Goal: Information Seeking & Learning: Learn about a topic

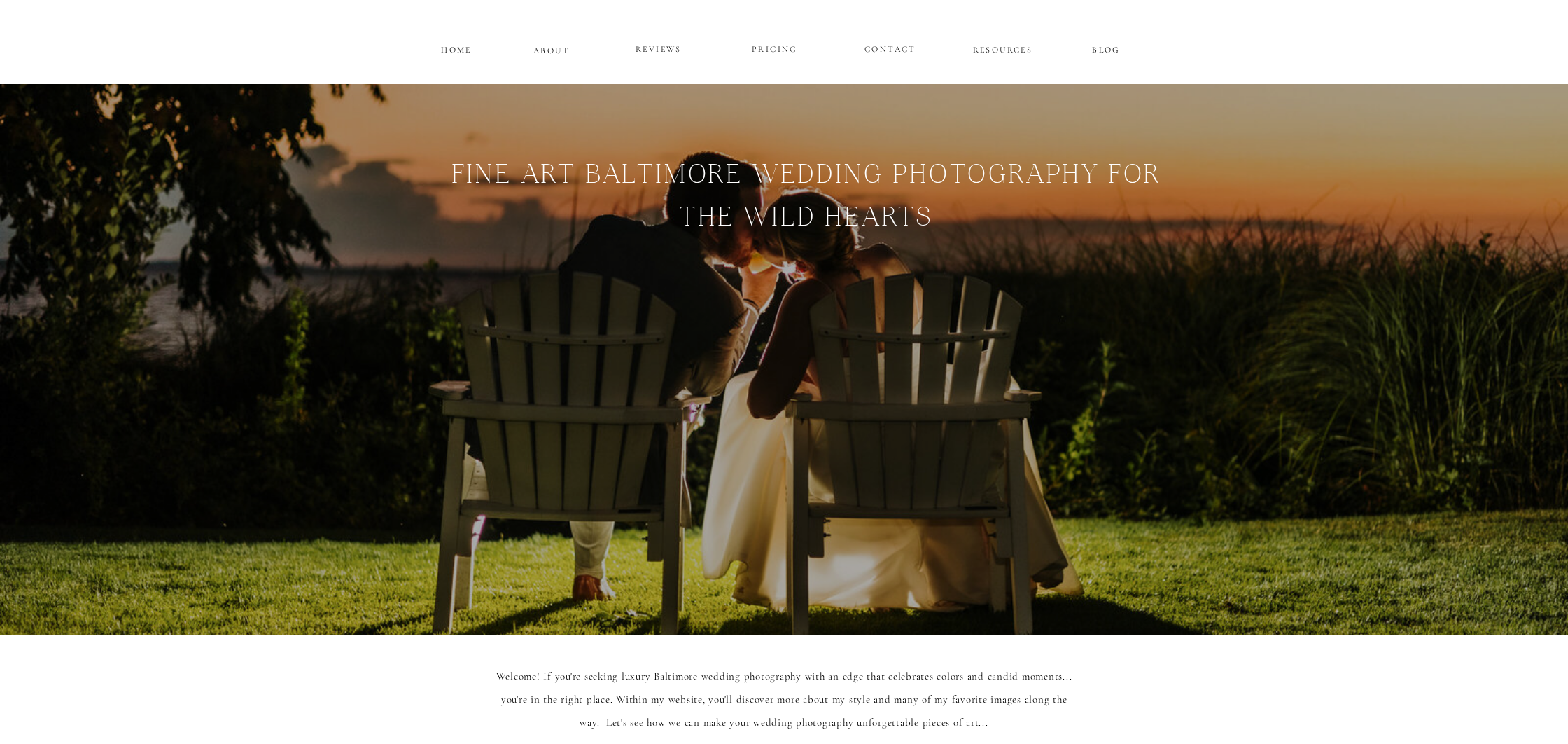
click at [778, 48] on p "PRICING" at bounding box center [775, 50] width 84 height 17
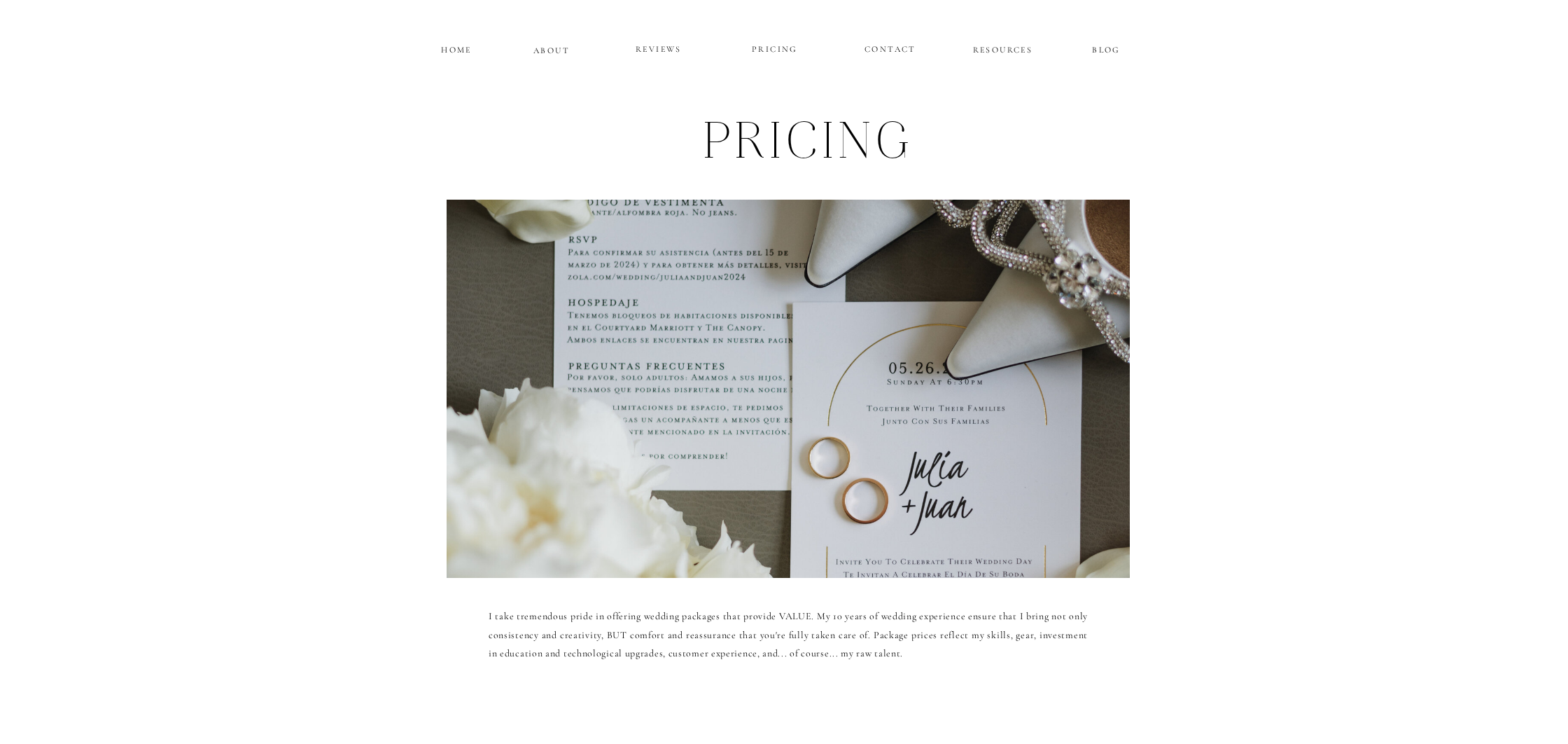
click at [456, 49] on p "HOME" at bounding box center [456, 48] width 35 height 12
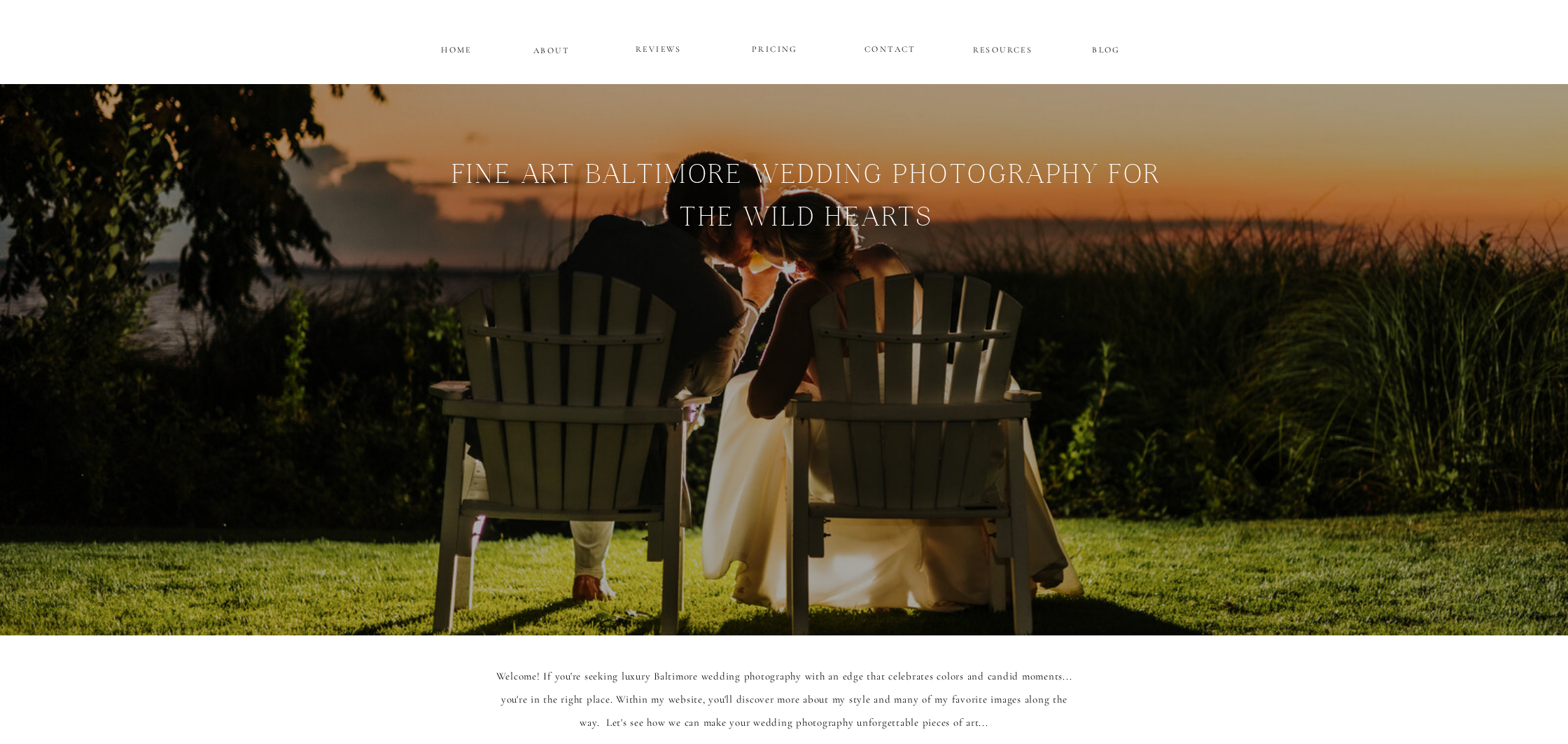
click at [456, 49] on p "HOME" at bounding box center [456, 48] width 35 height 12
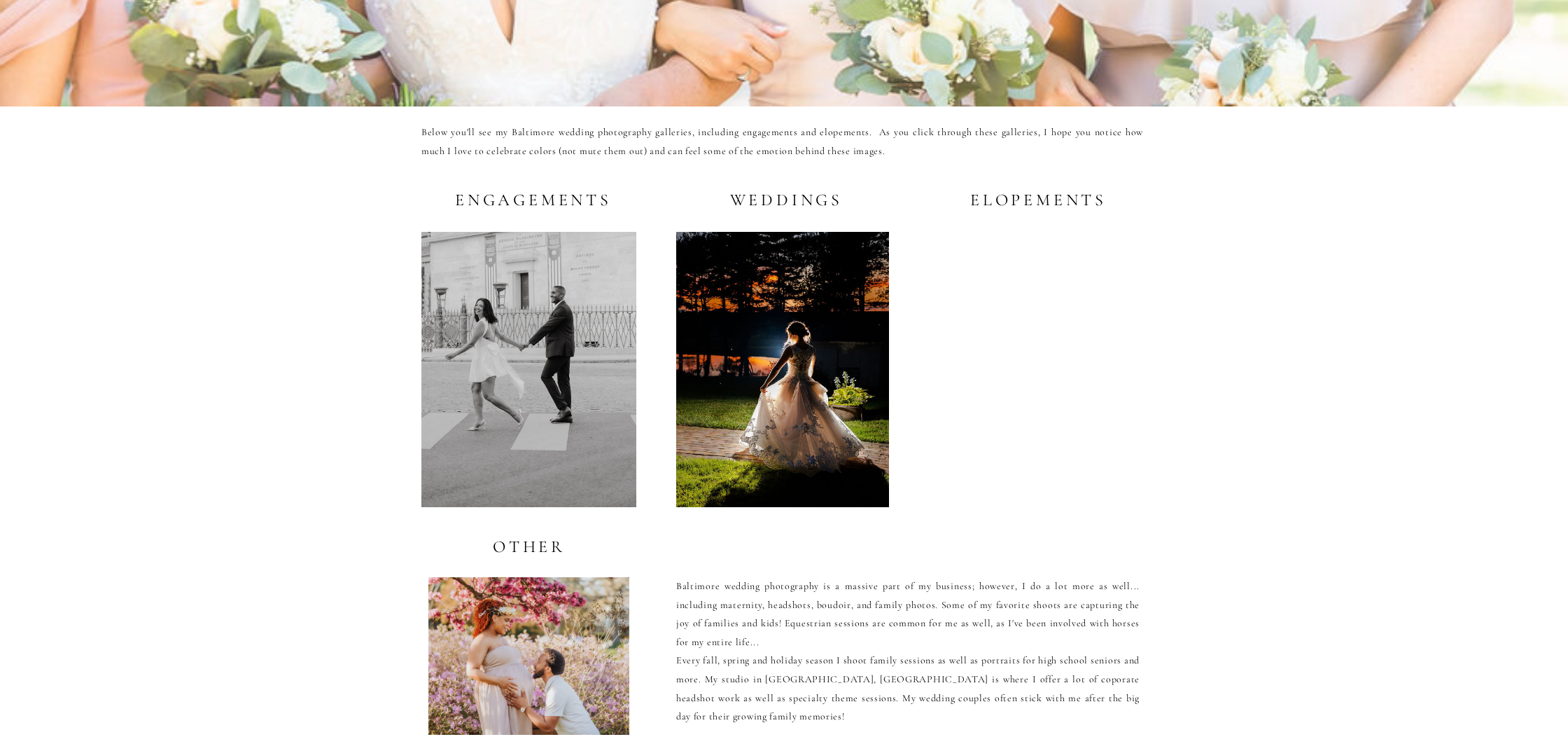
scroll to position [2610, 0]
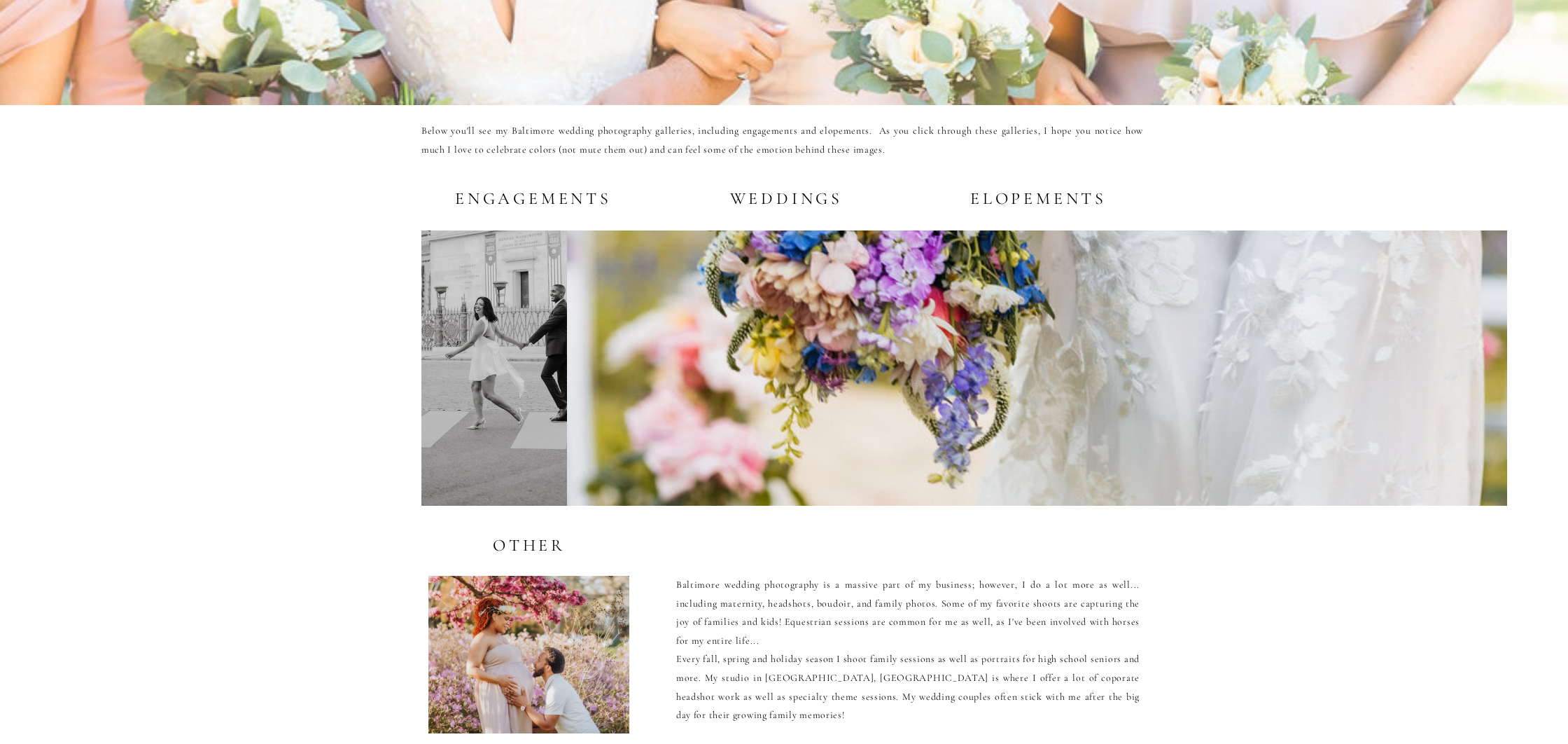
click at [777, 198] on h2 "Weddings" at bounding box center [782, 197] width 120 height 17
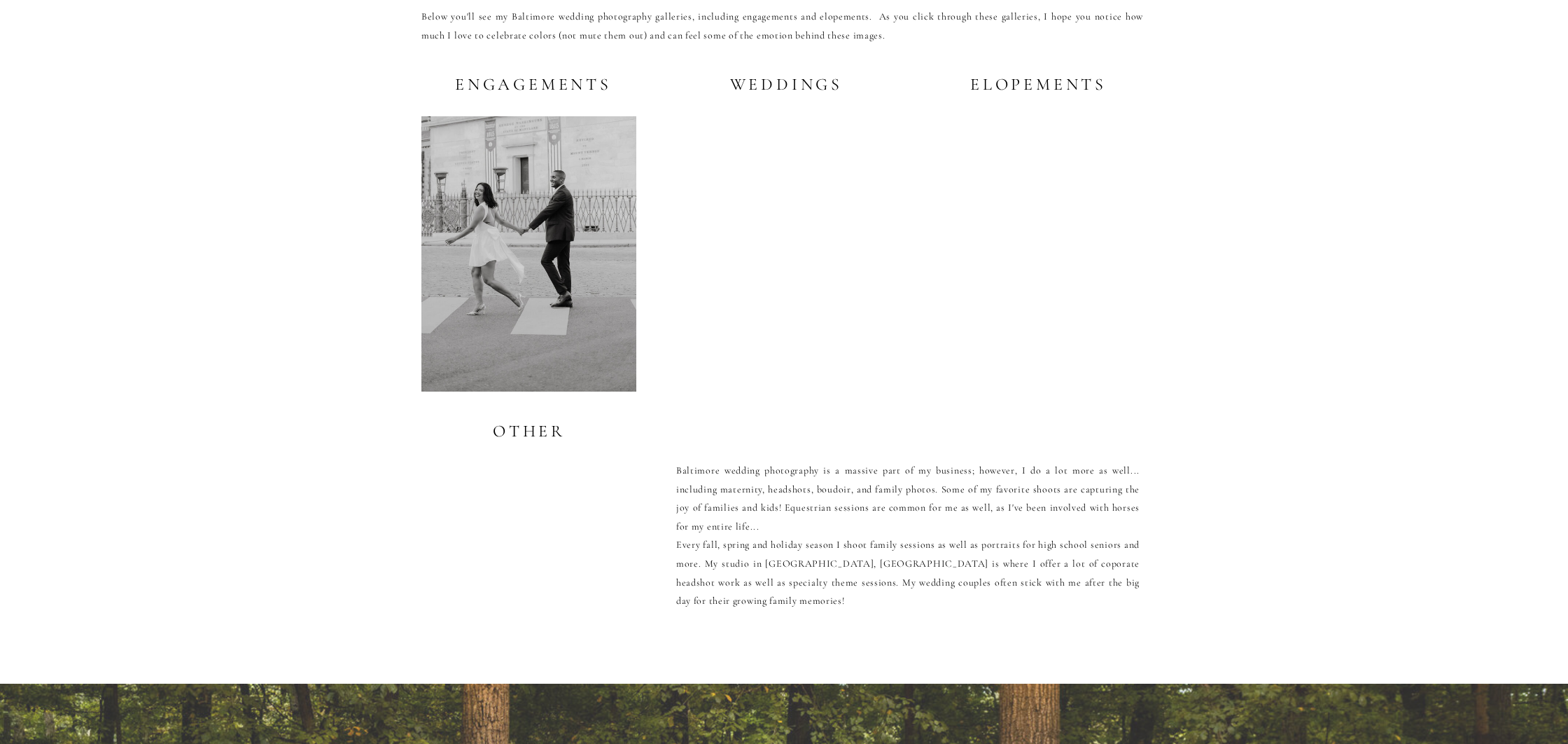
scroll to position [2727, 0]
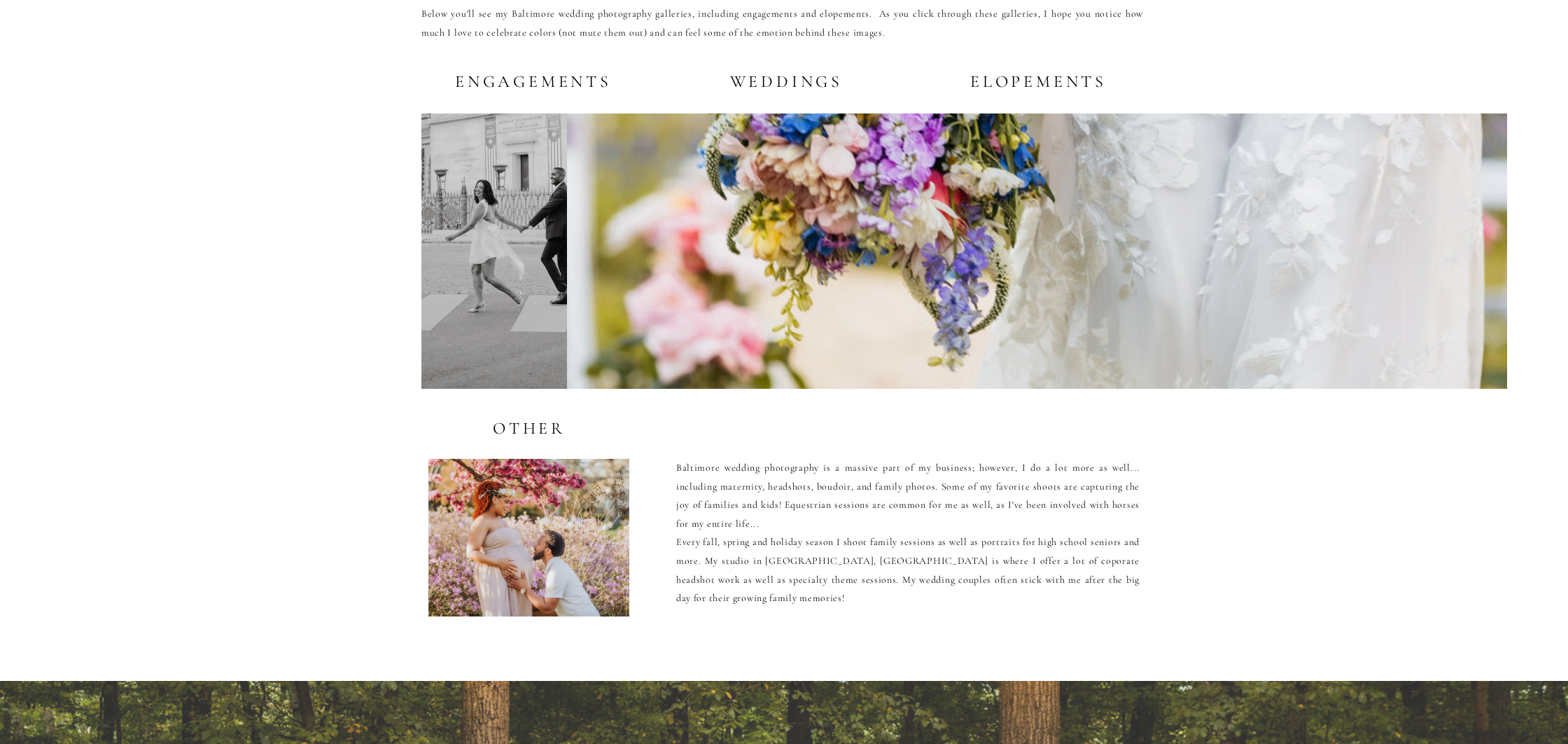
click at [888, 250] on div at bounding box center [1037, 250] width 940 height 275
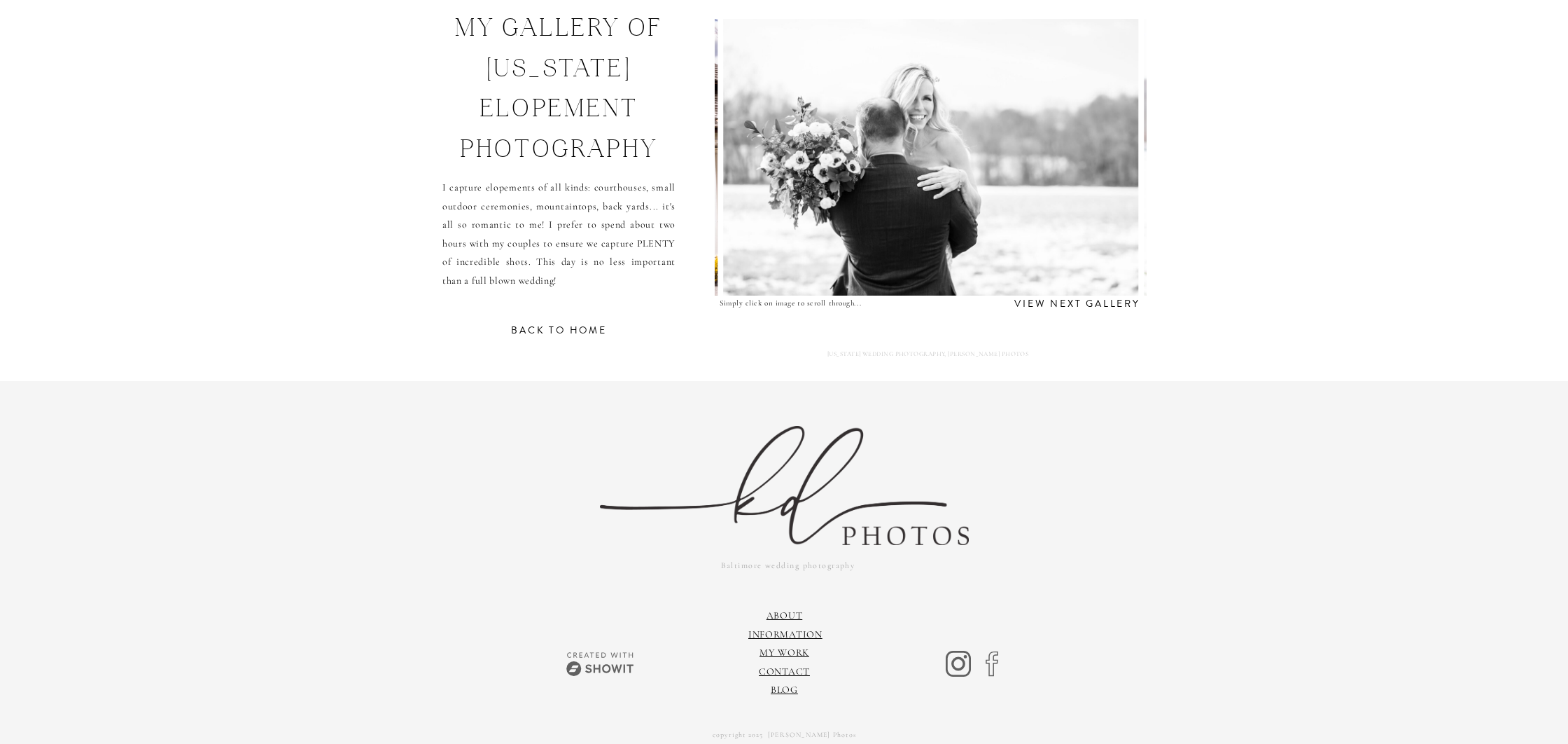
scroll to position [126, 0]
click at [919, 246] on img at bounding box center [930, 155] width 415 height 277
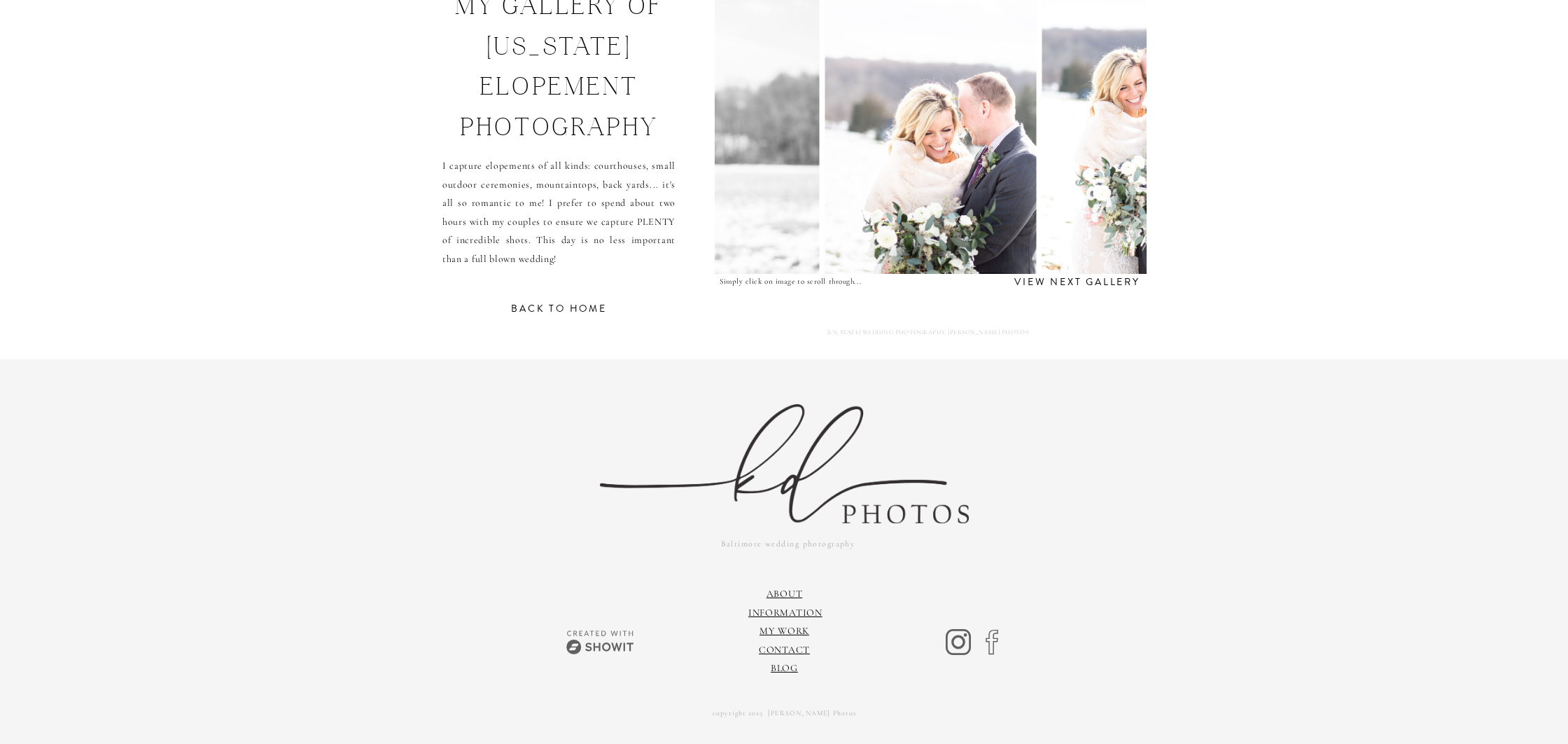
click at [940, 249] on img at bounding box center [930, 135] width 212 height 277
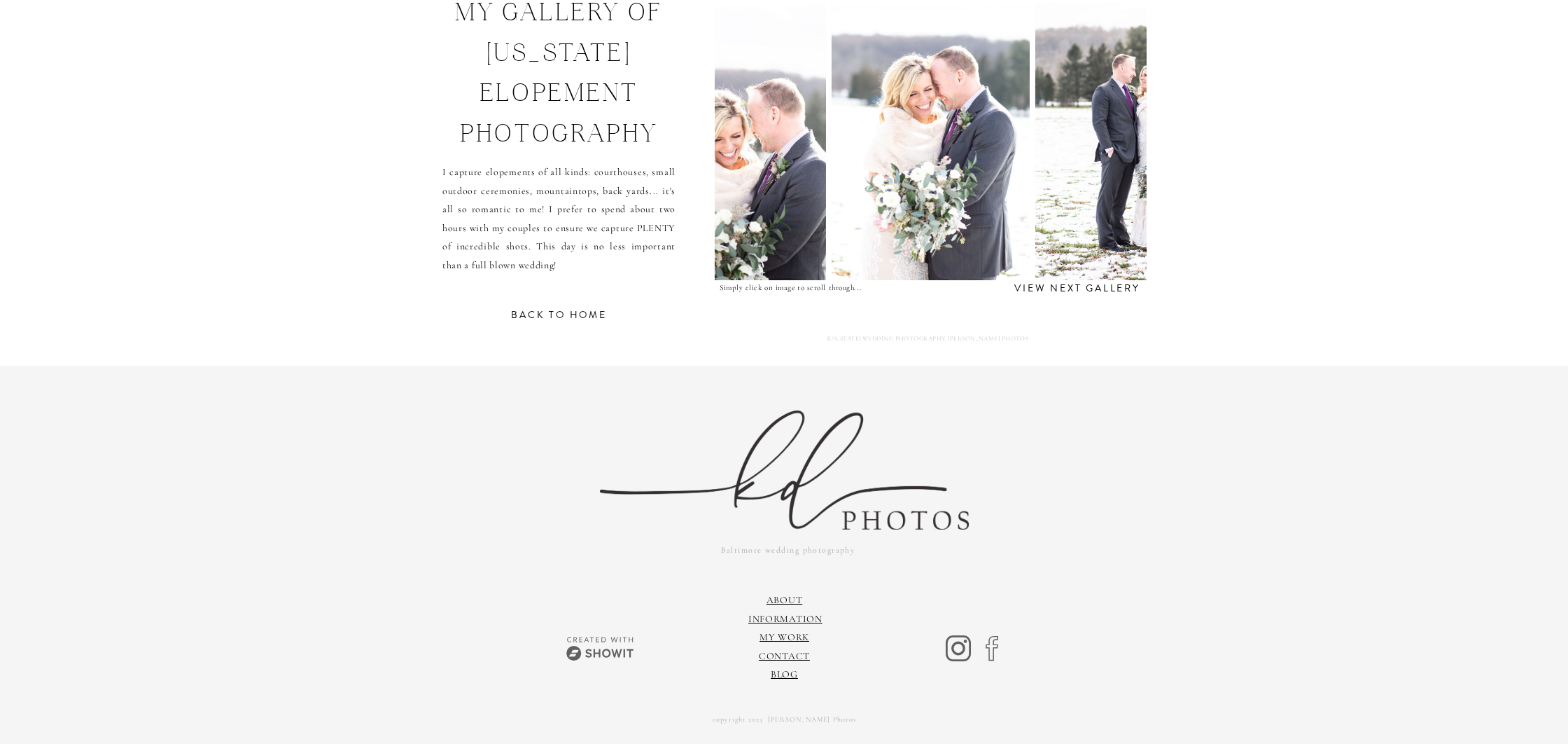
click at [958, 224] on img at bounding box center [930, 141] width 197 height 277
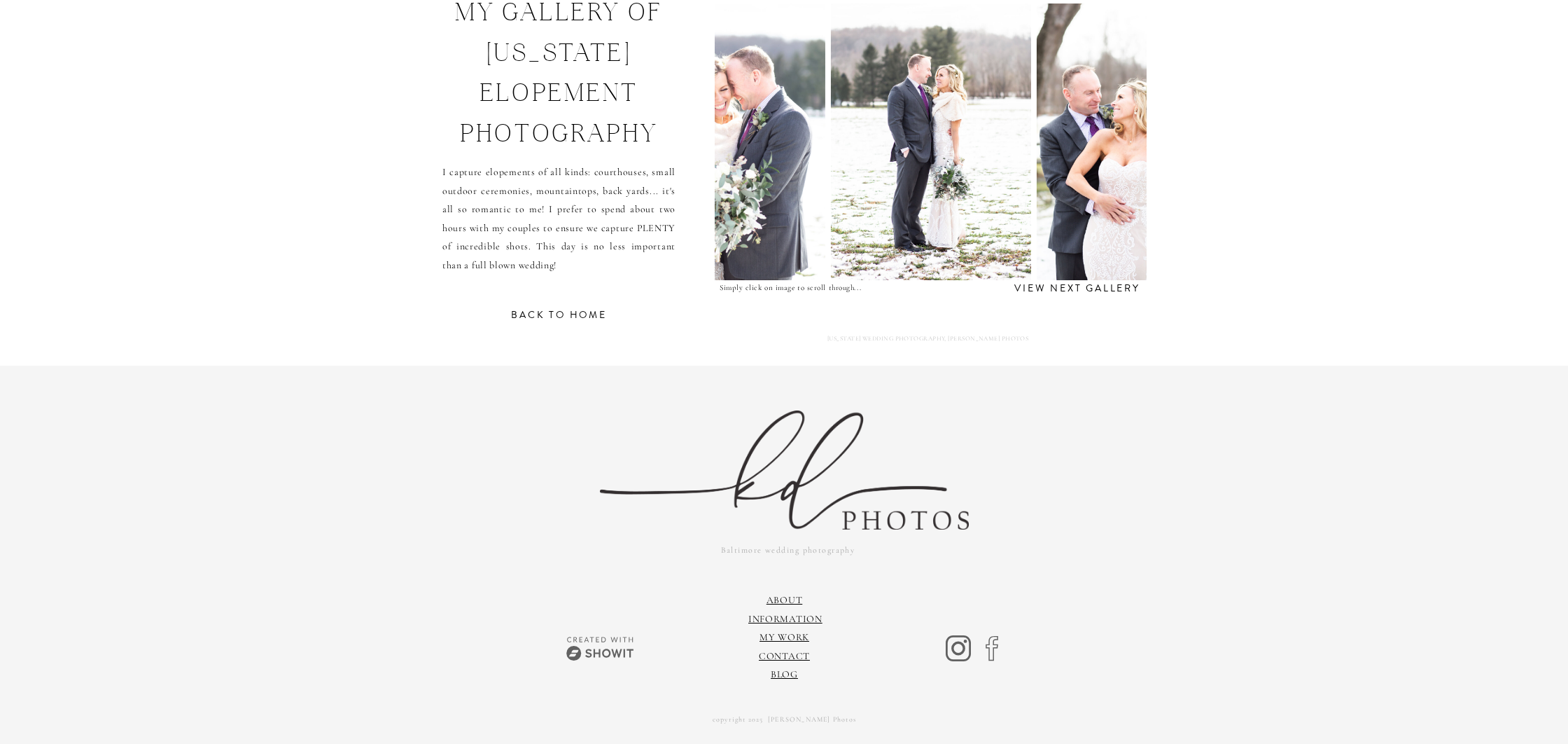
click at [958, 224] on img at bounding box center [931, 141] width 201 height 277
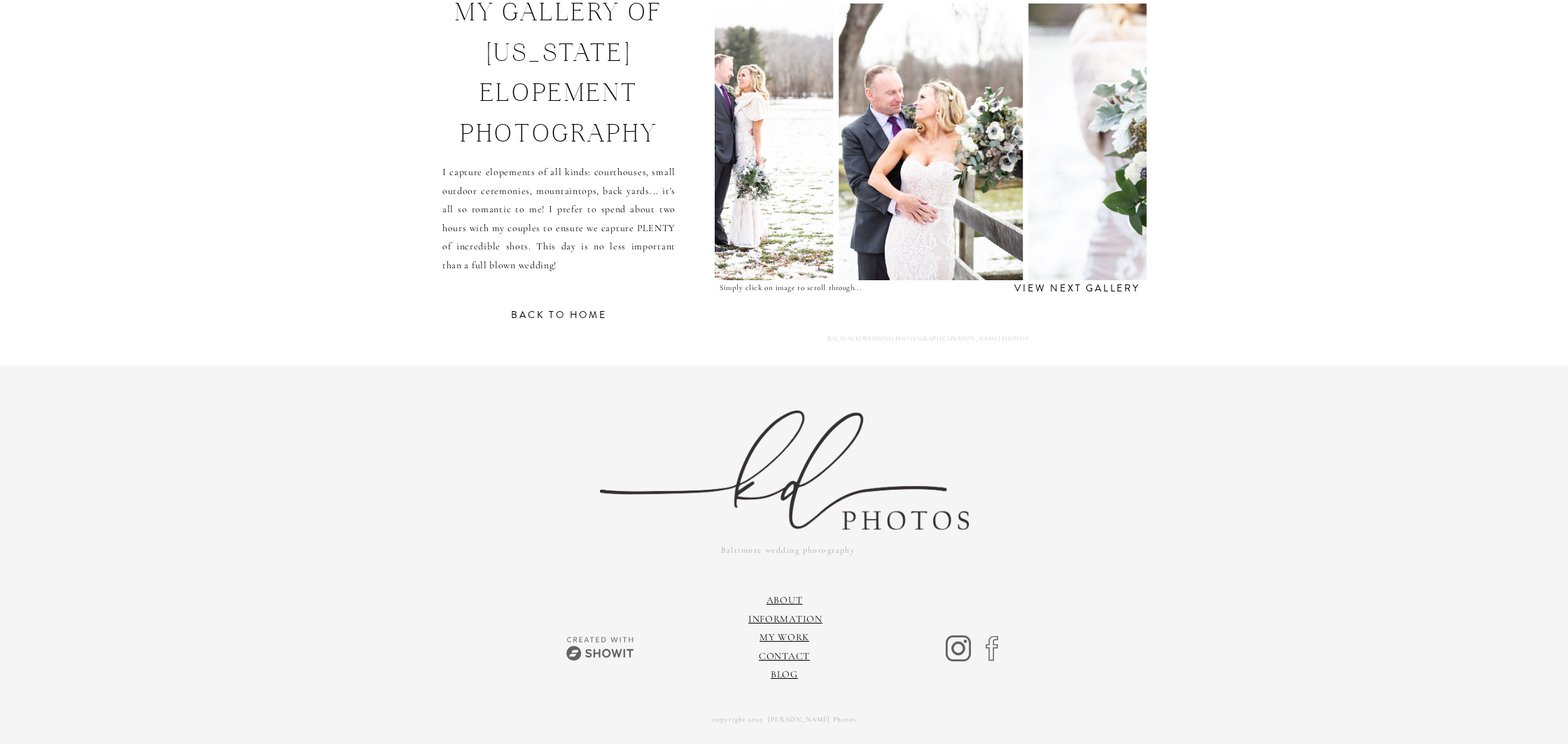
click at [958, 224] on img at bounding box center [930, 141] width 184 height 277
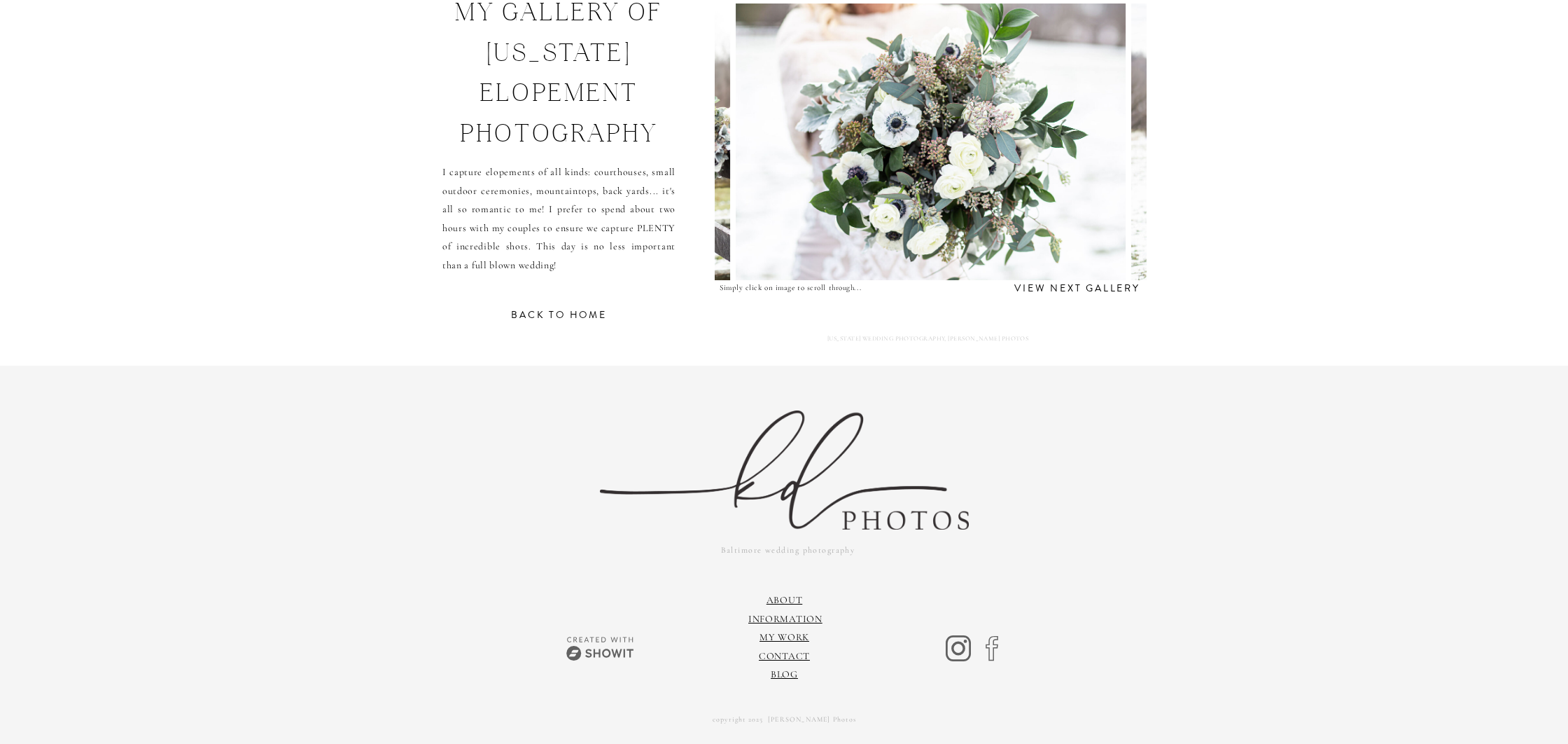
click at [922, 211] on img at bounding box center [930, 141] width 390 height 277
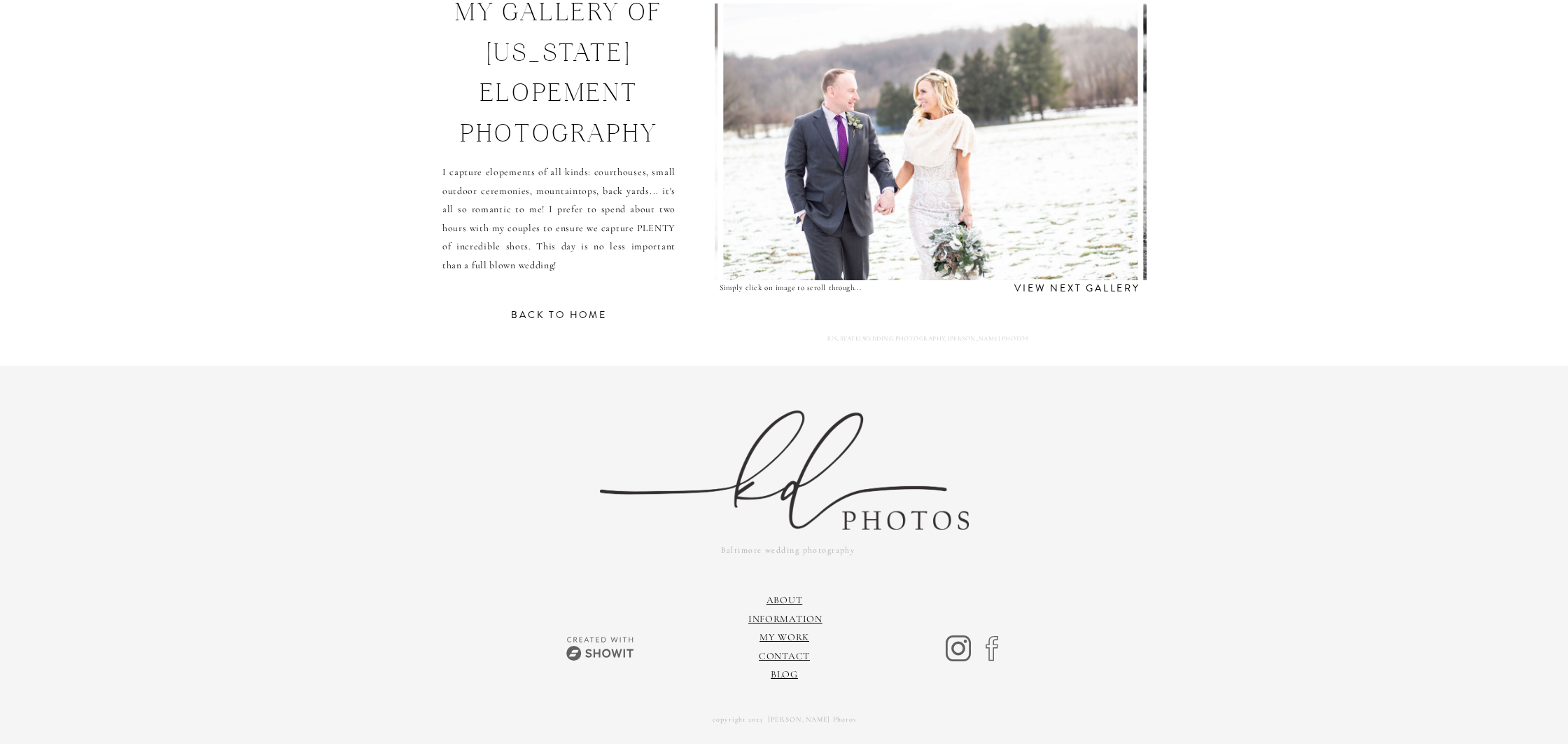
click at [922, 211] on img at bounding box center [930, 141] width 415 height 277
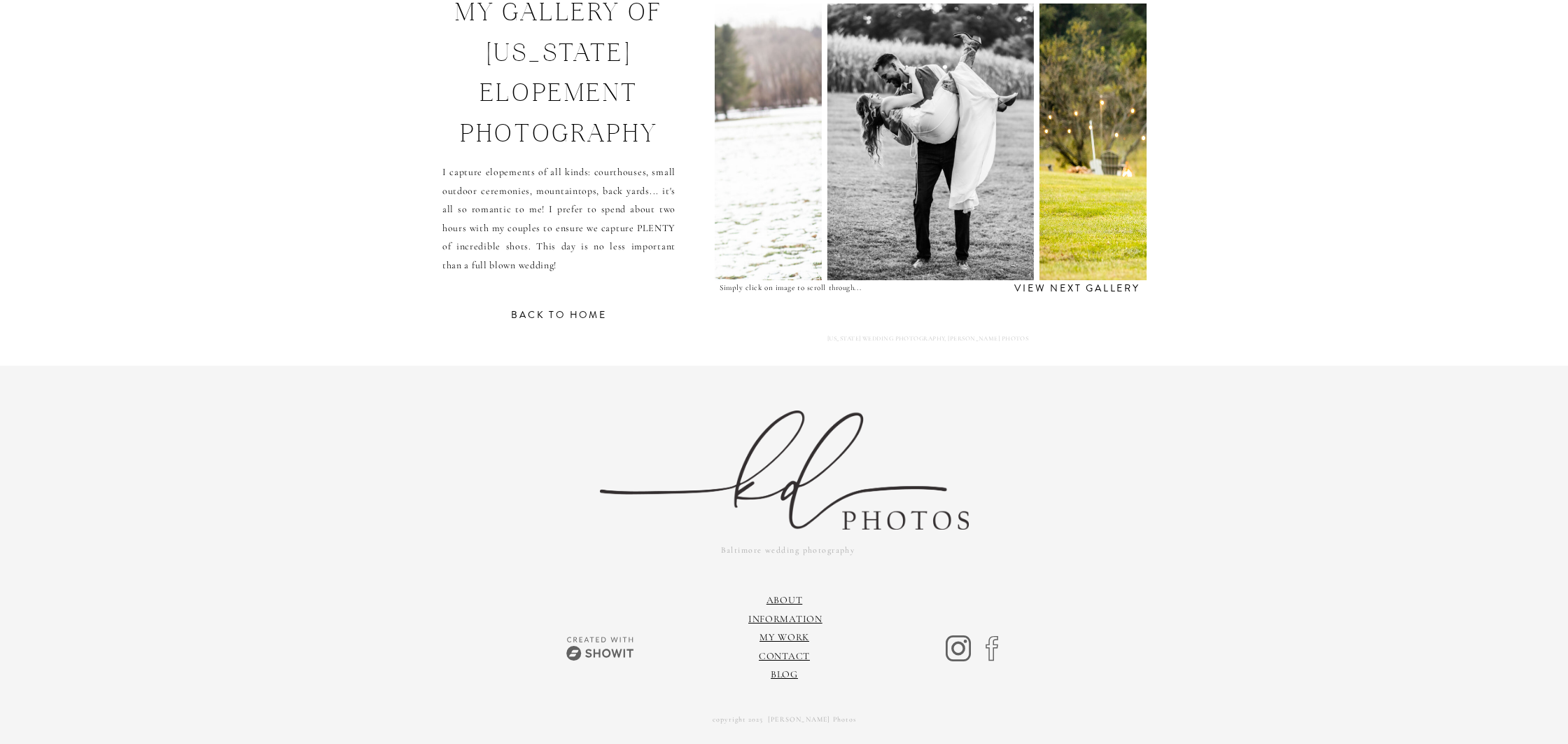
click at [922, 211] on img at bounding box center [930, 141] width 206 height 277
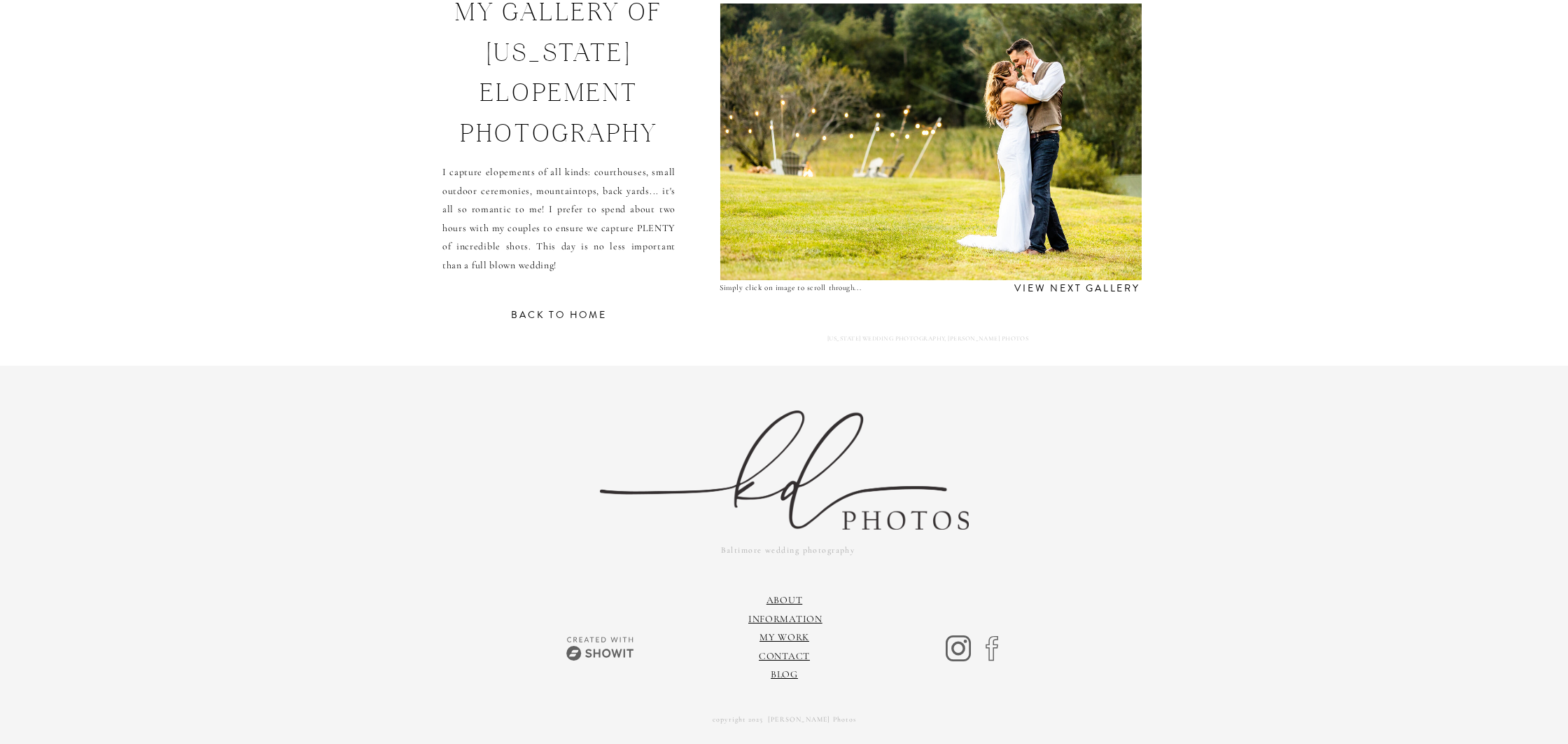
click at [922, 211] on img at bounding box center [931, 141] width 422 height 277
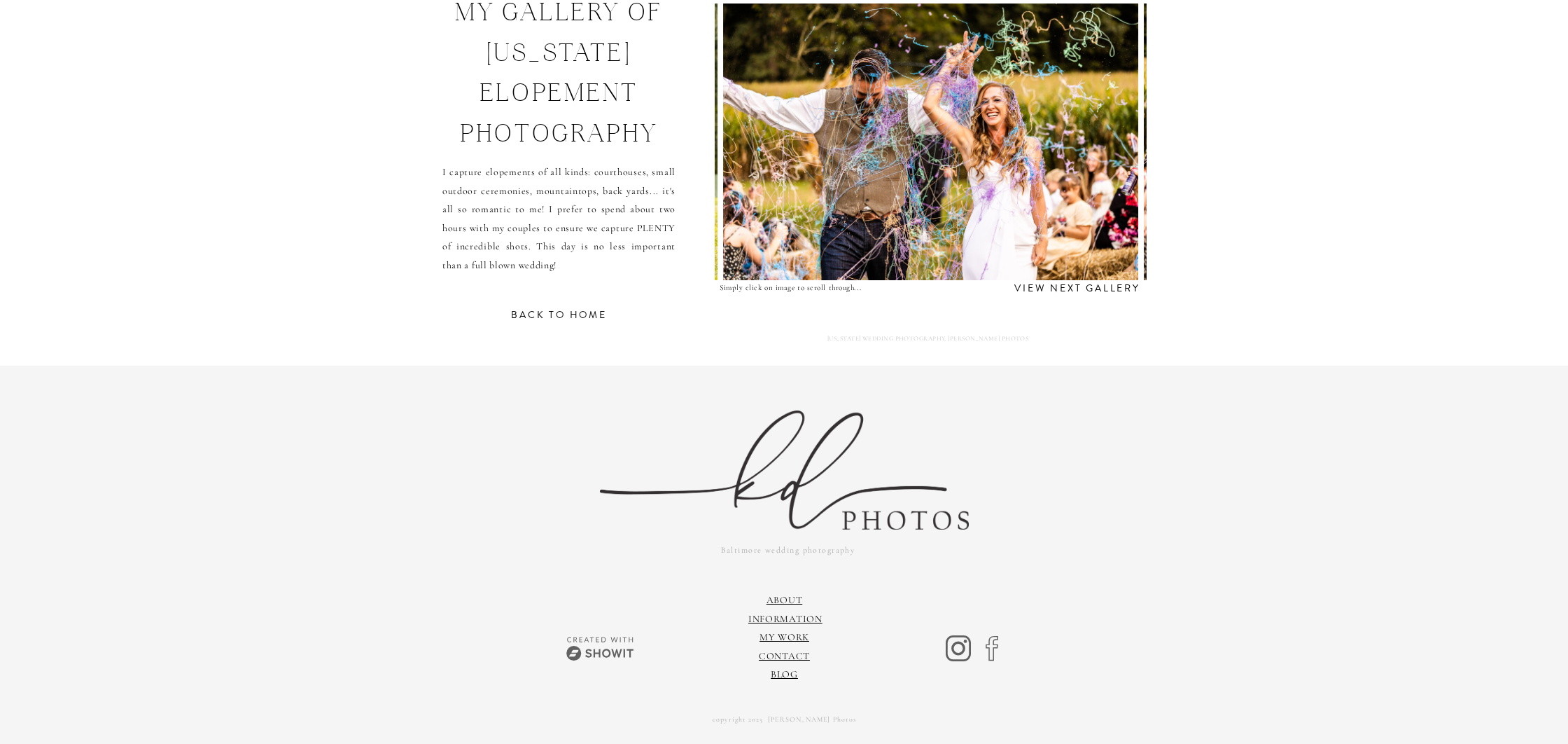
click at [922, 211] on img at bounding box center [930, 141] width 415 height 277
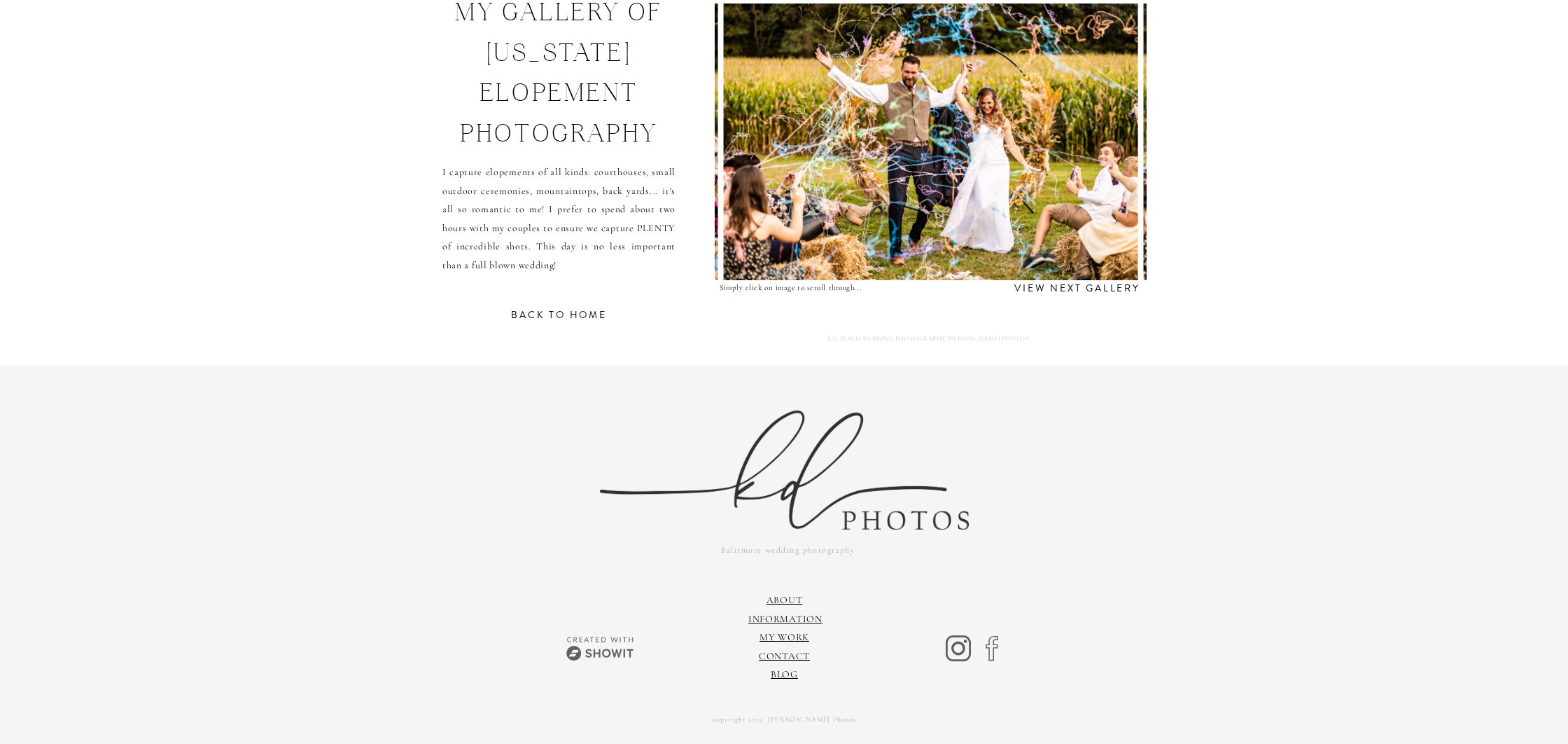
click at [922, 211] on img at bounding box center [930, 141] width 415 height 277
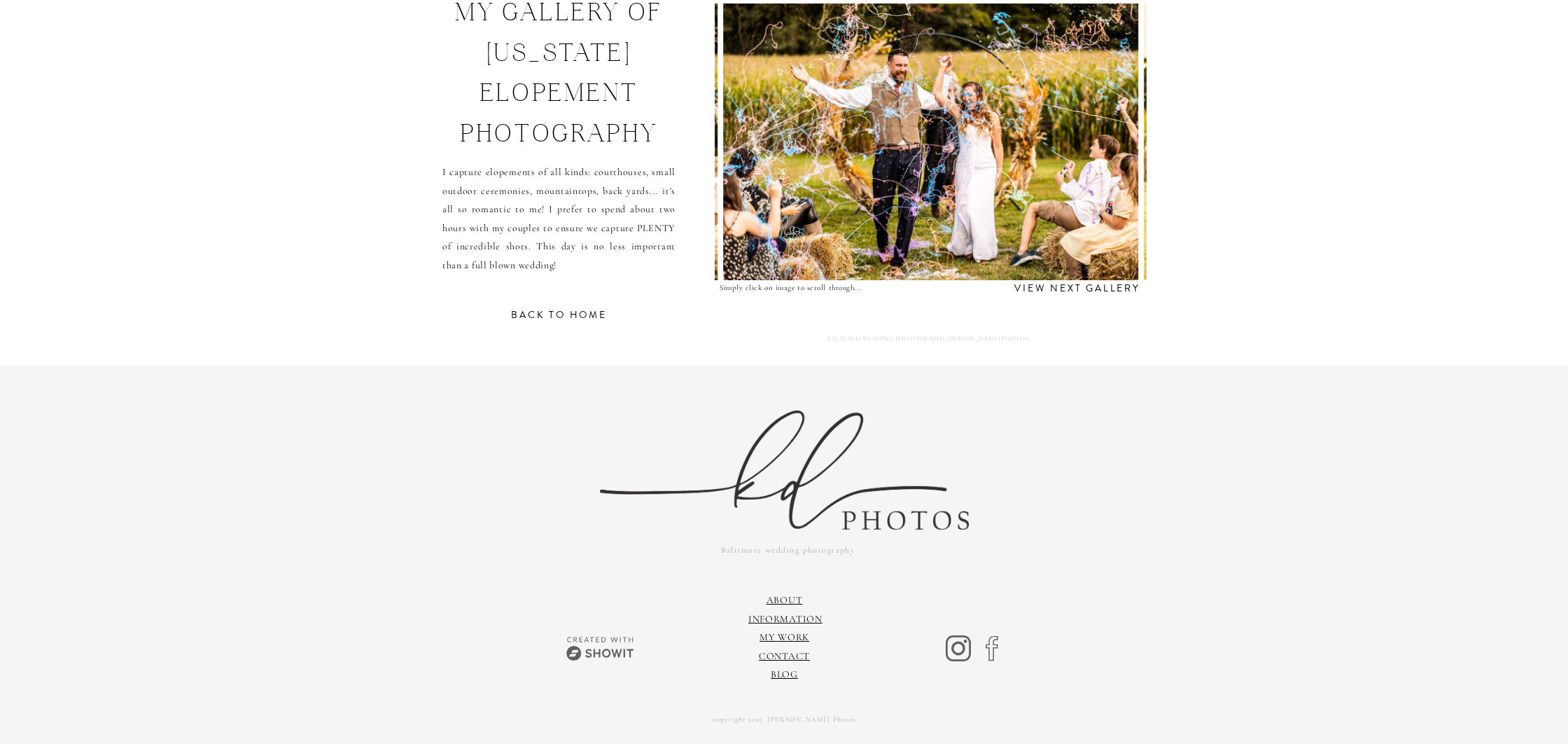
click at [922, 211] on img at bounding box center [930, 141] width 415 height 277
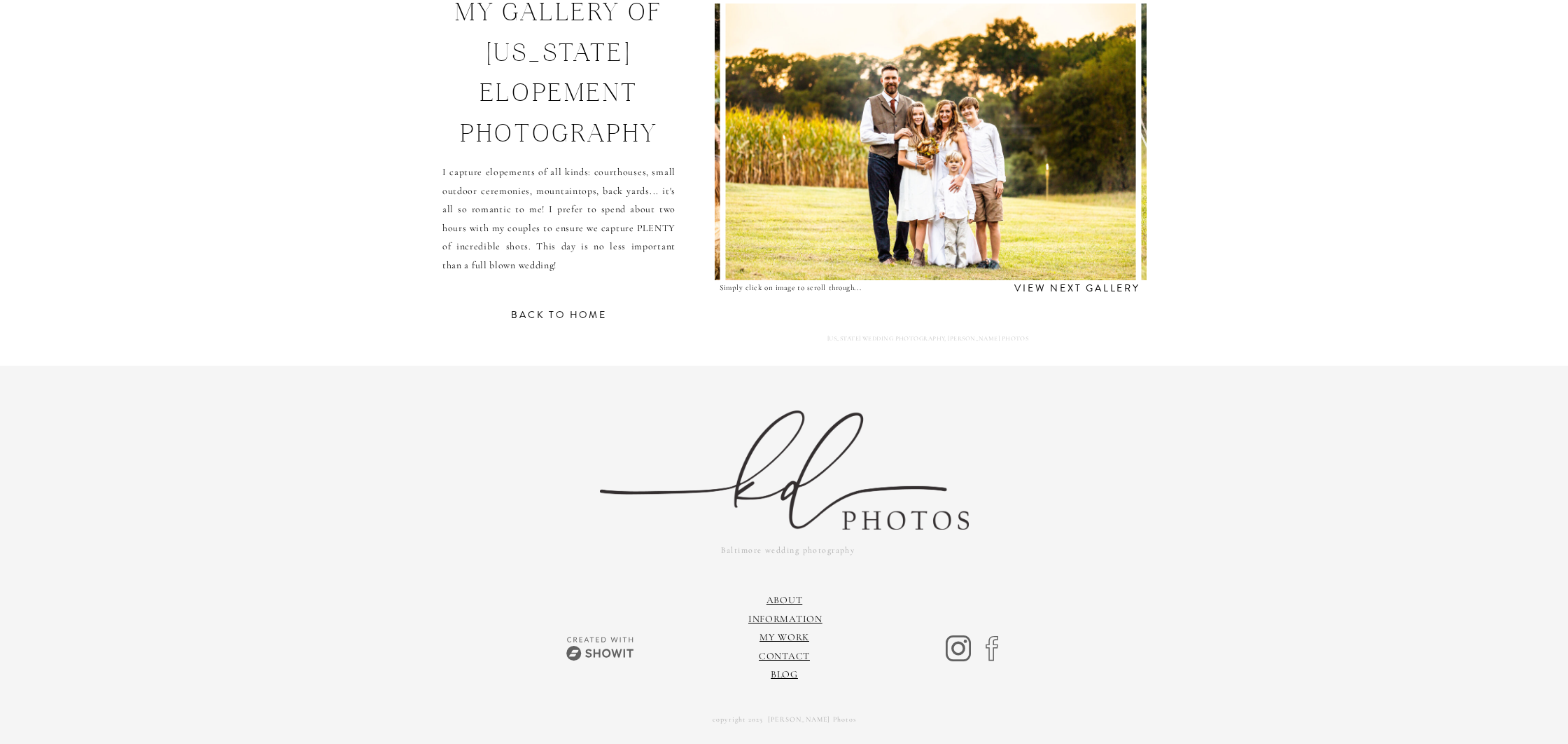
click at [922, 211] on img at bounding box center [931, 141] width 411 height 277
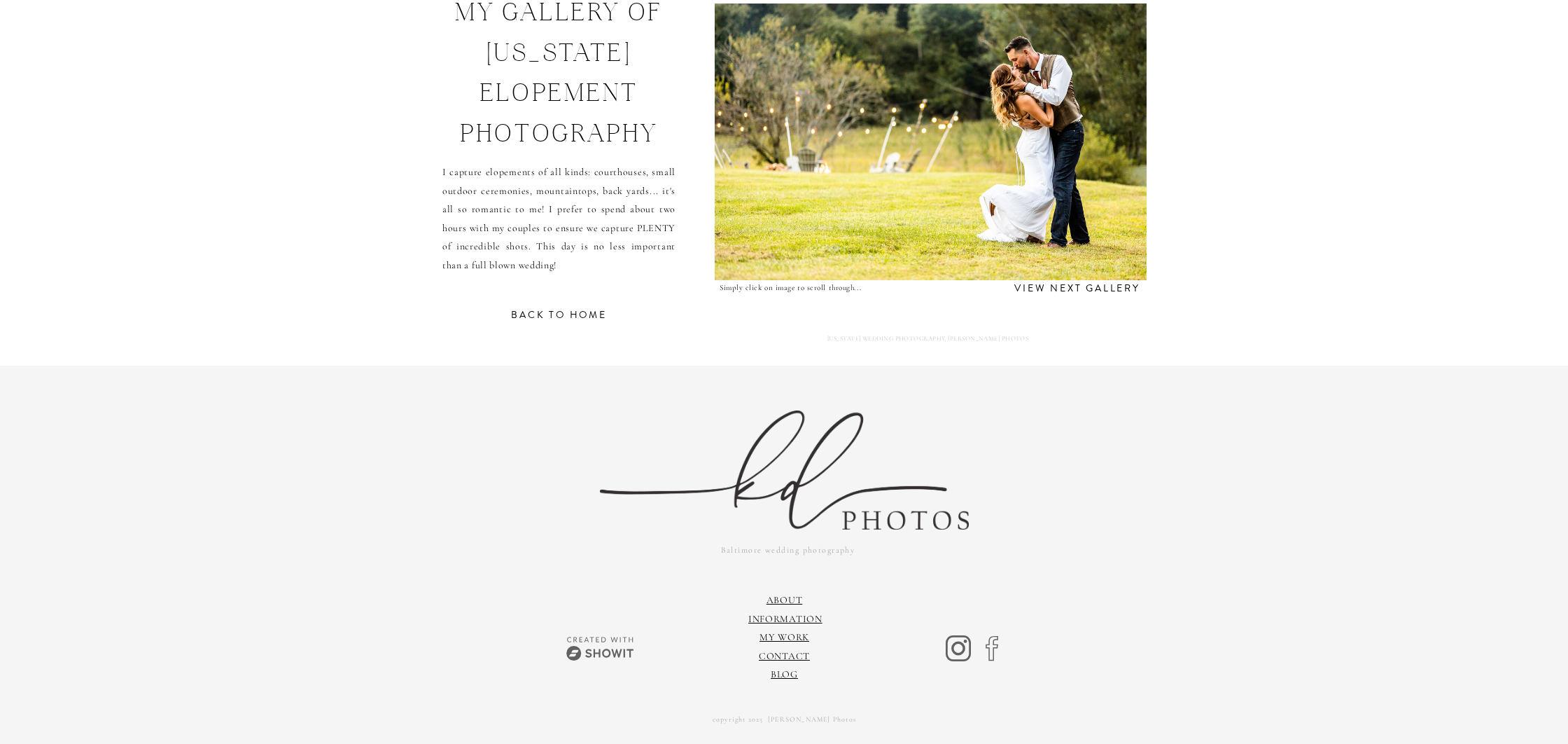
click at [922, 211] on img at bounding box center [931, 141] width 449 height 277
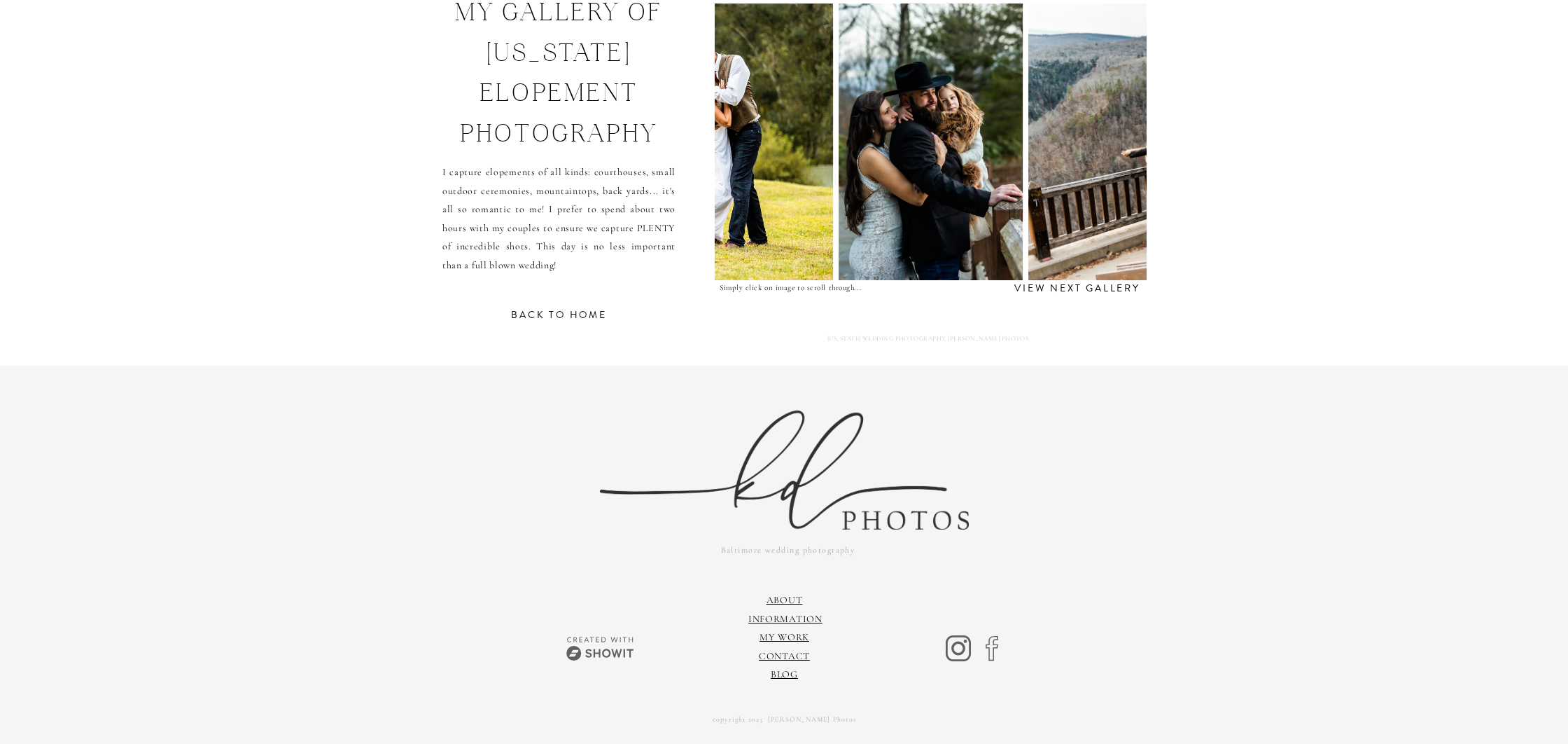
click at [922, 211] on img at bounding box center [930, 141] width 184 height 277
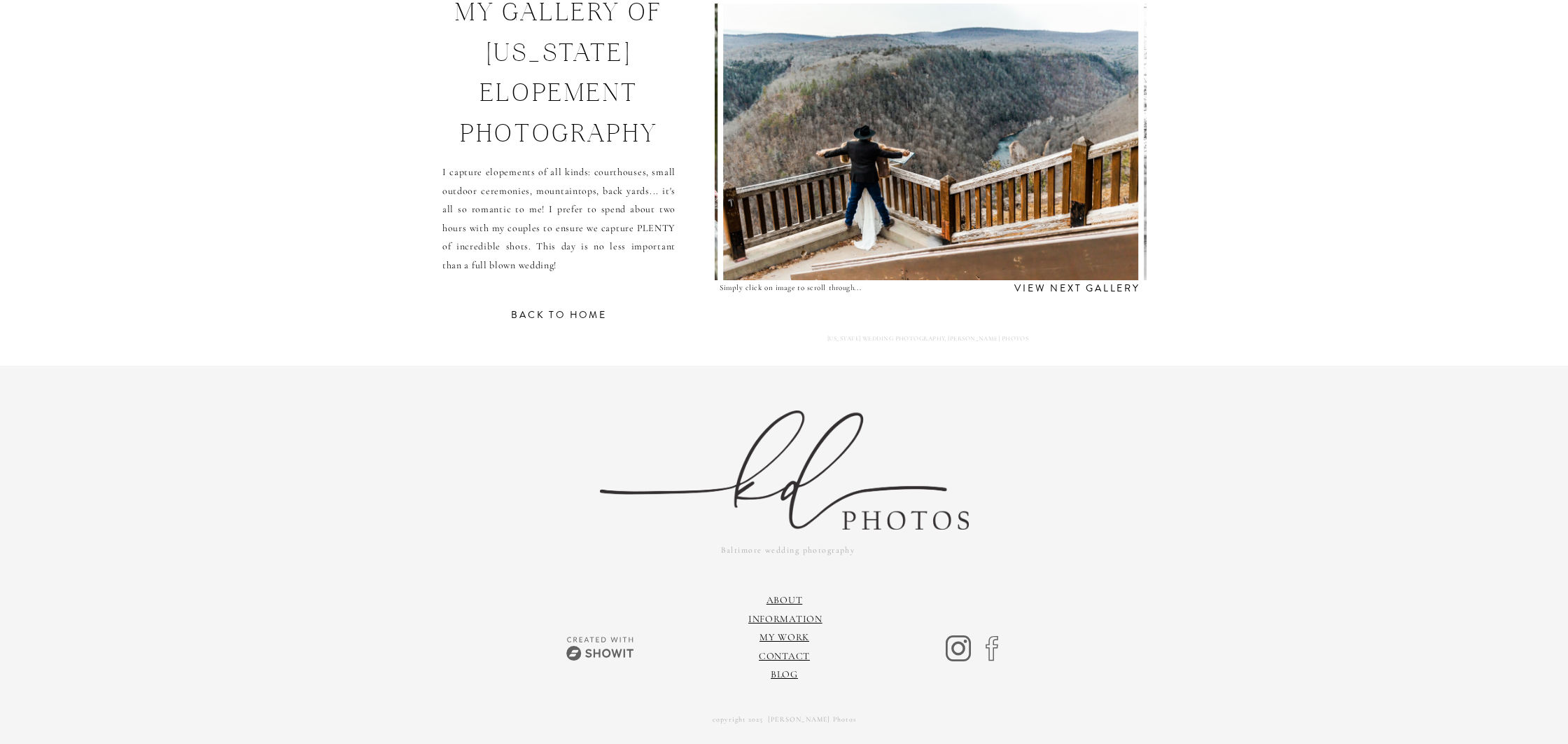
click at [922, 211] on img at bounding box center [930, 141] width 415 height 277
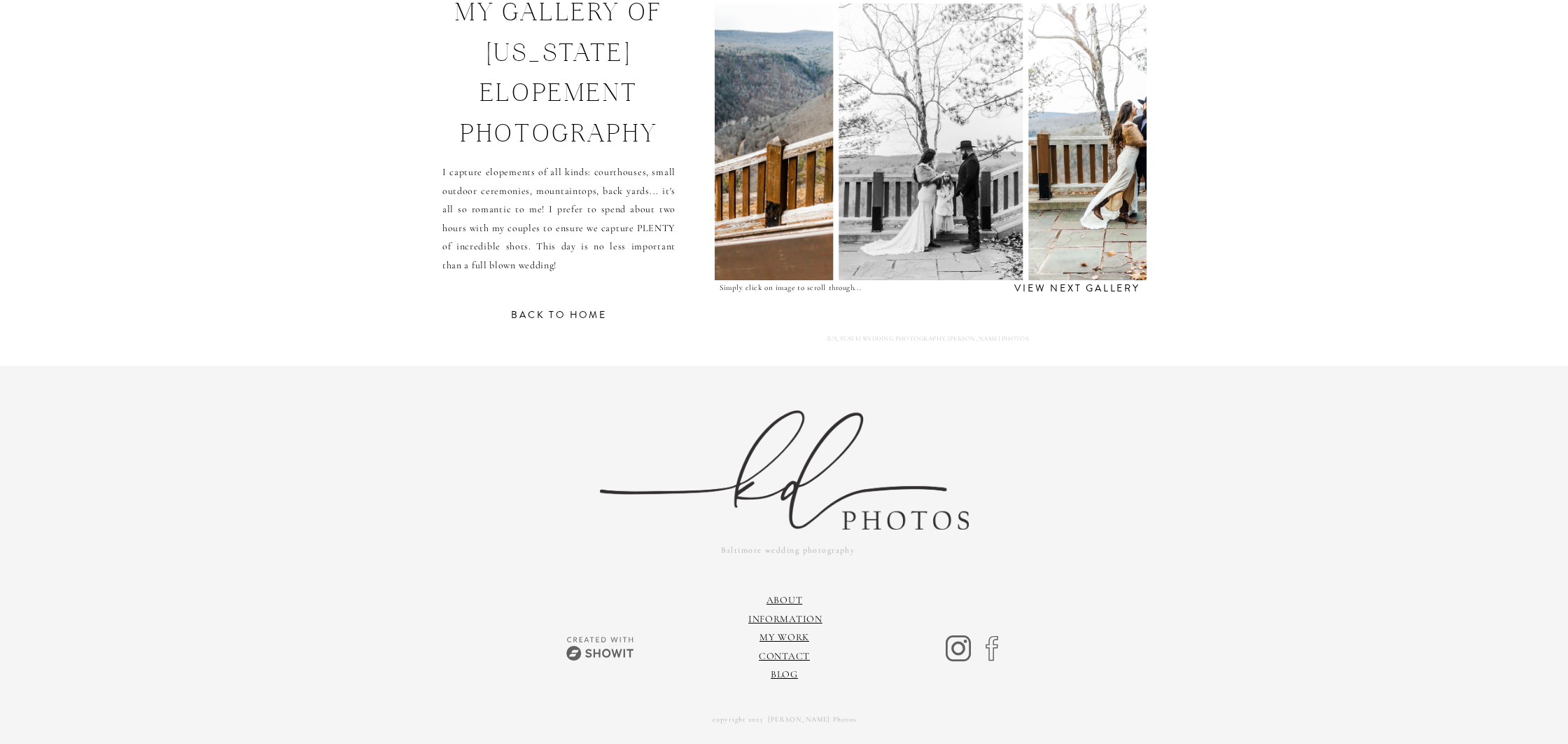
click at [555, 310] on h3 "BACK TO HOME" at bounding box center [559, 320] width 164 height 26
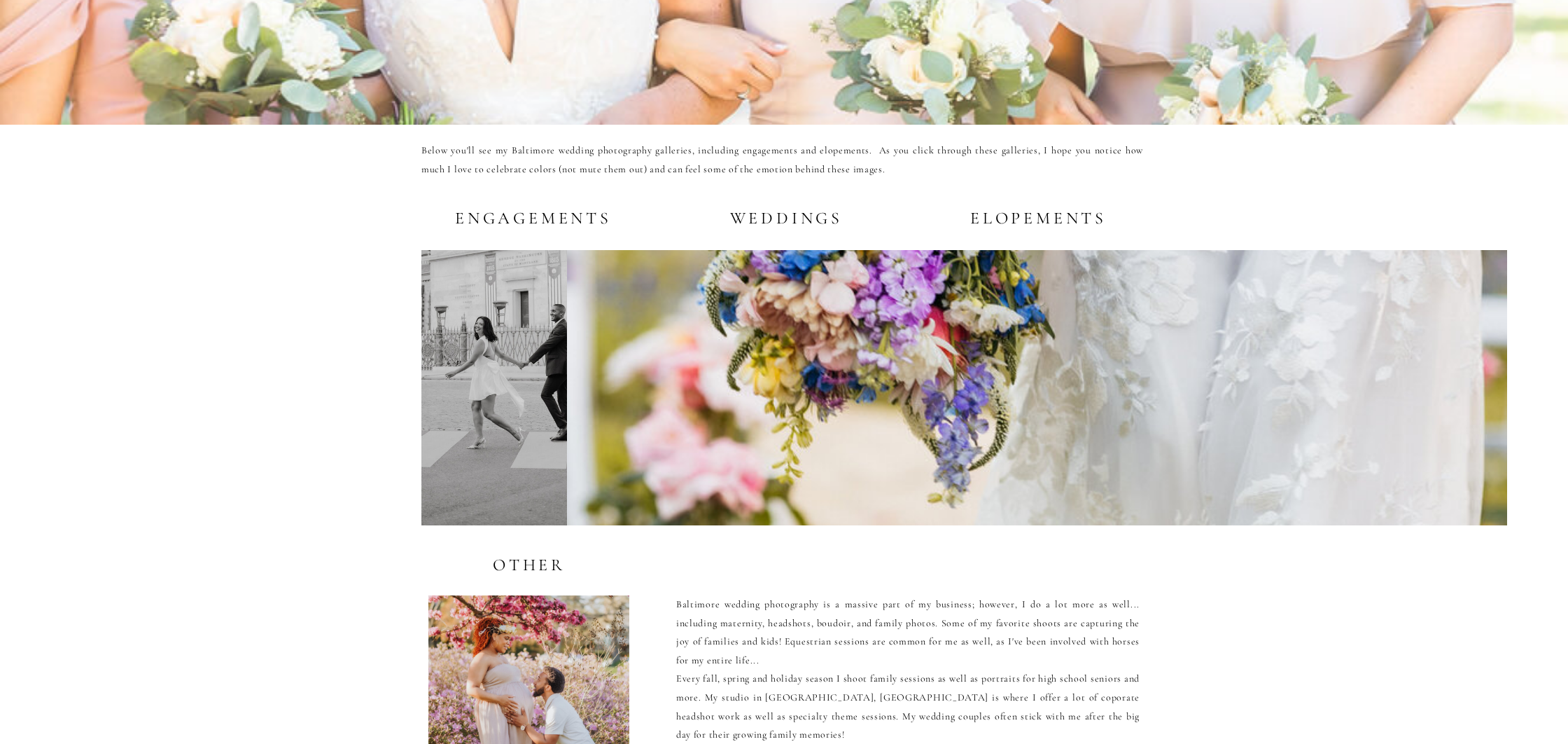
scroll to position [2600, 0]
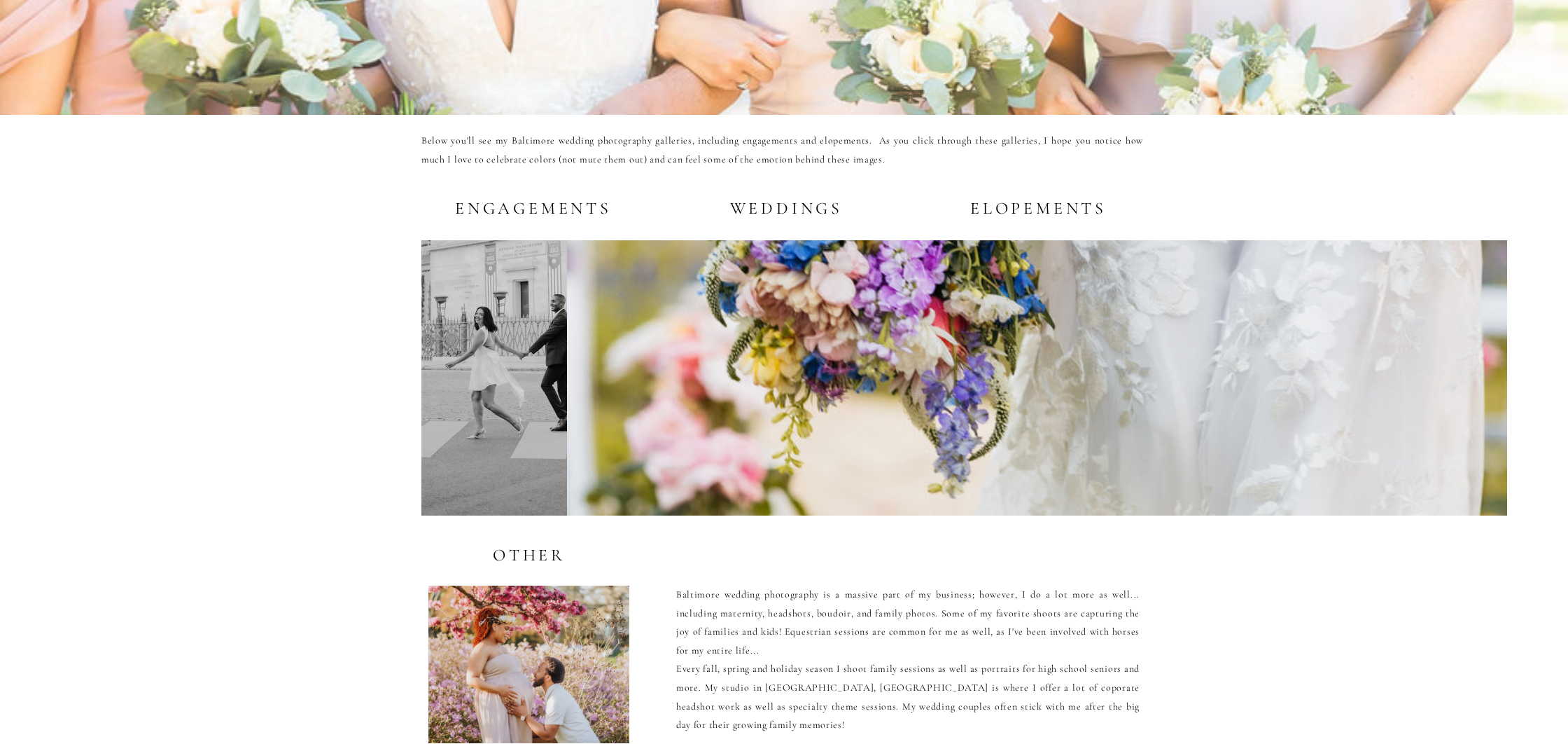
click at [809, 305] on div at bounding box center [1037, 377] width 940 height 275
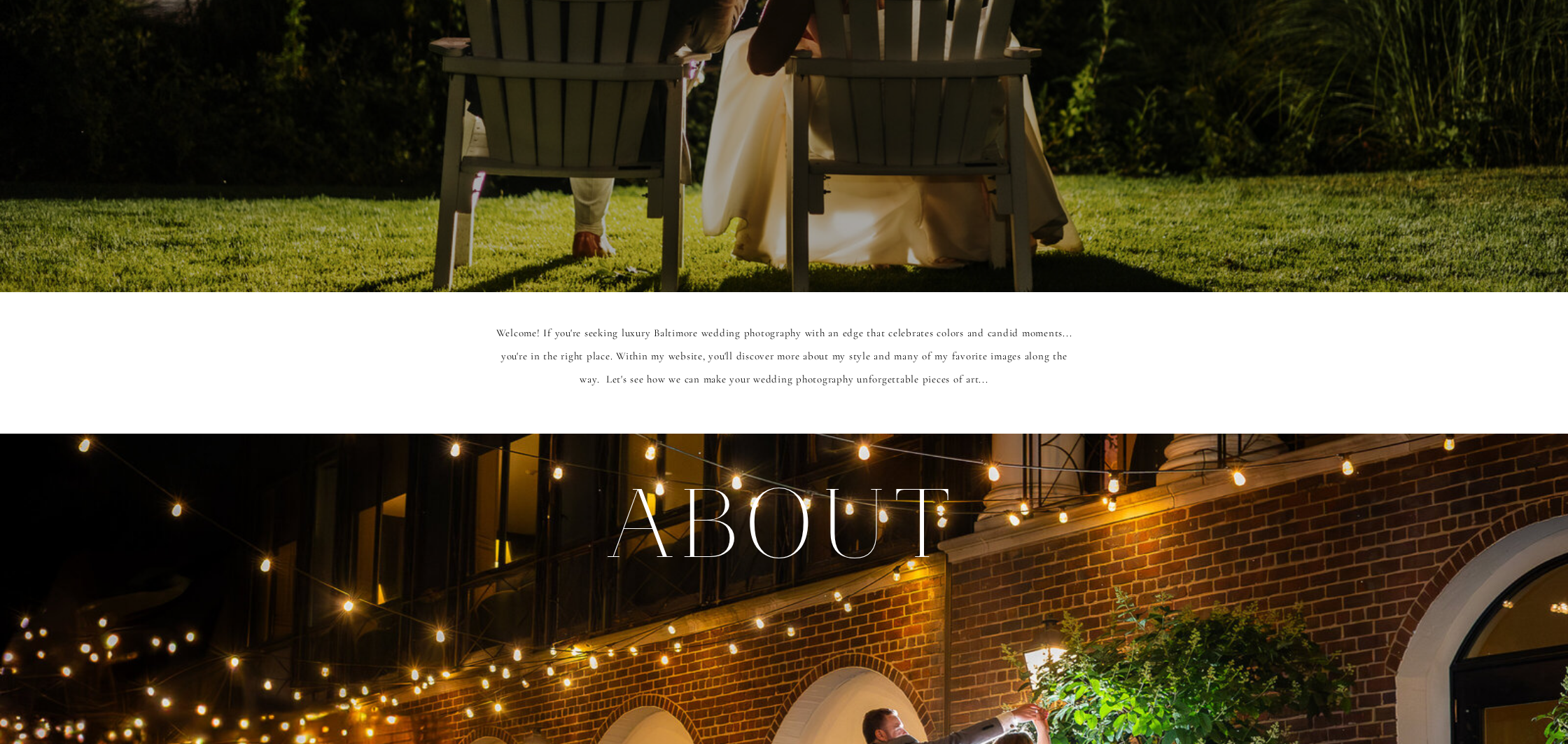
scroll to position [0, 0]
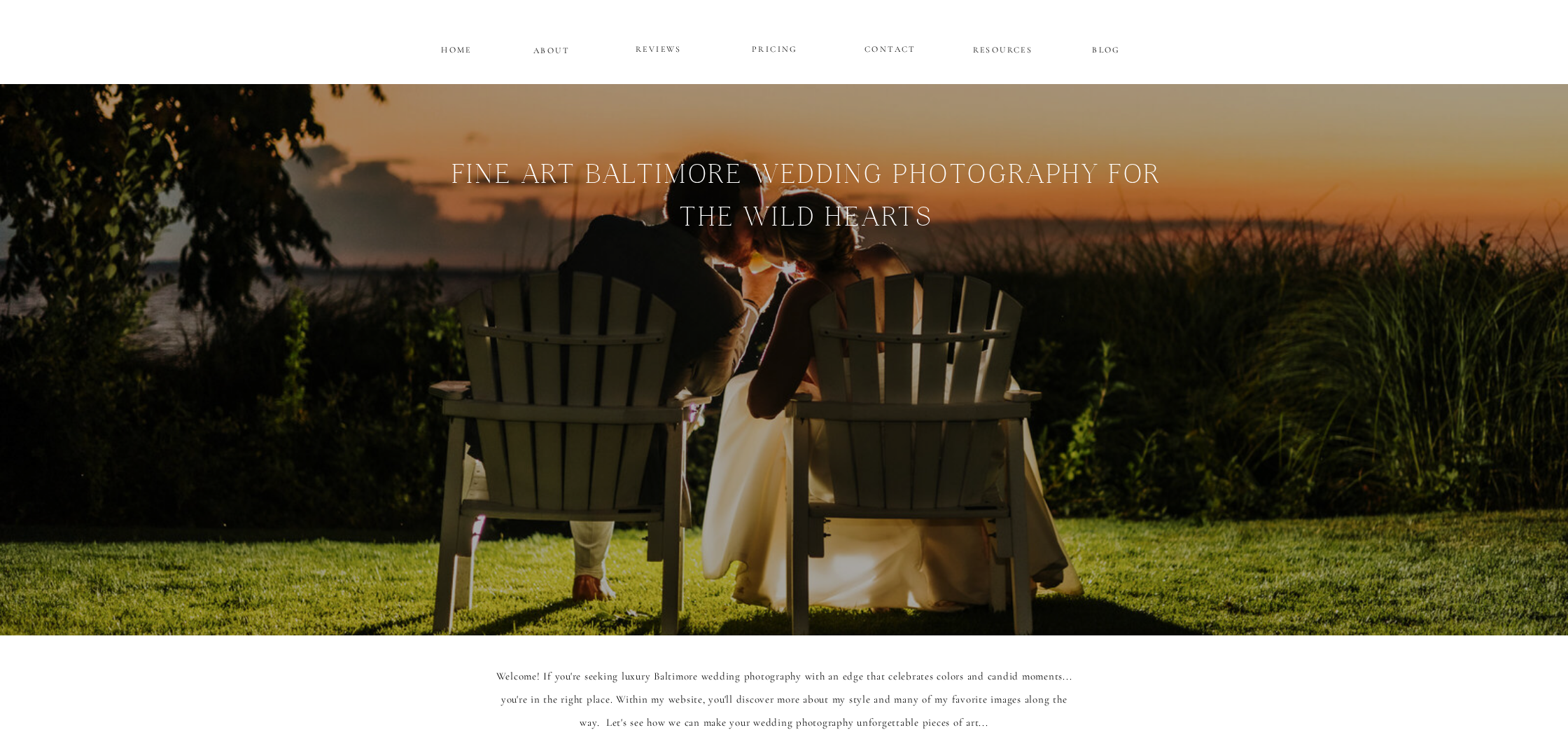
click at [782, 49] on p "PRICING" at bounding box center [775, 50] width 84 height 17
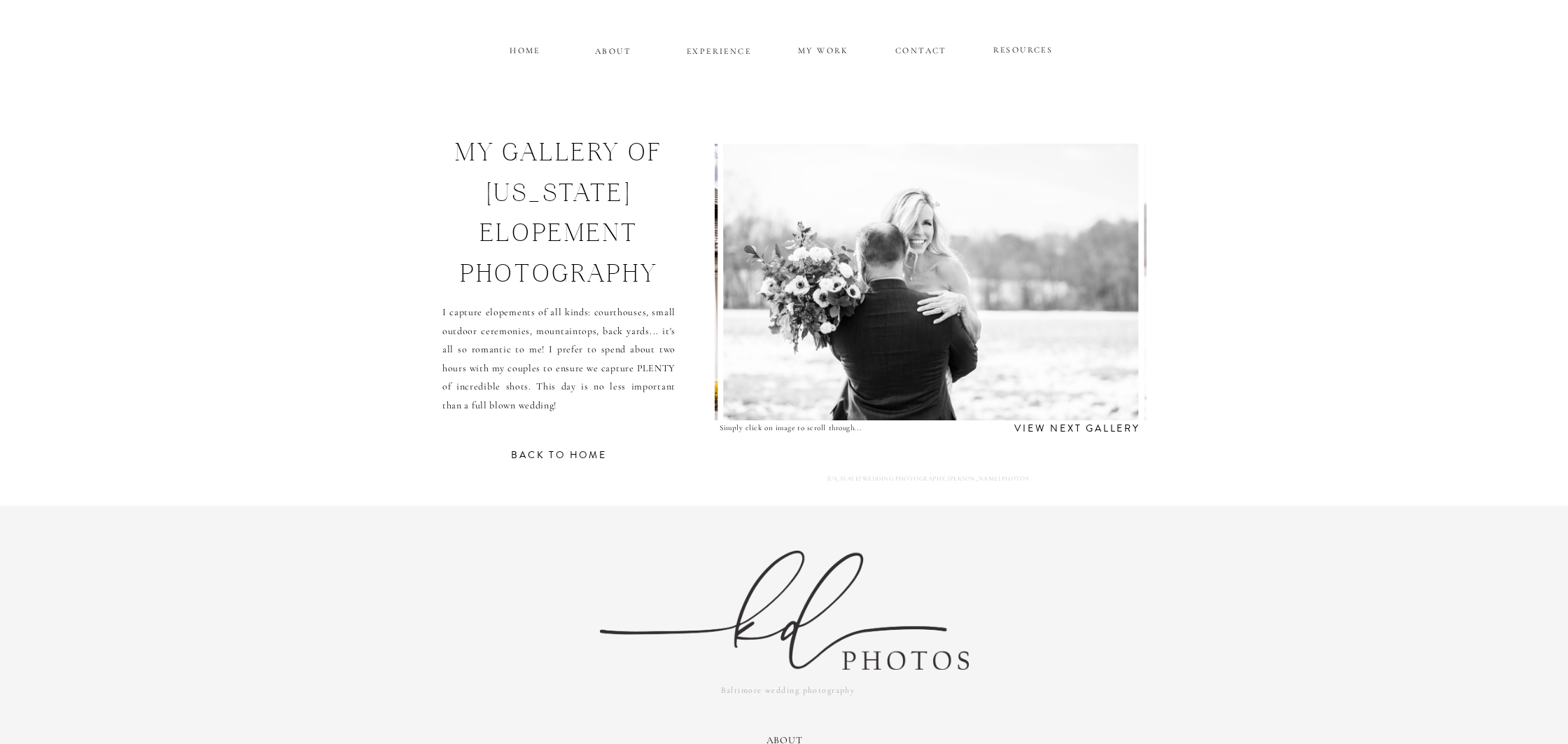
click at [1053, 285] on img at bounding box center [930, 282] width 415 height 277
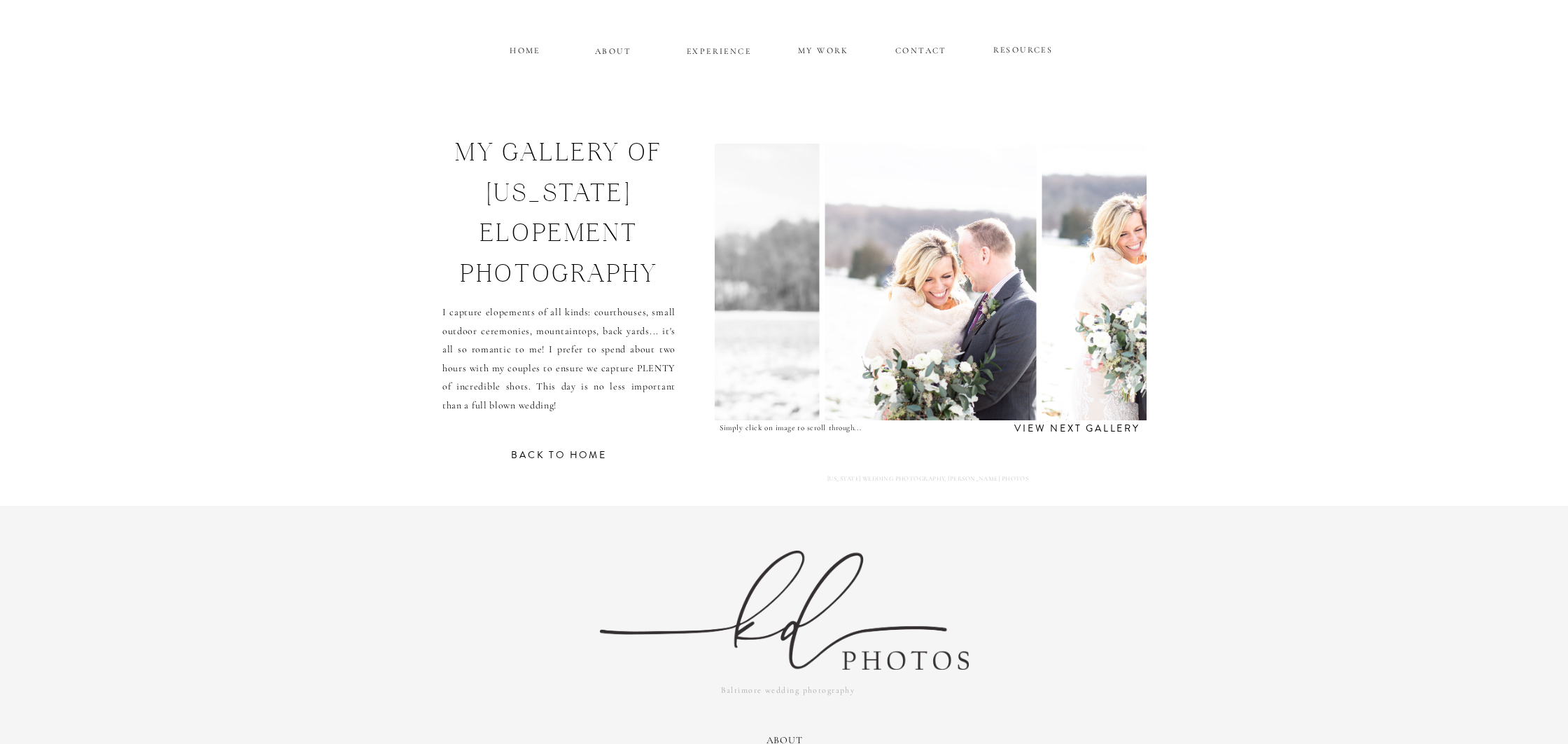
click at [1120, 296] on img at bounding box center [1141, 282] width 197 height 277
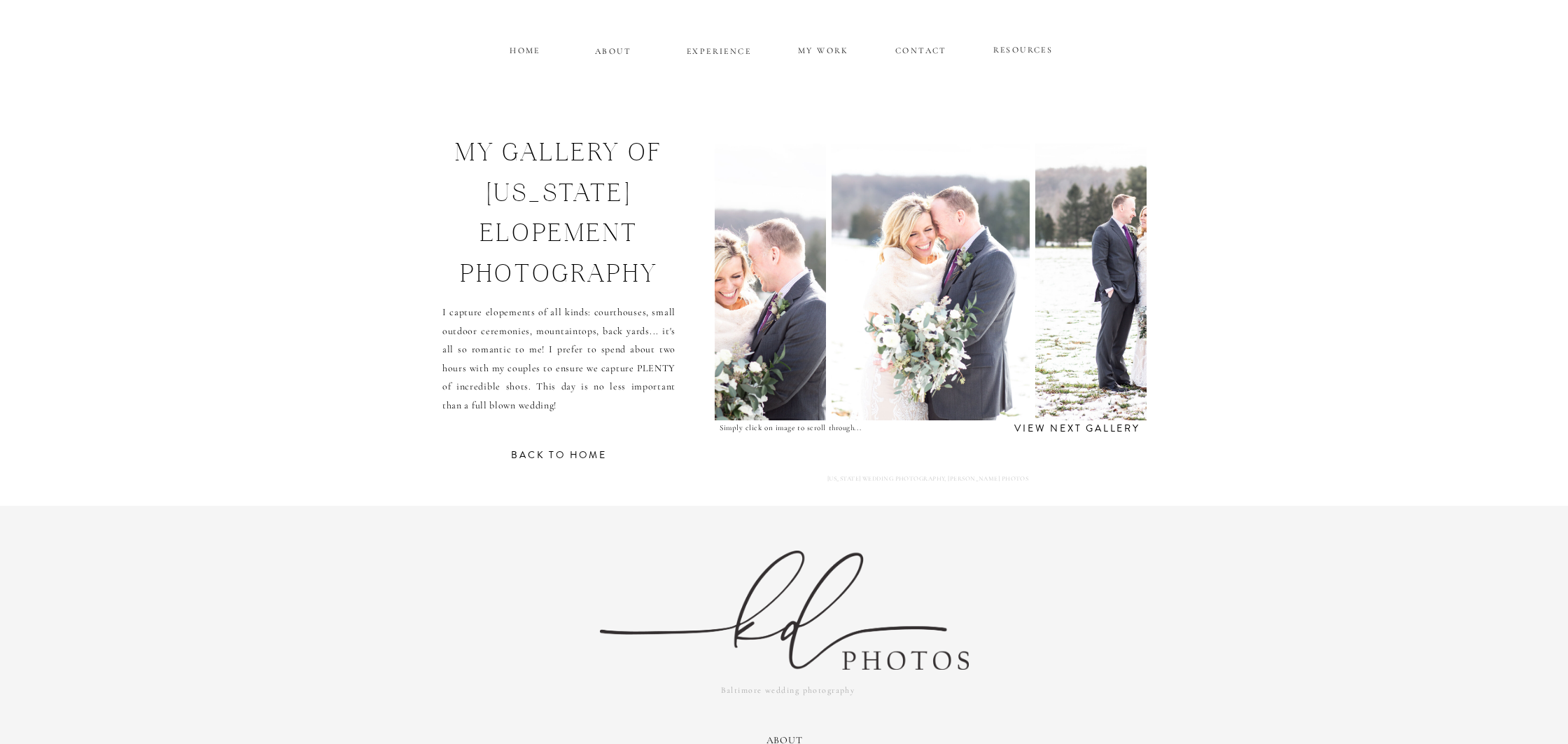
click at [812, 48] on p "MY WORK" at bounding box center [823, 49] width 54 height 12
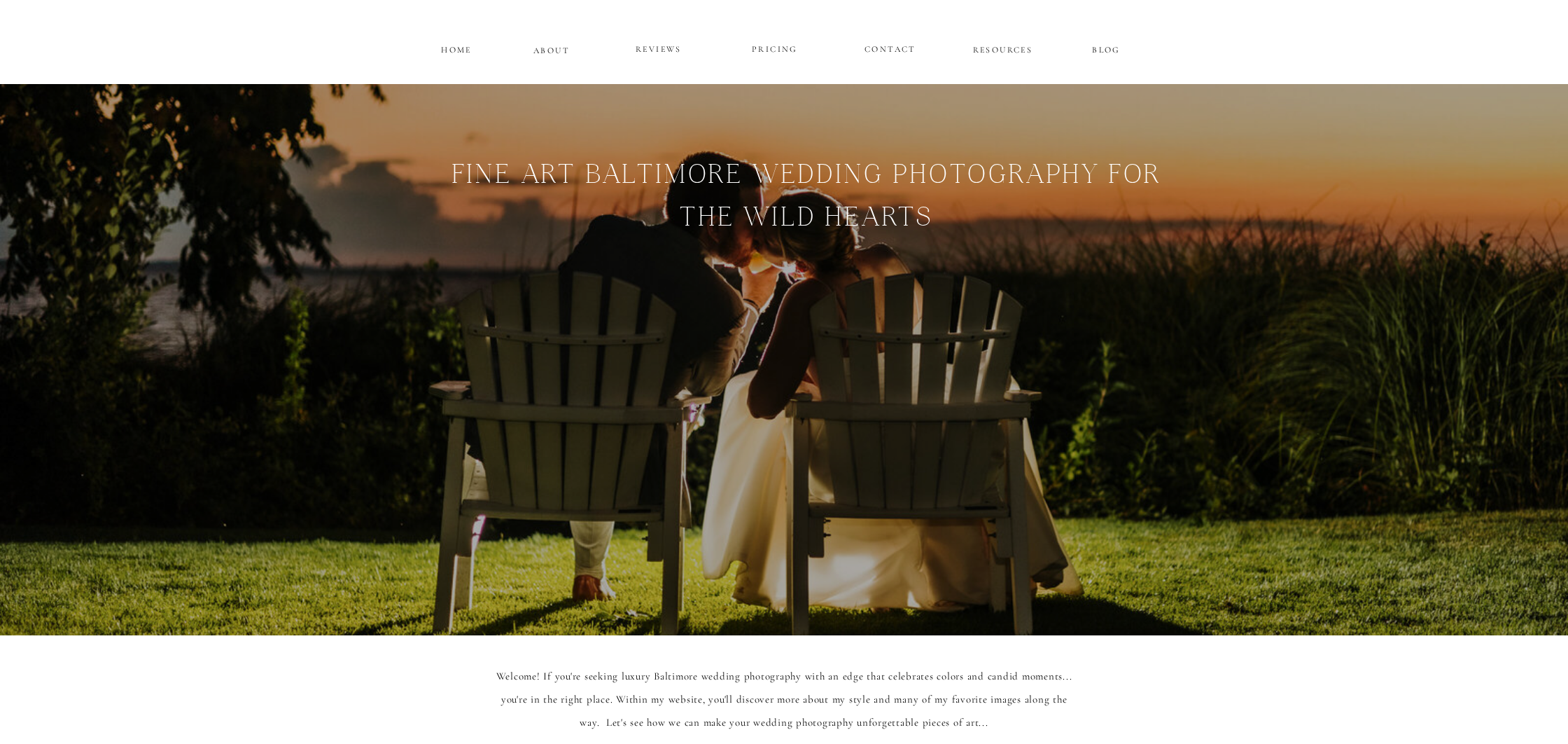
scroll to position [2715, 0]
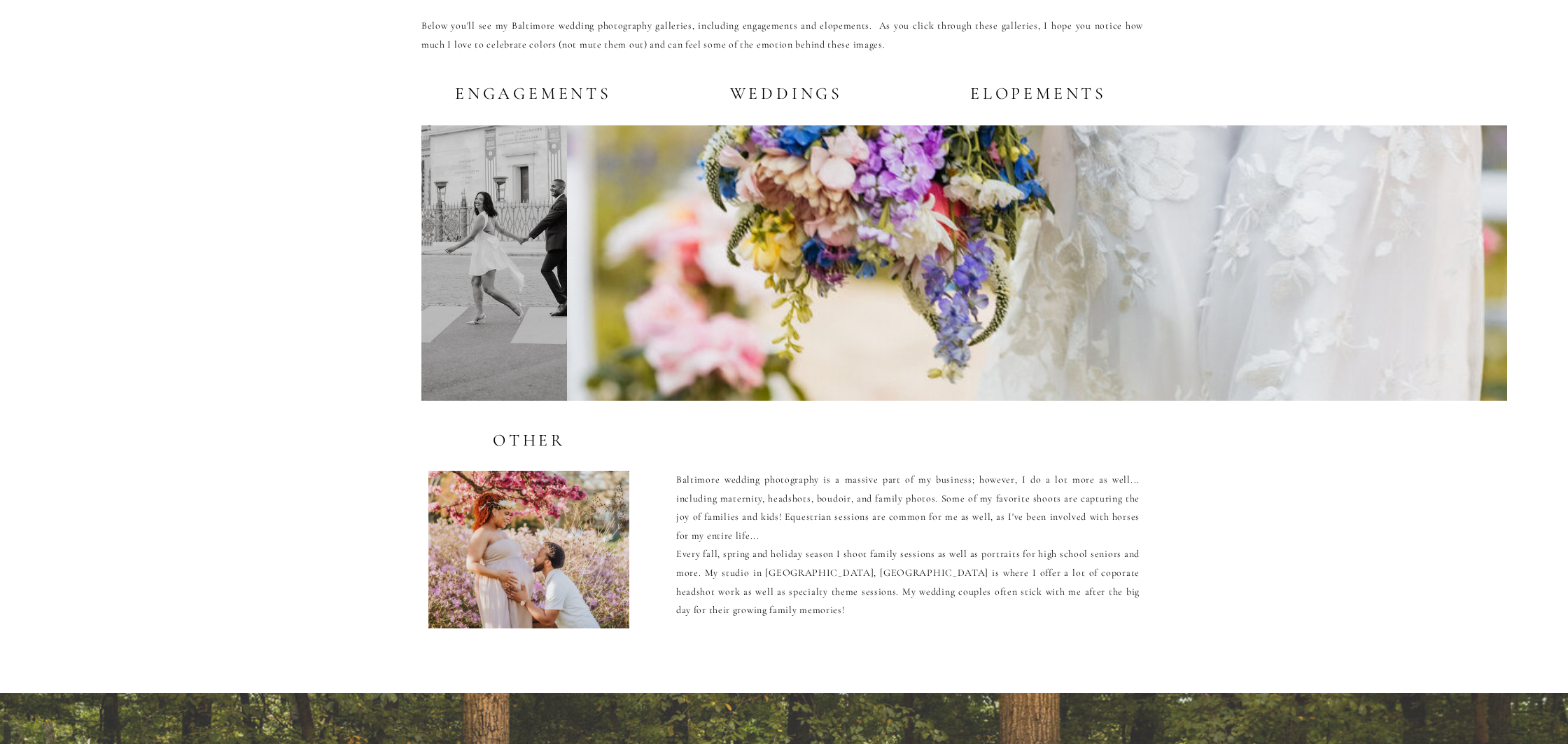
click at [801, 219] on div at bounding box center [1037, 263] width 940 height 275
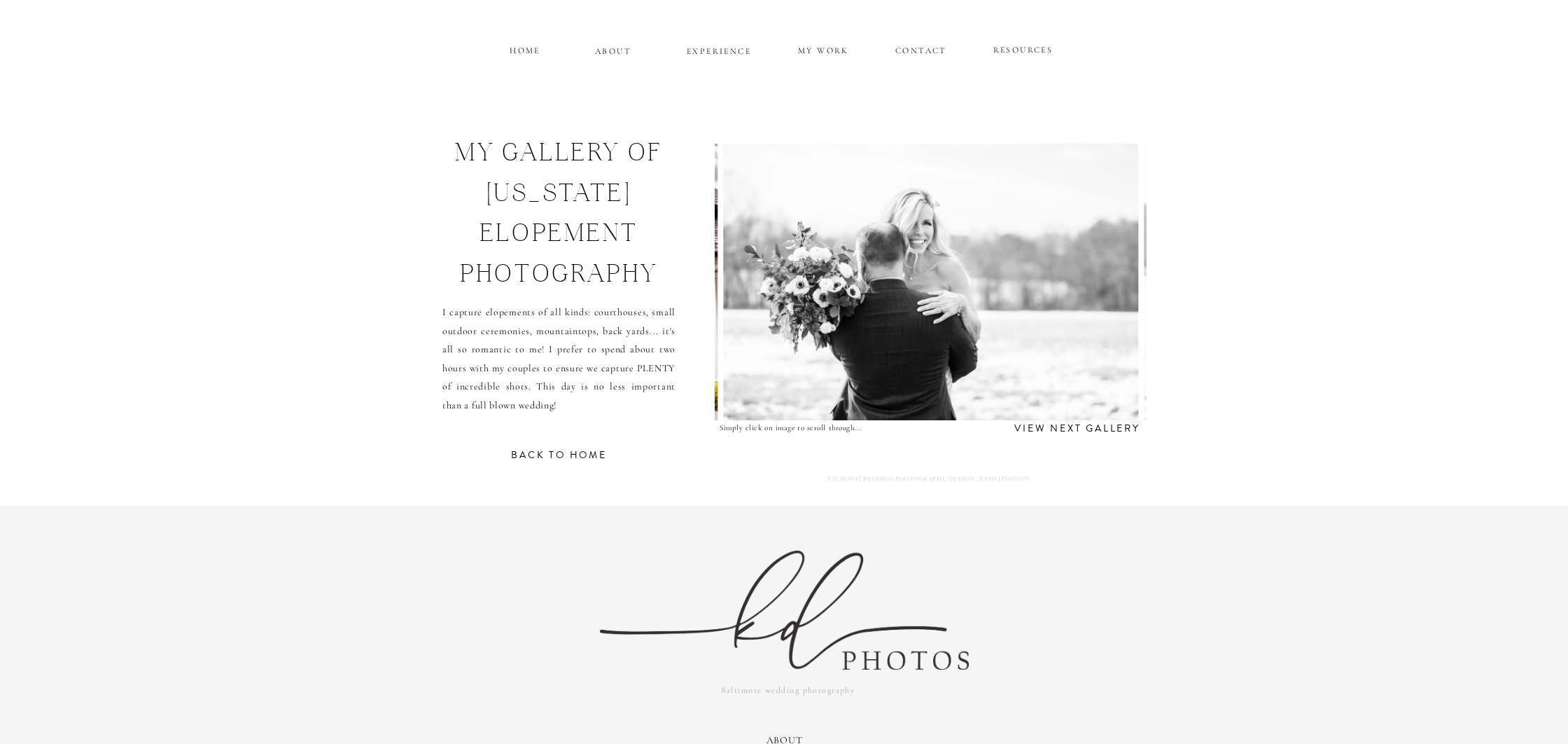
scroll to position [1, 0]
click at [1083, 272] on img at bounding box center [930, 281] width 415 height 277
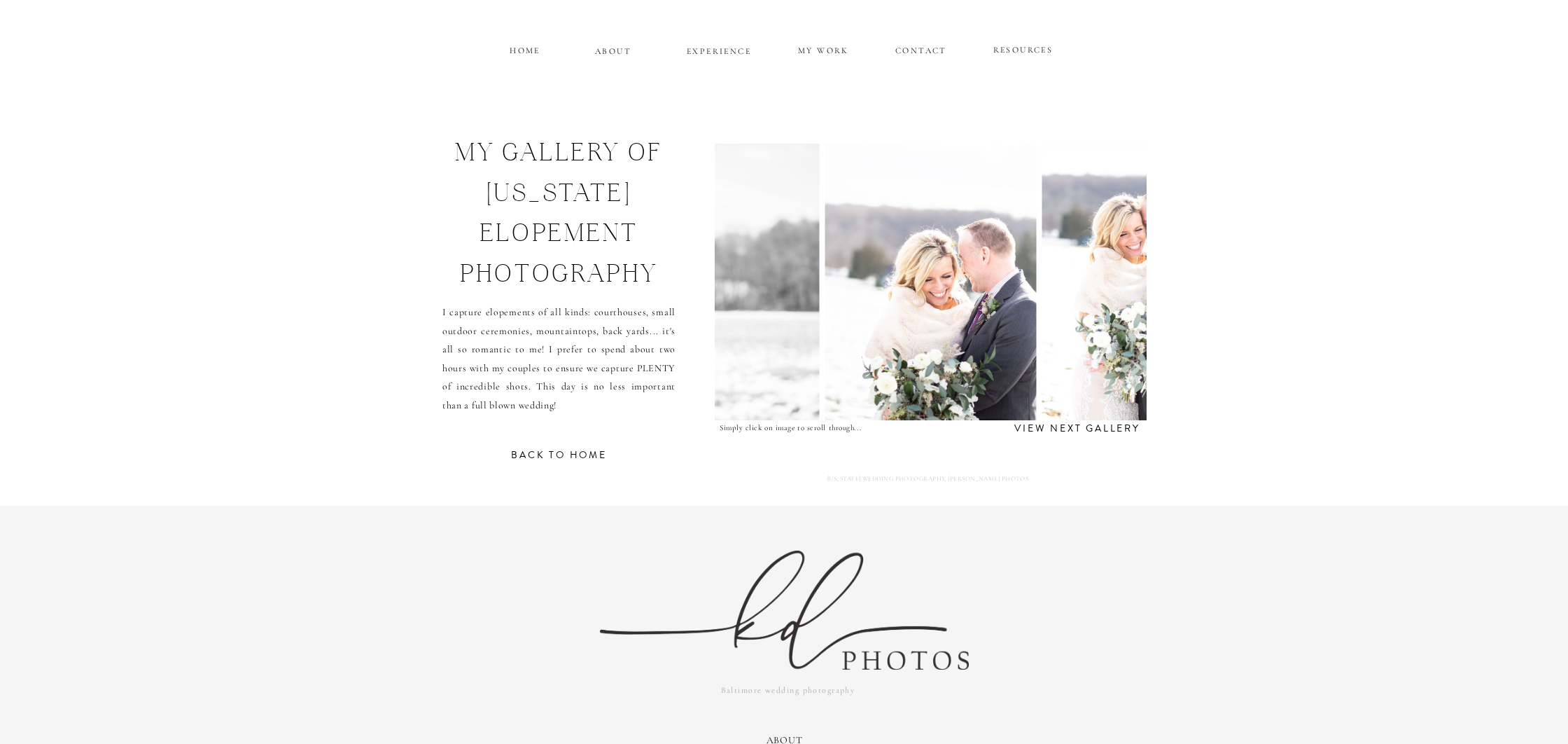
click at [1117, 272] on img at bounding box center [1141, 282] width 197 height 277
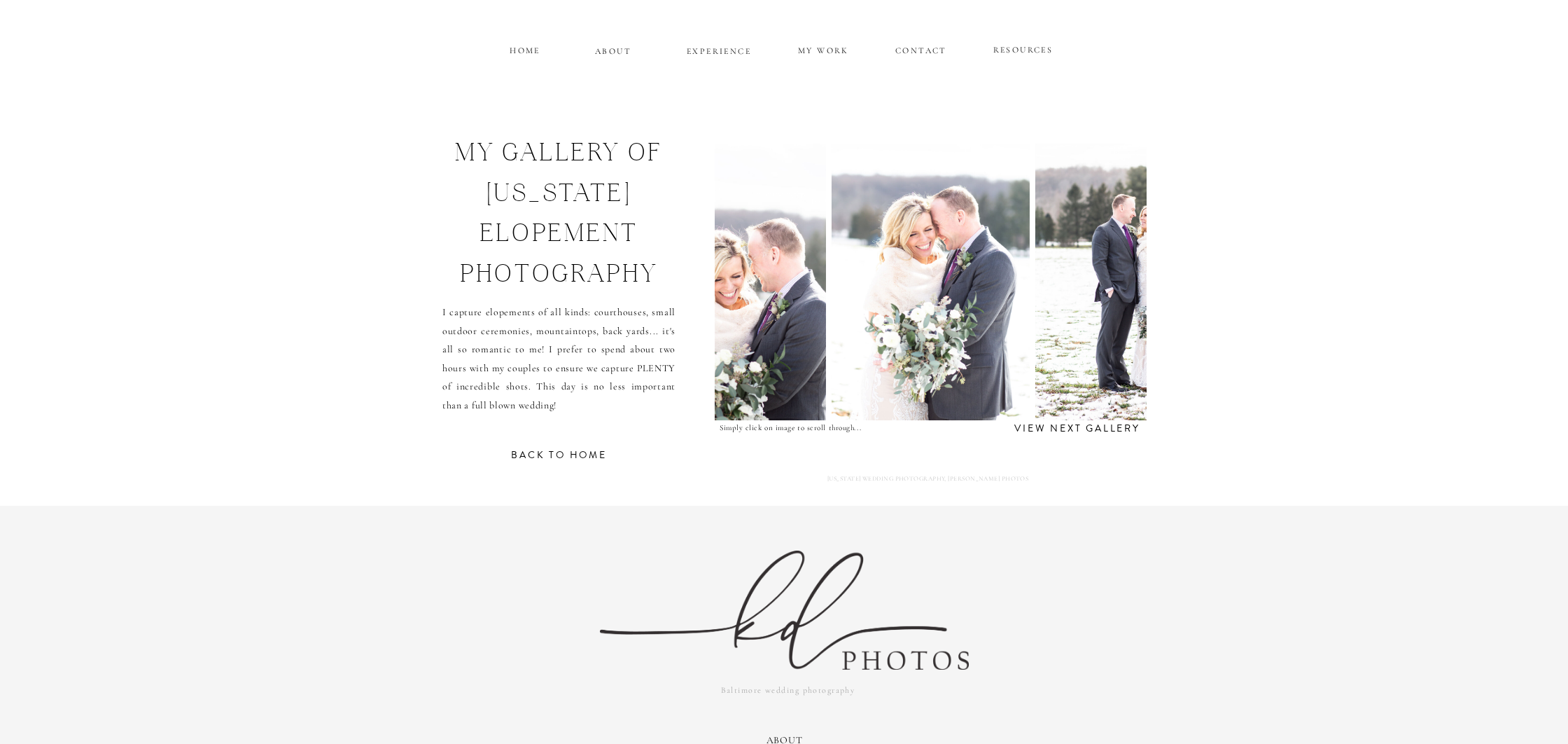
click at [1121, 283] on img at bounding box center [1135, 282] width 201 height 277
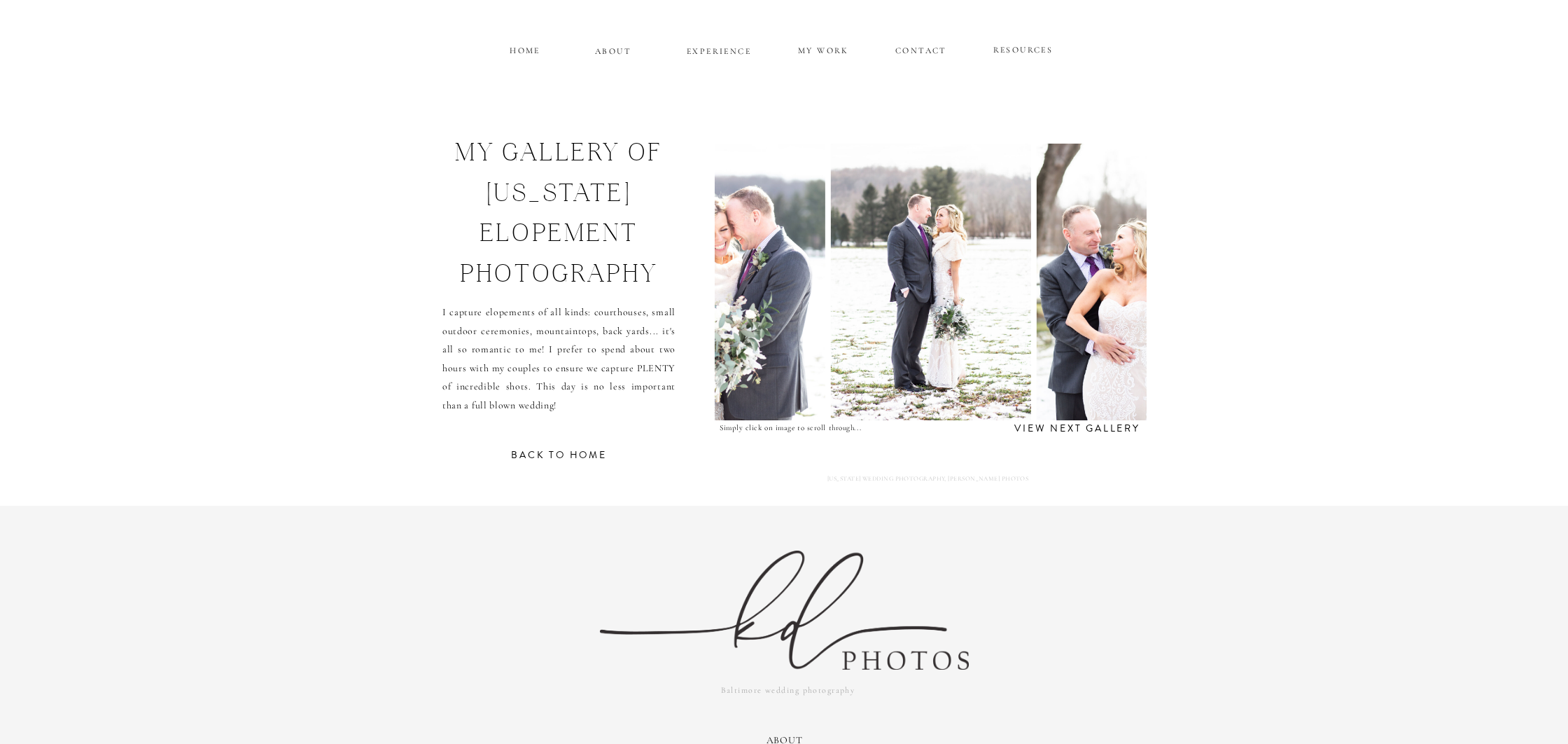
click at [1121, 283] on img at bounding box center [1127, 282] width 184 height 277
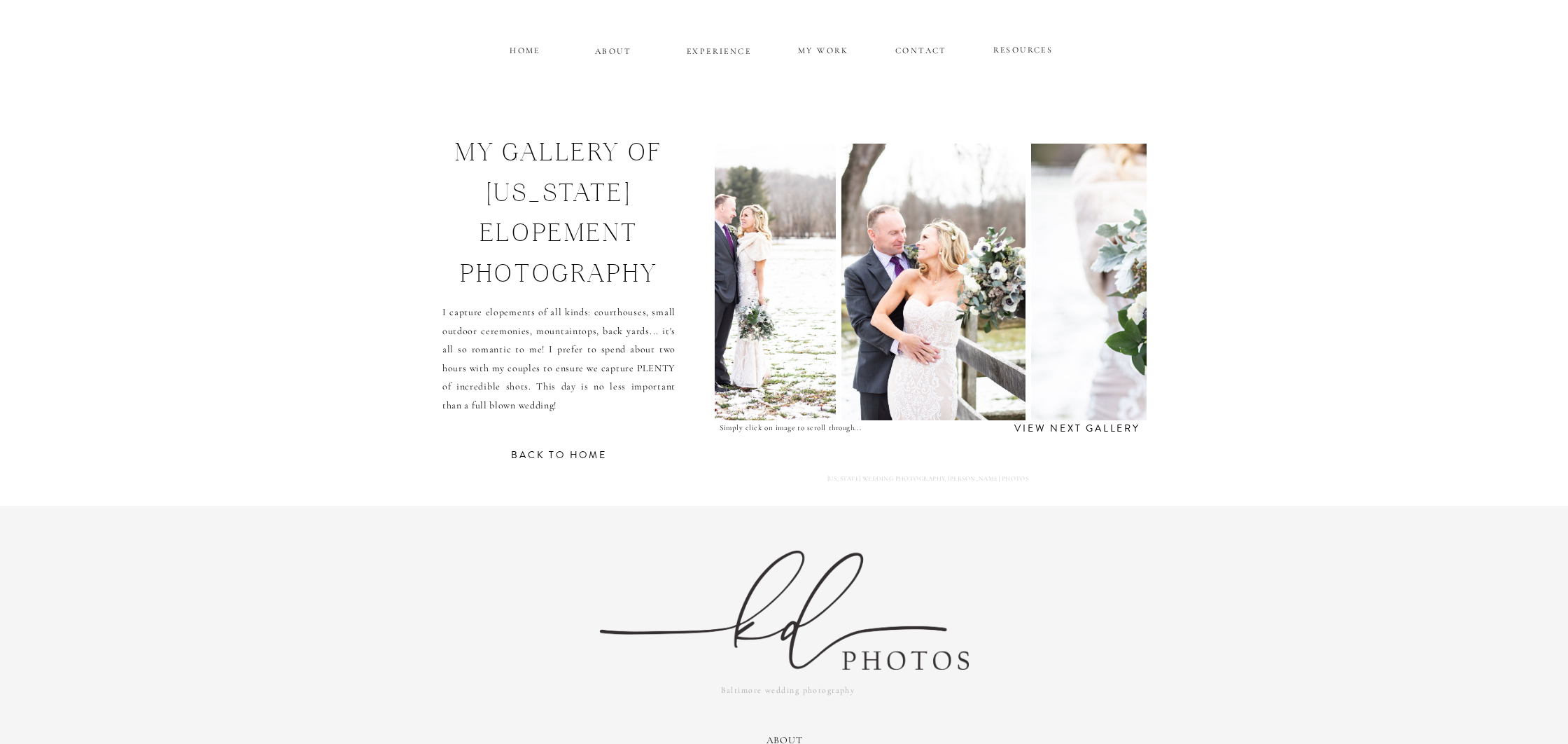
click at [1121, 283] on img at bounding box center [1226, 282] width 390 height 277
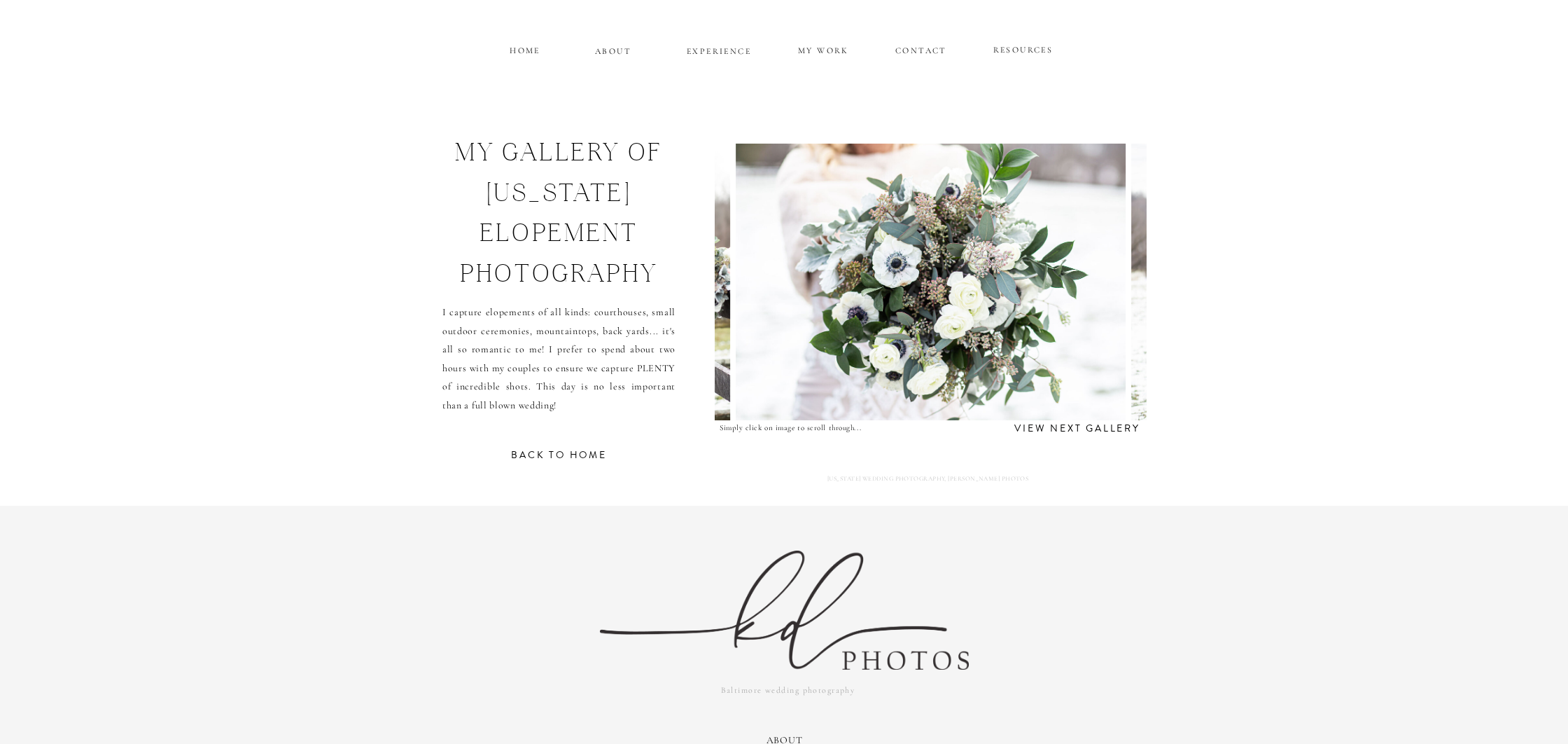
click at [1121, 283] on img at bounding box center [930, 282] width 390 height 277
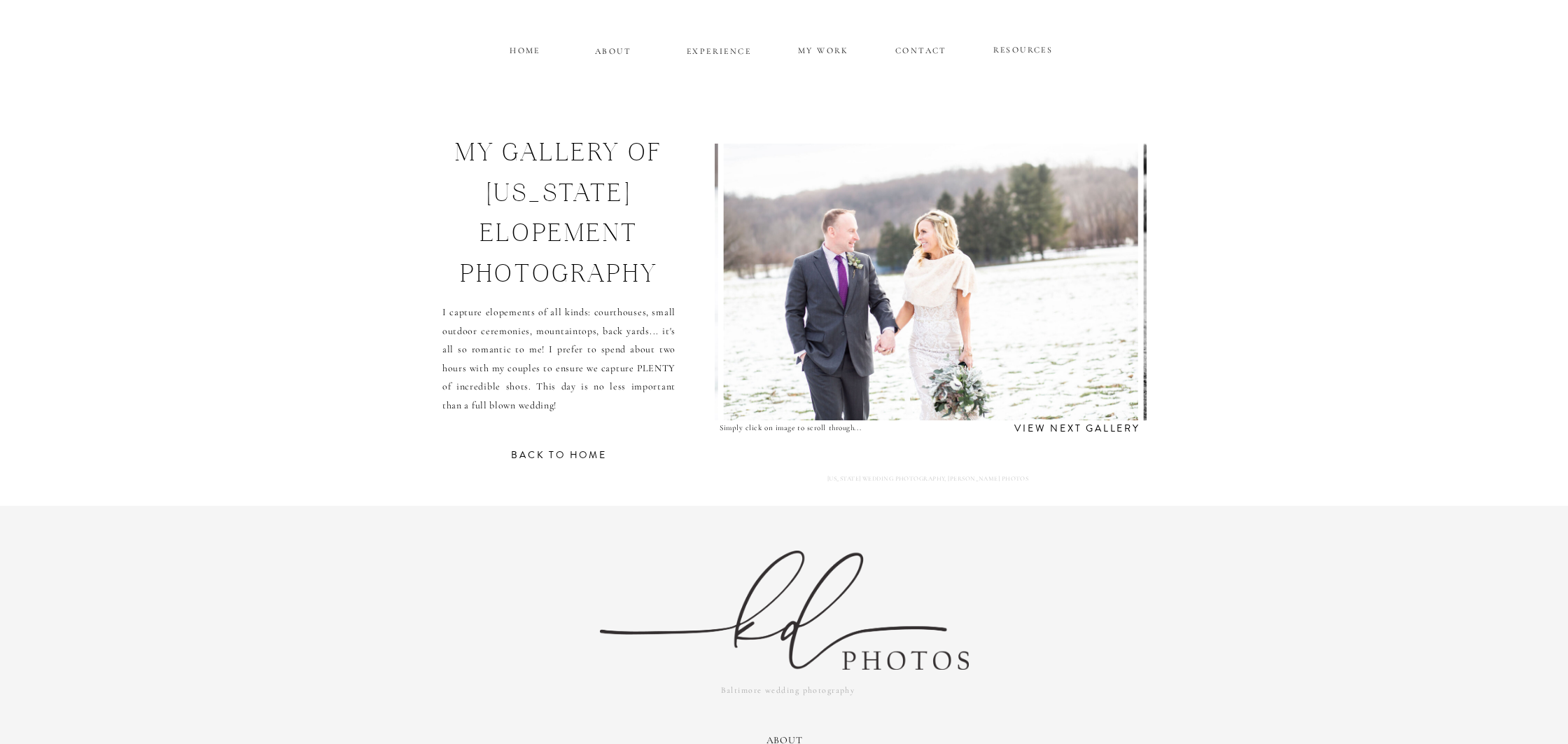
click at [1121, 283] on img at bounding box center [931, 282] width 415 height 277
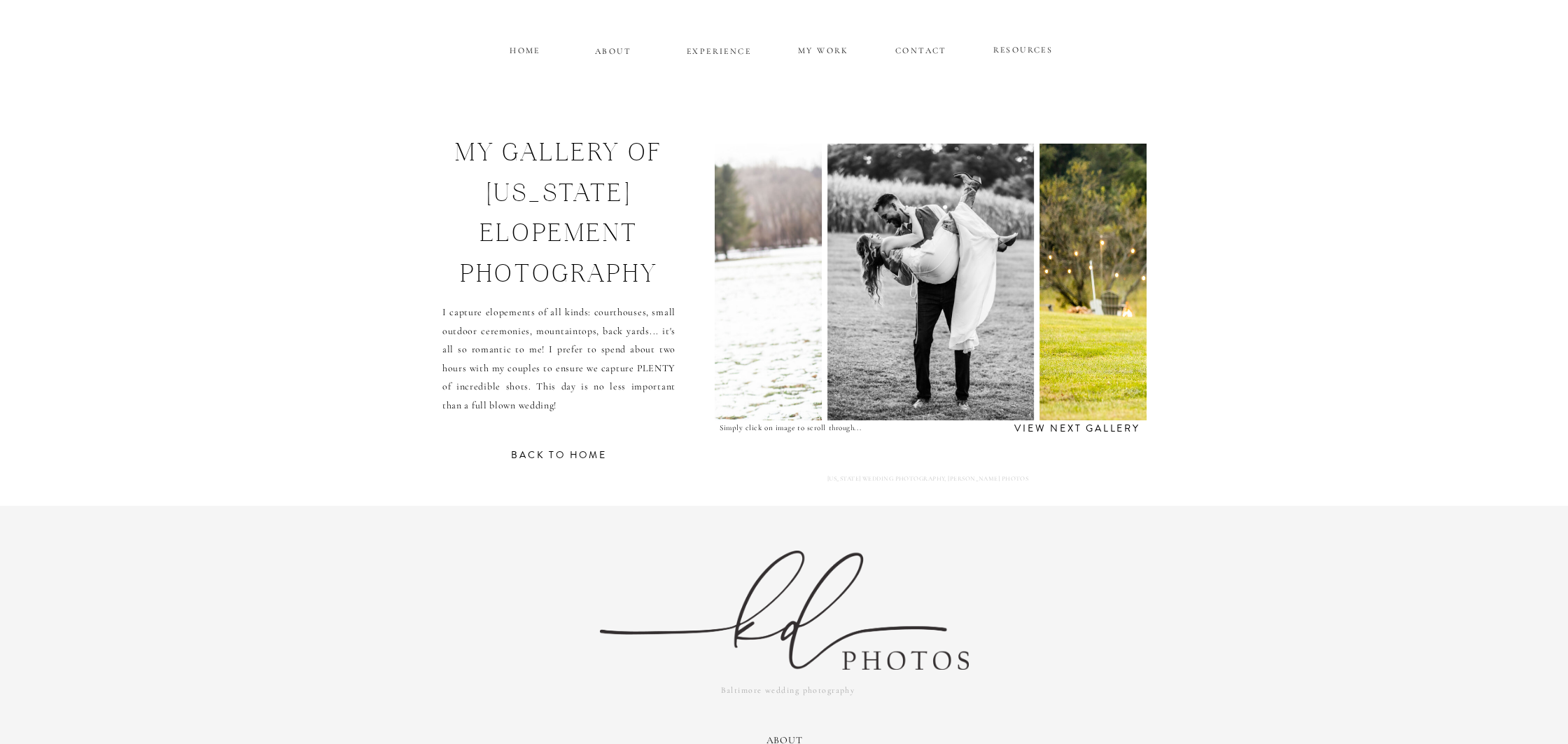
click at [1121, 283] on img at bounding box center [1249, 282] width 422 height 277
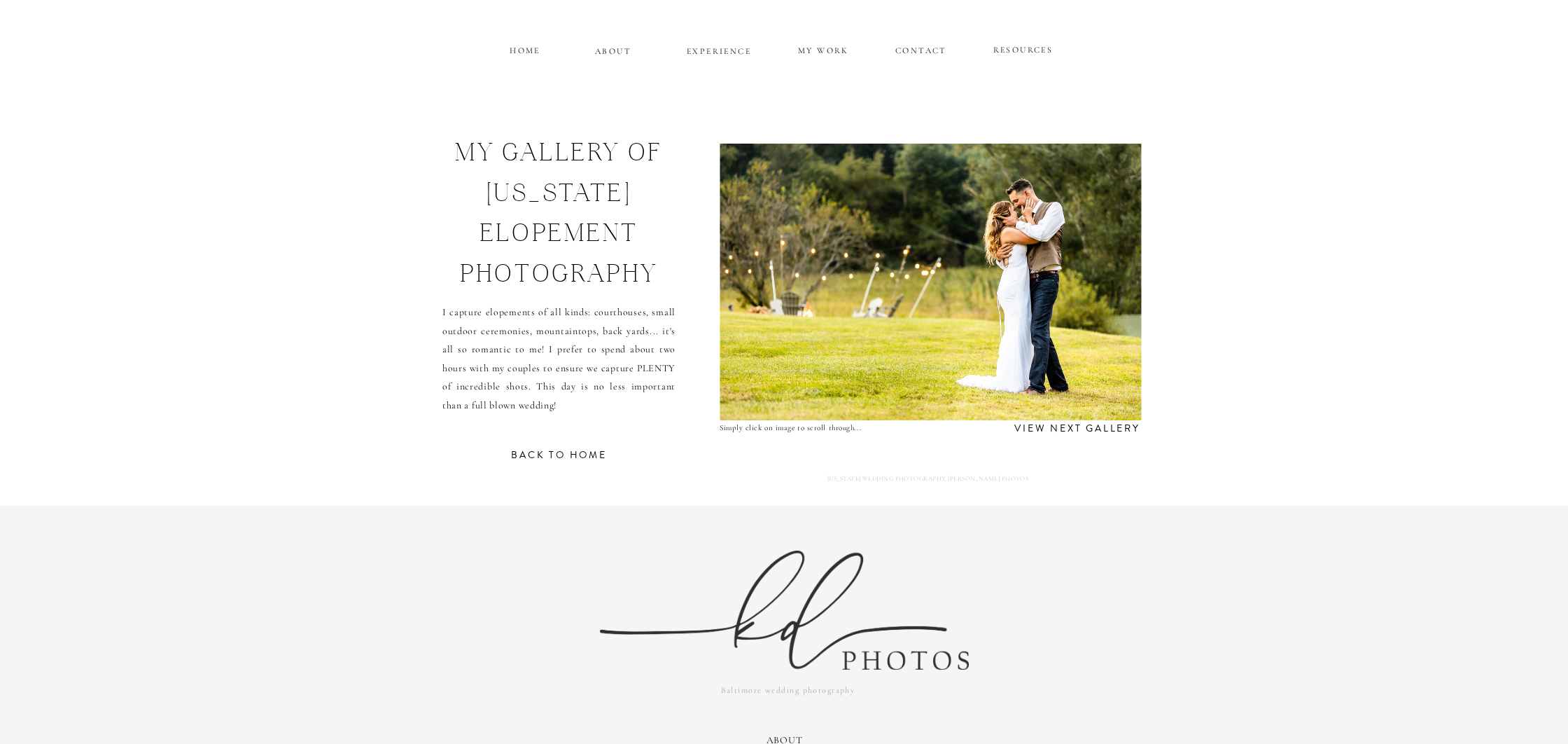
click at [1110, 282] on img at bounding box center [930, 282] width 422 height 277
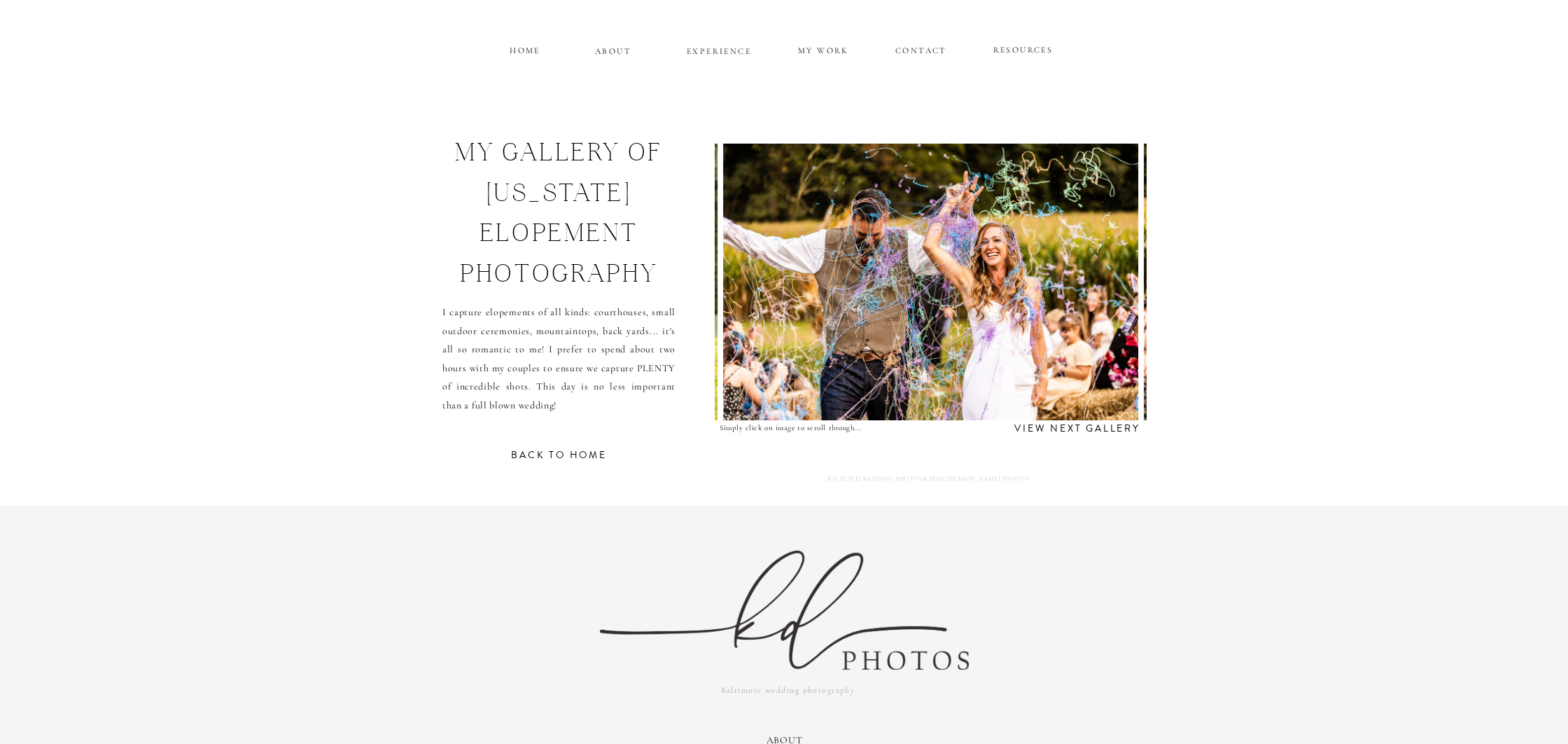
click at [1110, 285] on img at bounding box center [930, 282] width 415 height 277
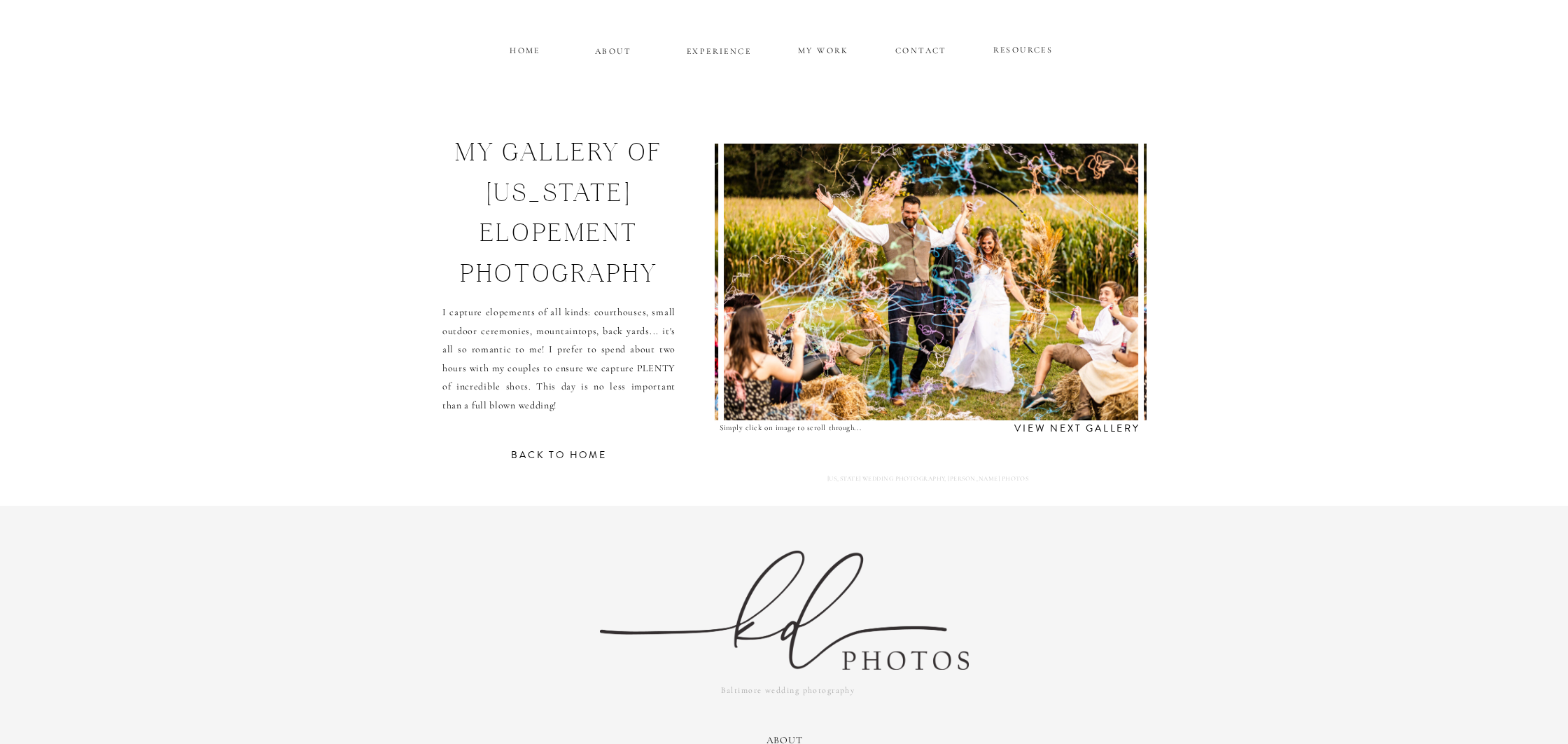
click at [1110, 285] on img at bounding box center [931, 282] width 415 height 277
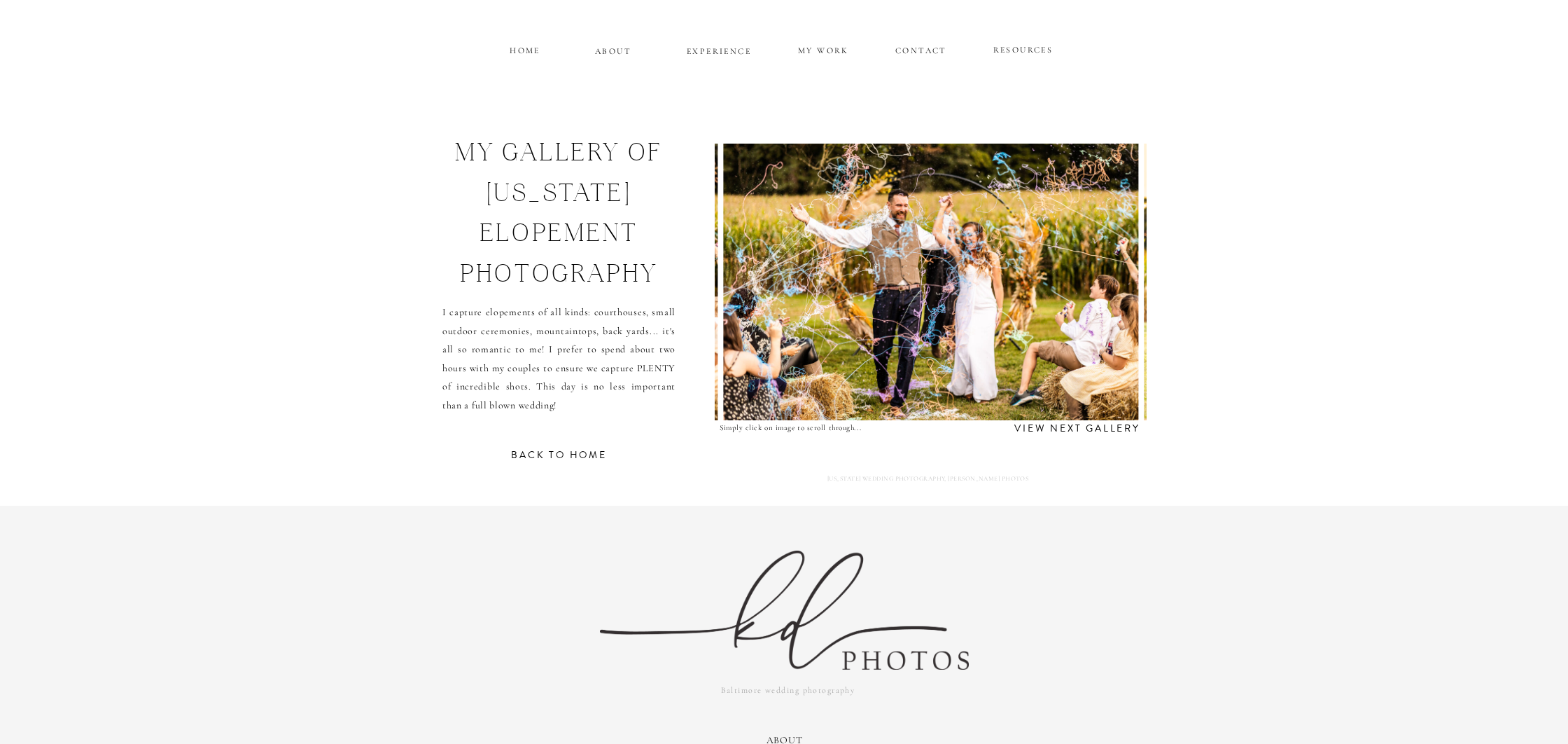
click at [1110, 285] on img at bounding box center [931, 282] width 415 height 277
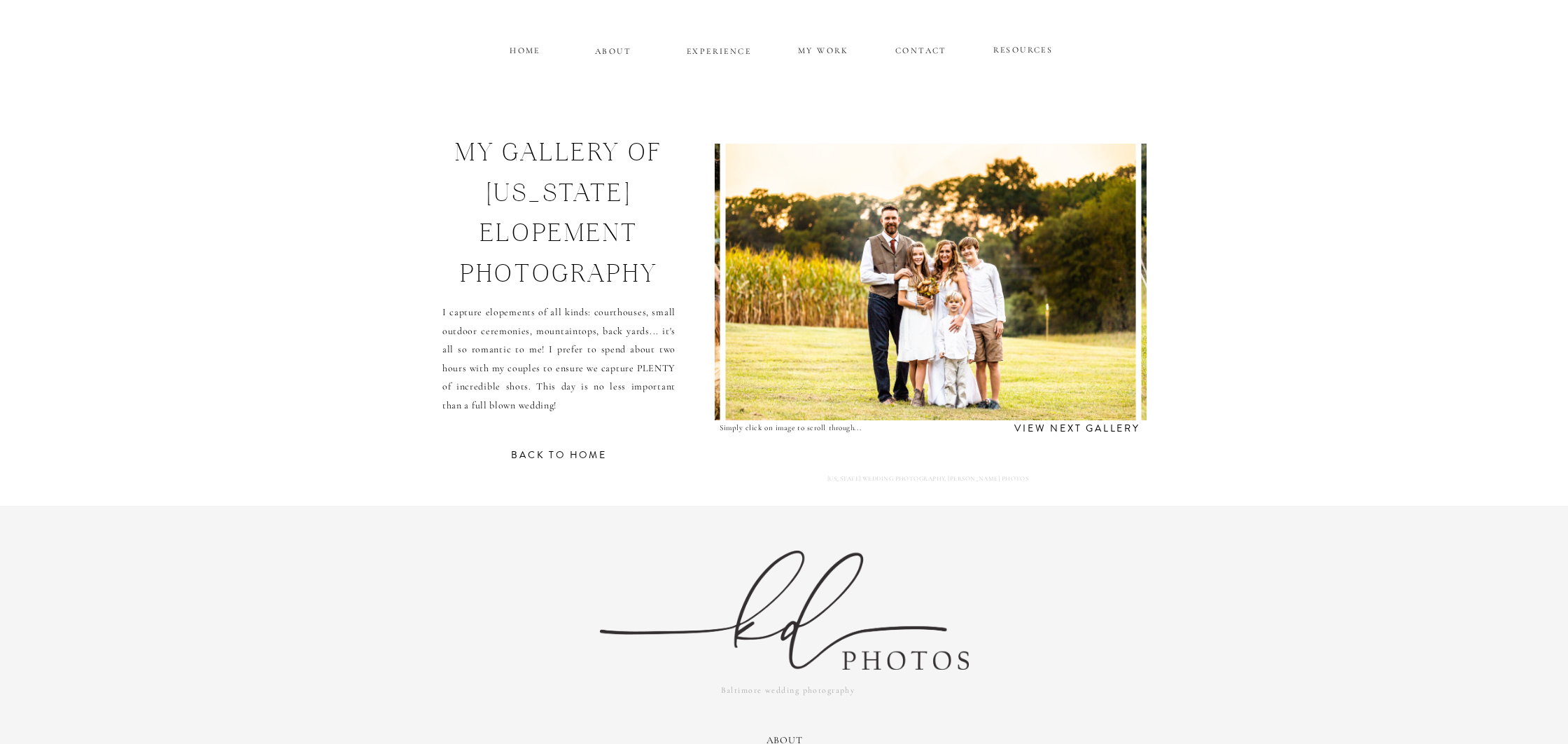
click at [1110, 285] on img at bounding box center [931, 282] width 411 height 277
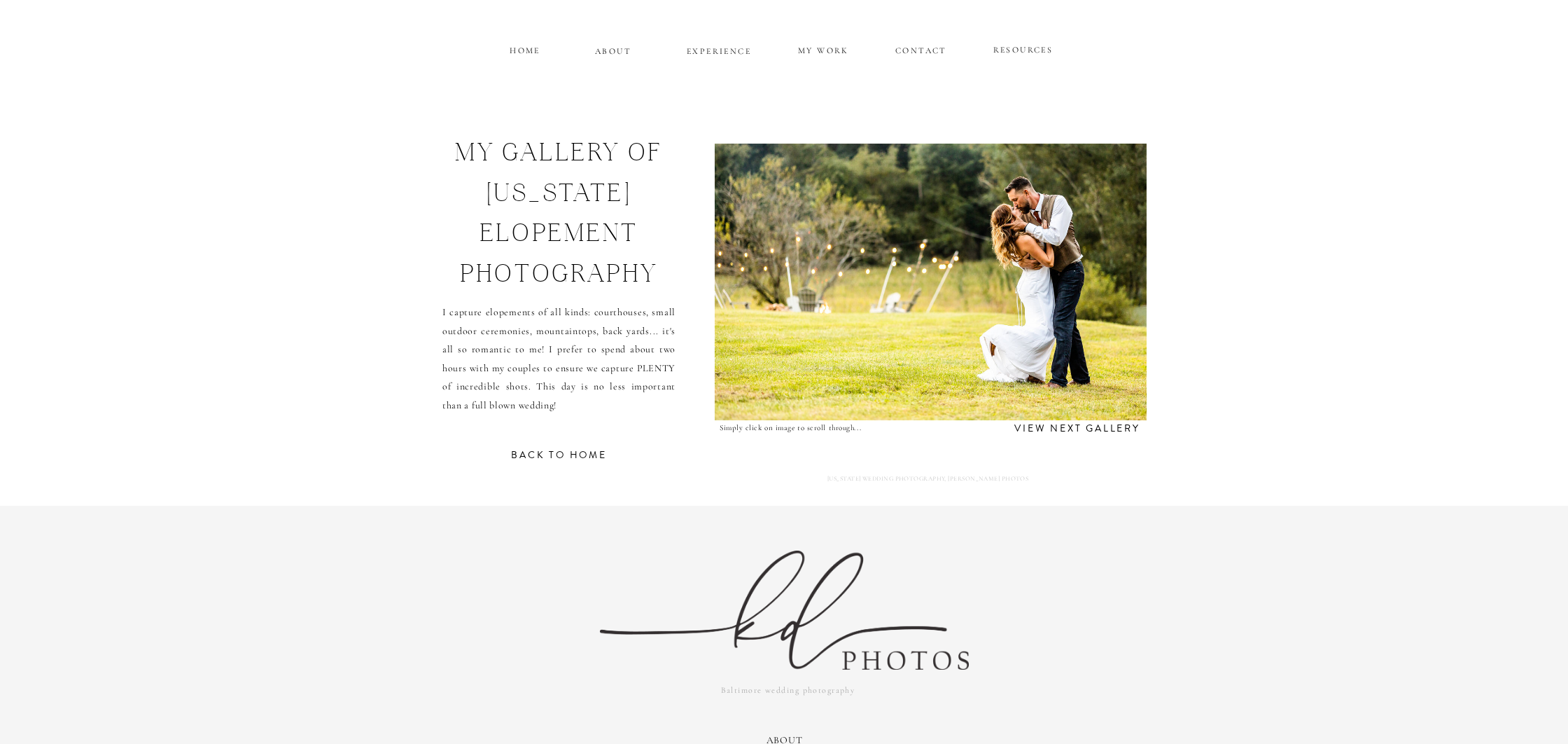
click at [1110, 285] on img at bounding box center [931, 282] width 449 height 277
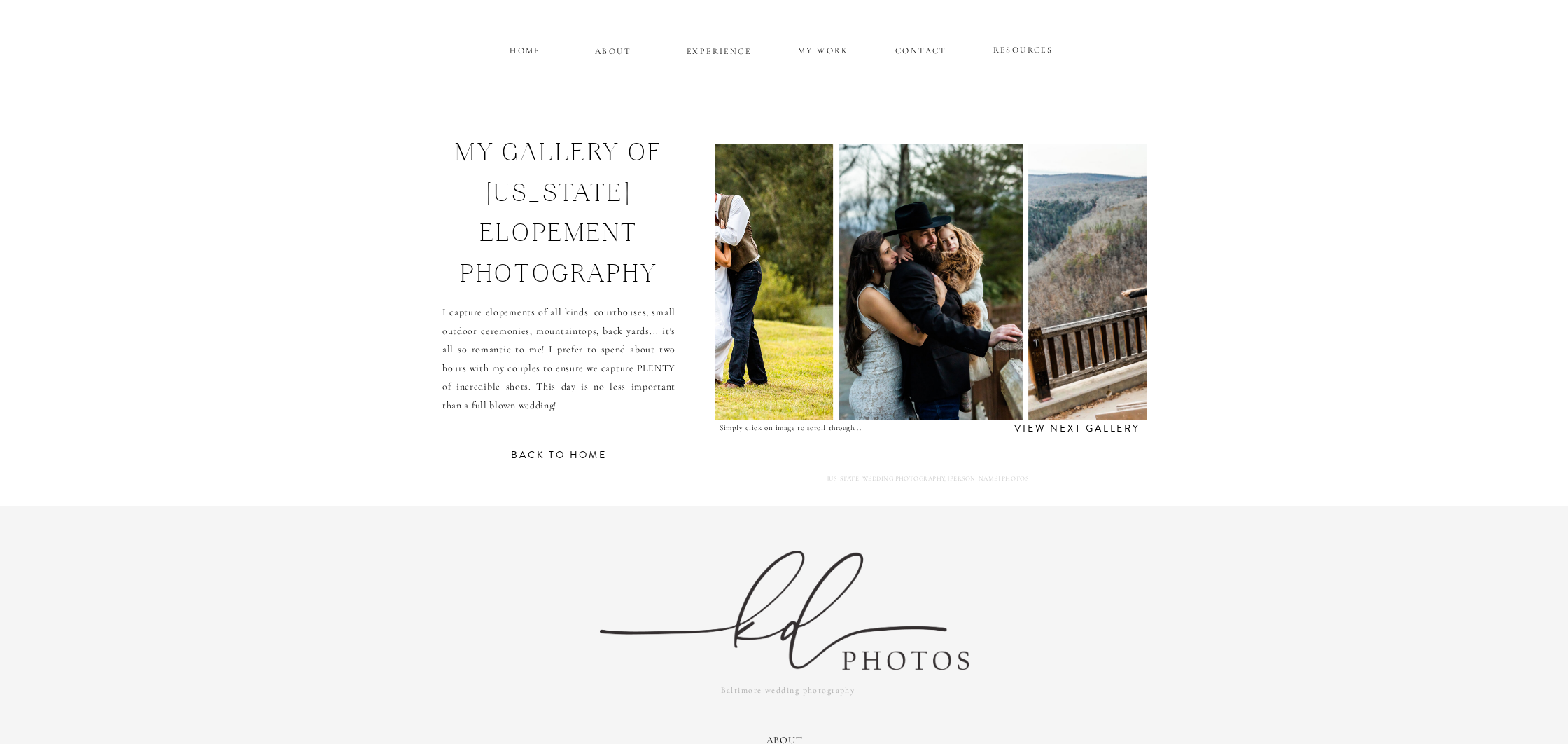
click at [1110, 285] on img at bounding box center [1235, 282] width 415 height 277
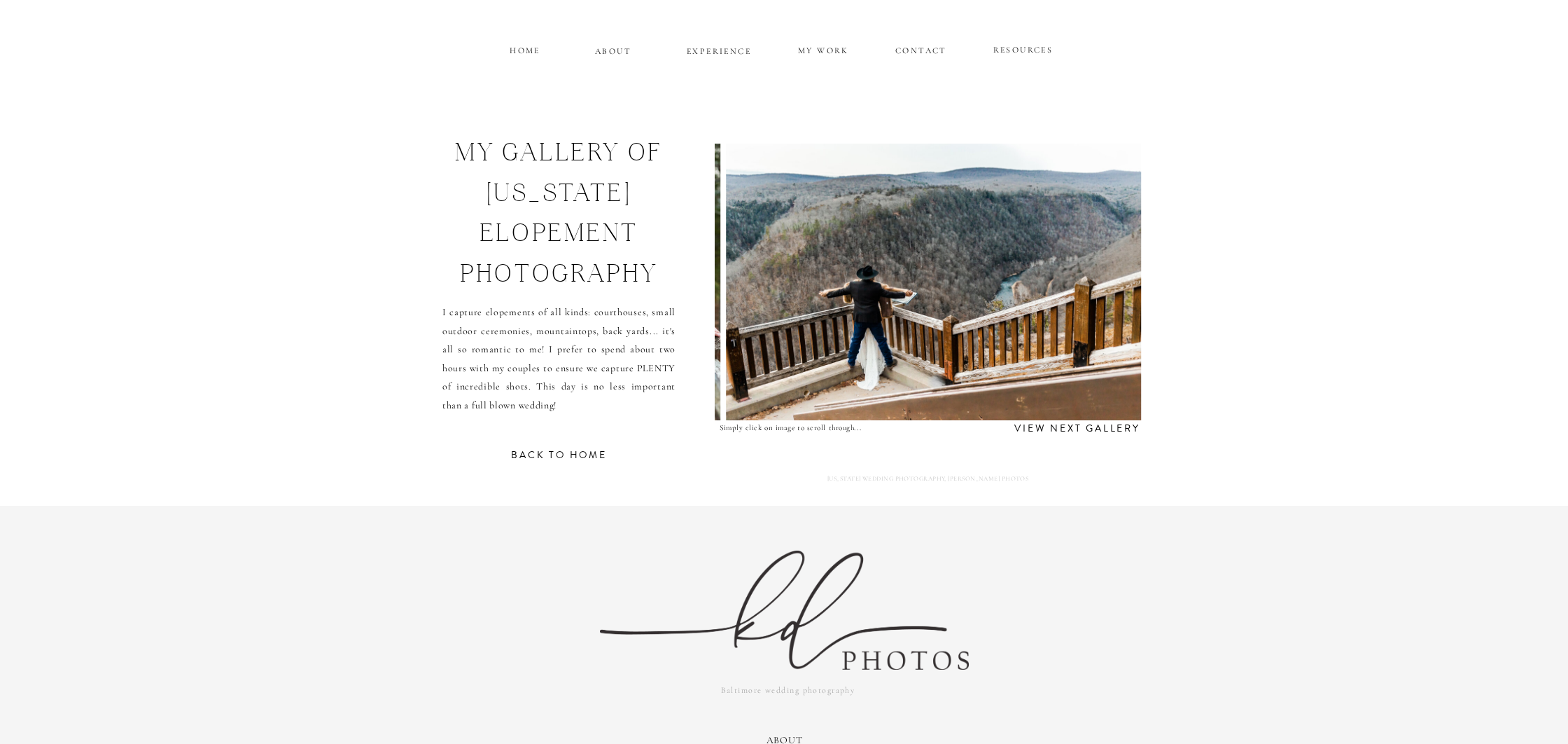
click at [1110, 285] on img at bounding box center [933, 282] width 415 height 277
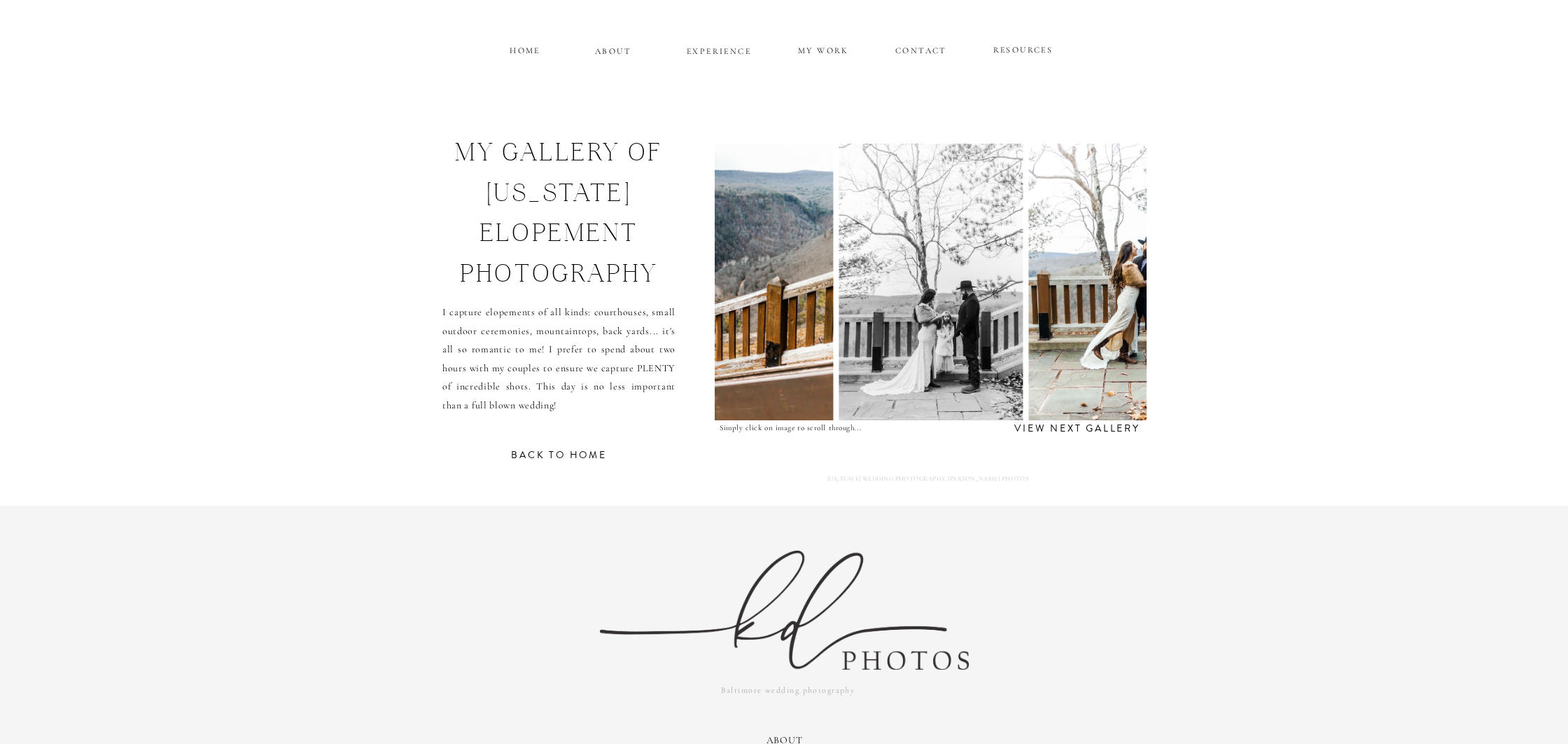
click at [1110, 285] on img at bounding box center [1122, 282] width 187 height 277
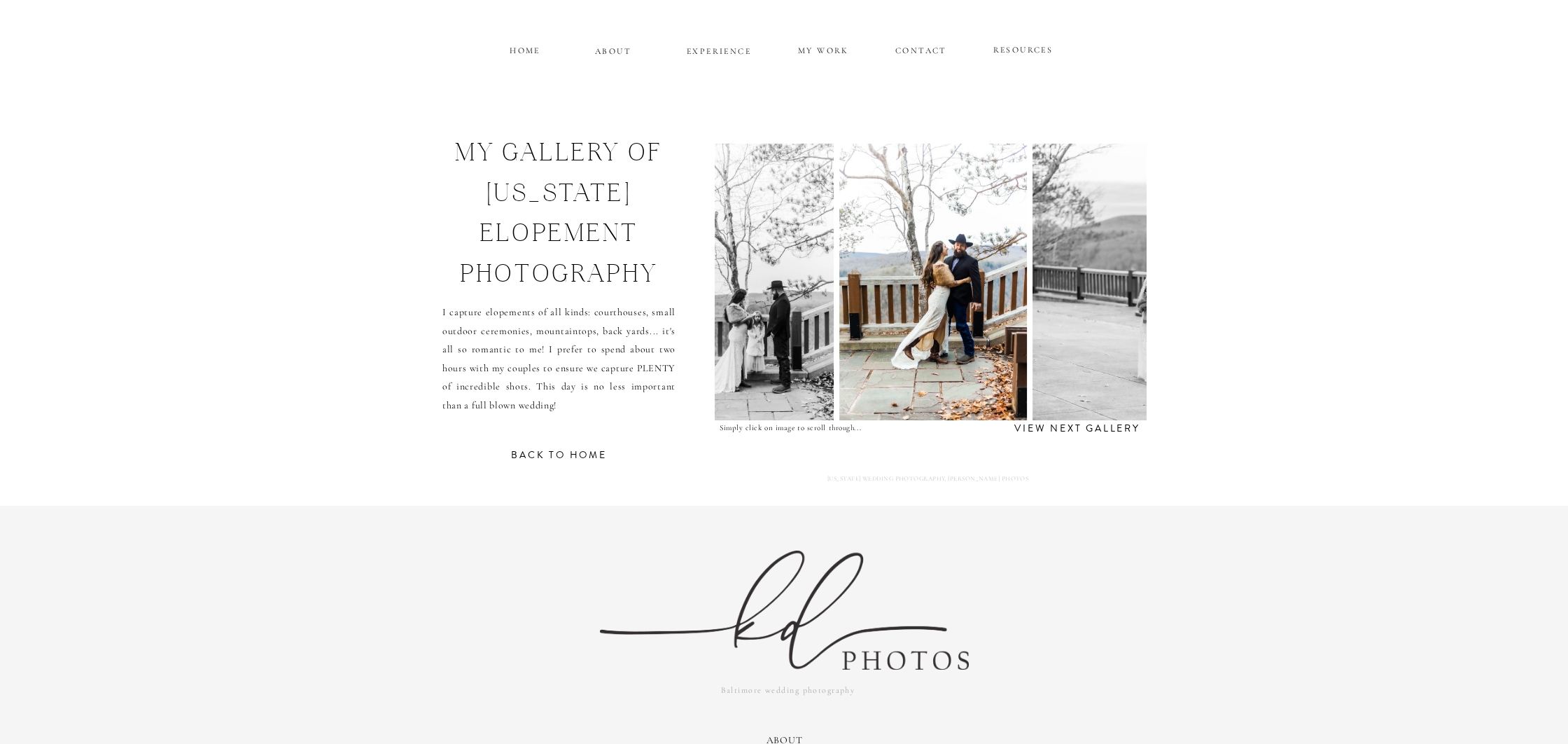
click at [1110, 285] on img at bounding box center [1127, 282] width 191 height 277
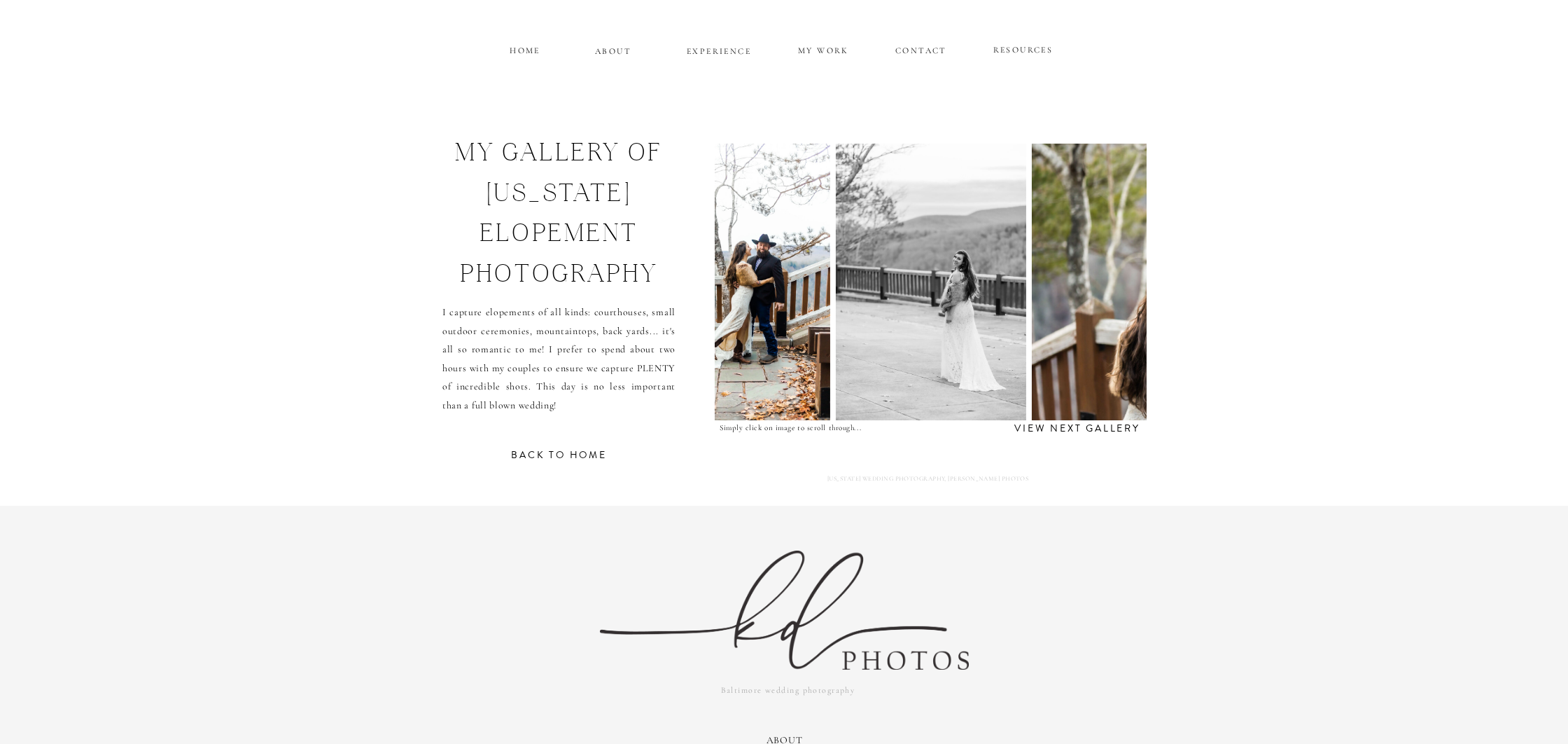
click at [1110, 285] on img at bounding box center [1239, 282] width 415 height 277
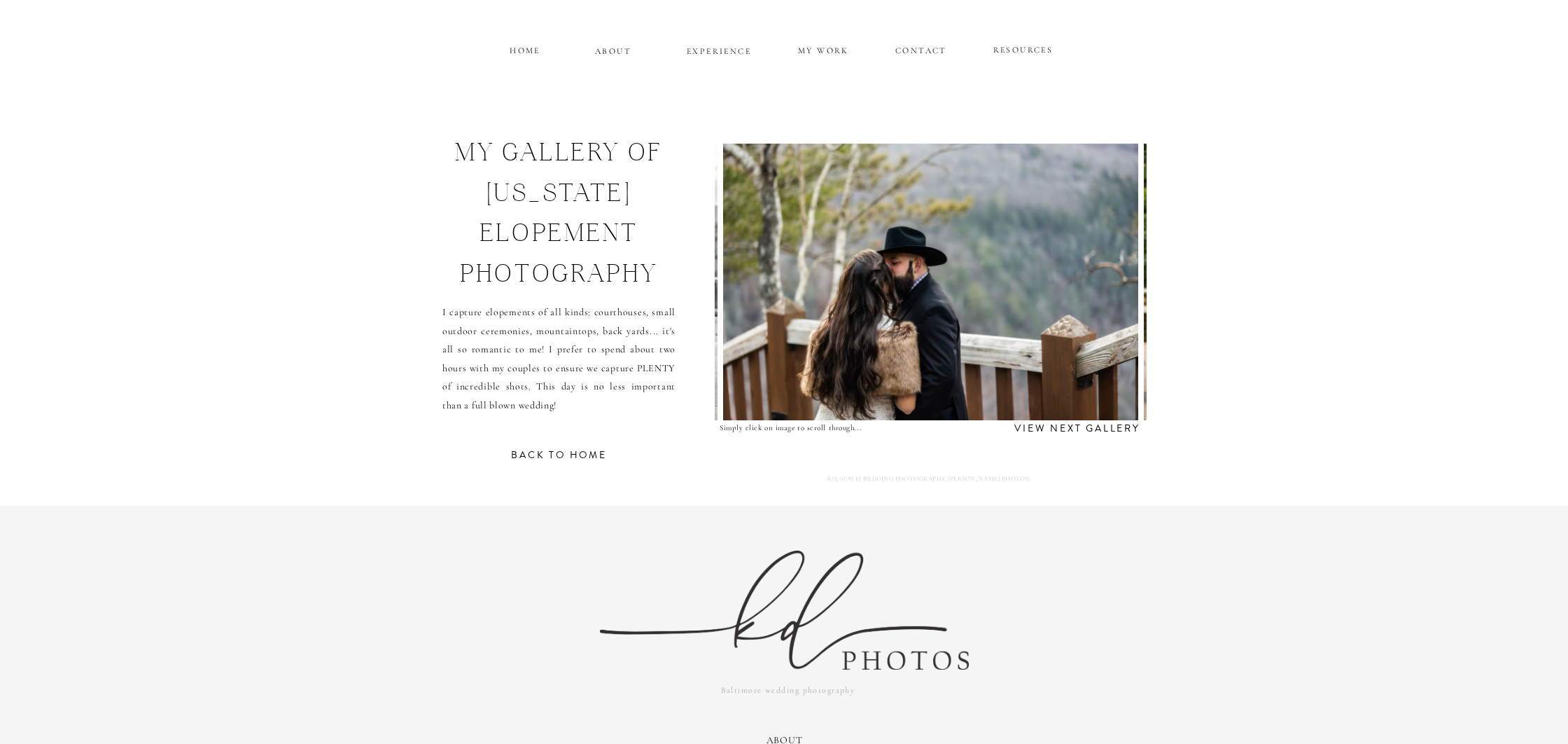
click at [1112, 288] on img at bounding box center [930, 282] width 415 height 277
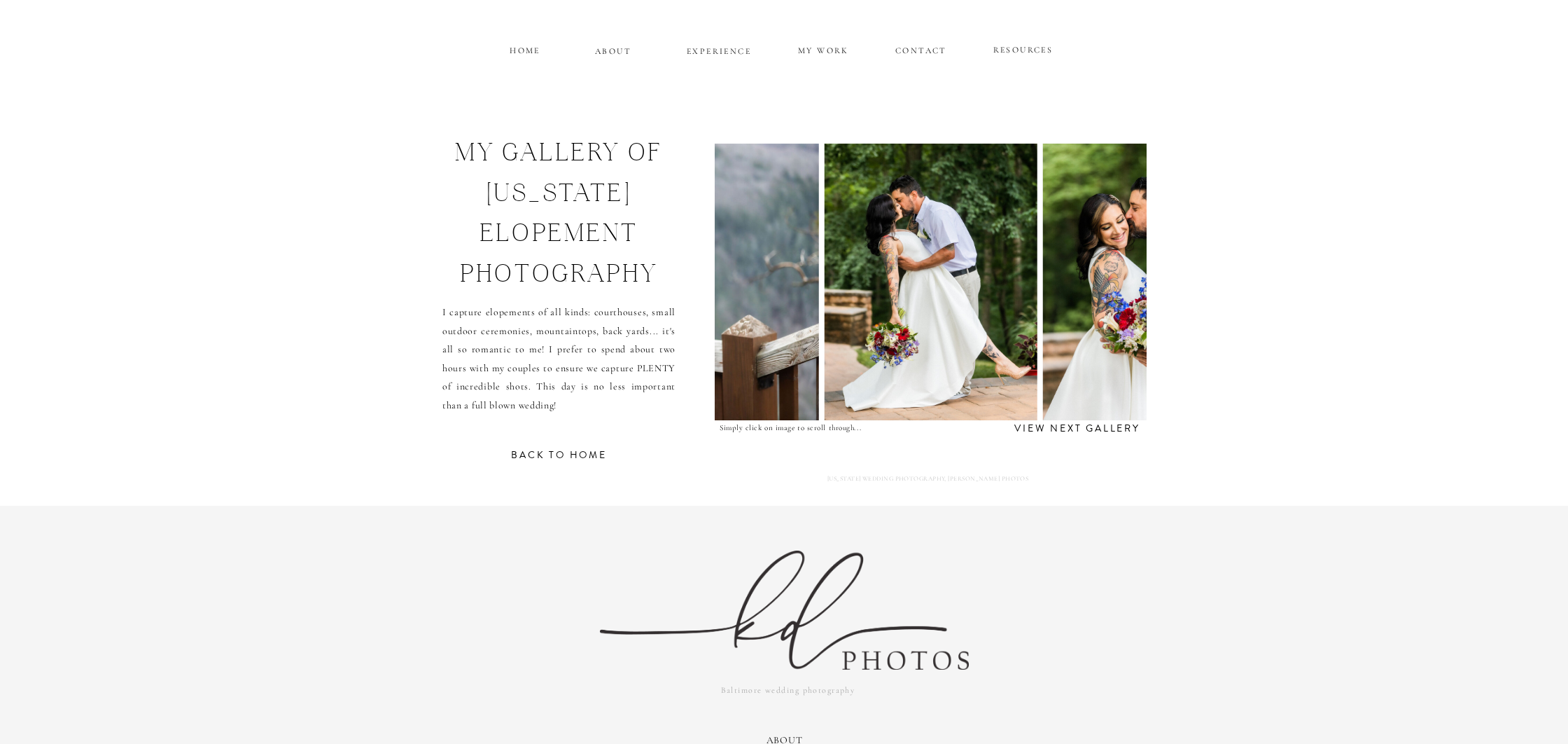
click at [1112, 288] on img at bounding box center [1146, 282] width 209 height 277
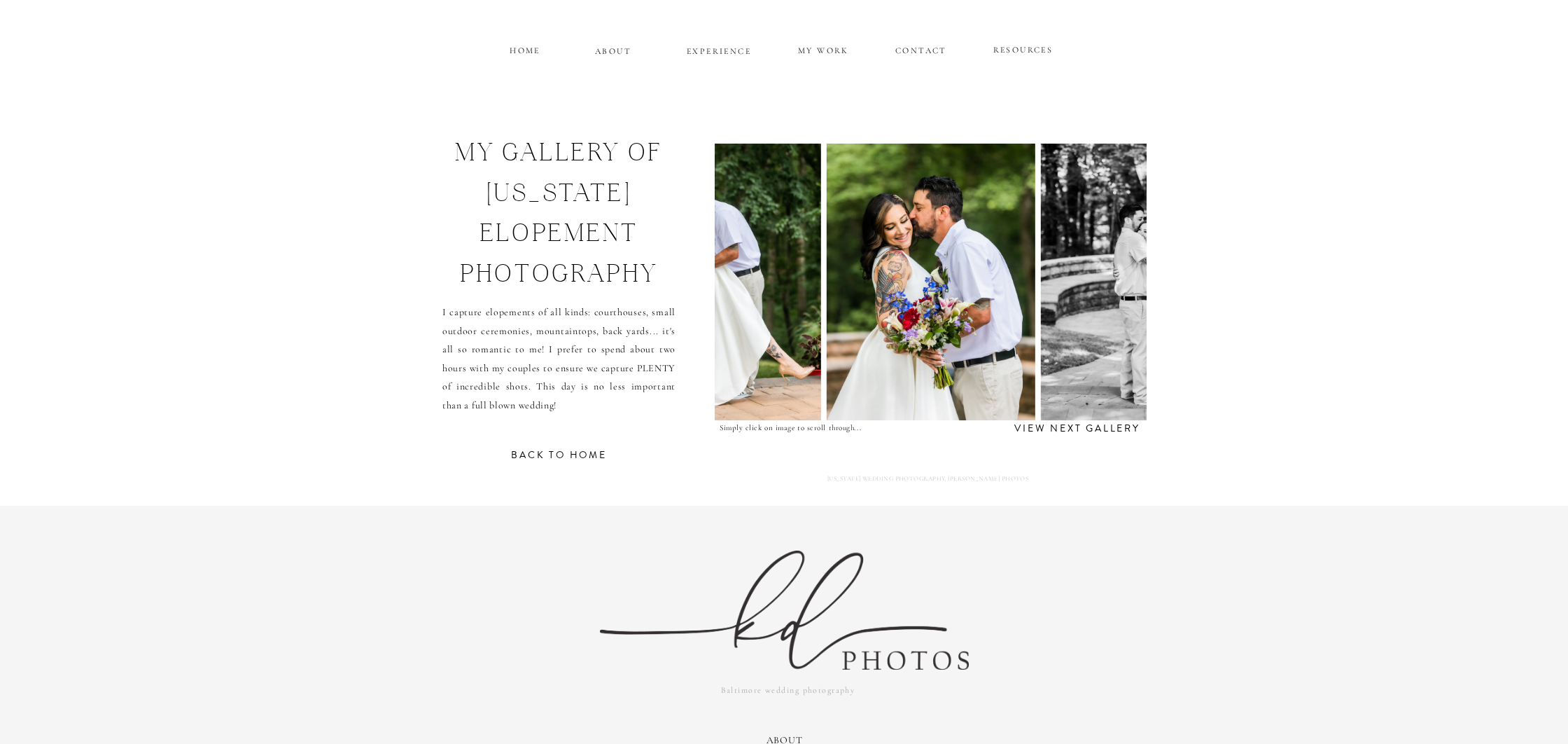
click at [1112, 288] on img at bounding box center [1145, 282] width 210 height 277
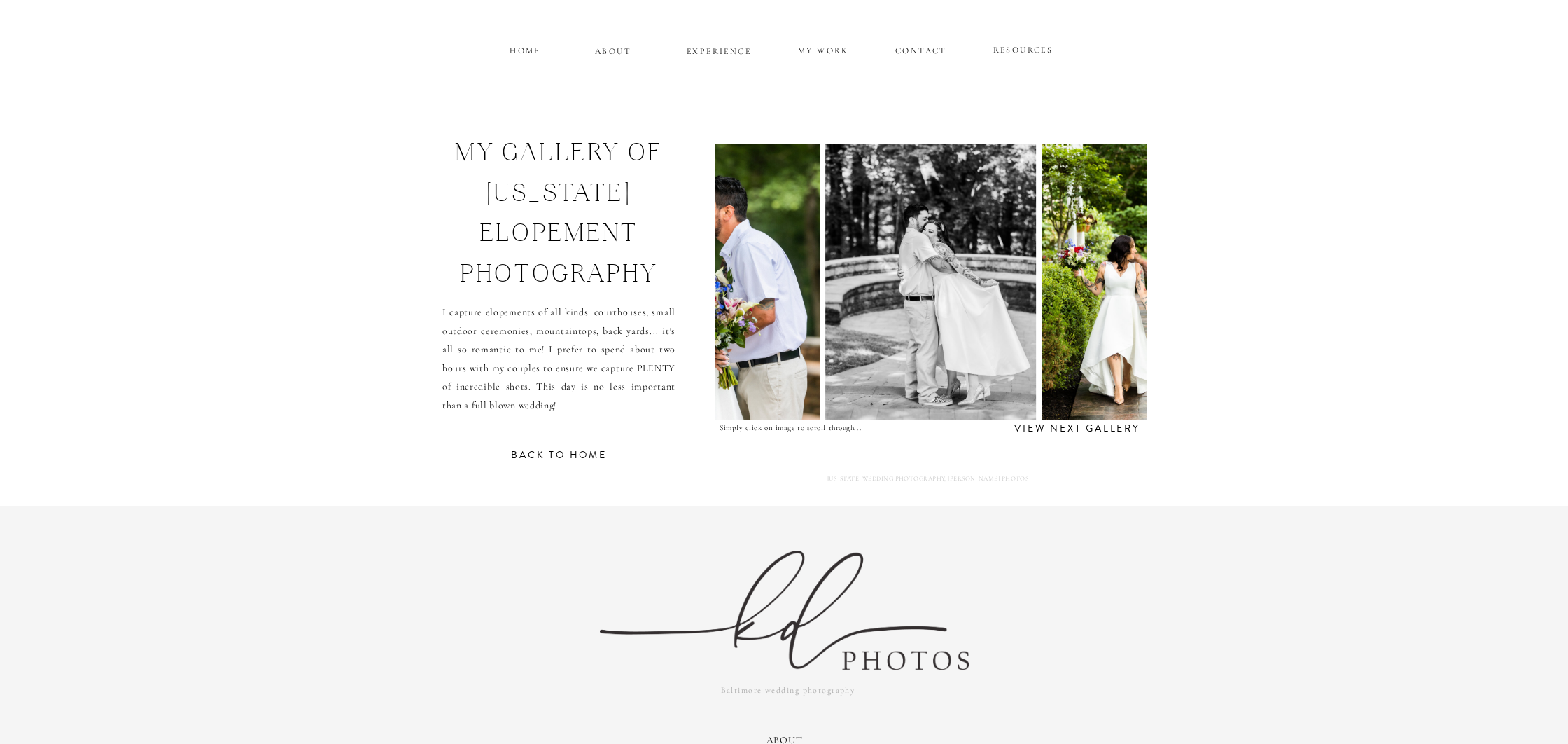
click at [1112, 288] on img at bounding box center [1145, 282] width 206 height 277
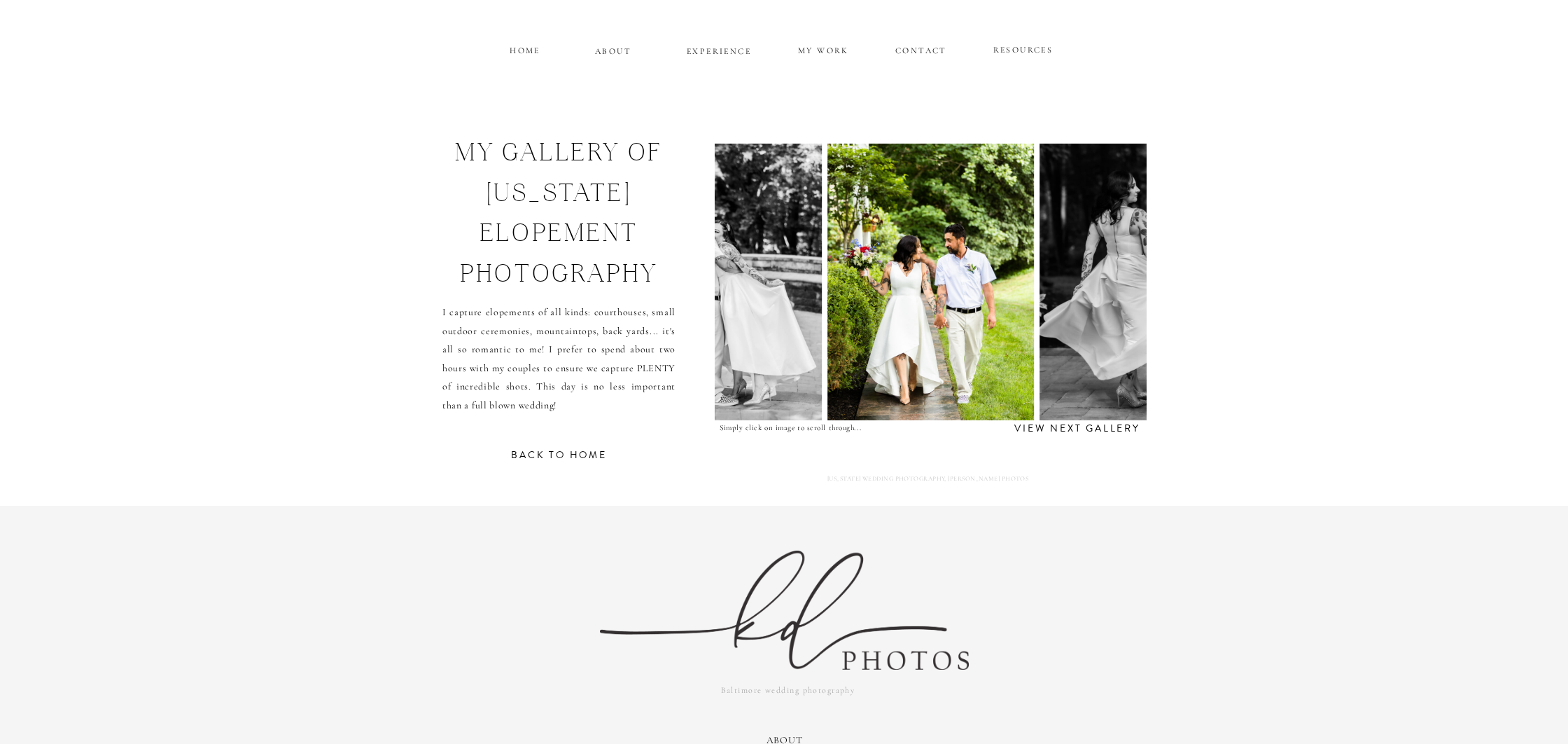
click at [1112, 288] on img at bounding box center [1145, 282] width 213 height 277
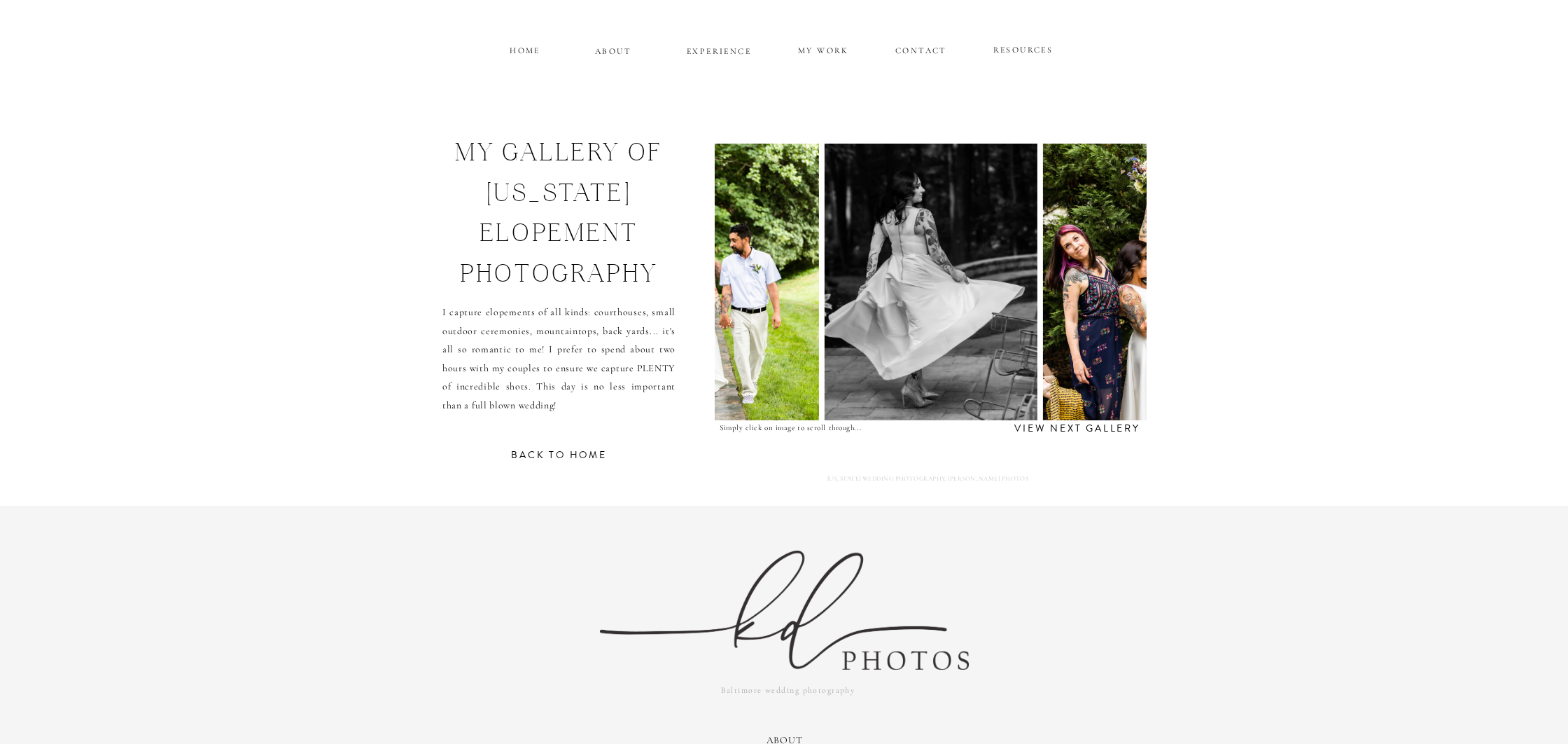
click at [1112, 288] on img at bounding box center [1143, 282] width 202 height 277
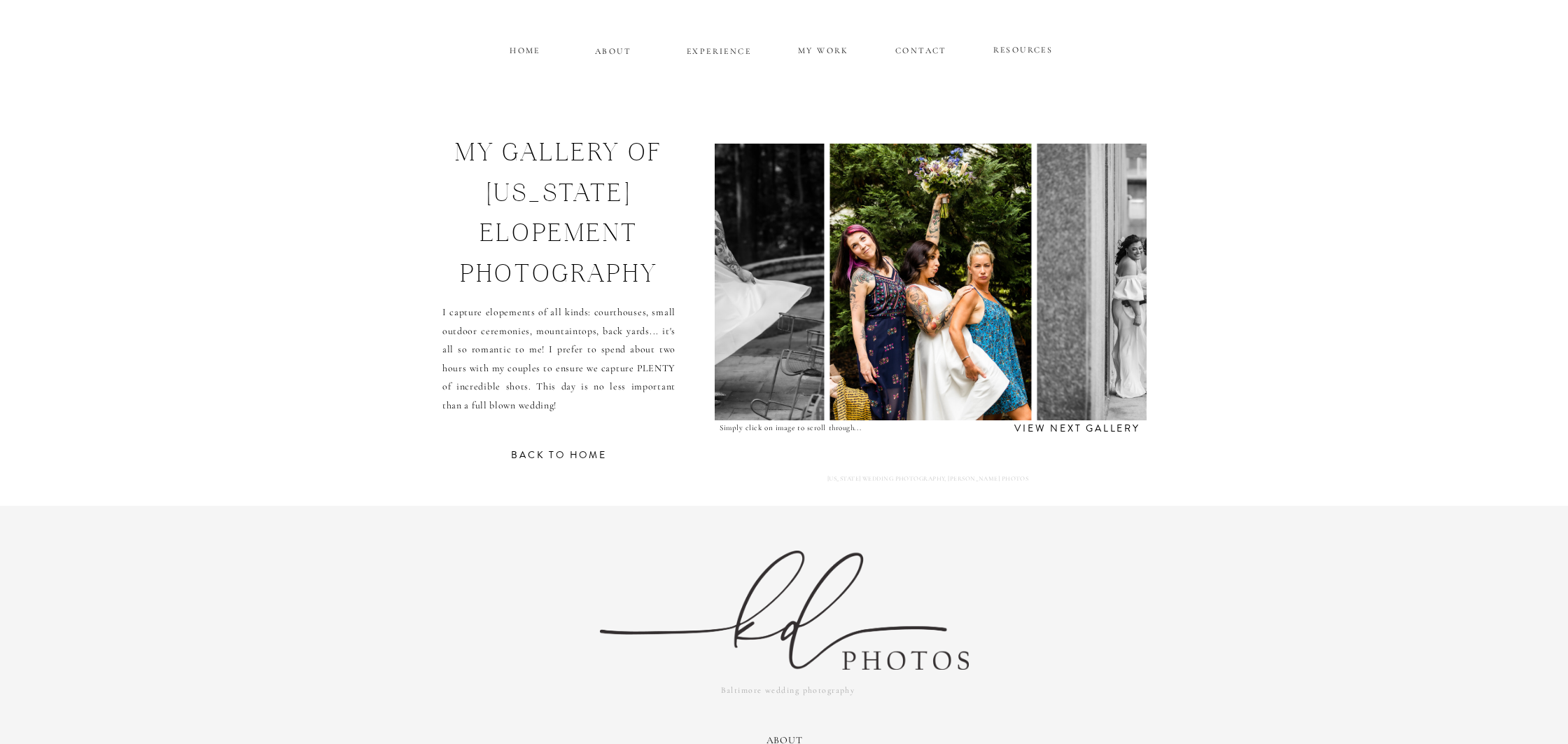
click at [1112, 288] on img at bounding box center [1129, 282] width 184 height 277
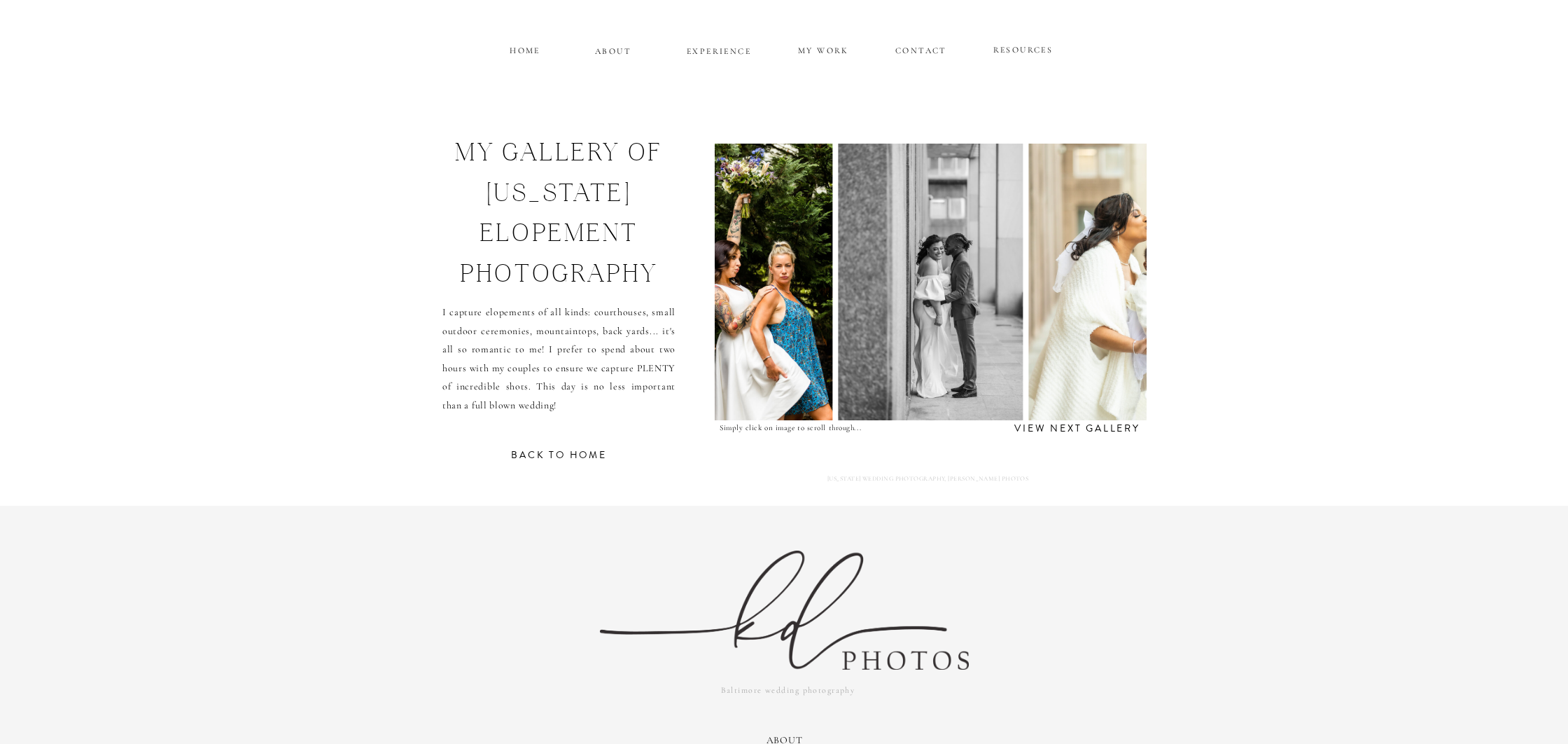
click at [1112, 288] on img at bounding box center [1141, 282] width 227 height 277
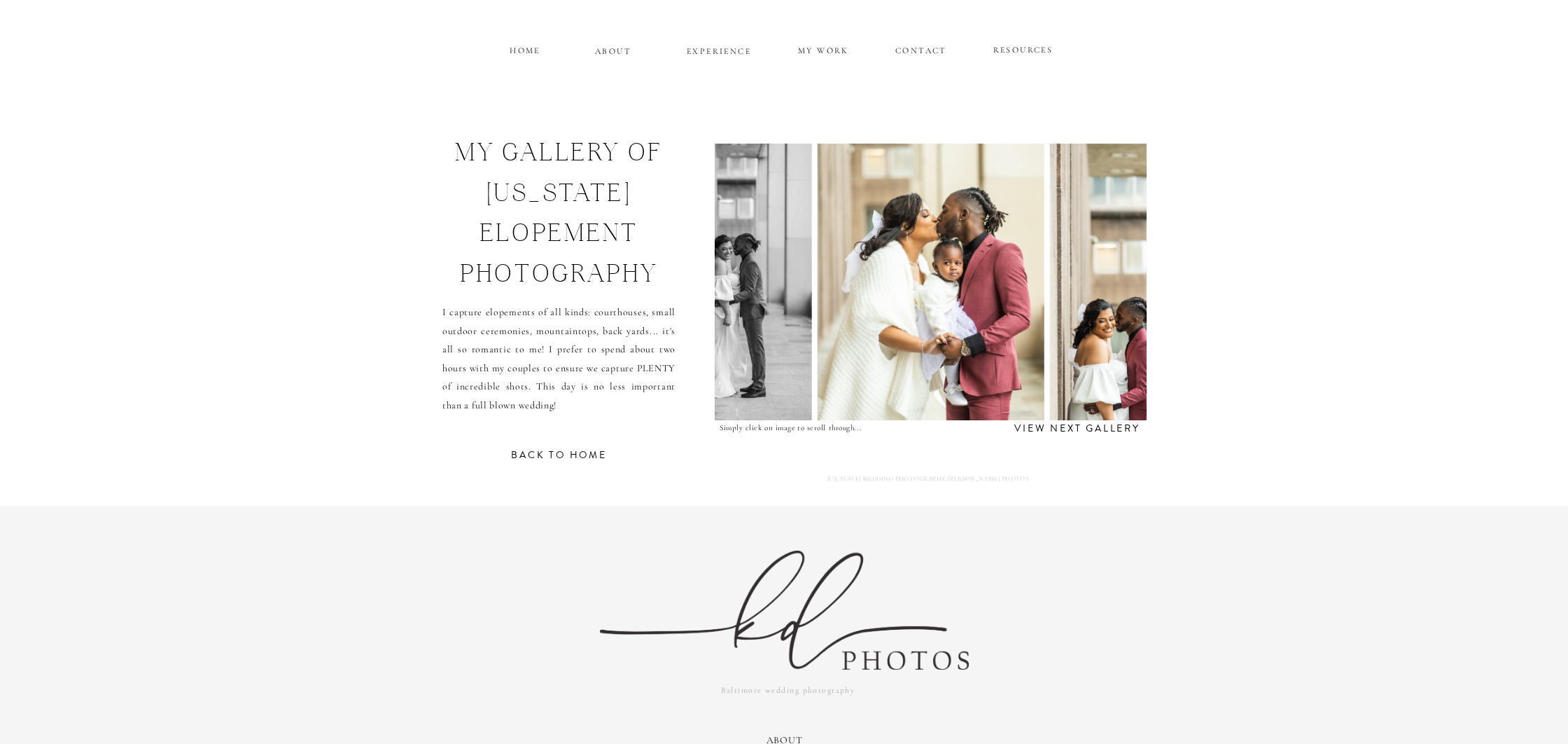
click at [1112, 288] on img at bounding box center [1150, 282] width 202 height 277
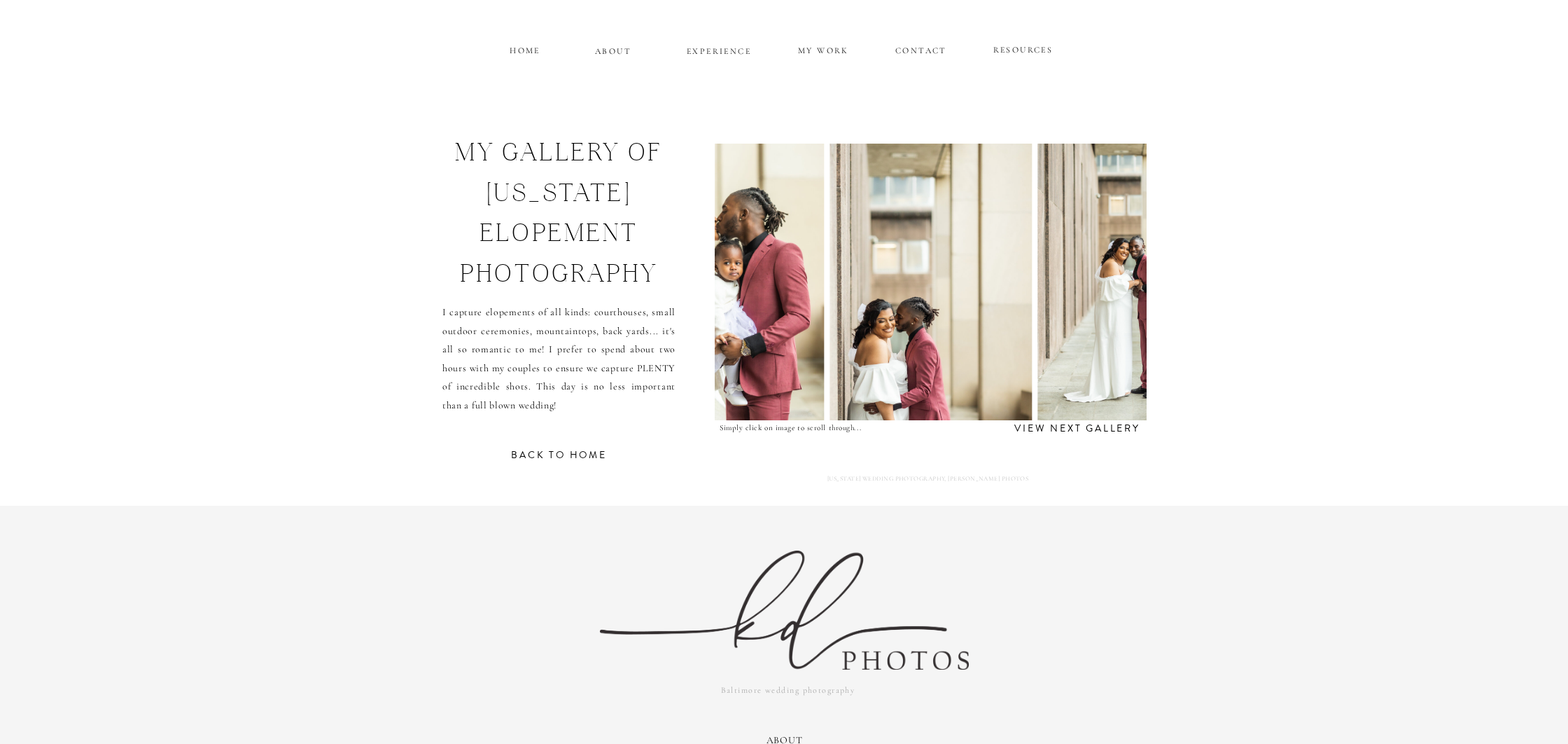
click at [1112, 288] on img at bounding box center [1131, 282] width 187 height 277
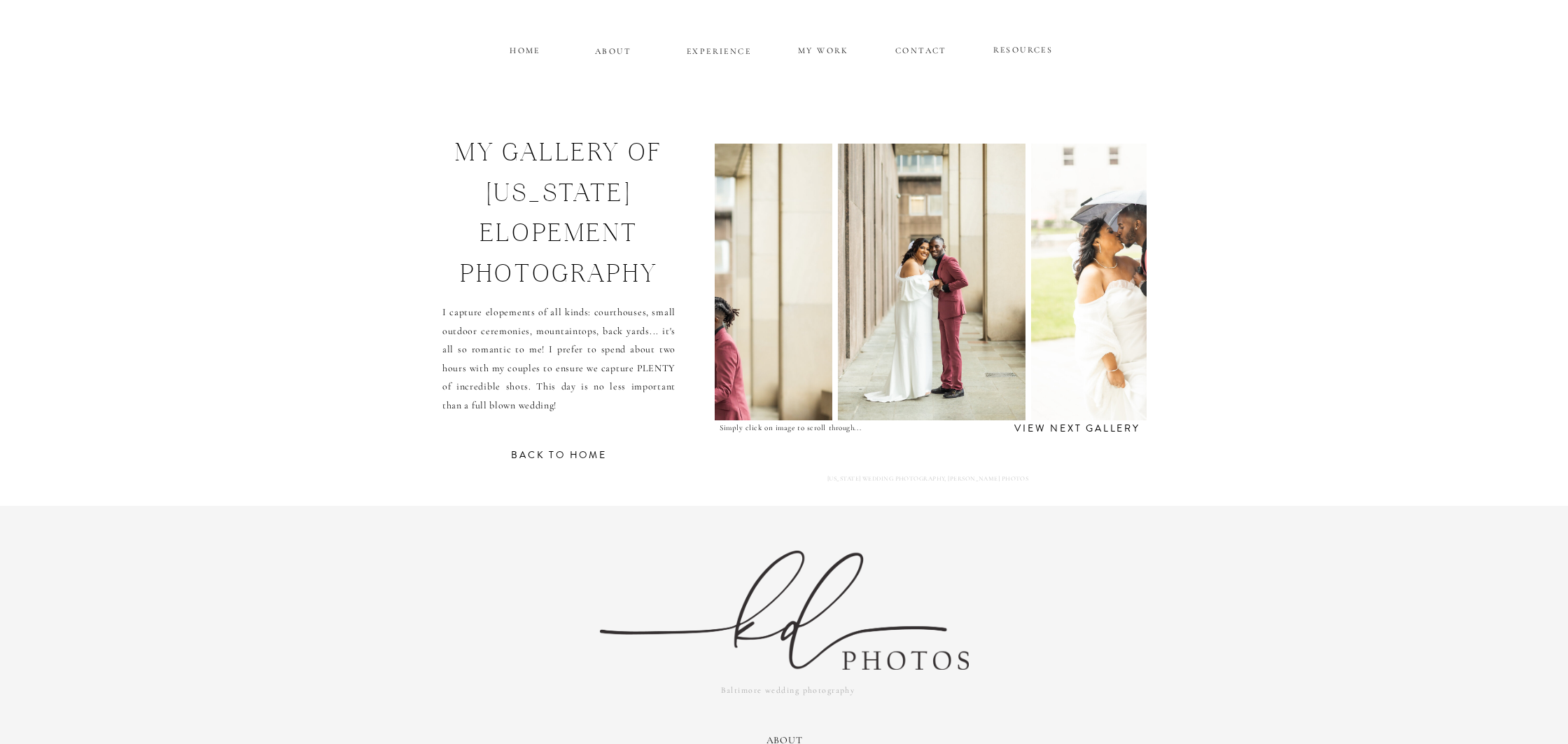
click at [1112, 288] on img at bounding box center [1135, 282] width 208 height 277
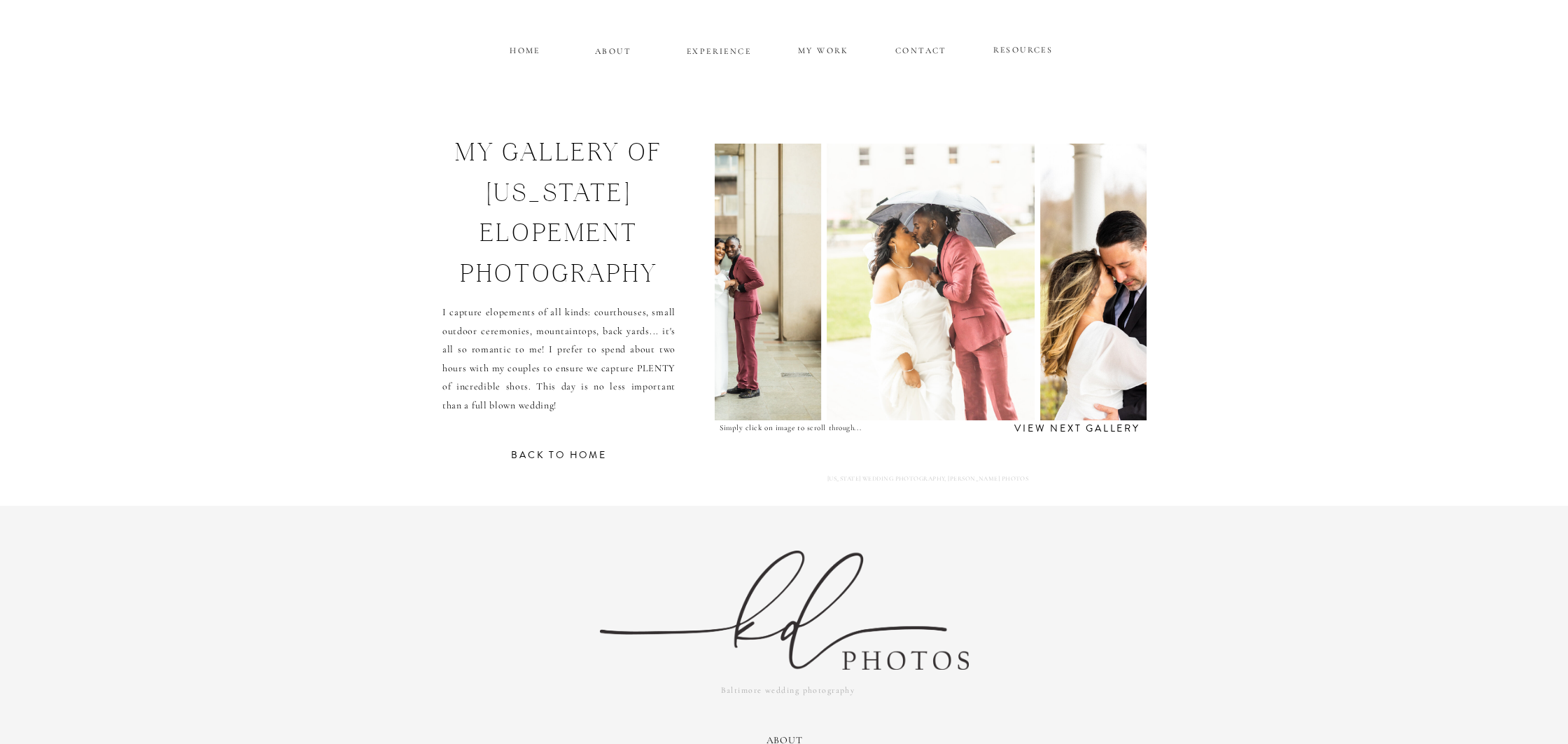
click at [1112, 288] on img at bounding box center [1131, 282] width 184 height 277
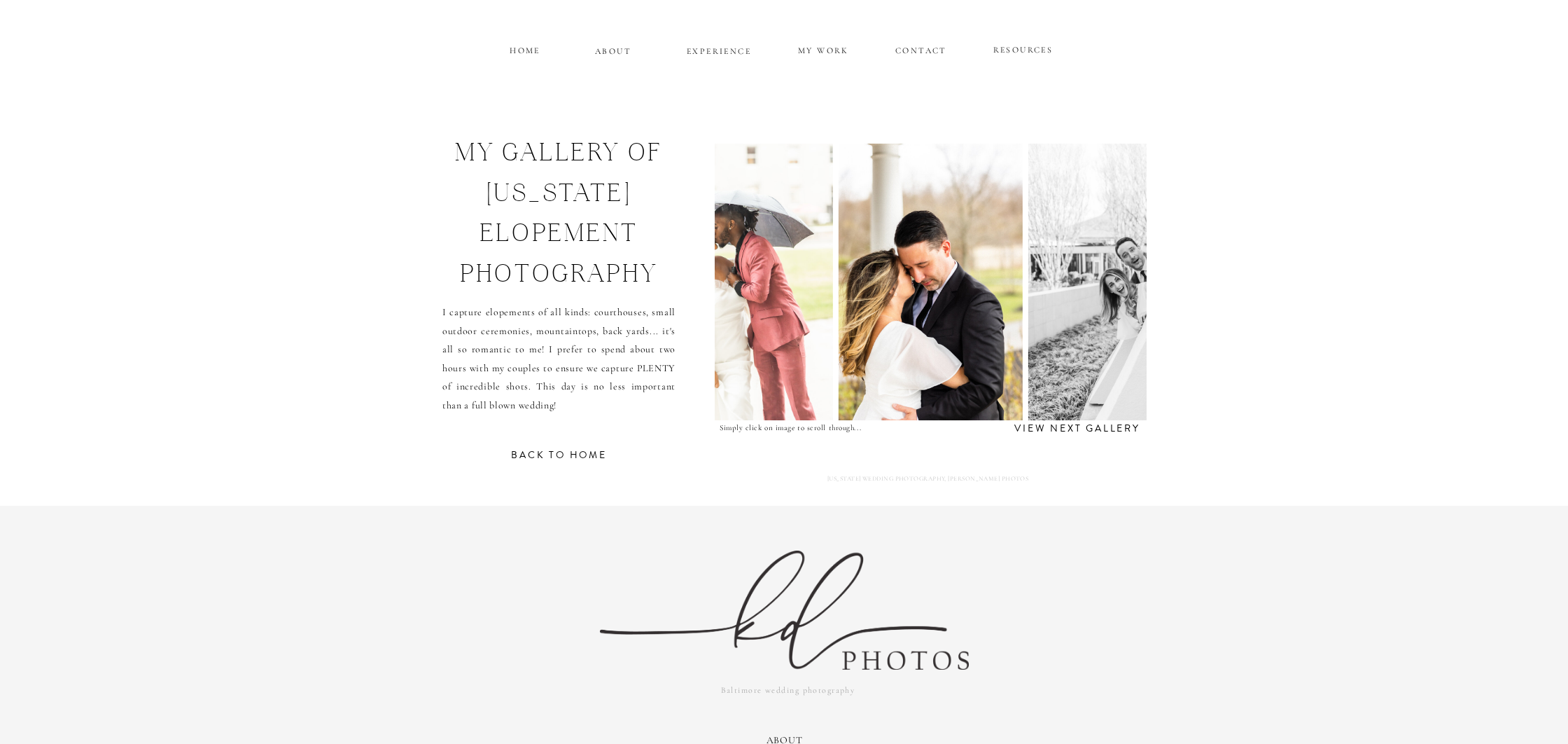
click at [1112, 288] on img at bounding box center [1126, 282] width 197 height 277
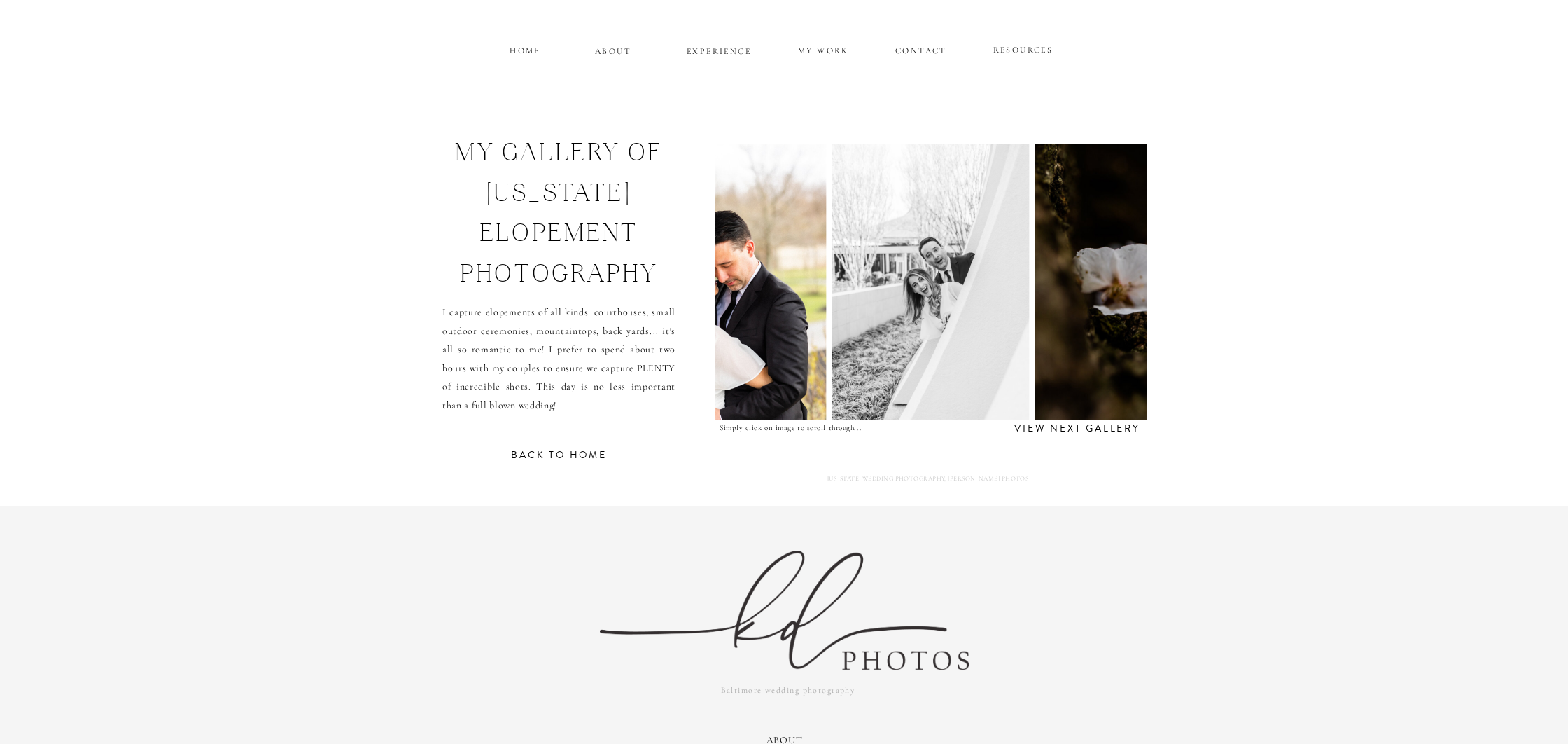
click at [1112, 288] on img at bounding box center [1240, 282] width 412 height 277
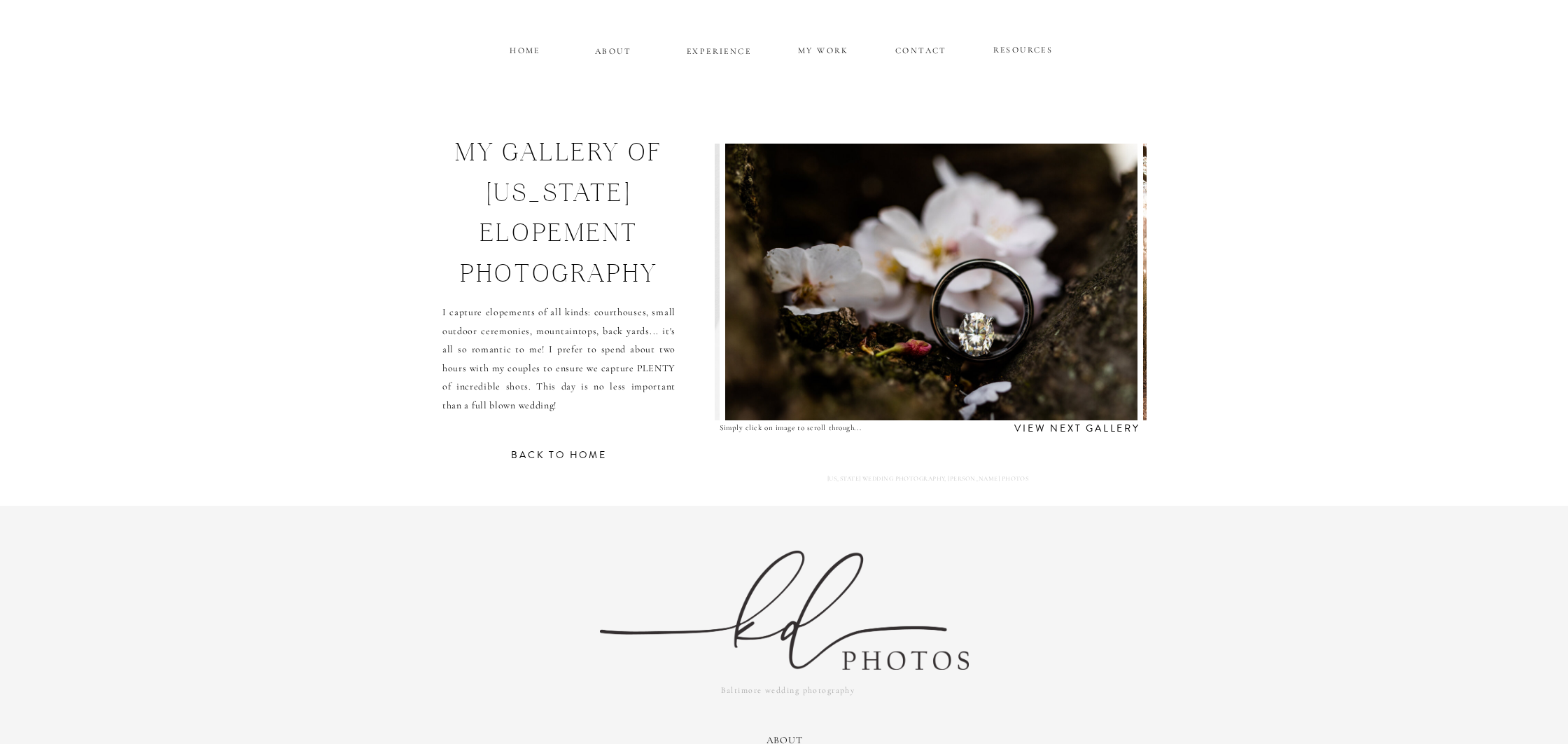
click at [1112, 288] on img at bounding box center [931, 282] width 412 height 277
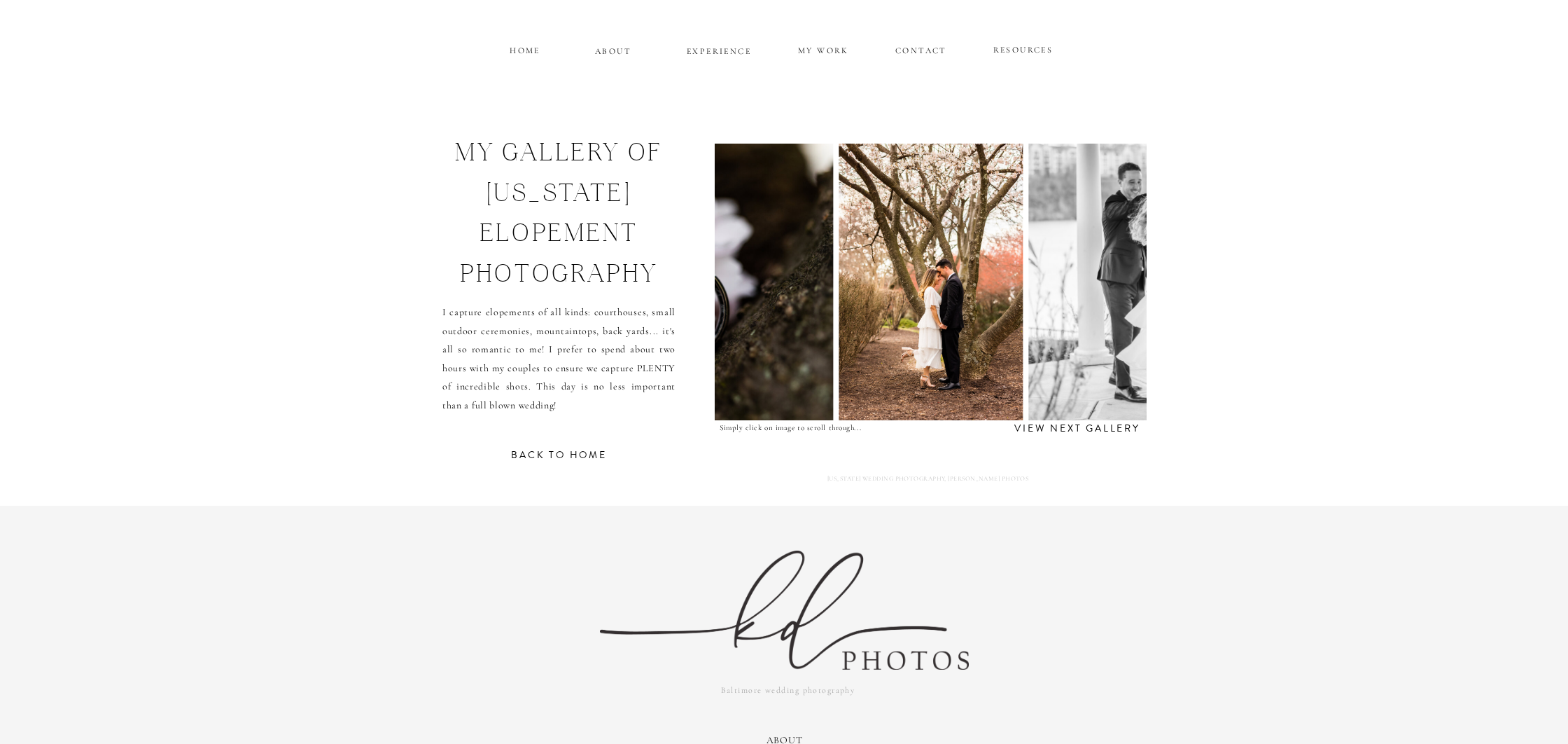
click at [1112, 288] on img at bounding box center [1235, 282] width 415 height 277
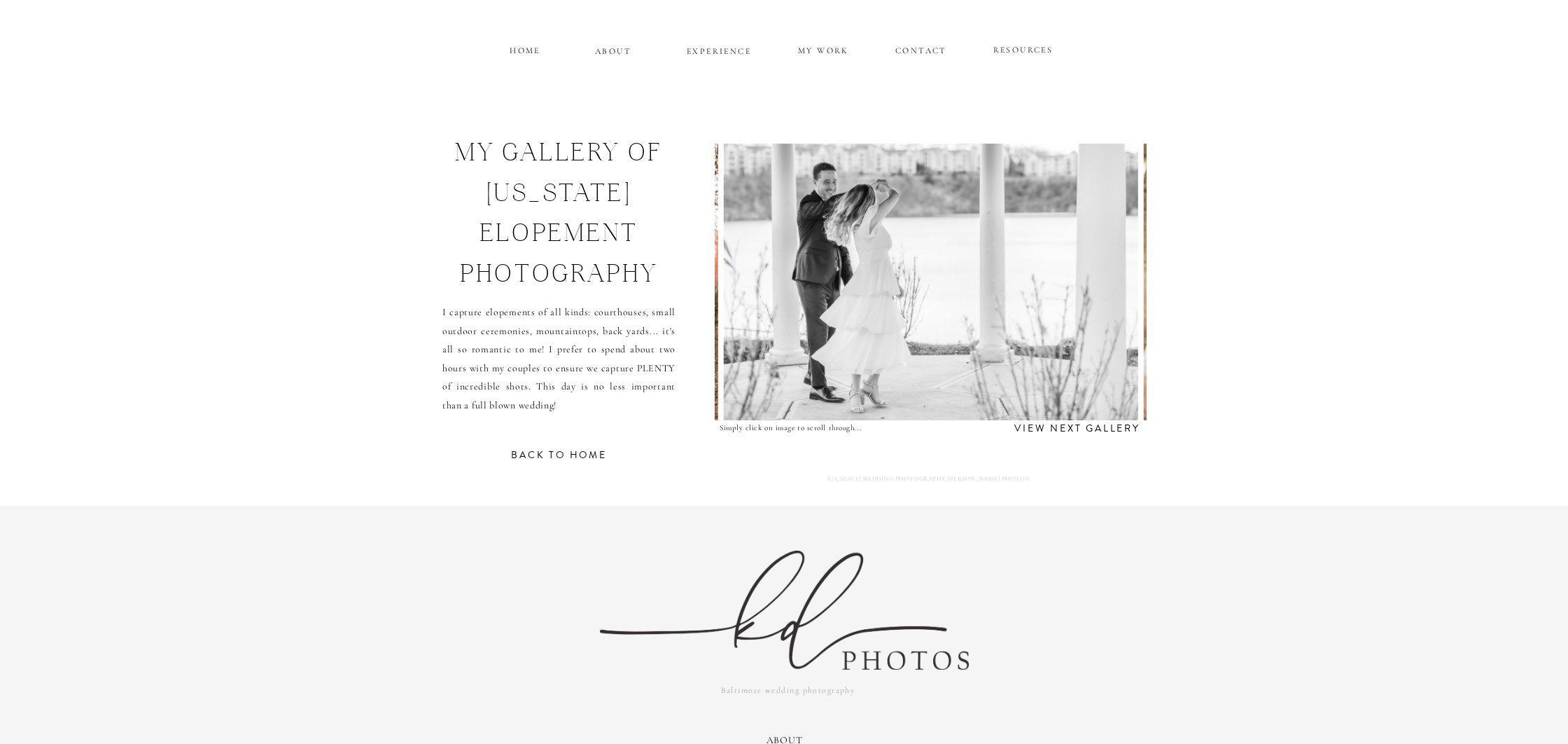
click at [1112, 288] on img at bounding box center [931, 282] width 415 height 277
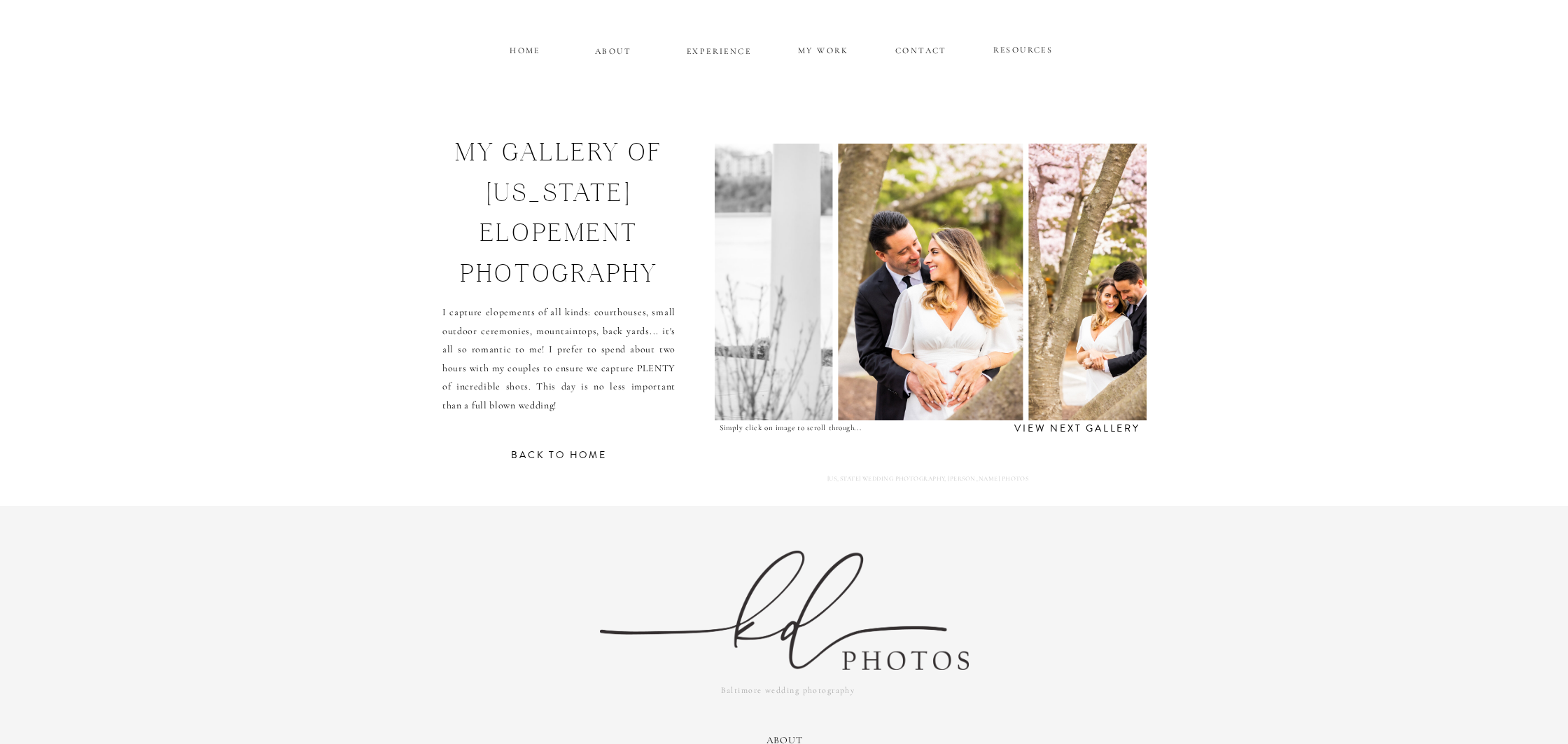
click at [1112, 288] on img at bounding box center [1120, 282] width 184 height 277
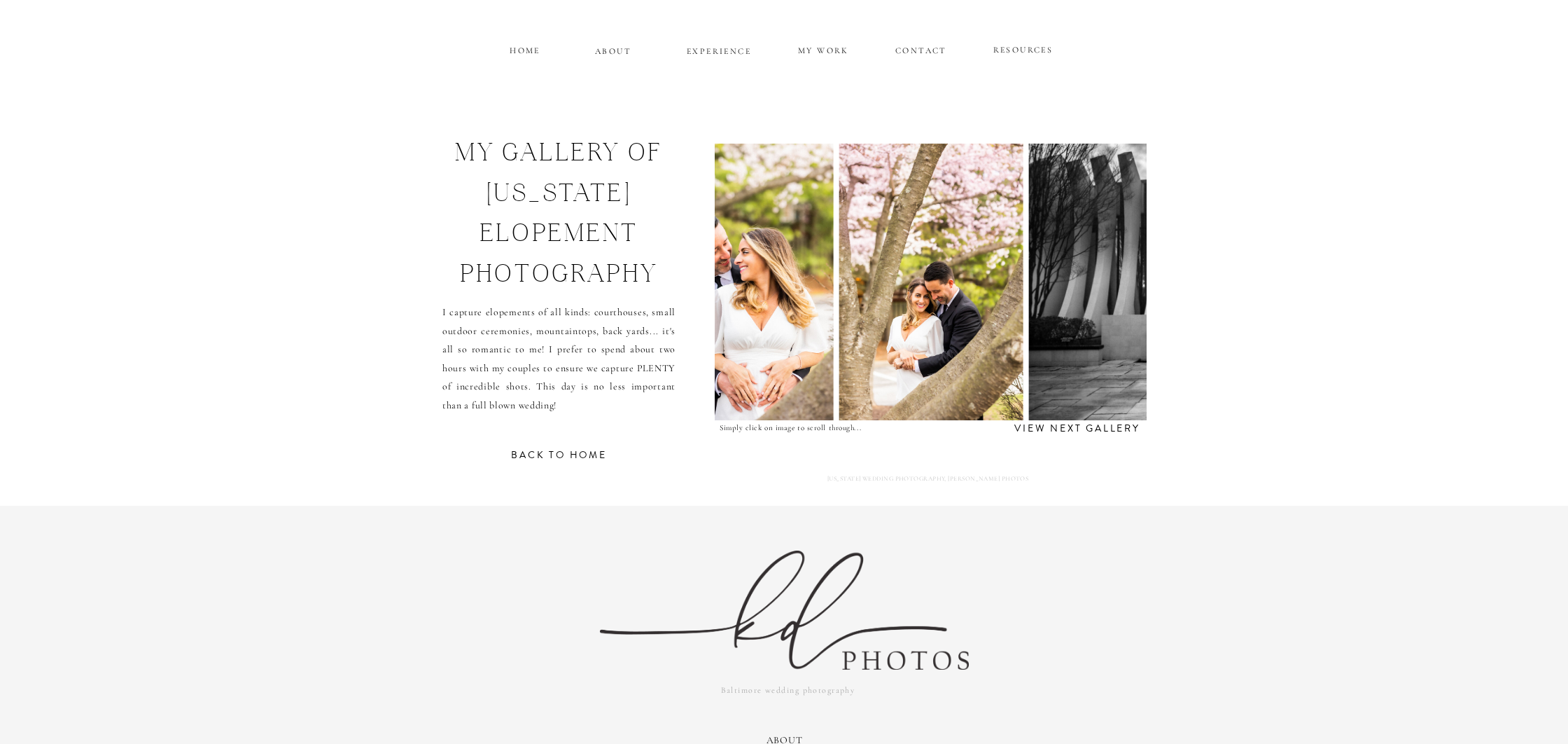
click at [1112, 288] on img at bounding box center [1236, 282] width 415 height 277
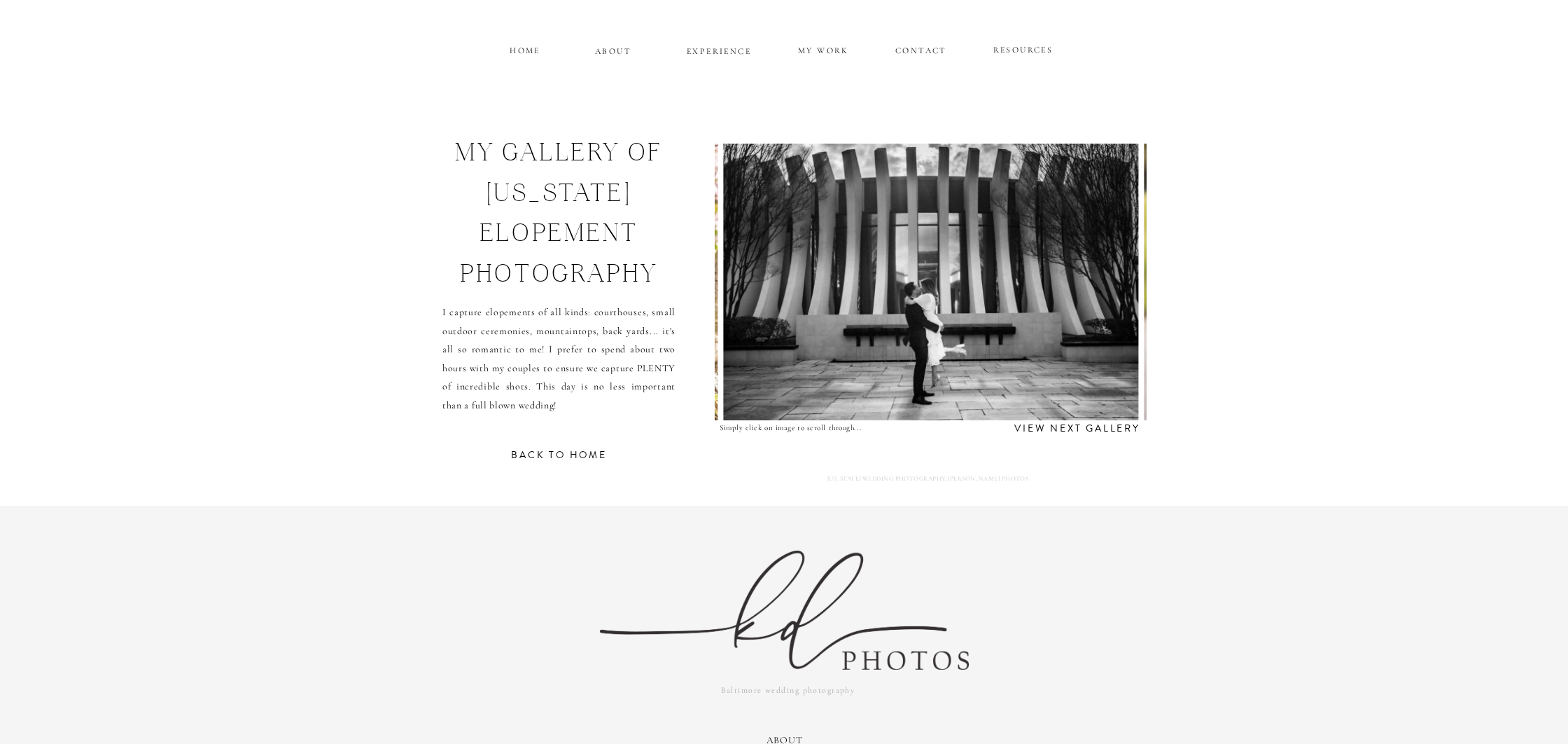
click at [1112, 288] on img at bounding box center [930, 282] width 415 height 277
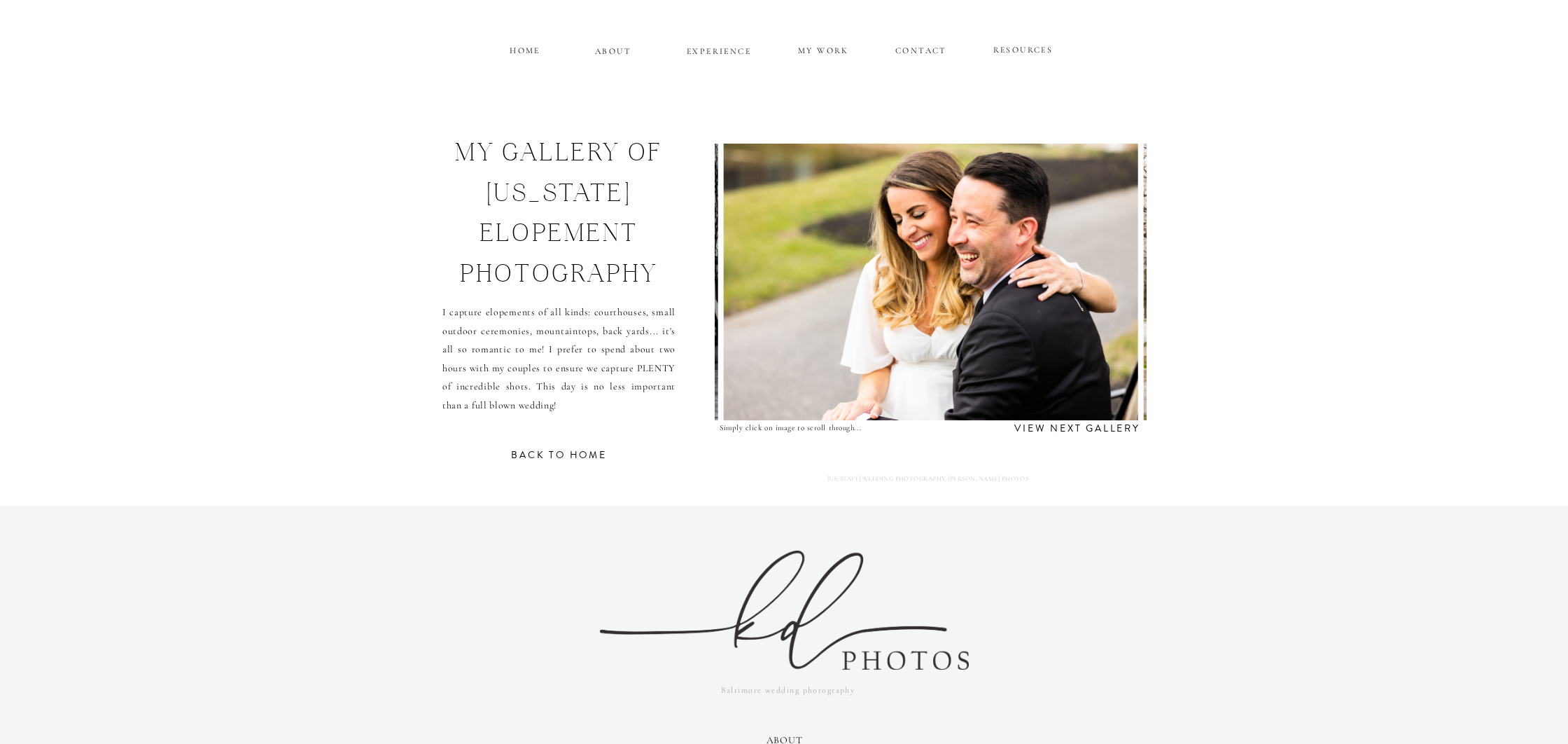
click at [1112, 288] on img at bounding box center [930, 282] width 415 height 277
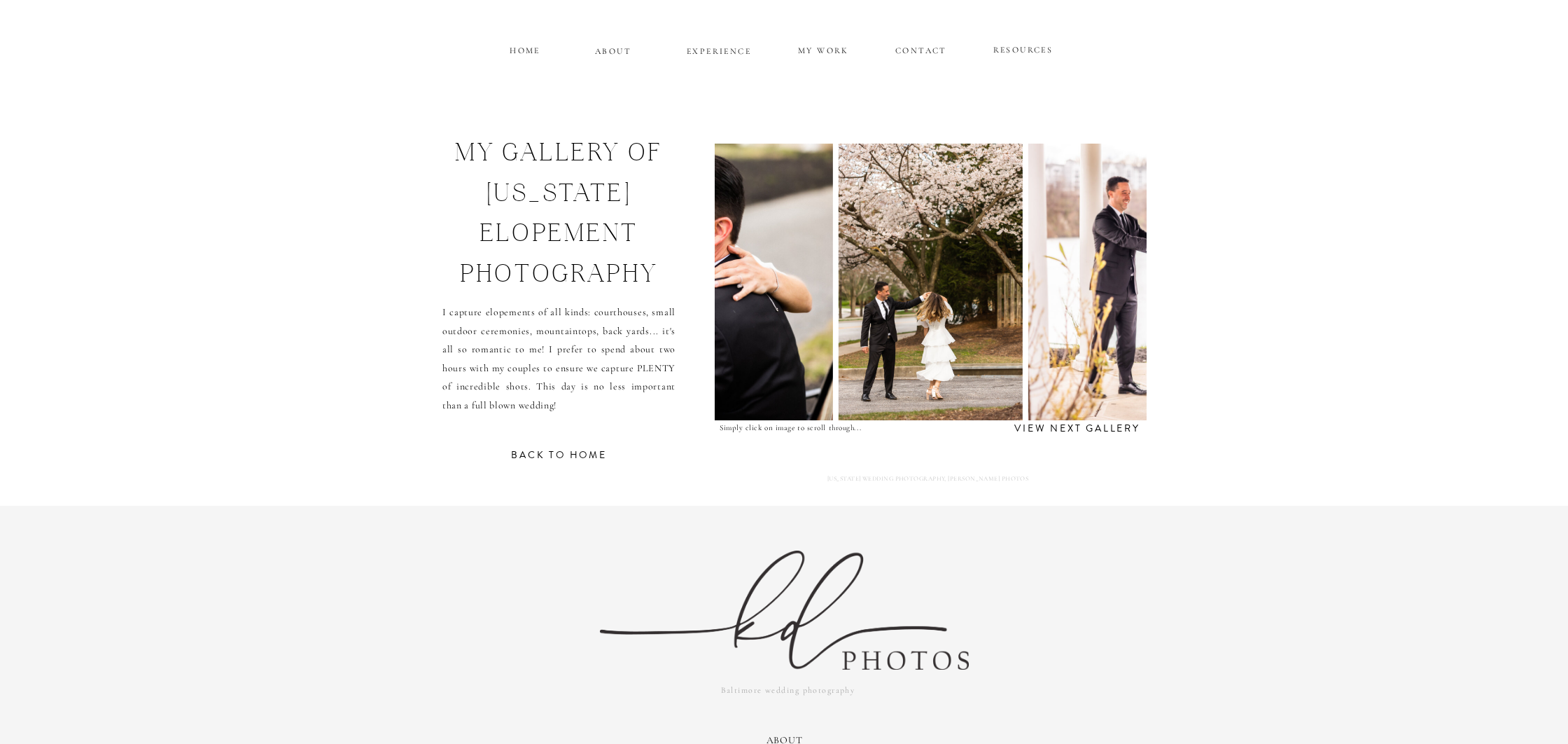
click at [1112, 288] on img at bounding box center [1235, 282] width 415 height 277
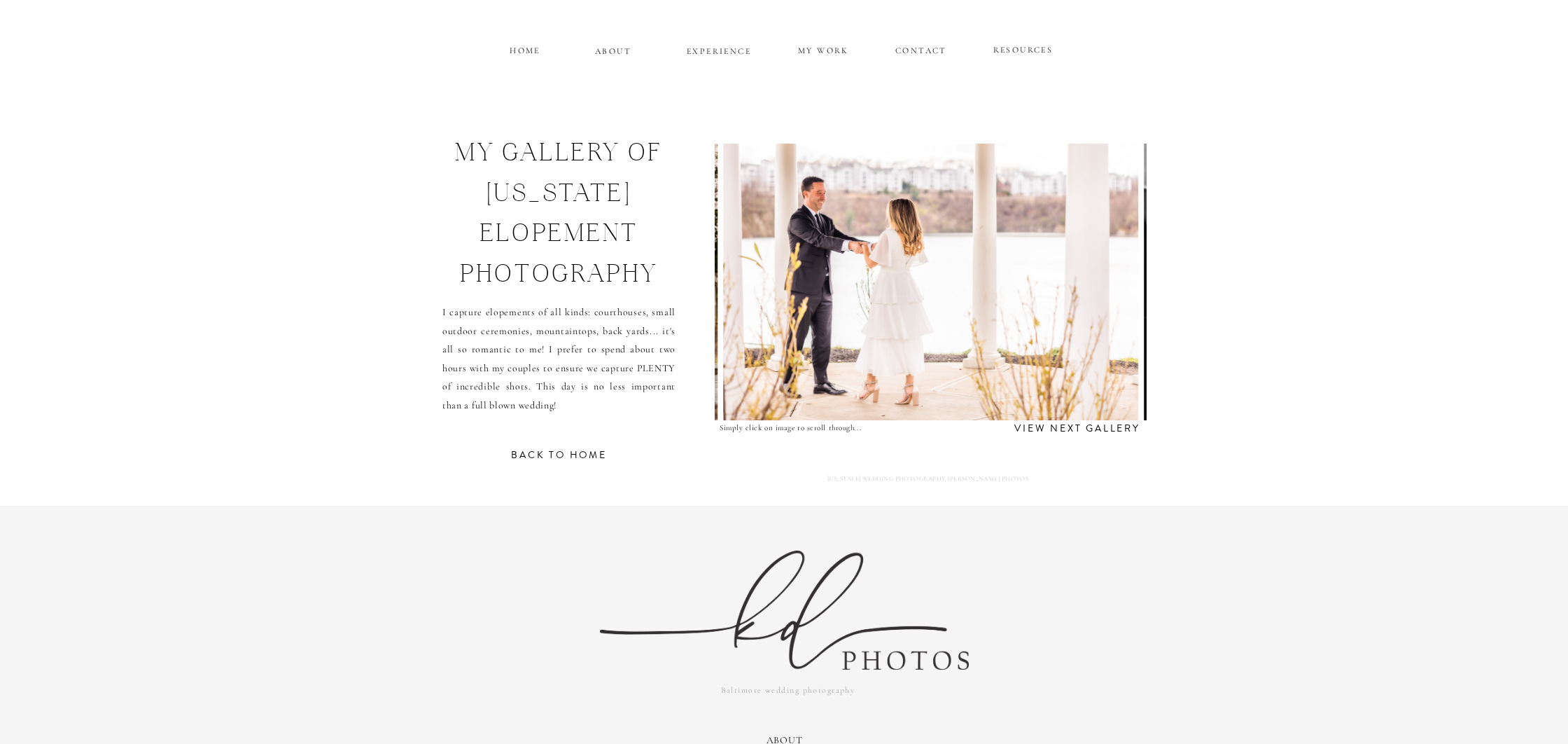
click at [1112, 288] on img at bounding box center [931, 282] width 415 height 277
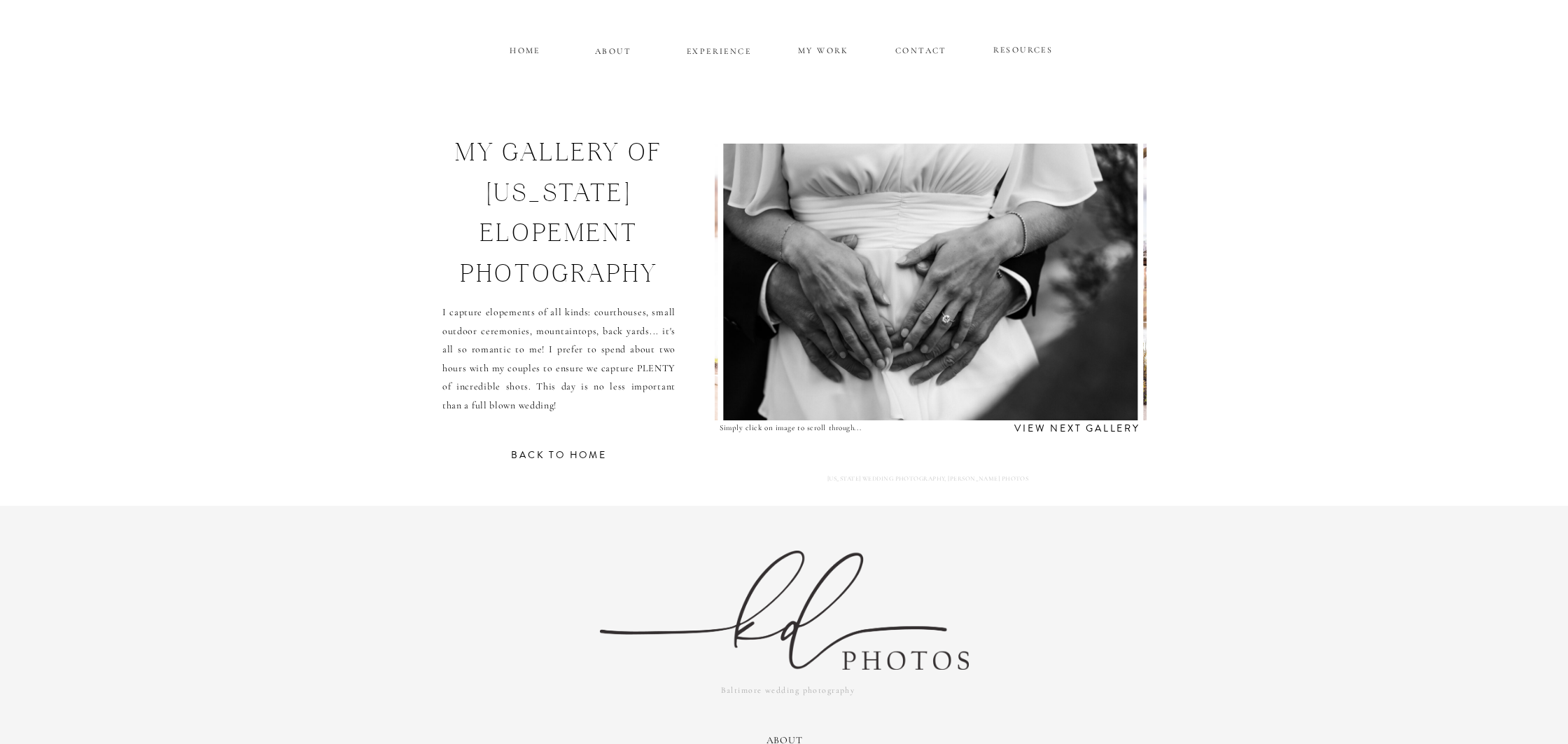
click at [1112, 288] on img at bounding box center [930, 282] width 415 height 277
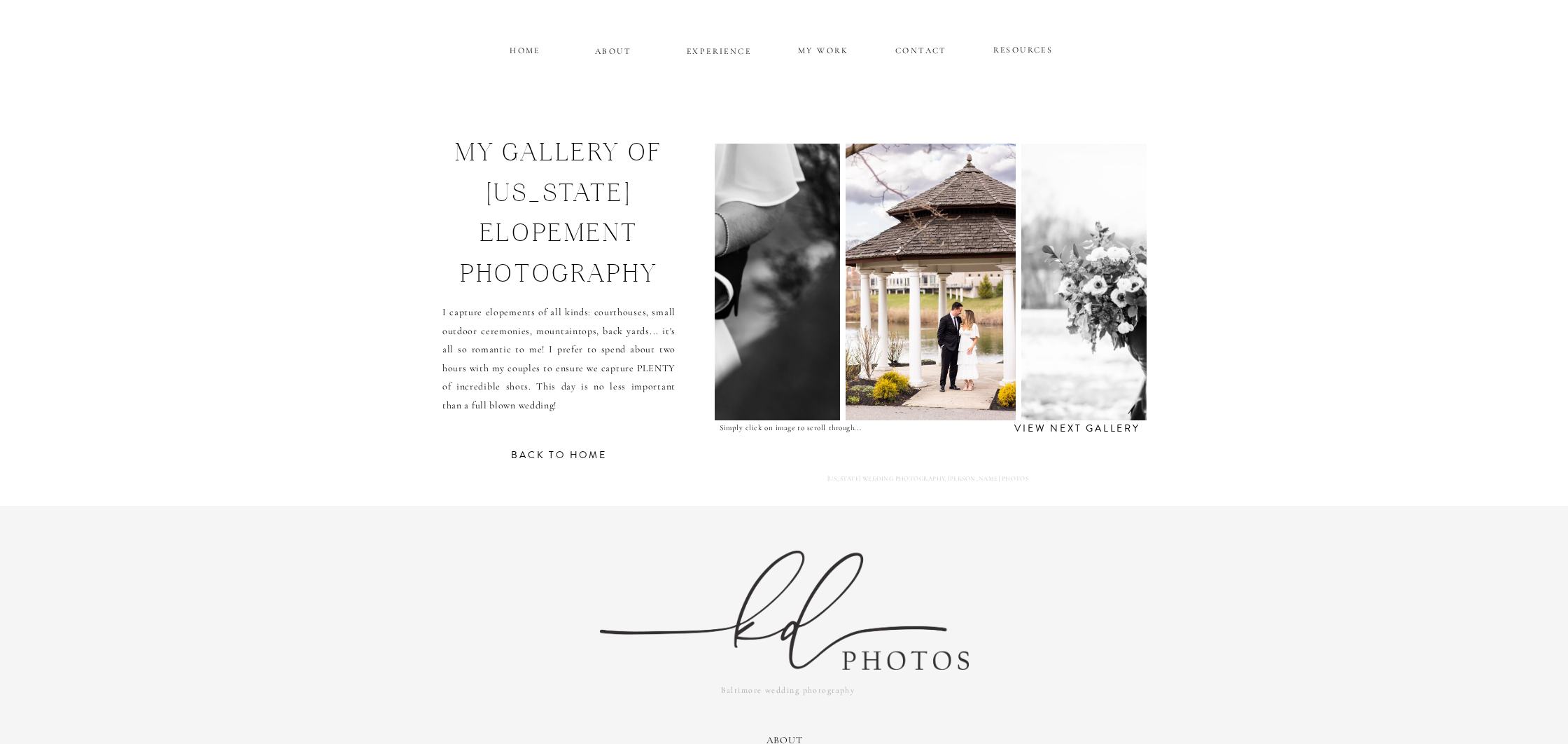
click at [1112, 288] on img at bounding box center [1228, 282] width 415 height 277
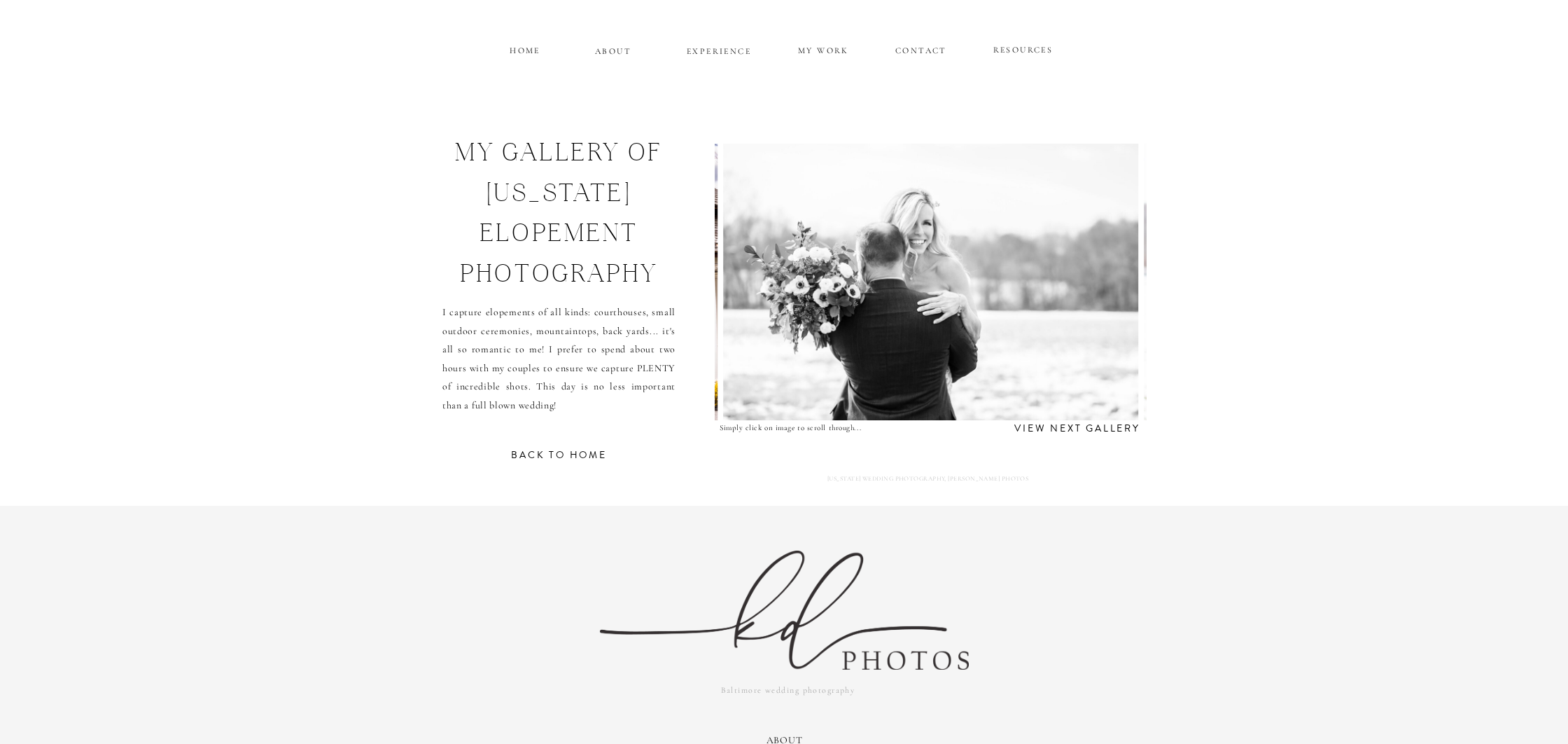
click at [1112, 288] on img at bounding box center [930, 282] width 415 height 277
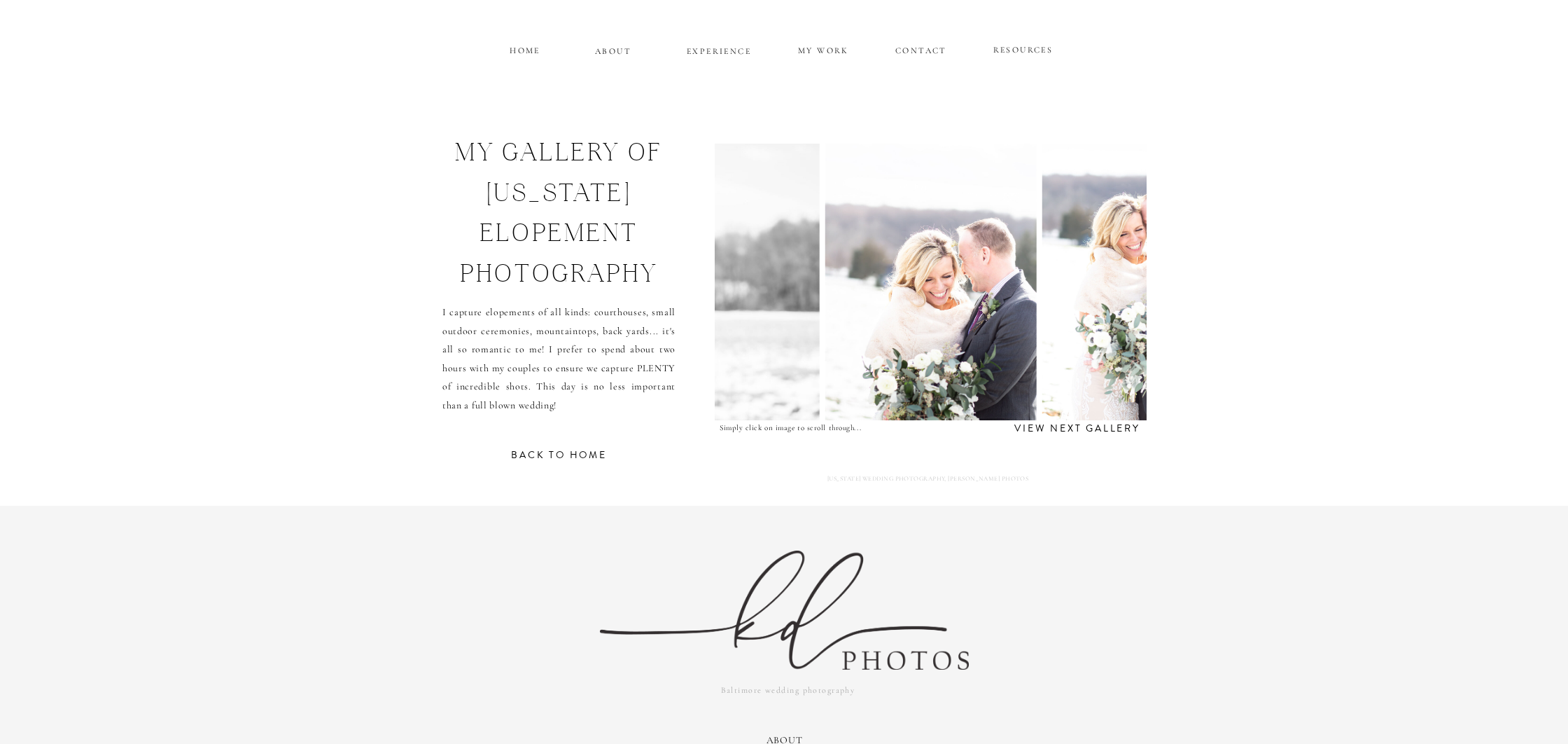
click at [1112, 288] on img at bounding box center [1141, 282] width 197 height 277
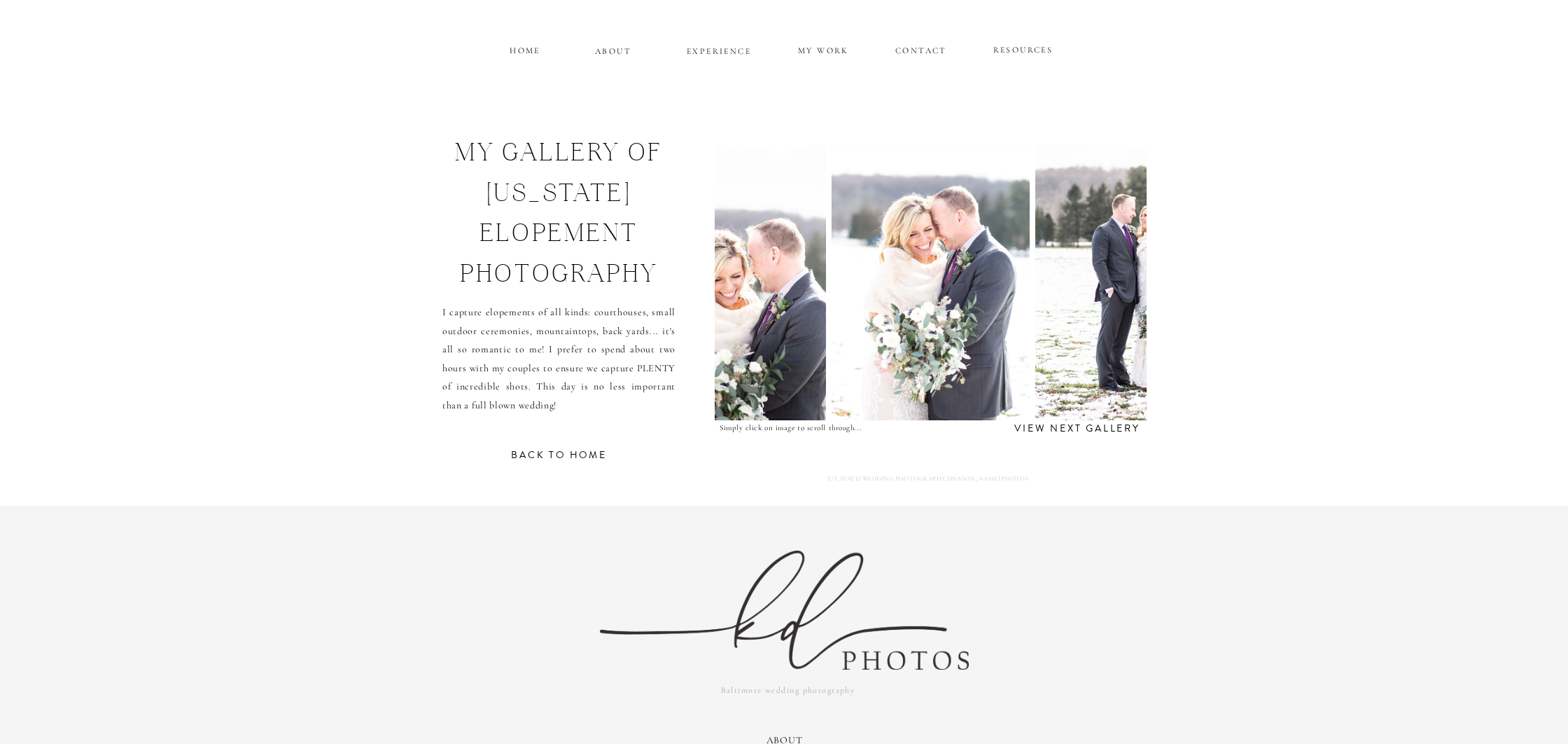
click at [818, 50] on p "MY WORK" at bounding box center [823, 49] width 54 height 12
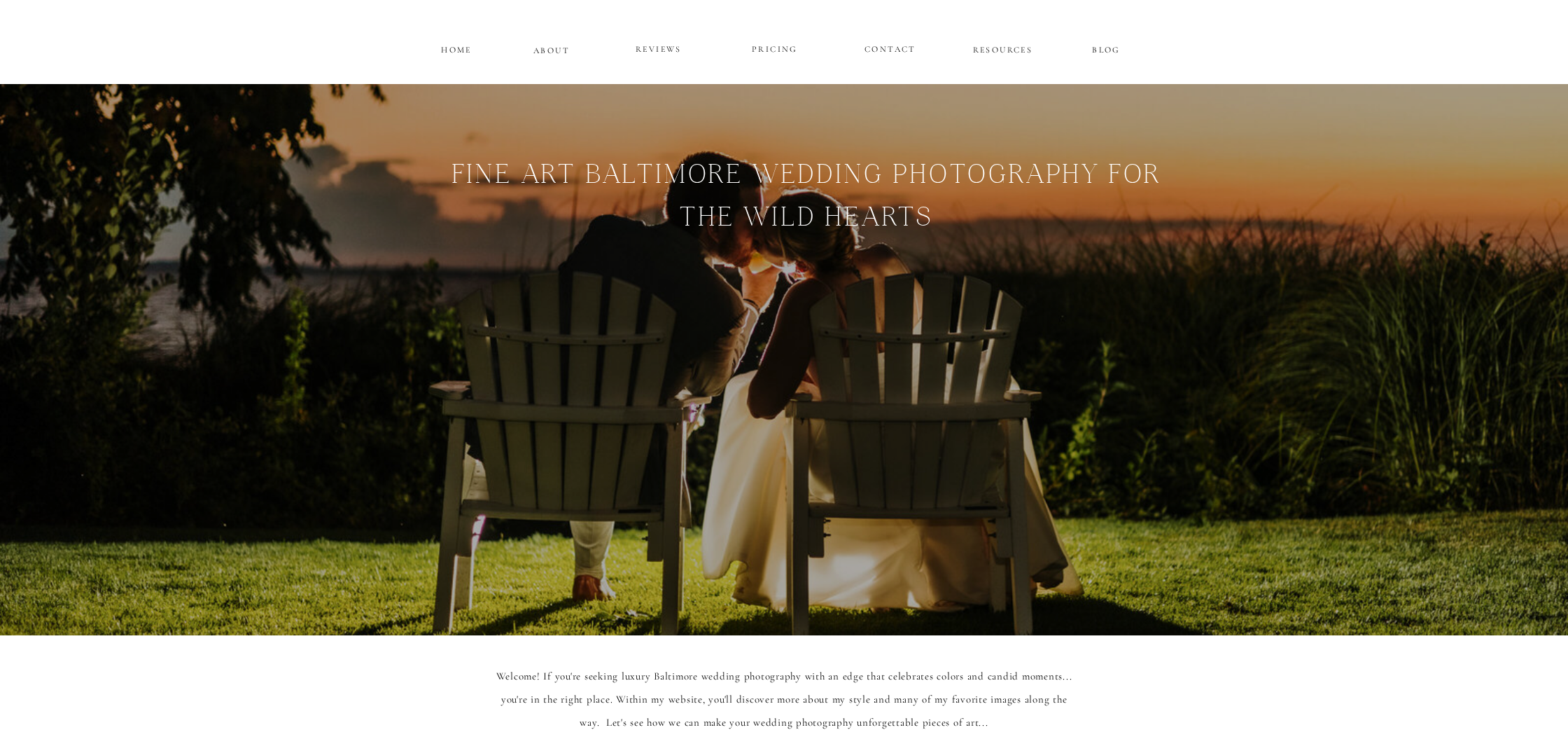
scroll to position [2715, 0]
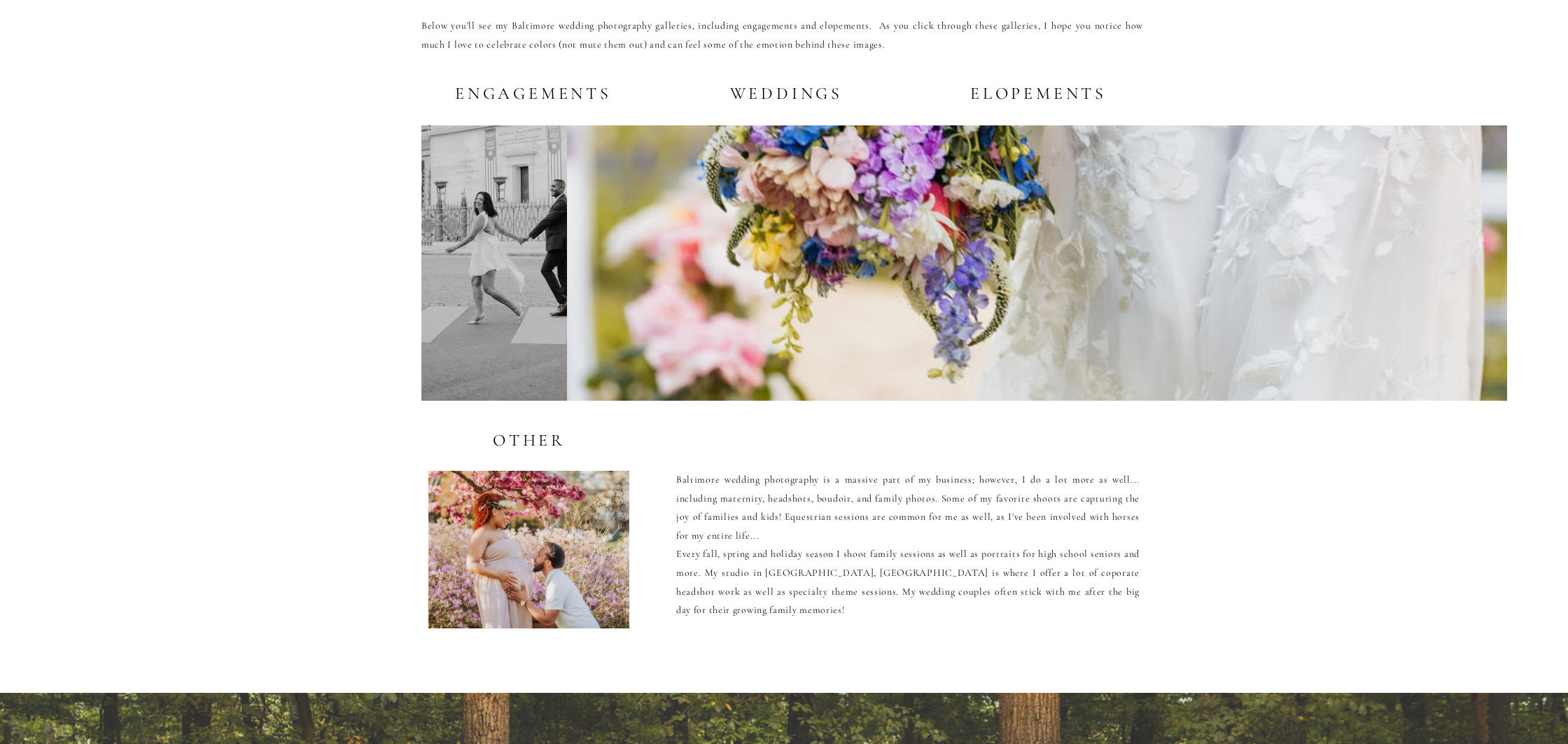
click at [519, 92] on h2 "engagements" at bounding box center [528, 92] width 148 height 17
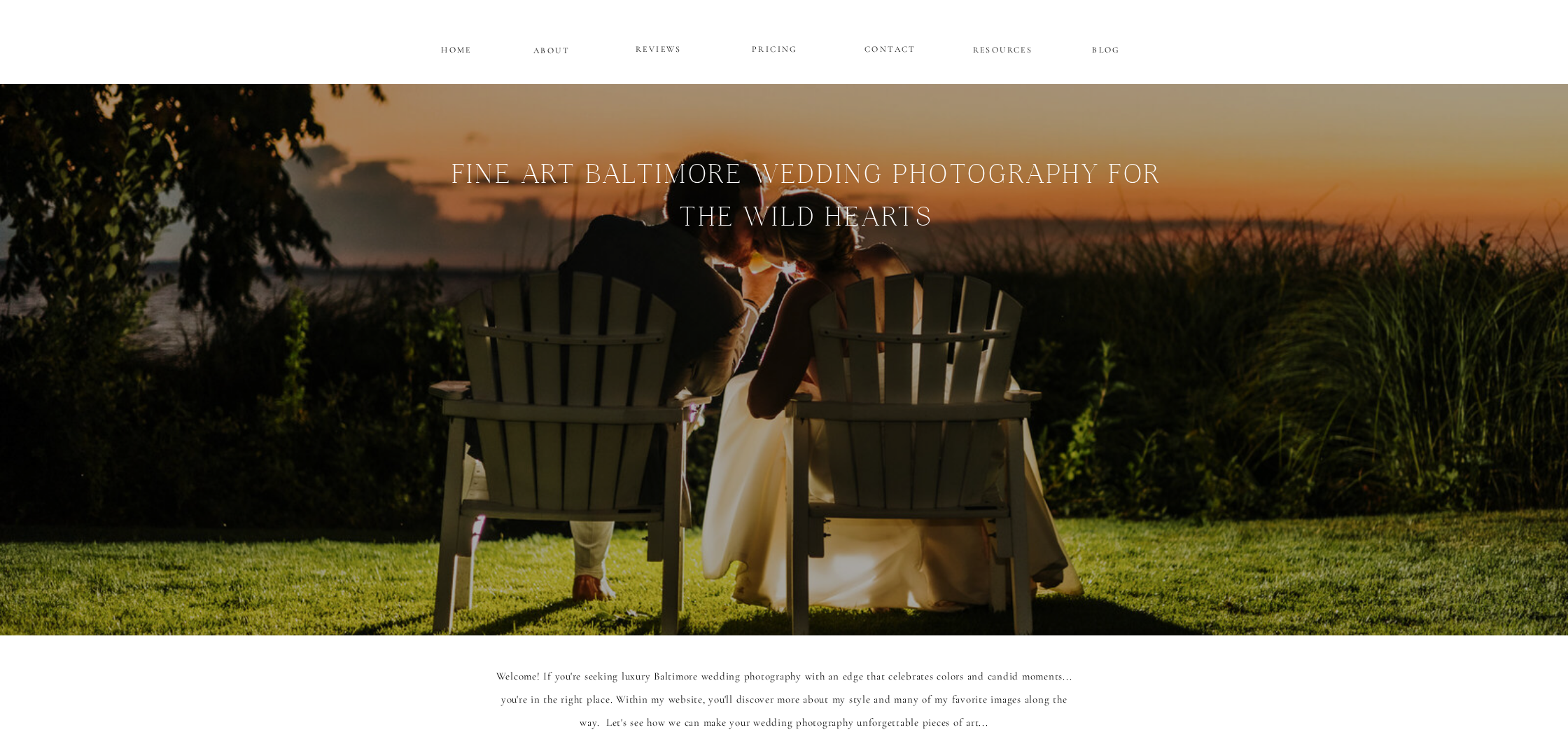
click at [457, 50] on p "HOME" at bounding box center [456, 48] width 35 height 12
click at [457, 47] on p "HOME" at bounding box center [456, 48] width 35 height 12
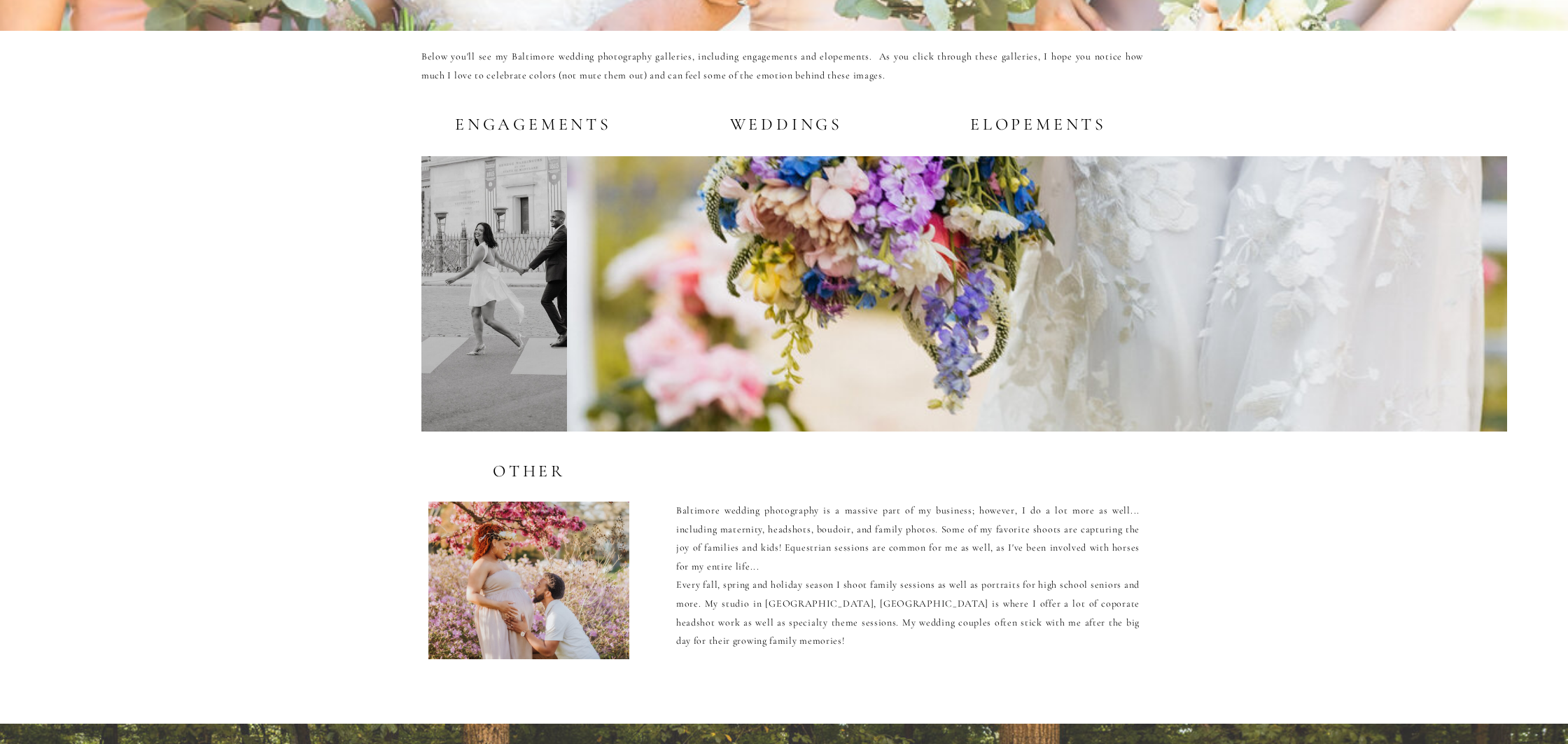
scroll to position [2704, 0]
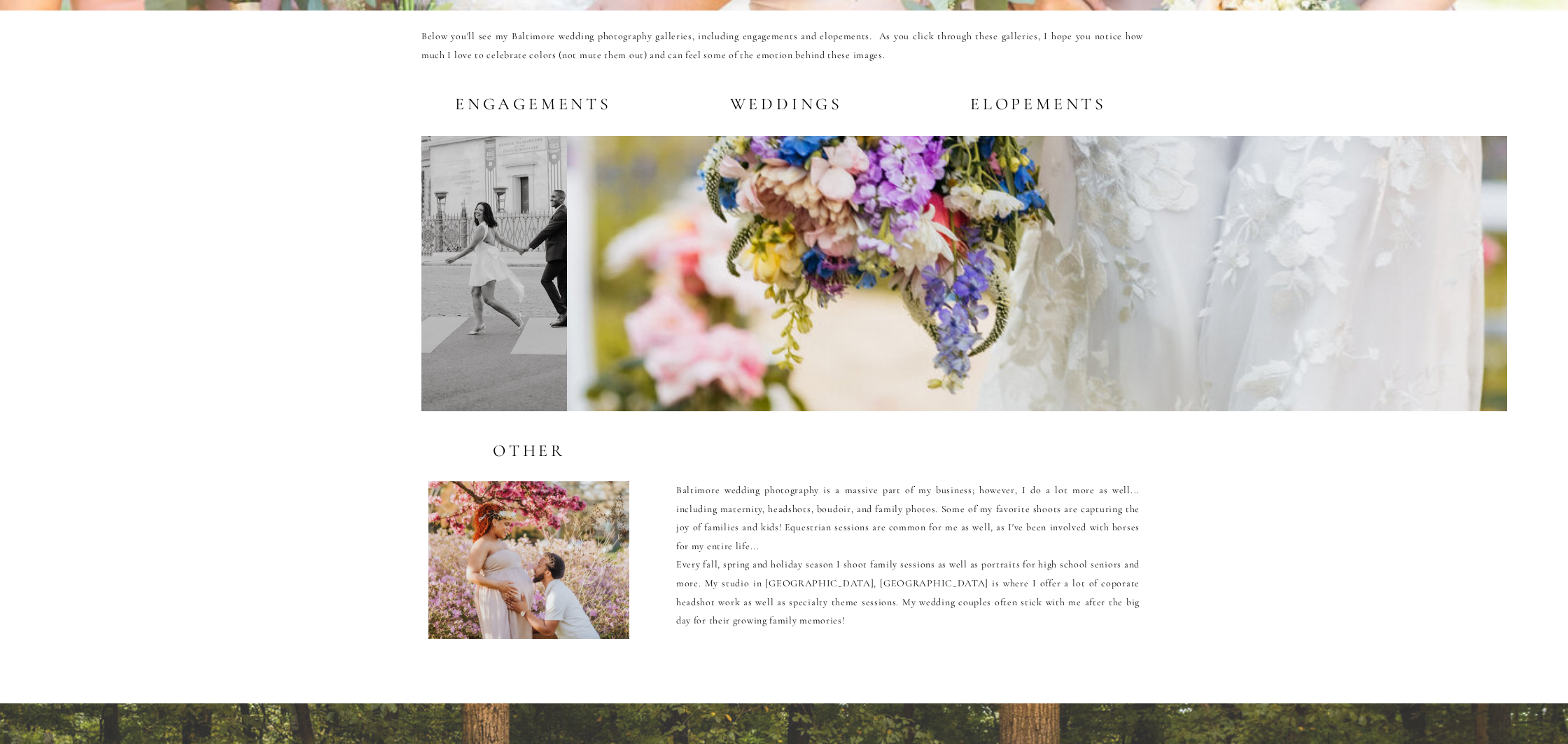
click at [1034, 99] on h2 "elopements" at bounding box center [1037, 102] width 139 height 17
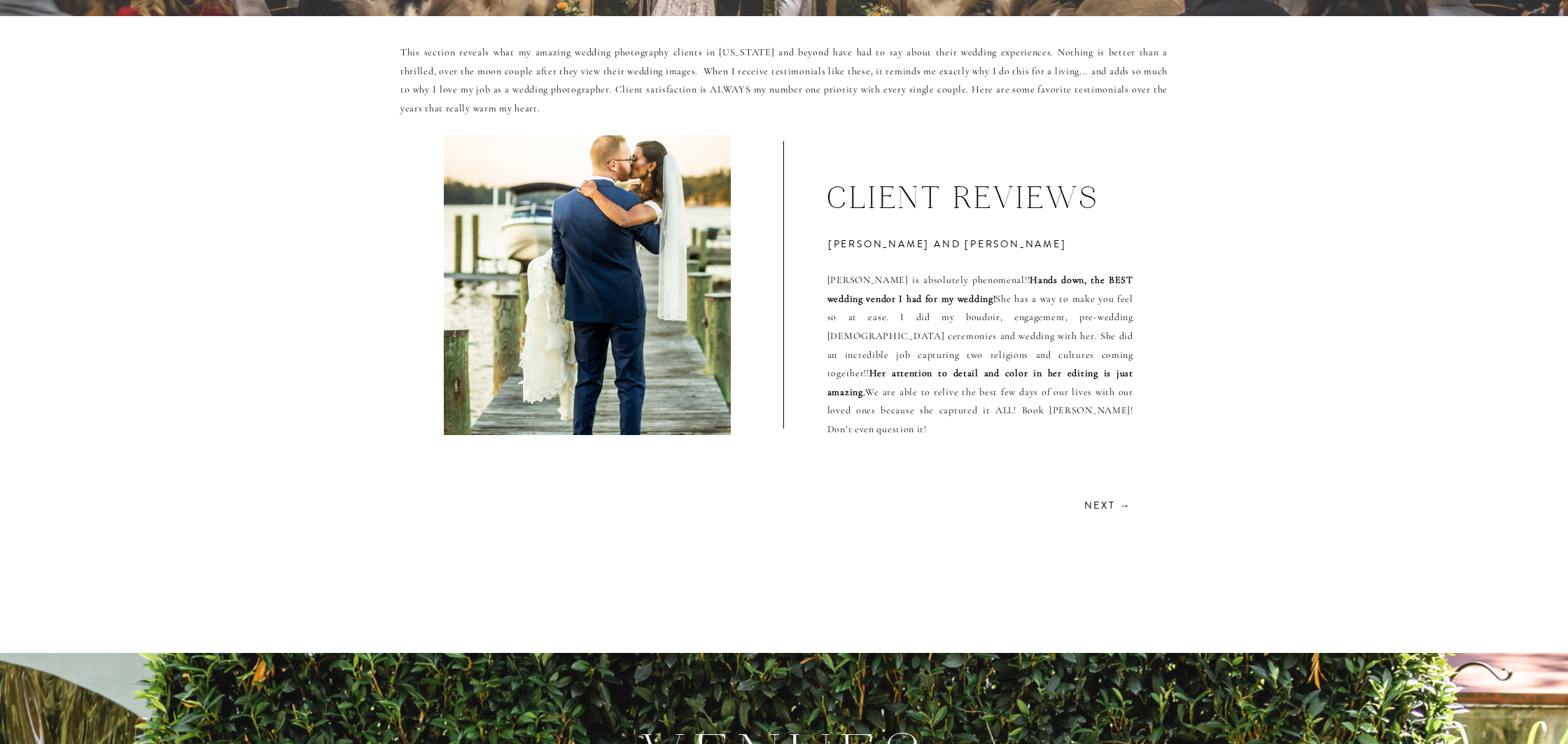
scroll to position [3743, 0]
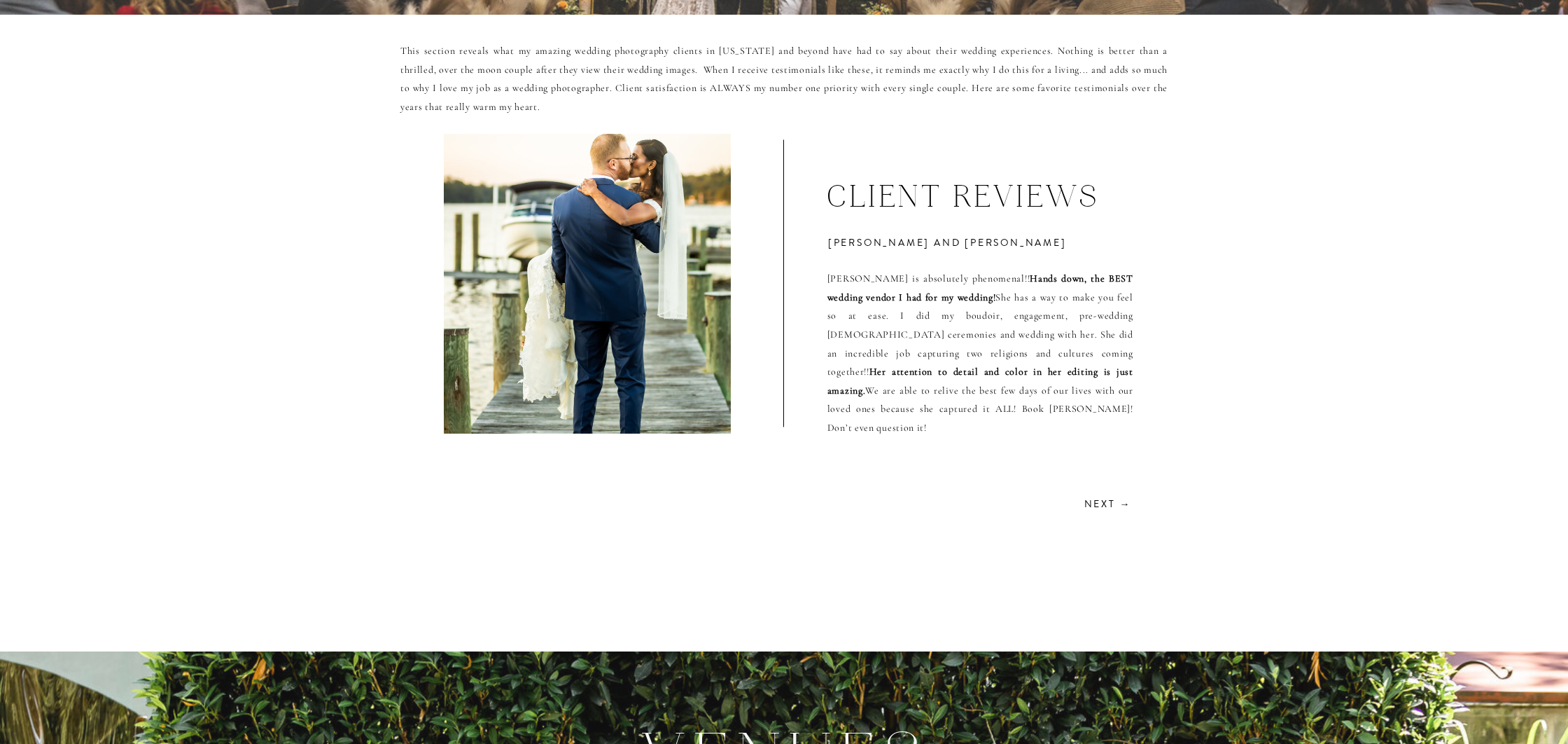
click at [1105, 509] on h2 "Next →" at bounding box center [1106, 502] width 50 height 13
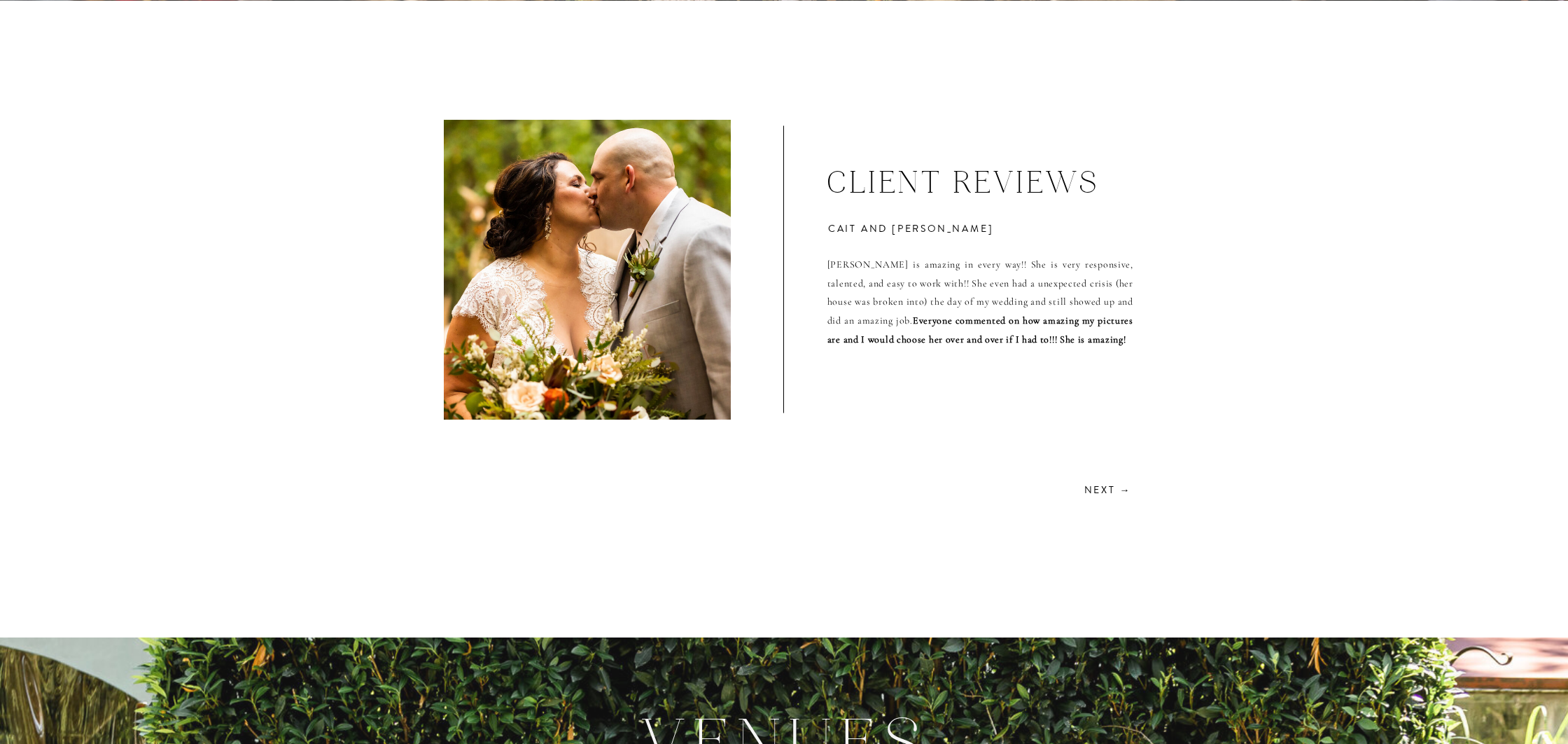
scroll to position [3758, 0]
click at [612, 301] on div at bounding box center [588, 268] width 287 height 300
click at [1110, 487] on h2 "Next →" at bounding box center [1106, 488] width 50 height 13
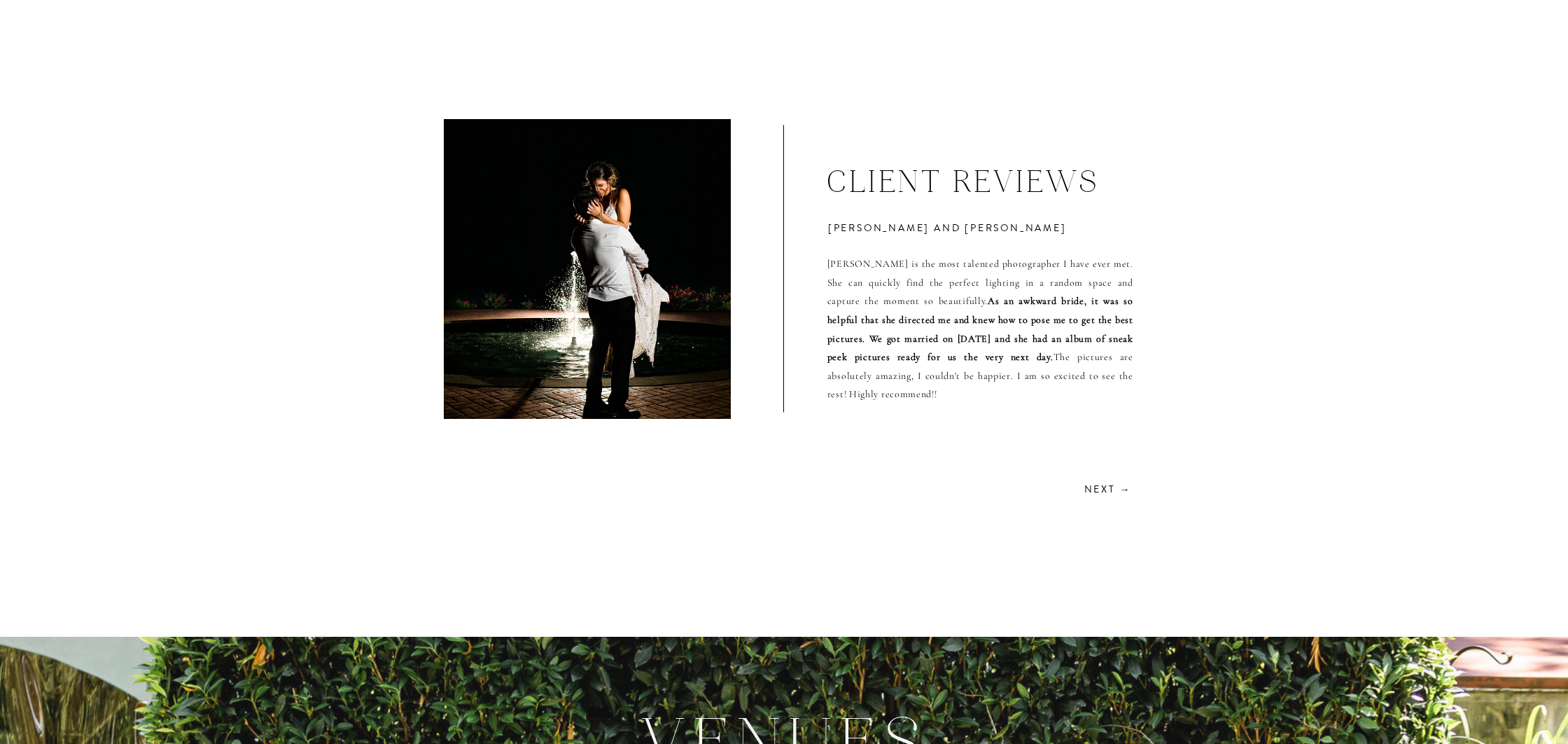
click at [1110, 487] on h2 "Next →" at bounding box center [1106, 488] width 50 height 13
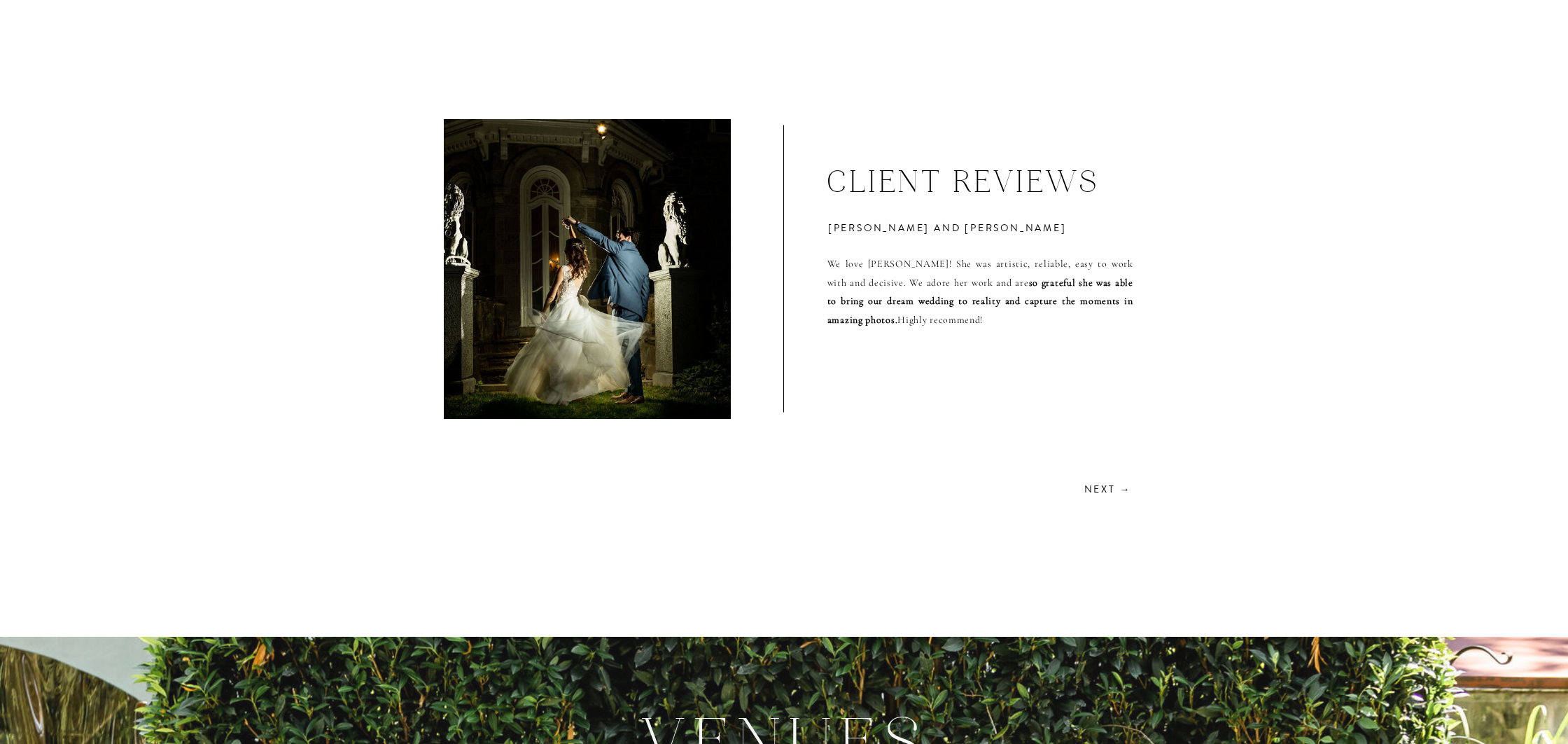
click at [1110, 487] on h2 "Next →" at bounding box center [1106, 488] width 50 height 13
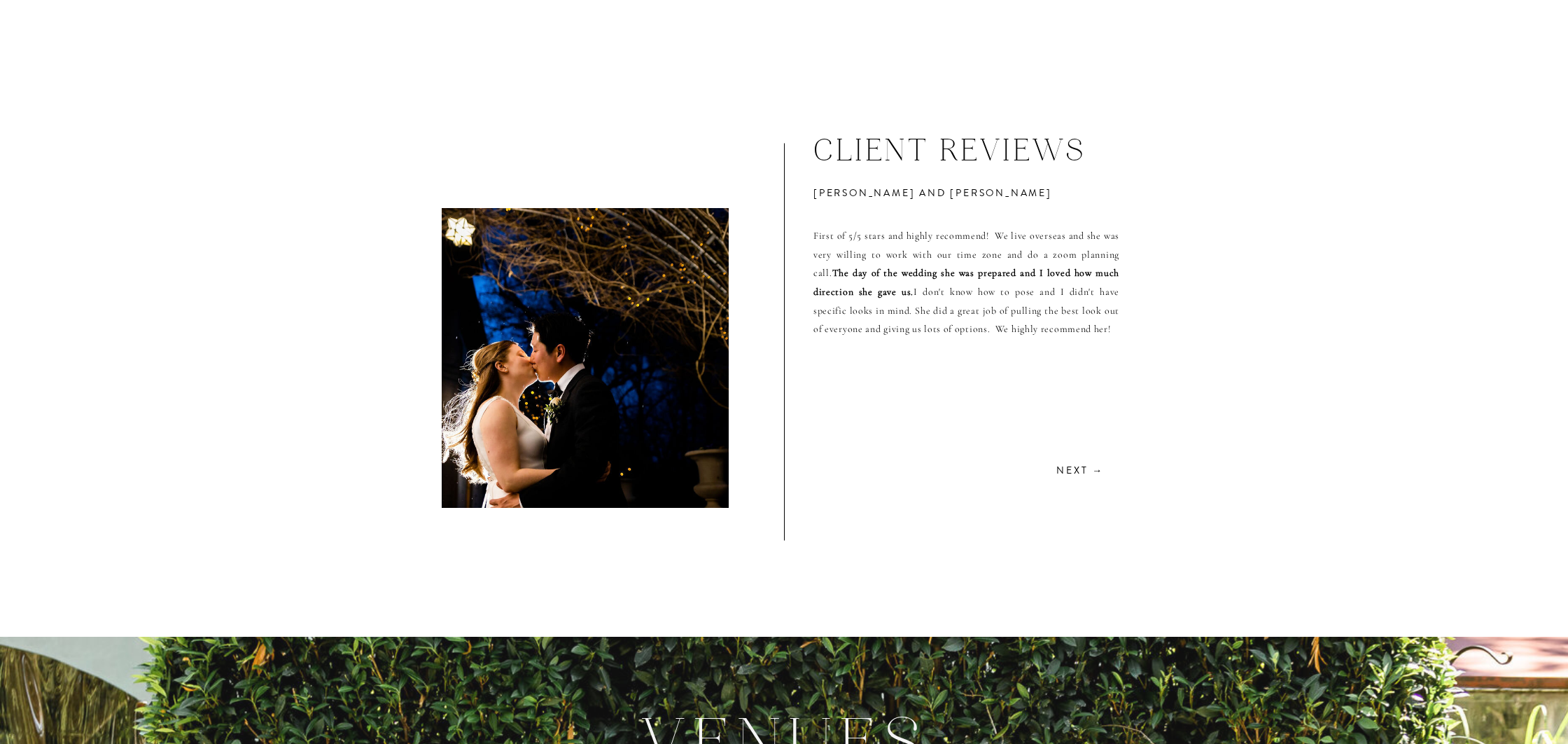
click at [1110, 487] on p "First of 5/5 stars and highly recommend! We live overseas and she was very will…" at bounding box center [966, 367] width 306 height 353
click at [1071, 469] on h3 "Next →" at bounding box center [1079, 469] width 50 height 13
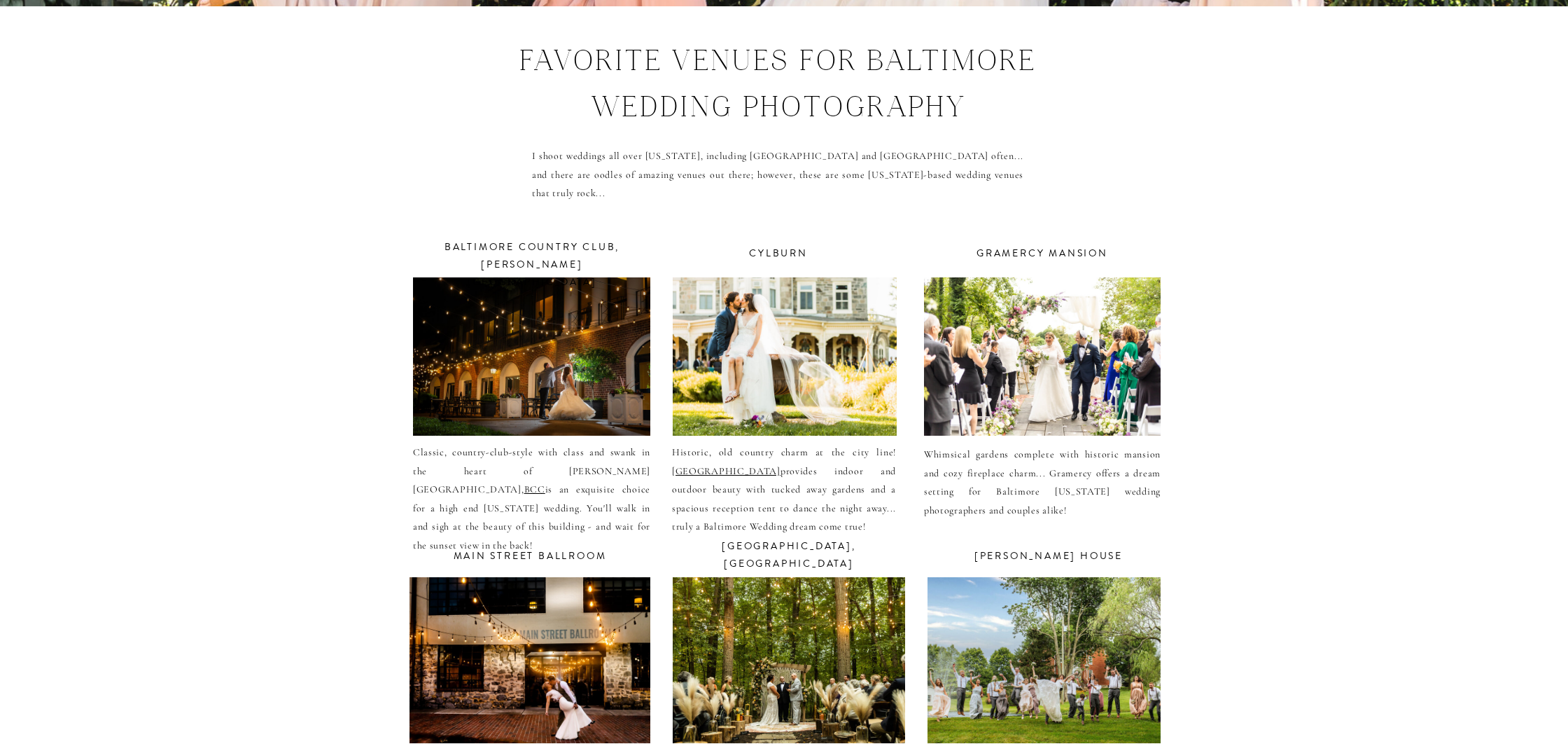
scroll to position [4904, 0]
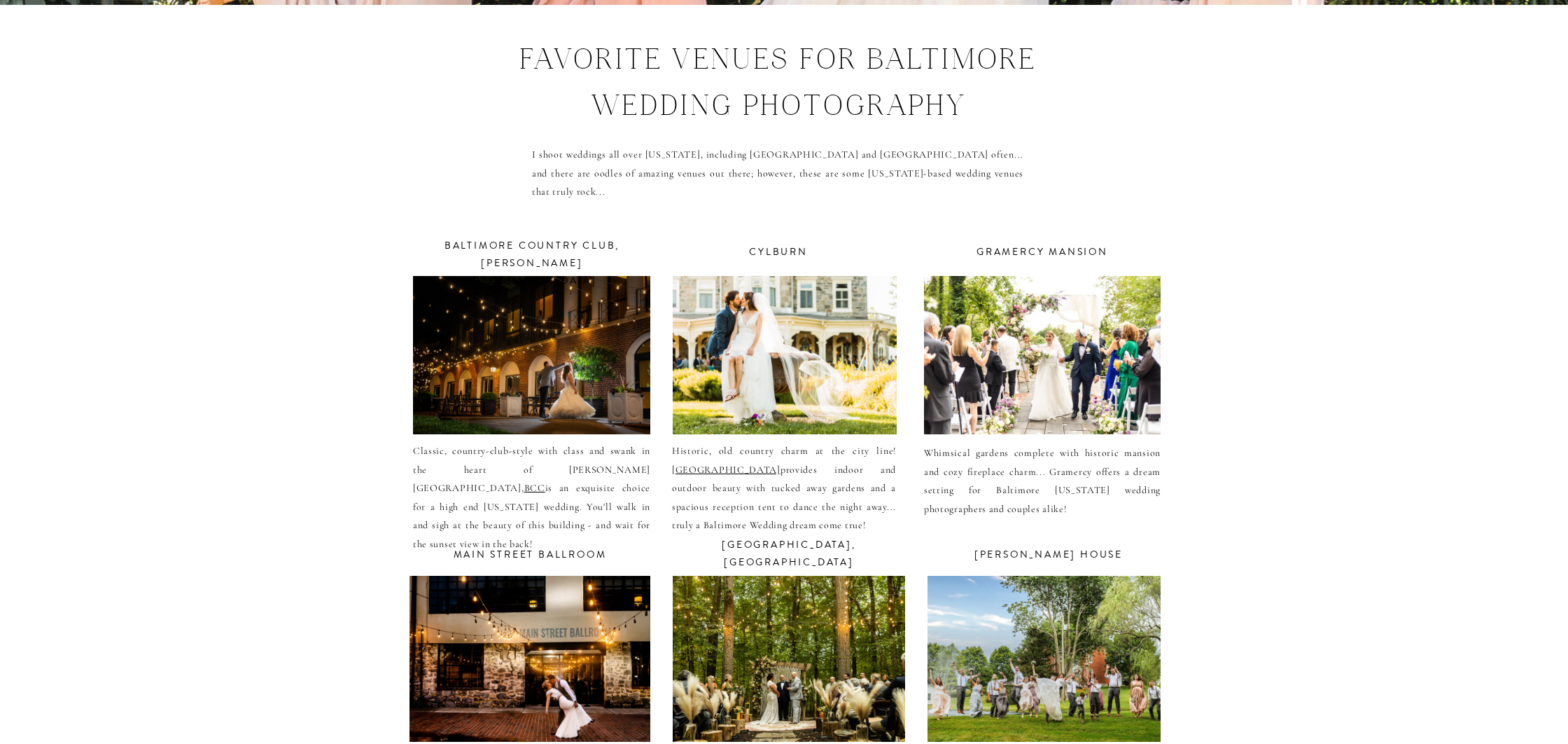
click at [1045, 367] on div at bounding box center [1041, 355] width 237 height 159
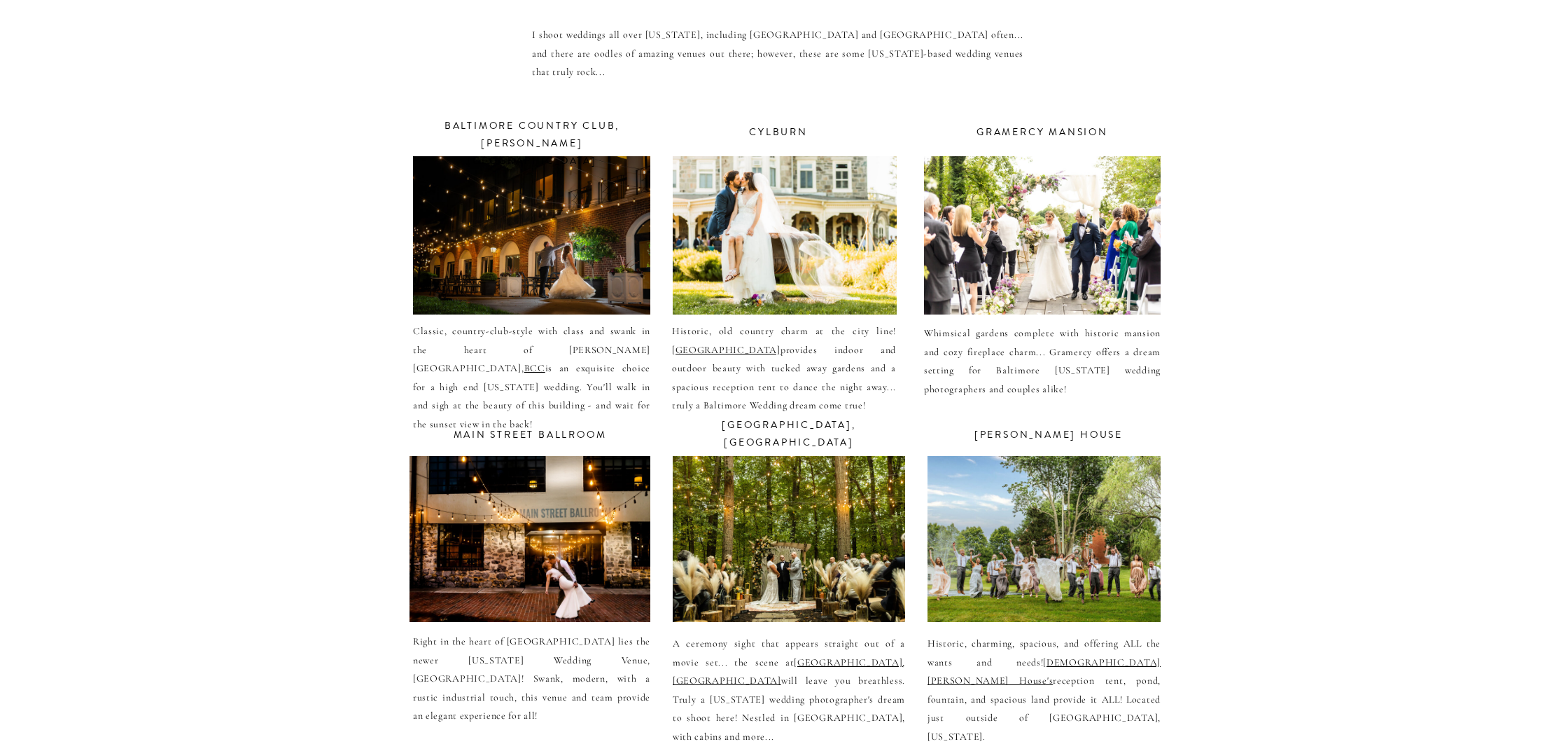
scroll to position [5026, 0]
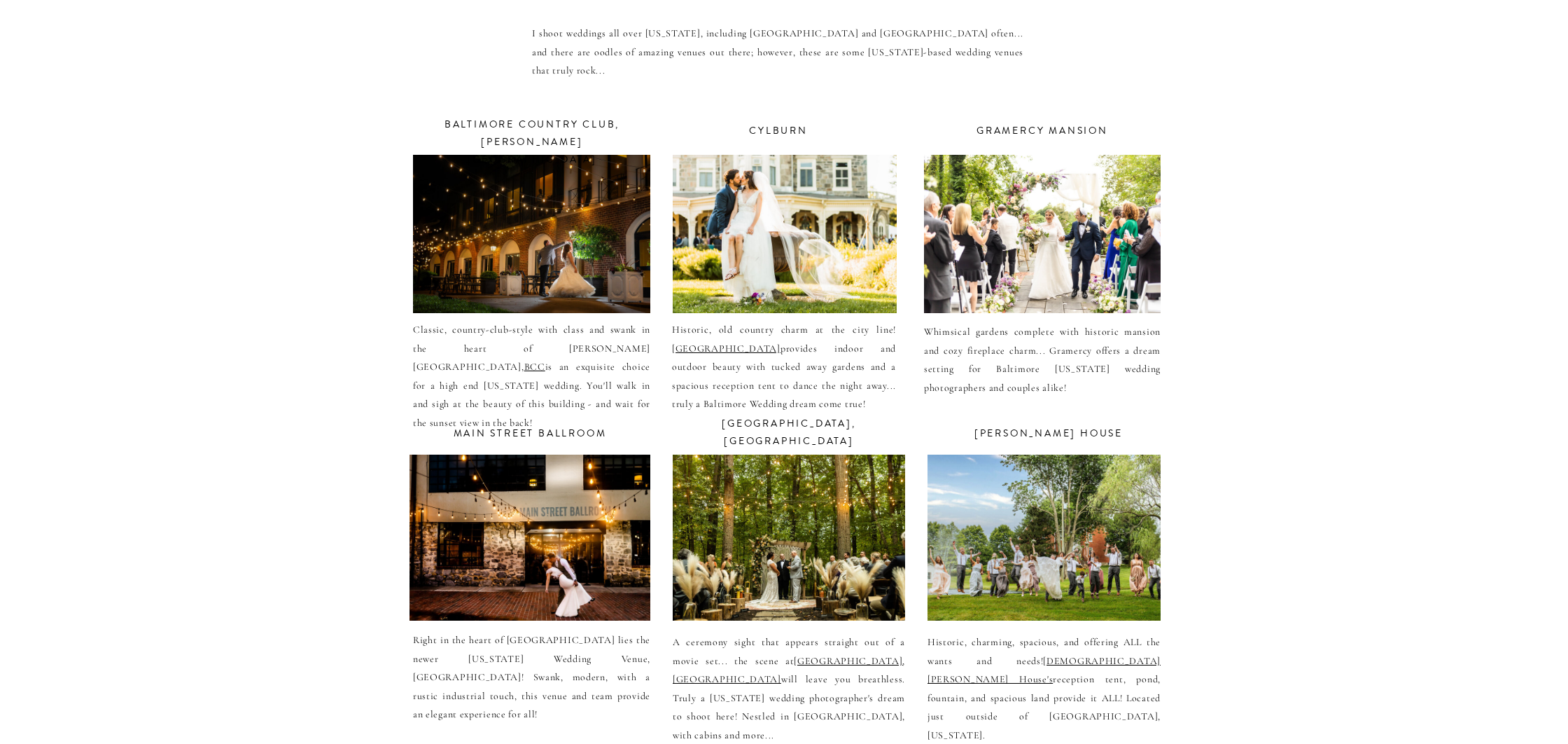
click at [790, 547] on div at bounding box center [789, 537] width 233 height 166
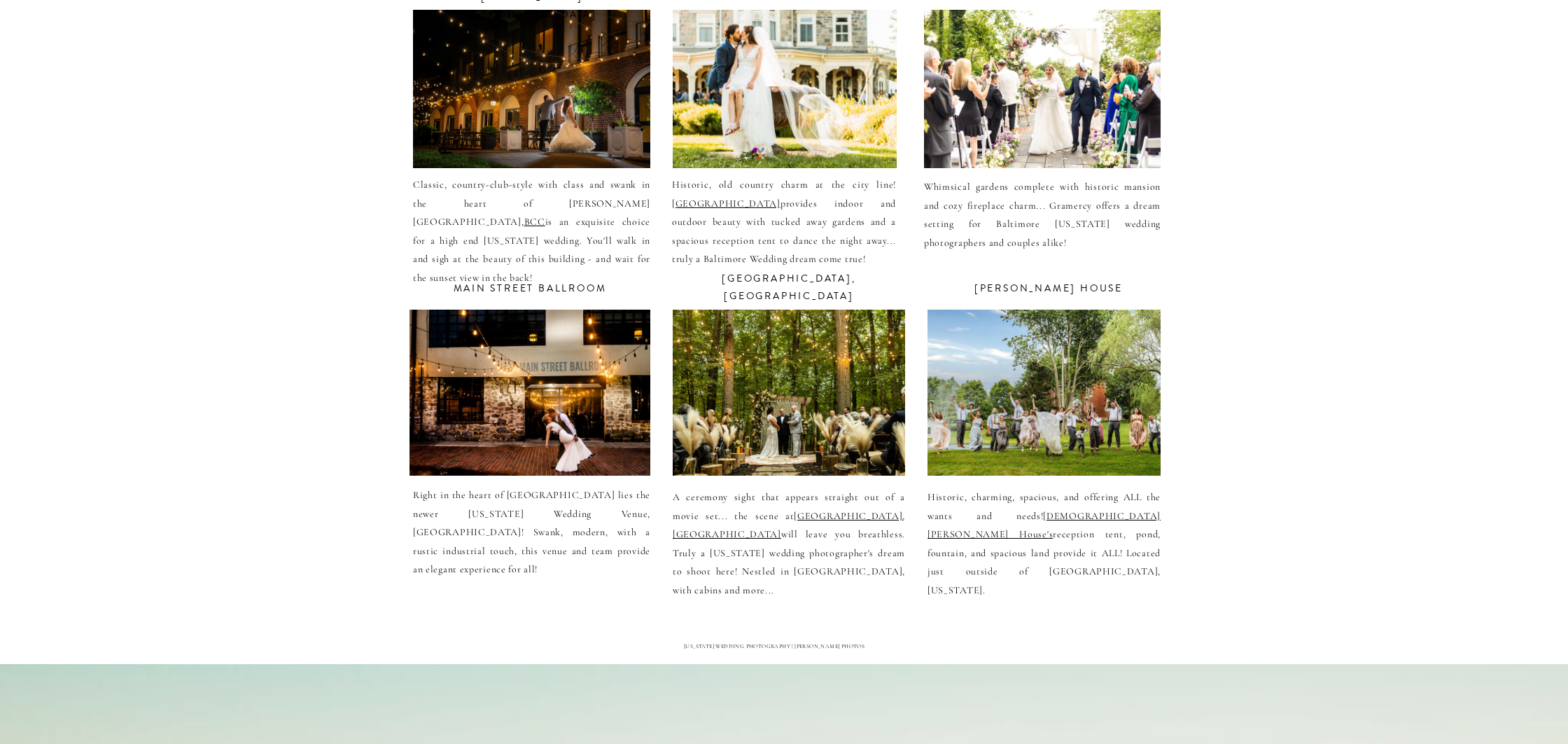
scroll to position [5174, 0]
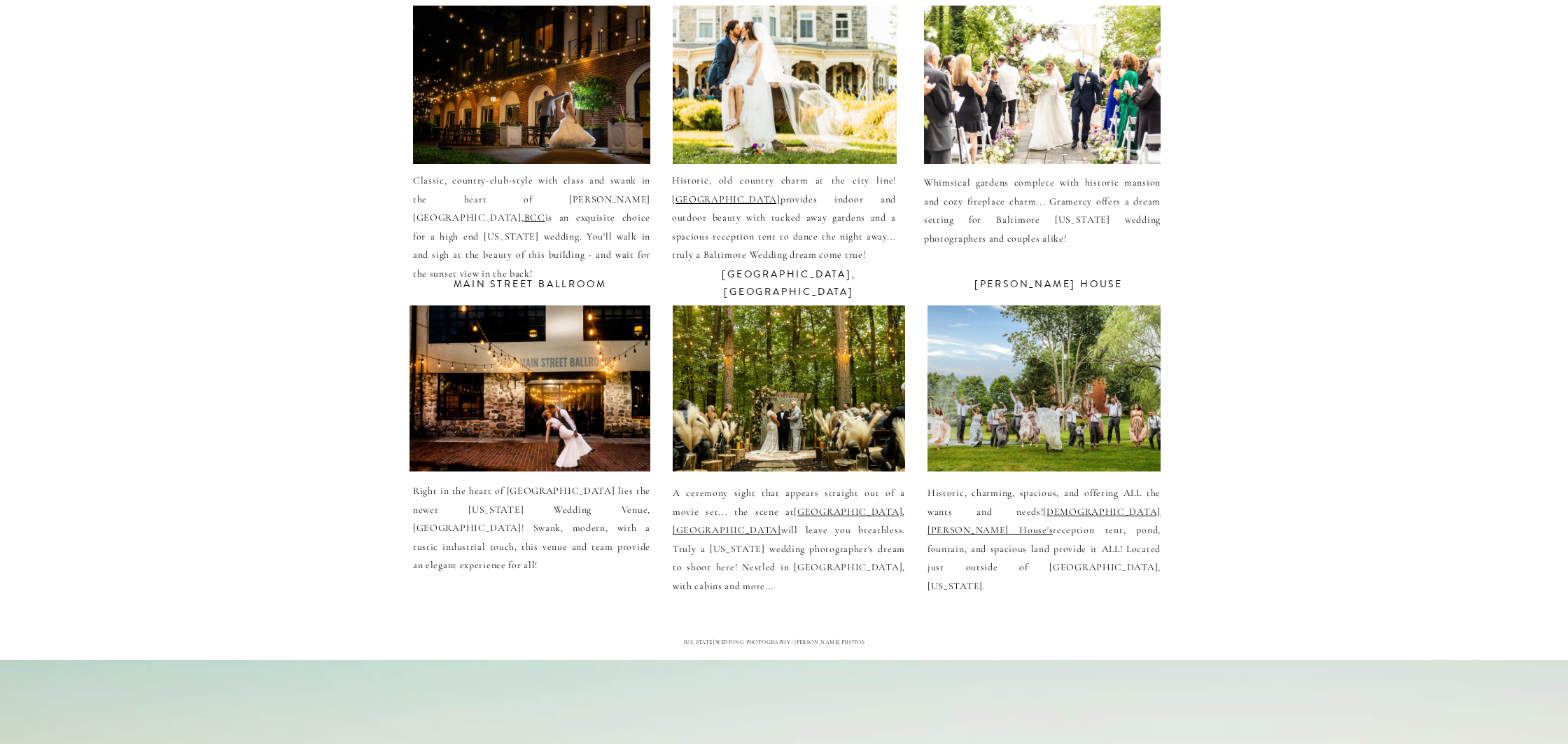
click at [514, 395] on div at bounding box center [530, 388] width 241 height 166
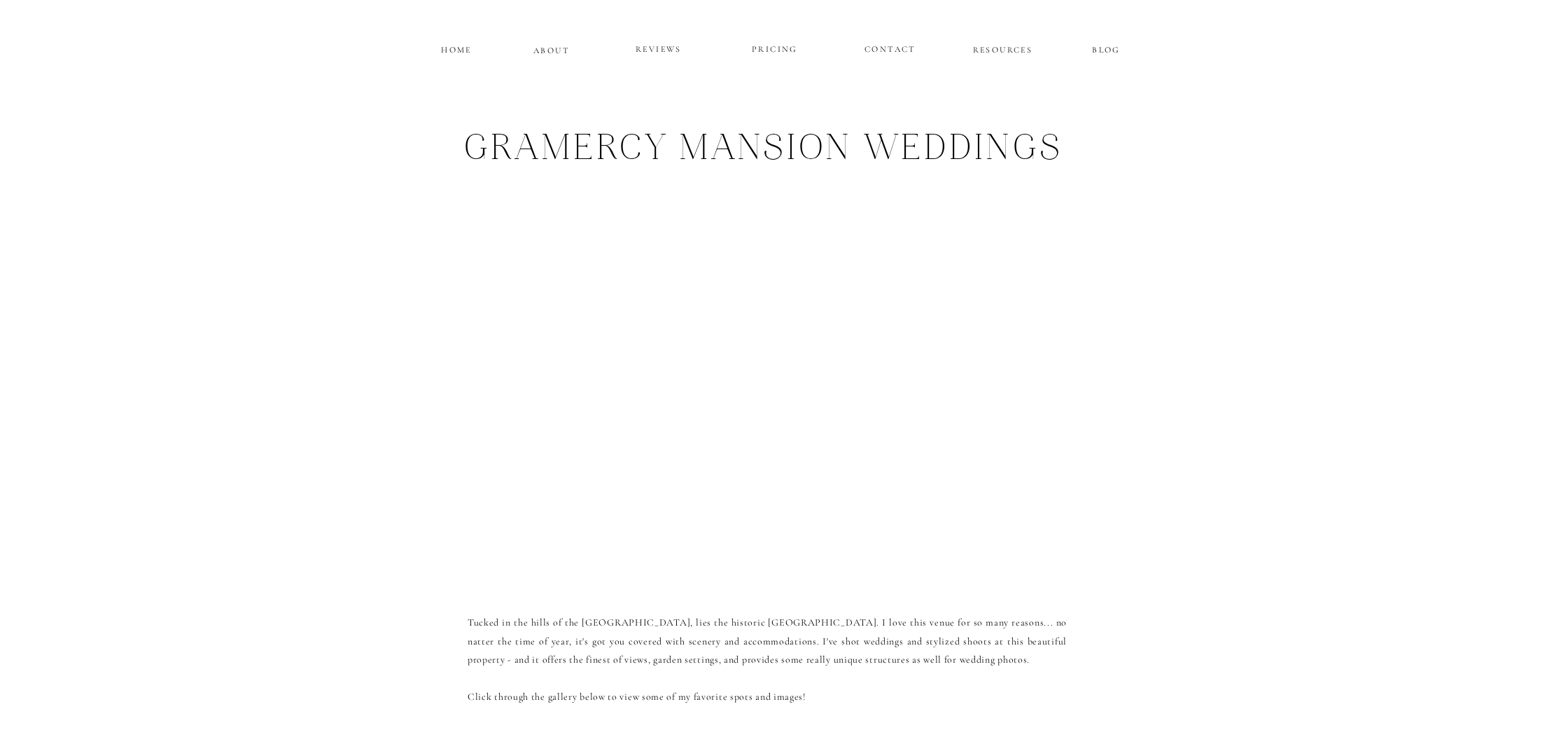
click at [1026, 362] on div at bounding box center [763, 386] width 592 height 378
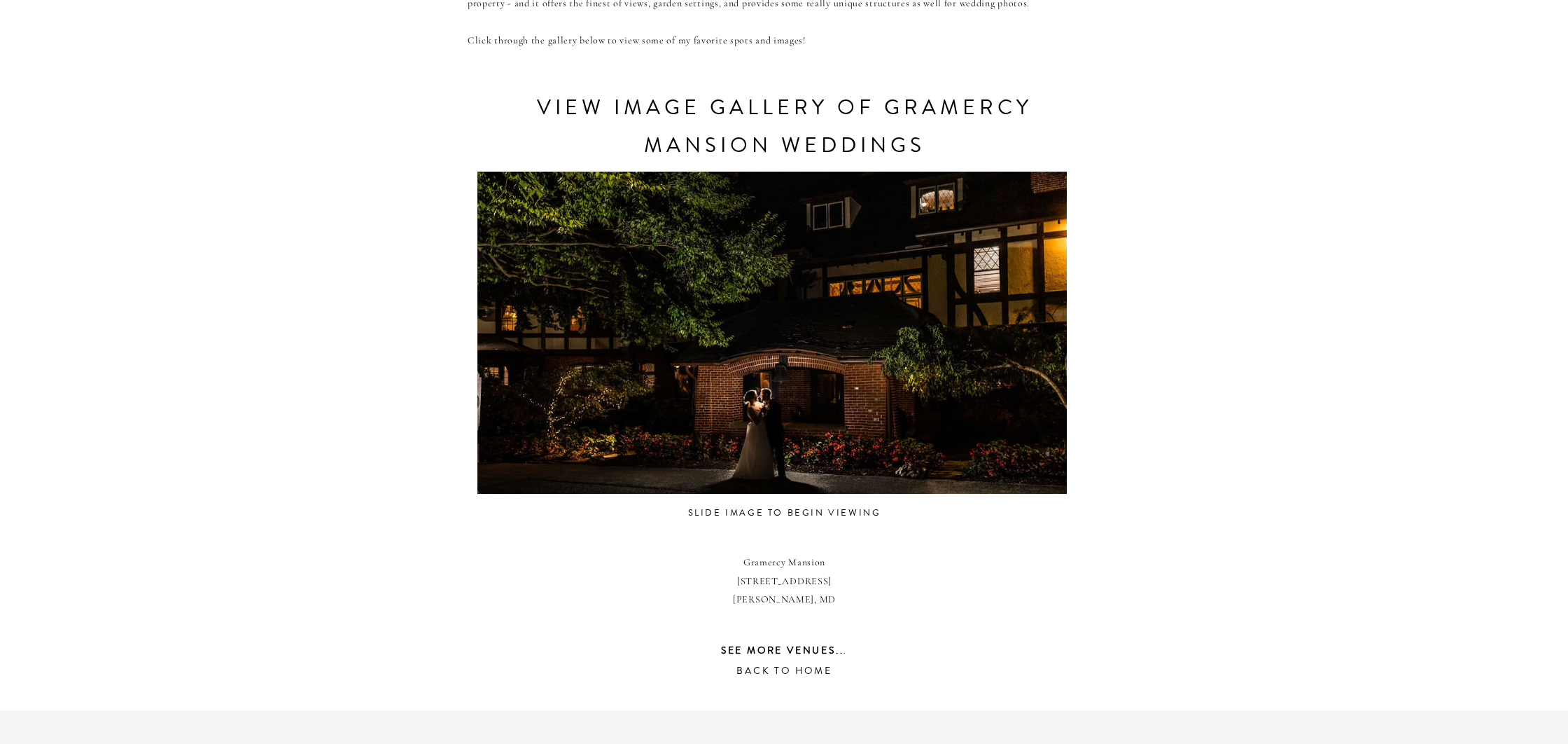
scroll to position [658, 0]
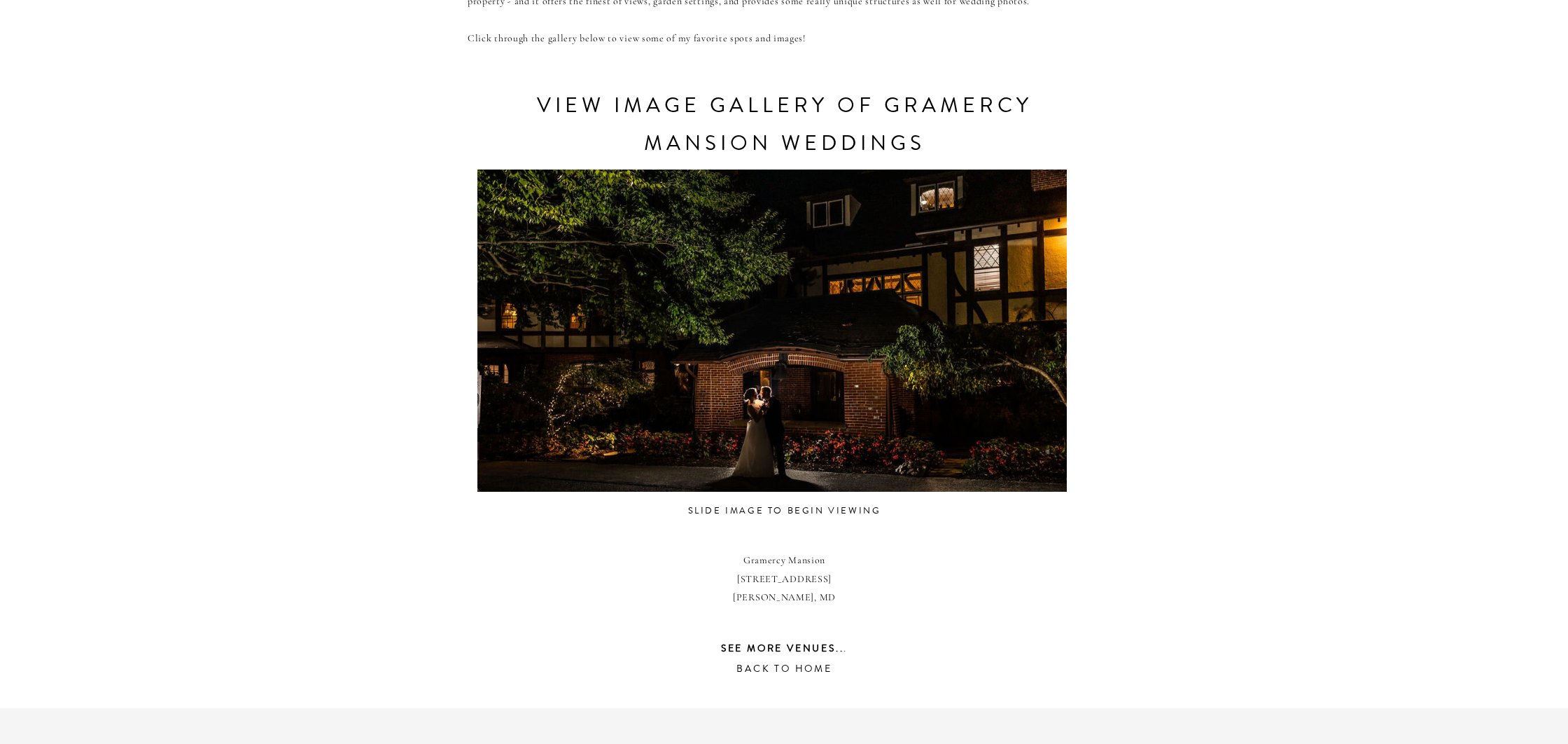
click at [994, 360] on div at bounding box center [772, 330] width 589 height 334
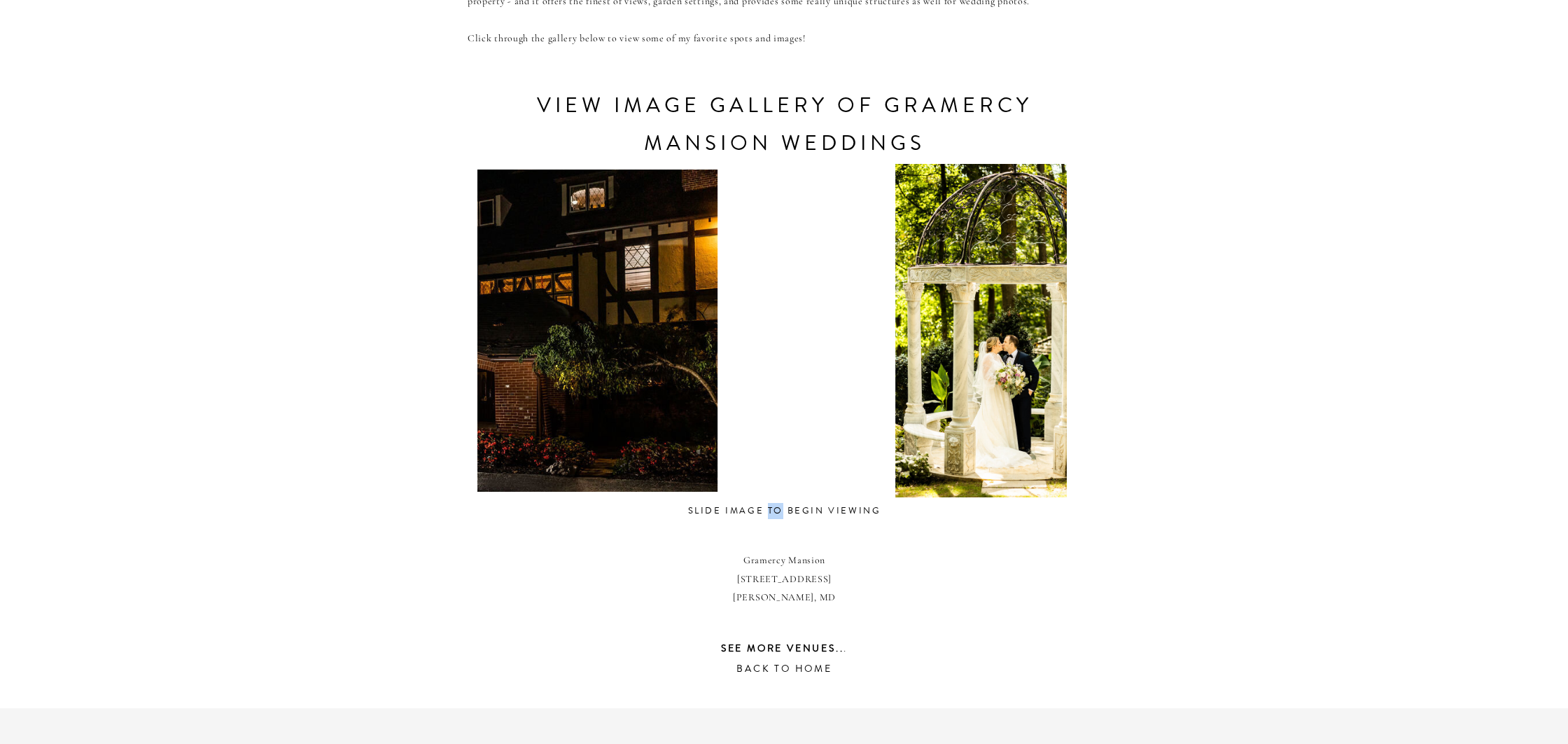
drag, startPoint x: 767, startPoint y: 508, endPoint x: 489, endPoint y: 322, distance: 334.5
click at [521, 315] on div at bounding box center [423, 330] width 589 height 334
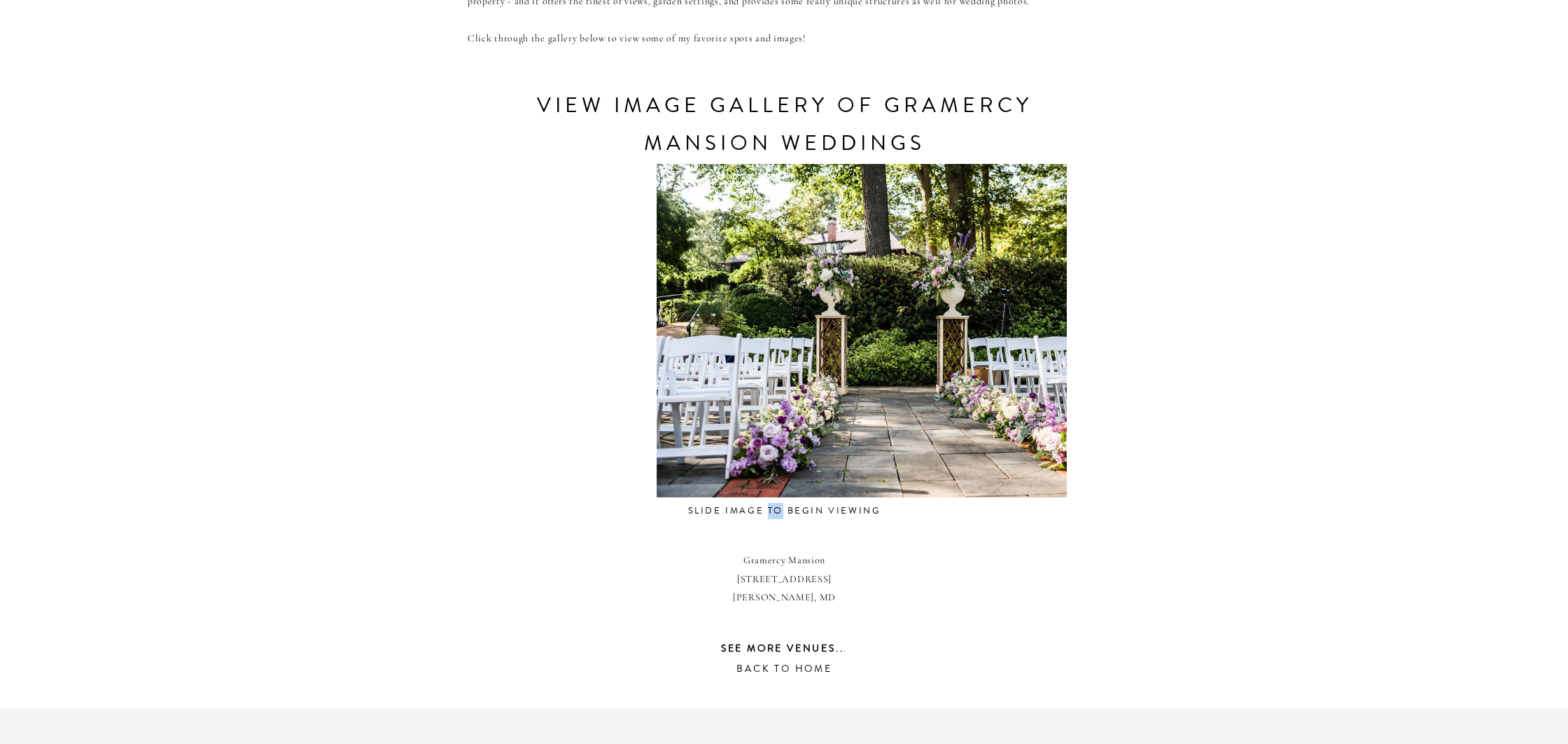
click at [440, 334] on div "CONTACT REVIEWS ABOUT HOME RESOURCES BLOG PRICING gramercy mansion Weddings Tuc…" at bounding box center [784, 217] width 1568 height 1751
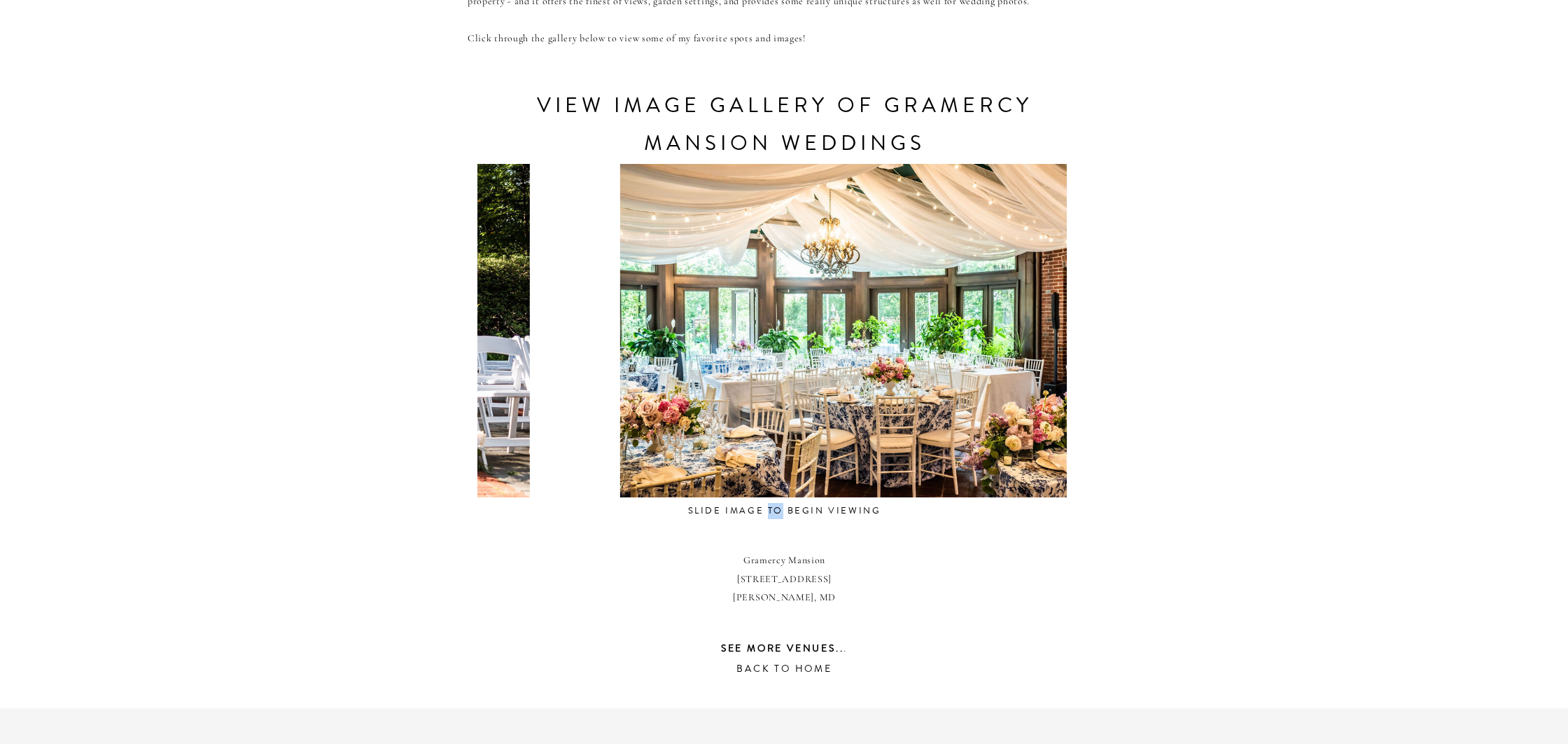
click at [449, 329] on div "CONTACT REVIEWS ABOUT HOME RESOURCES BLOG PRICING gramercy mansion Weddings Tuc…" at bounding box center [784, 217] width 1568 height 1751
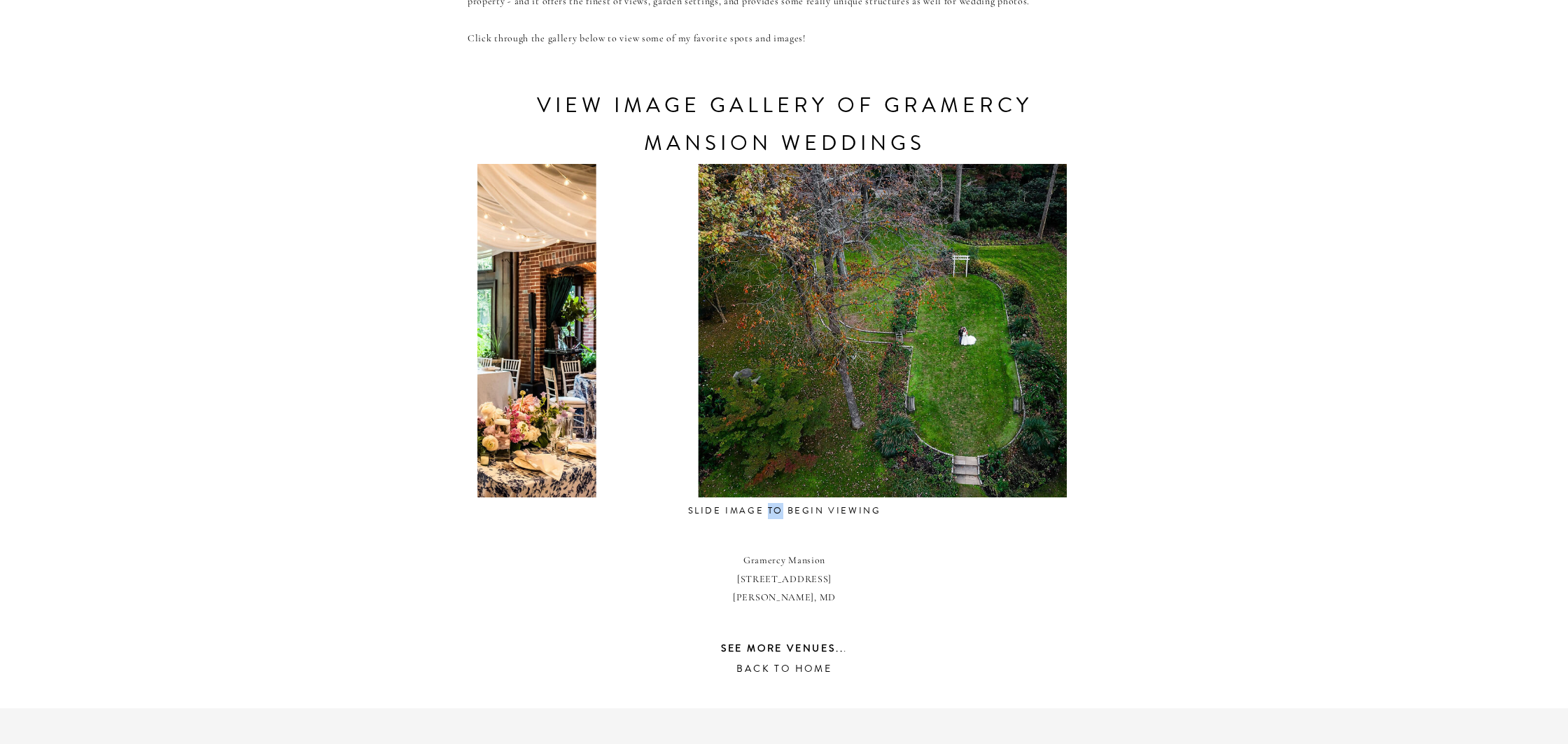
click at [468, 334] on div "CONTACT REVIEWS ABOUT HOME RESOURCES BLOG PRICING gramercy mansion Weddings Tuc…" at bounding box center [784, 217] width 1568 height 1751
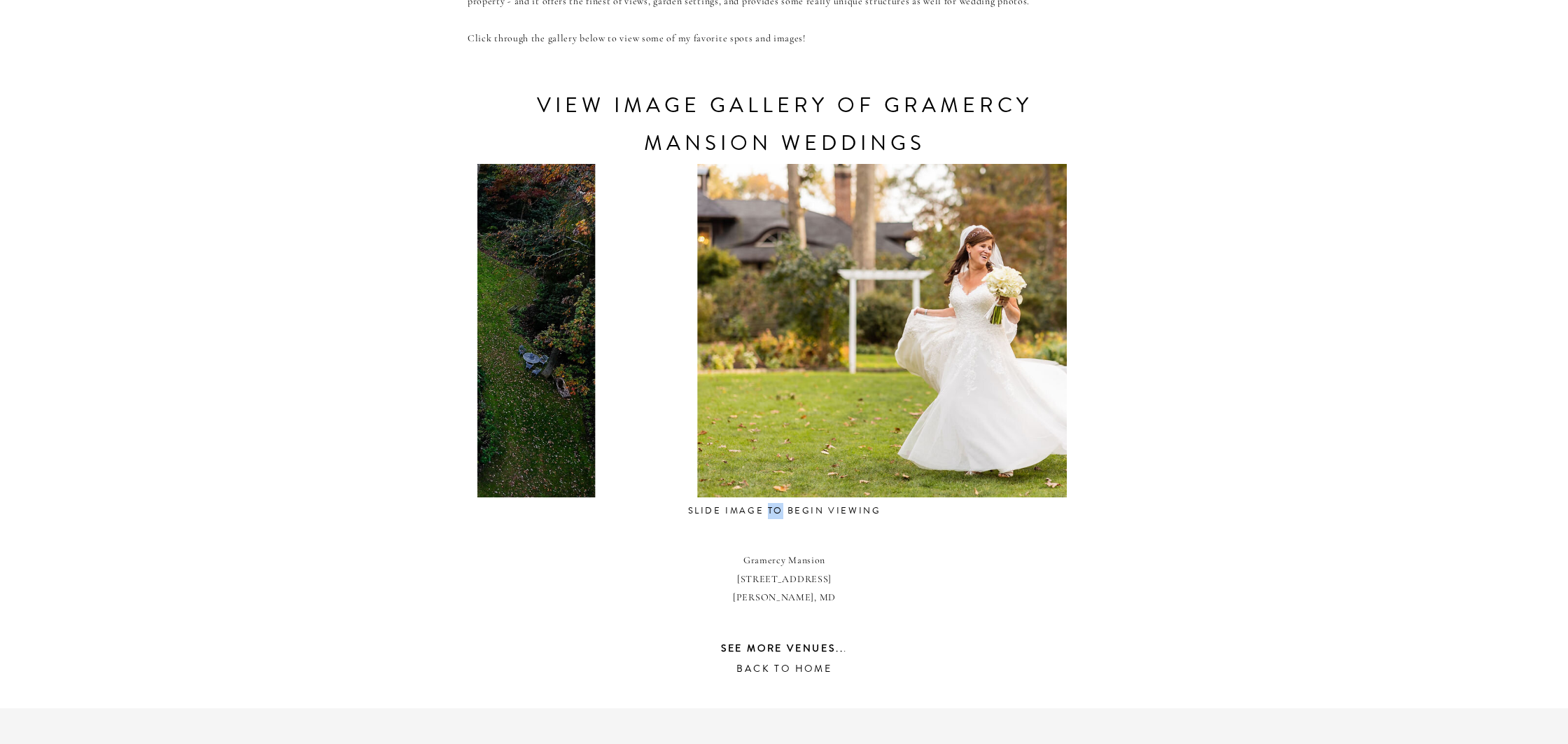
click at [413, 327] on div "CONTACT REVIEWS ABOUT HOME RESOURCES BLOG PRICING gramercy mansion Weddings Tuc…" at bounding box center [784, 217] width 1568 height 1751
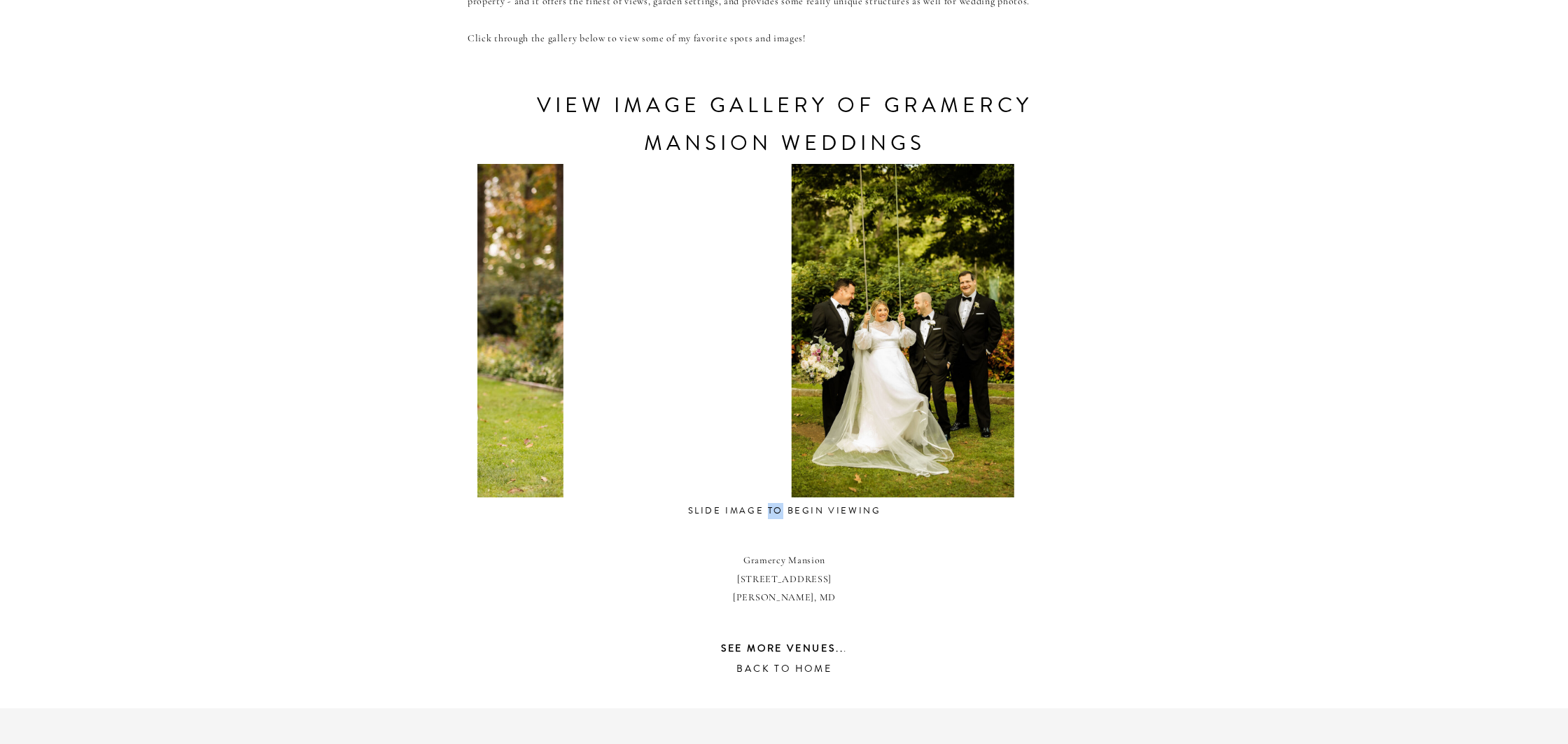
click at [431, 346] on div "CONTACT REVIEWS ABOUT HOME RESOURCES BLOG PRICING gramercy mansion Weddings Tuc…" at bounding box center [784, 217] width 1568 height 1751
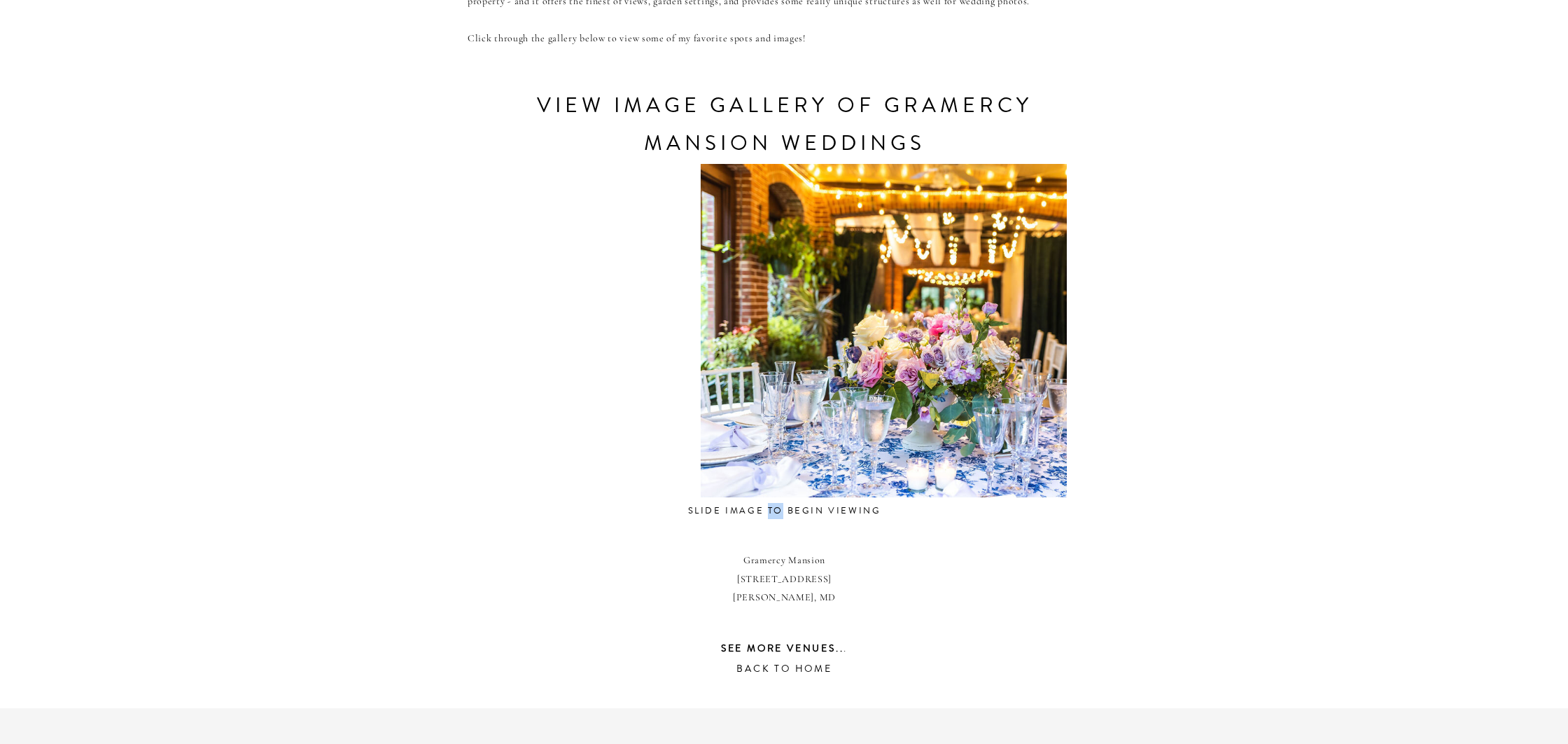
click at [398, 358] on div "CONTACT REVIEWS ABOUT HOME RESOURCES BLOG PRICING gramercy mansion Weddings Tuc…" at bounding box center [784, 217] width 1568 height 1751
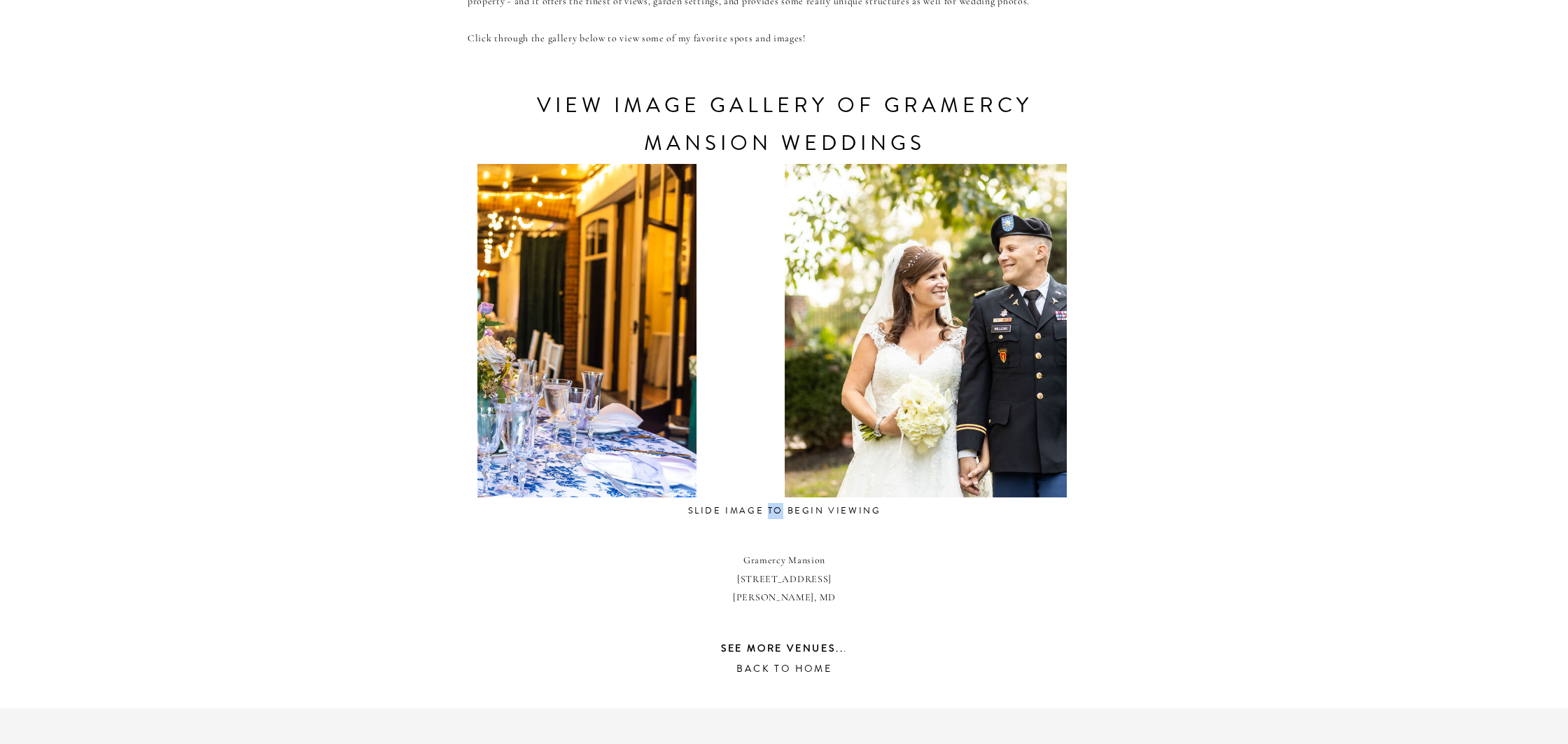
click at [614, 410] on div at bounding box center [446, 330] width 589 height 334
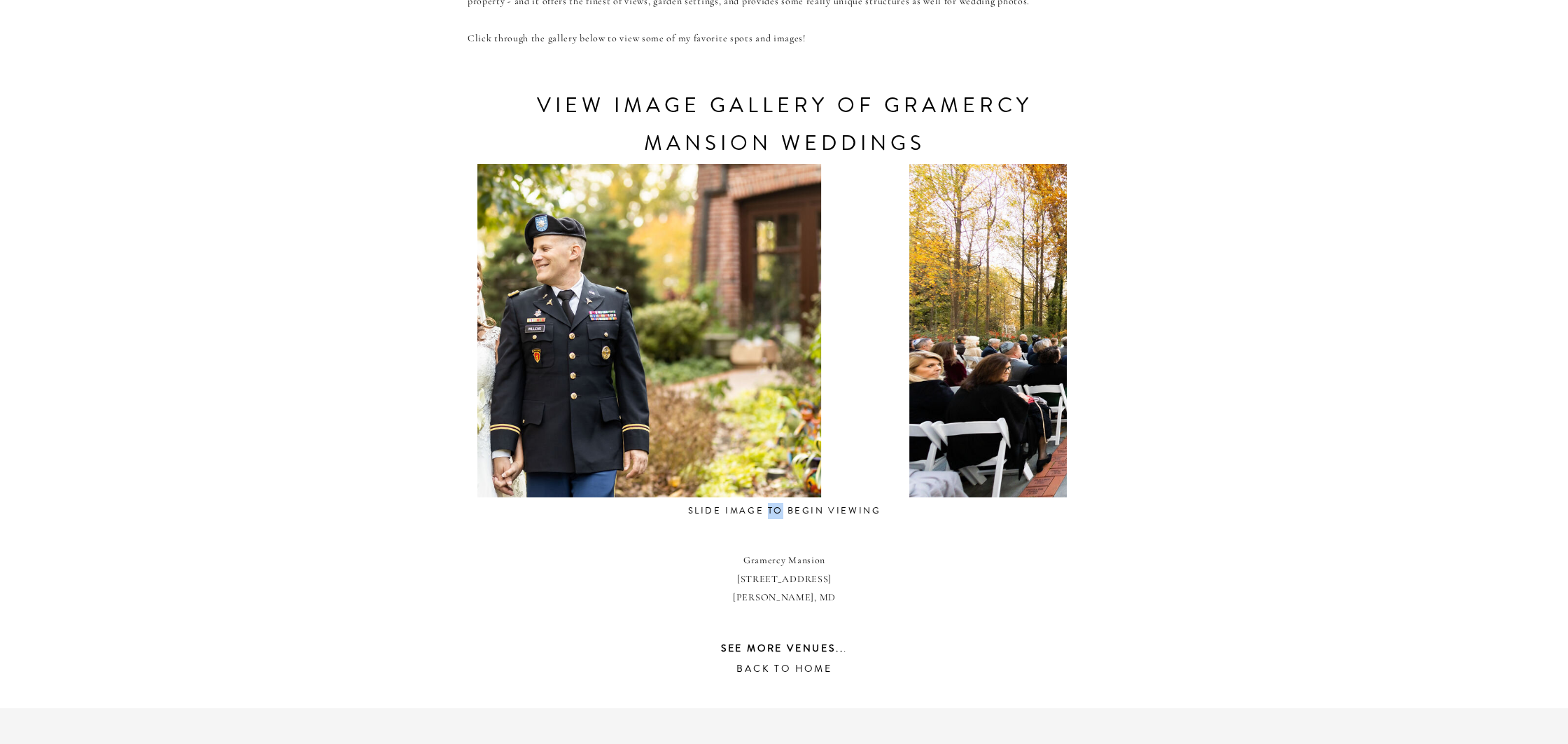
click at [607, 421] on div at bounding box center [569, 330] width 589 height 334
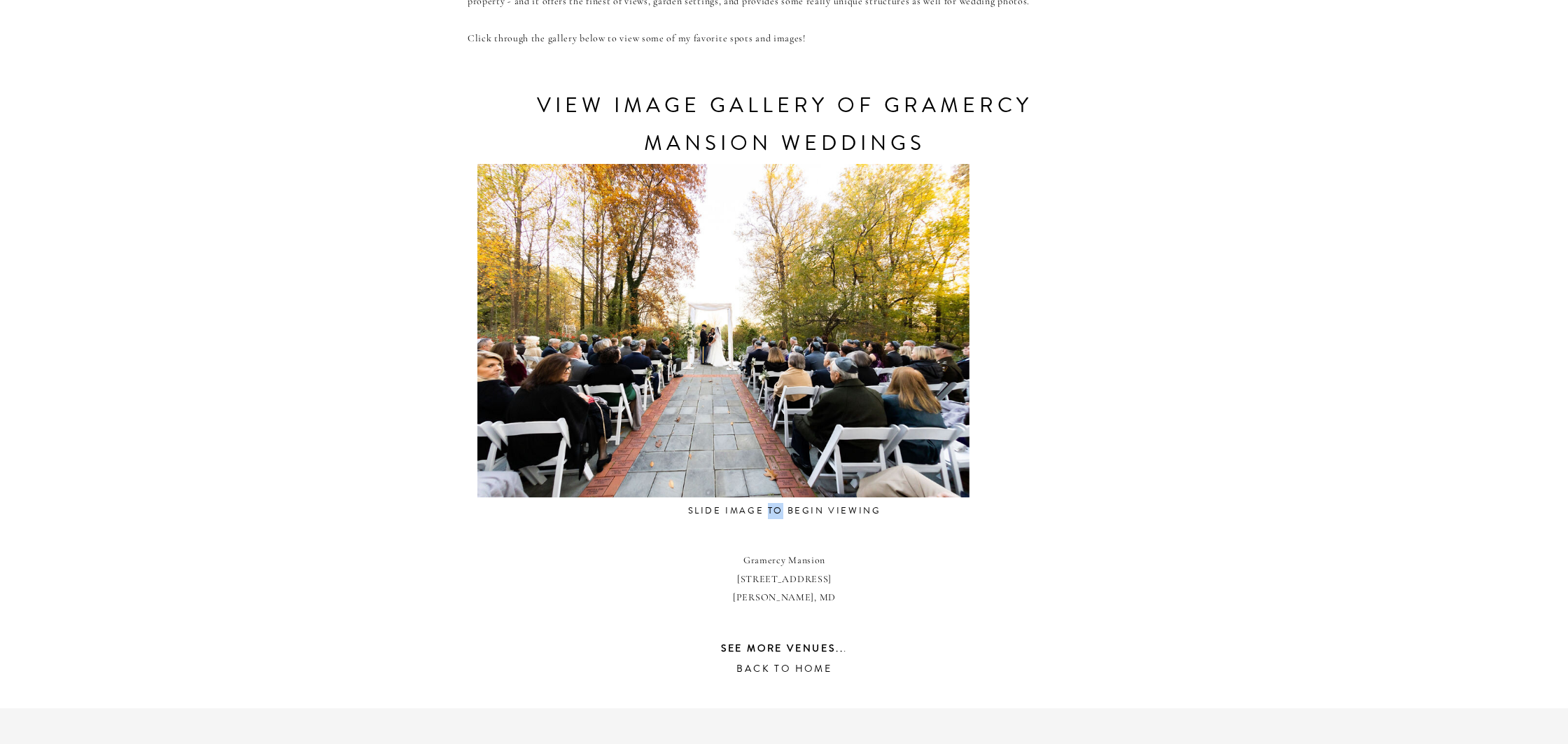
click at [710, 438] on div at bounding box center [720, 330] width 589 height 334
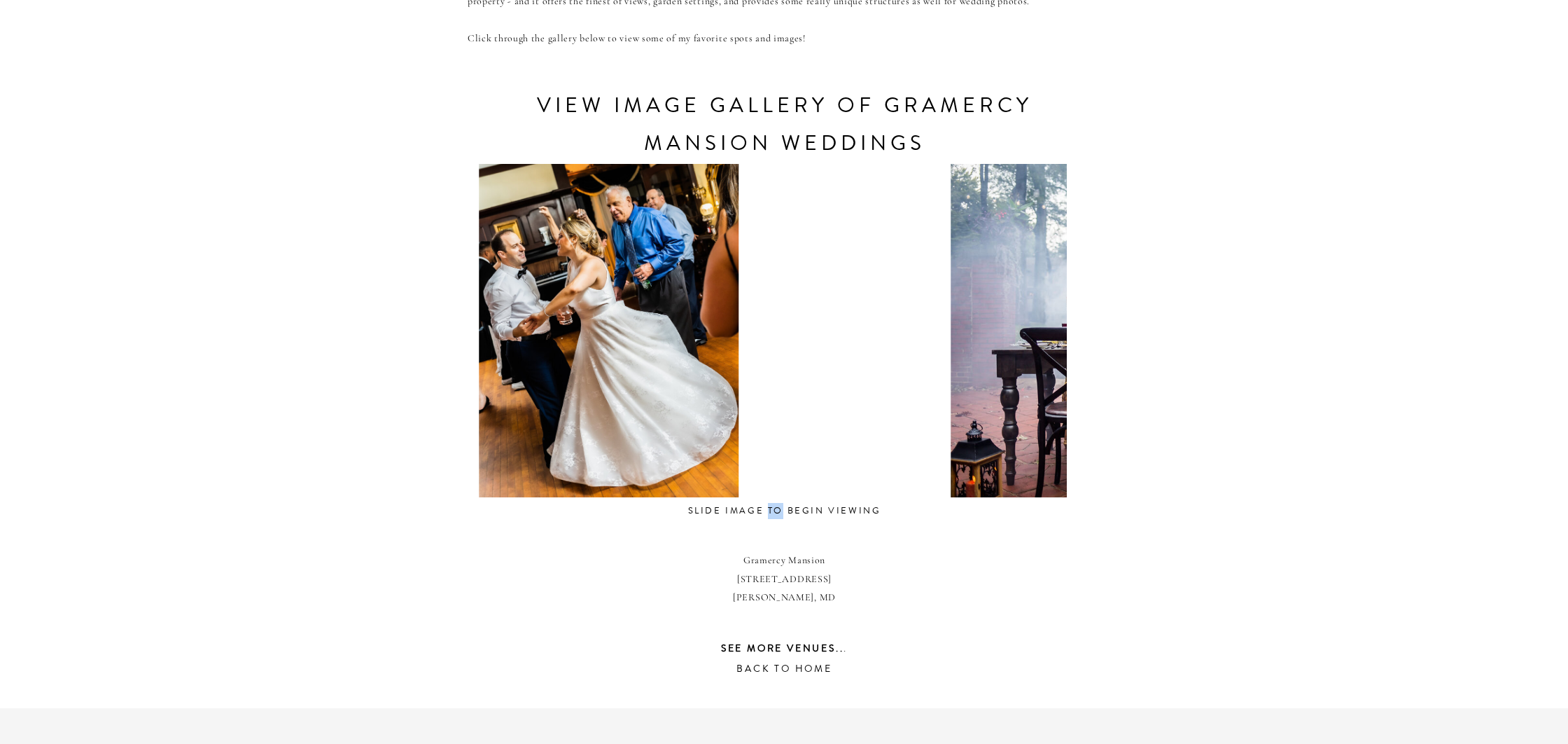
click at [646, 431] on div at bounding box center [608, 330] width 589 height 334
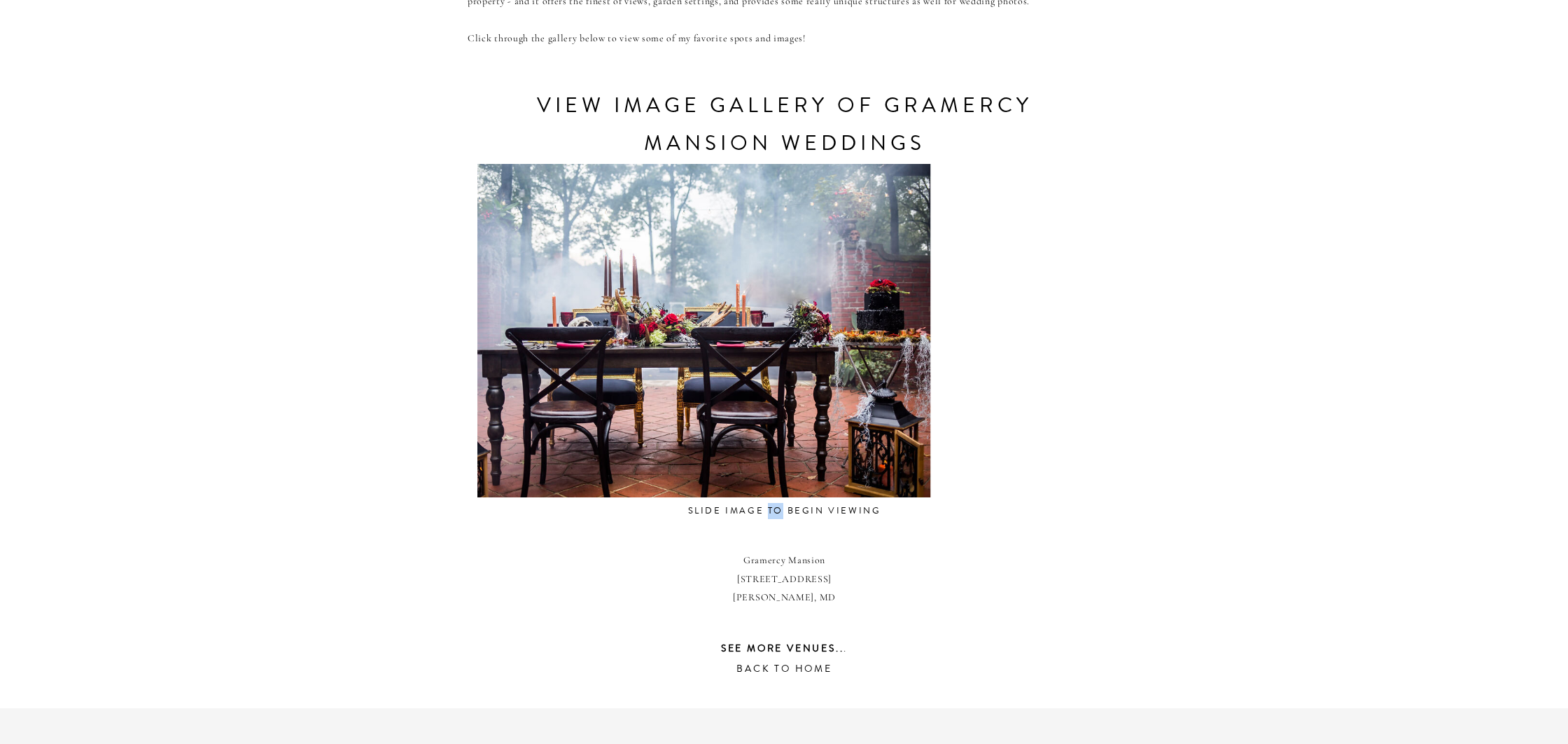
click at [607, 439] on div at bounding box center [683, 330] width 589 height 334
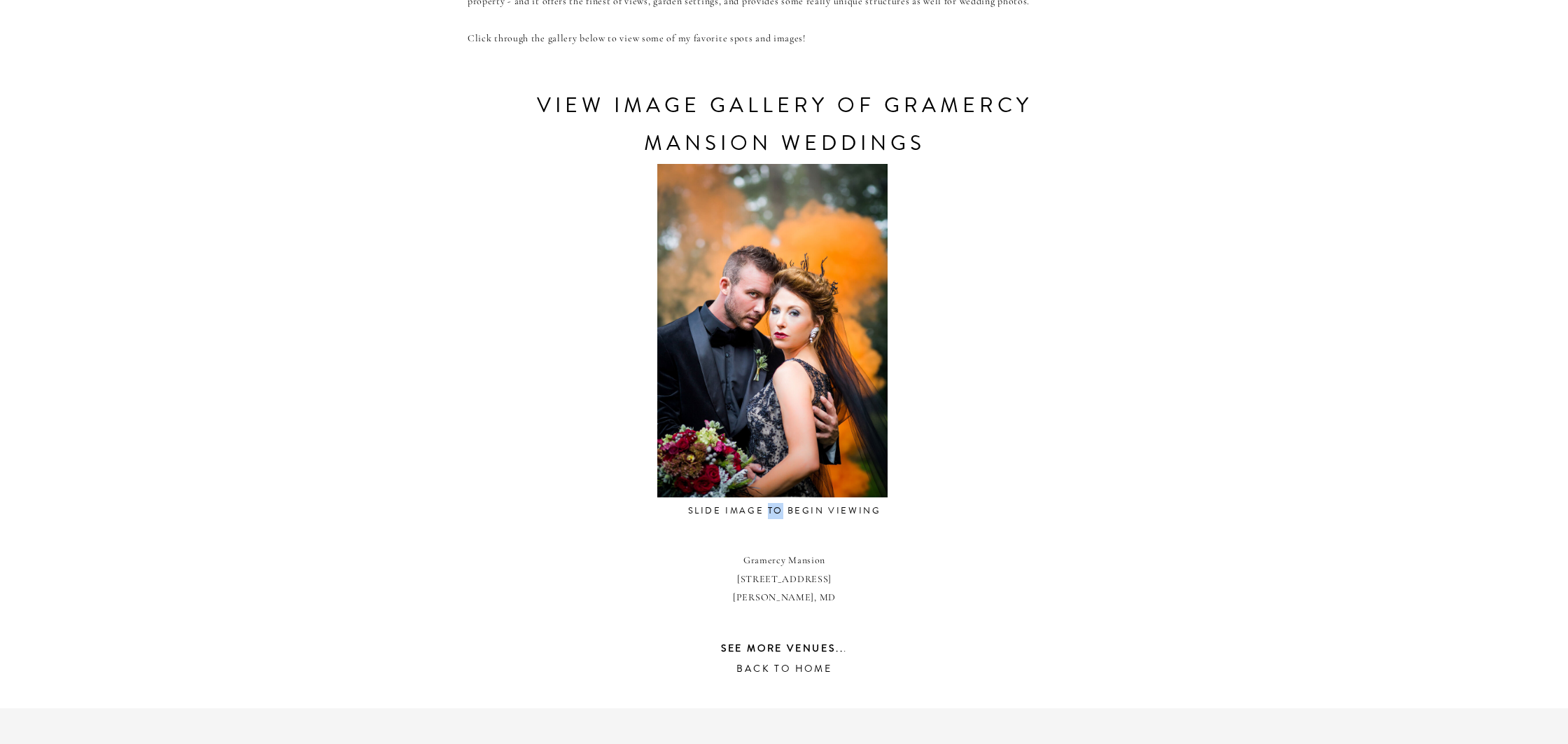
scroll to position [657, 0]
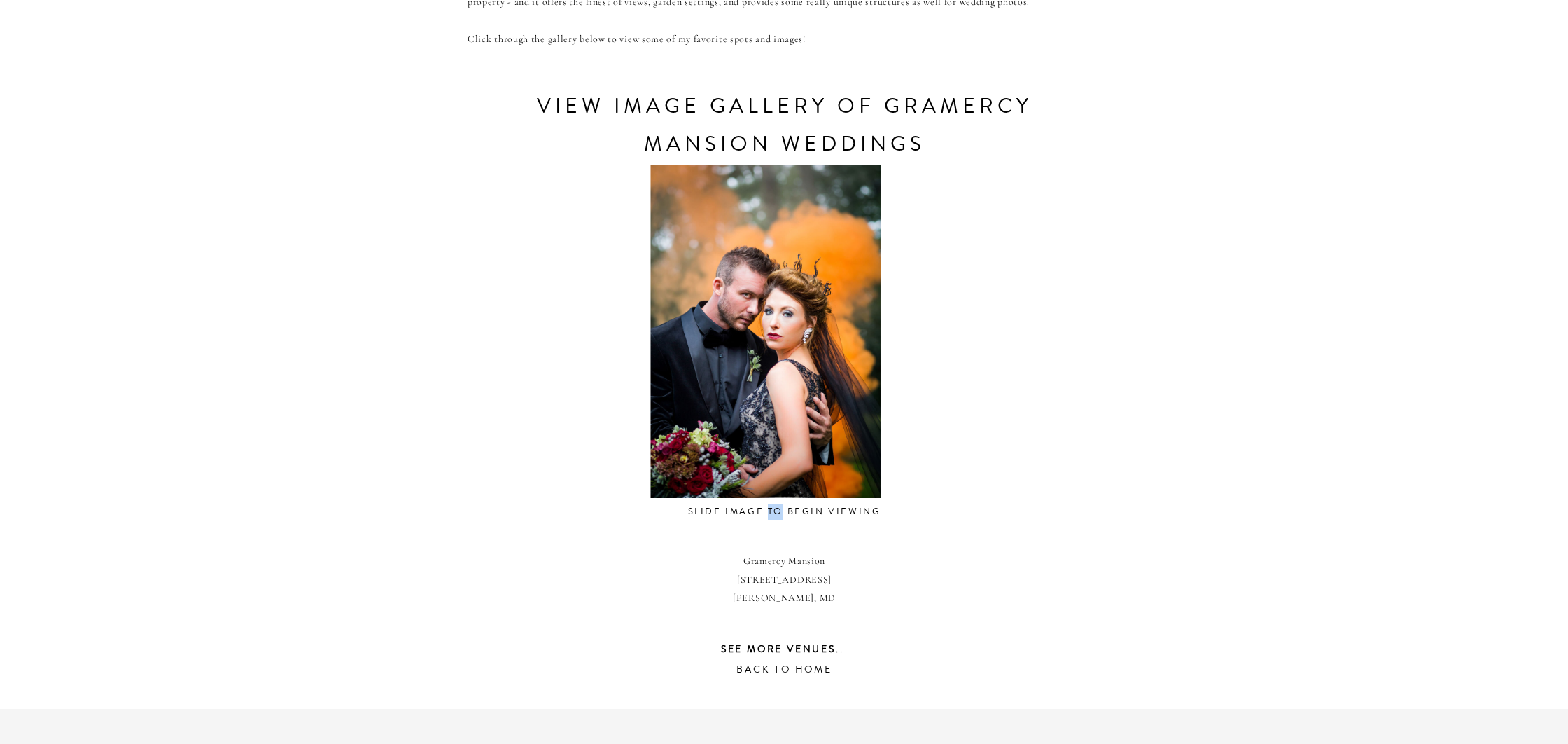
click at [600, 407] on div at bounding box center [765, 331] width 589 height 334
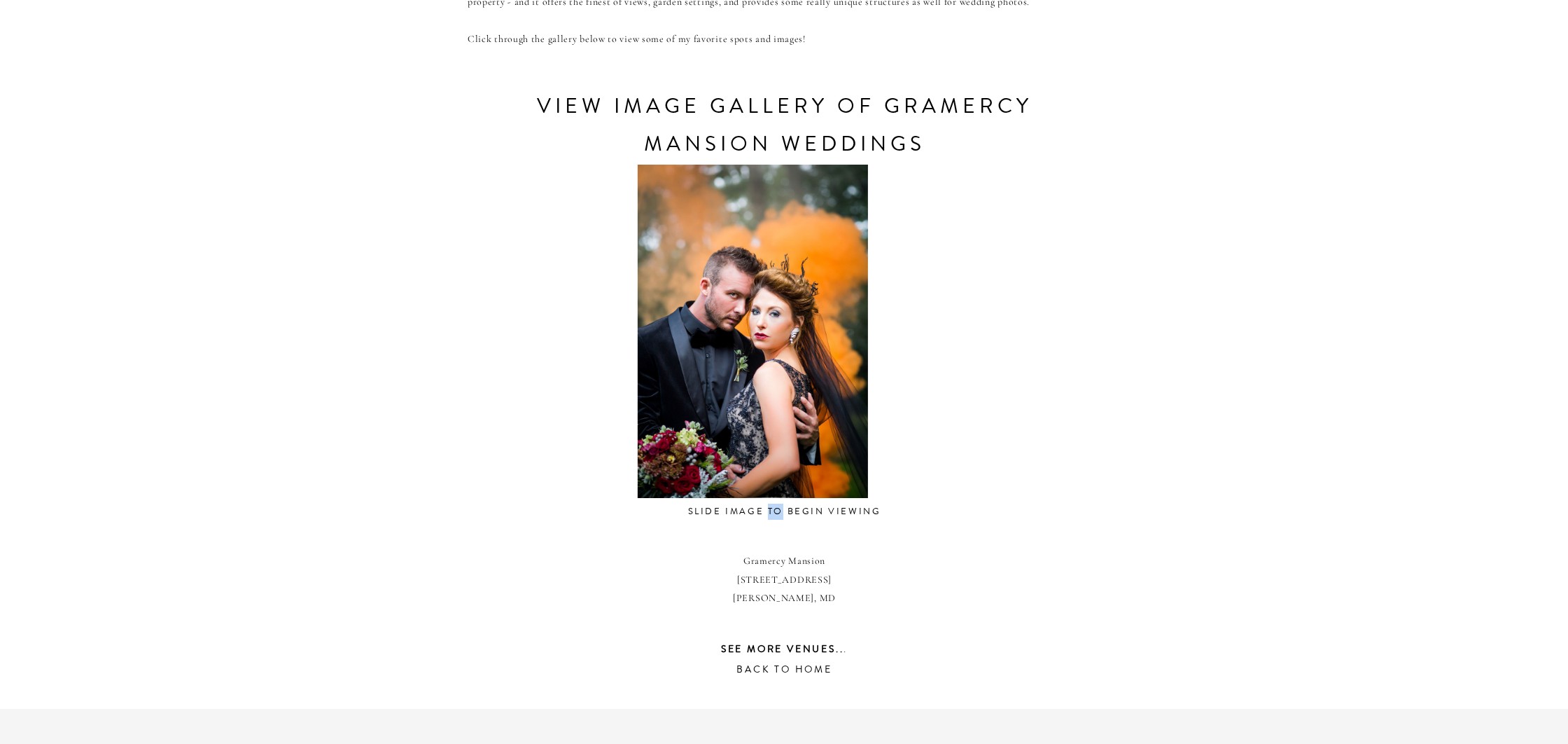
click at [481, 481] on div at bounding box center [753, 331] width 589 height 334
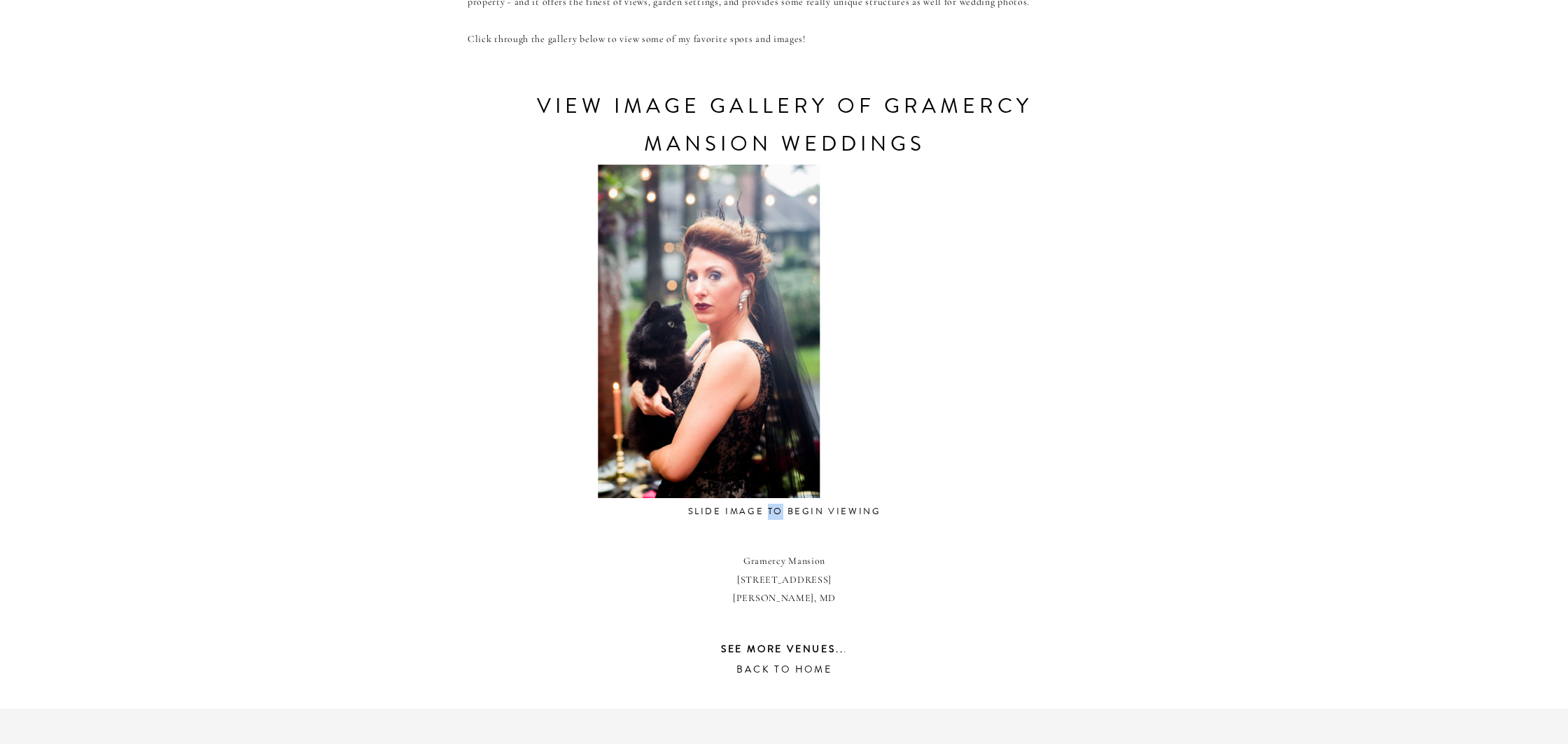
click at [623, 459] on div at bounding box center [708, 331] width 589 height 334
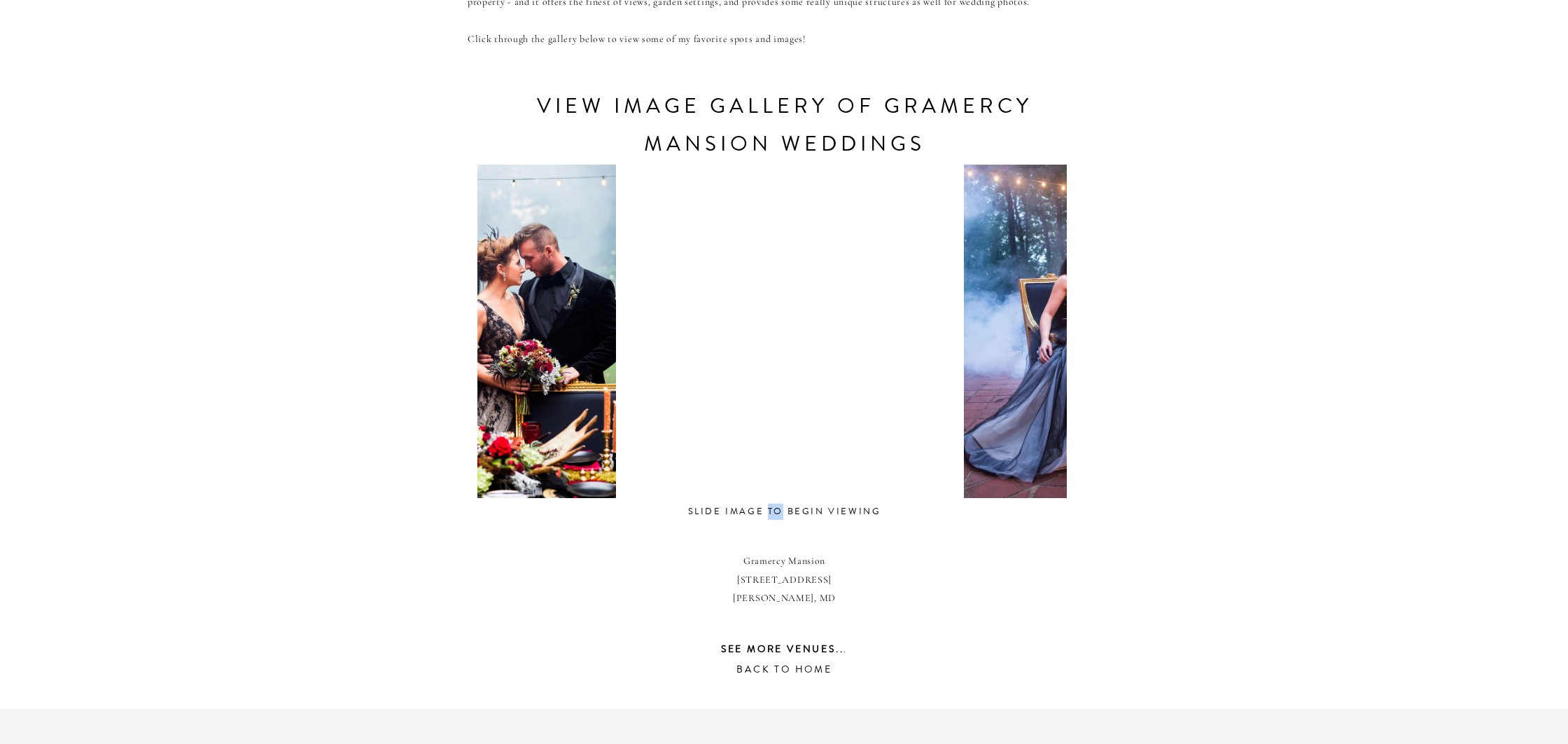
click at [504, 486] on div at bounding box center [499, 331] width 589 height 334
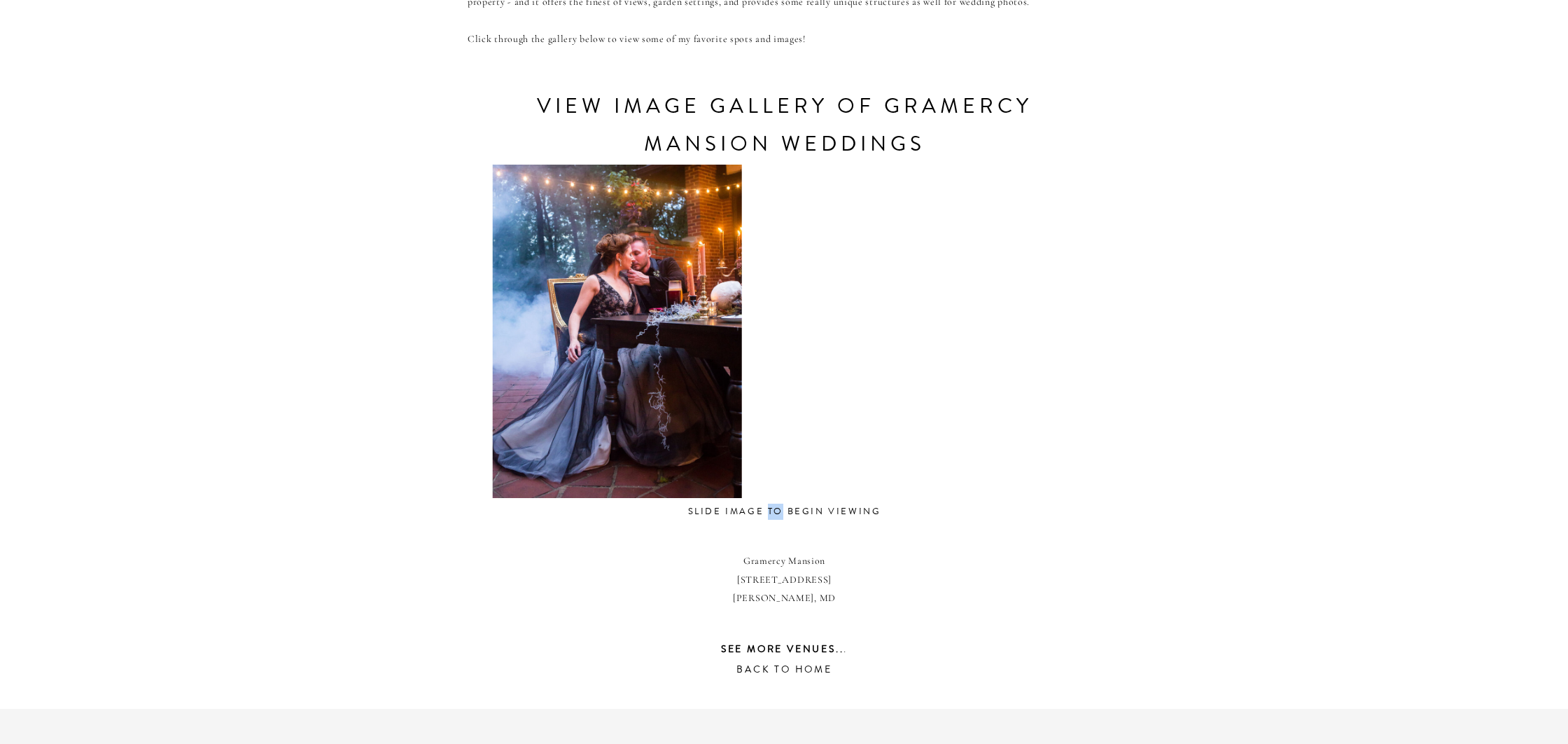
click at [492, 470] on div at bounding box center [617, 331] width 589 height 334
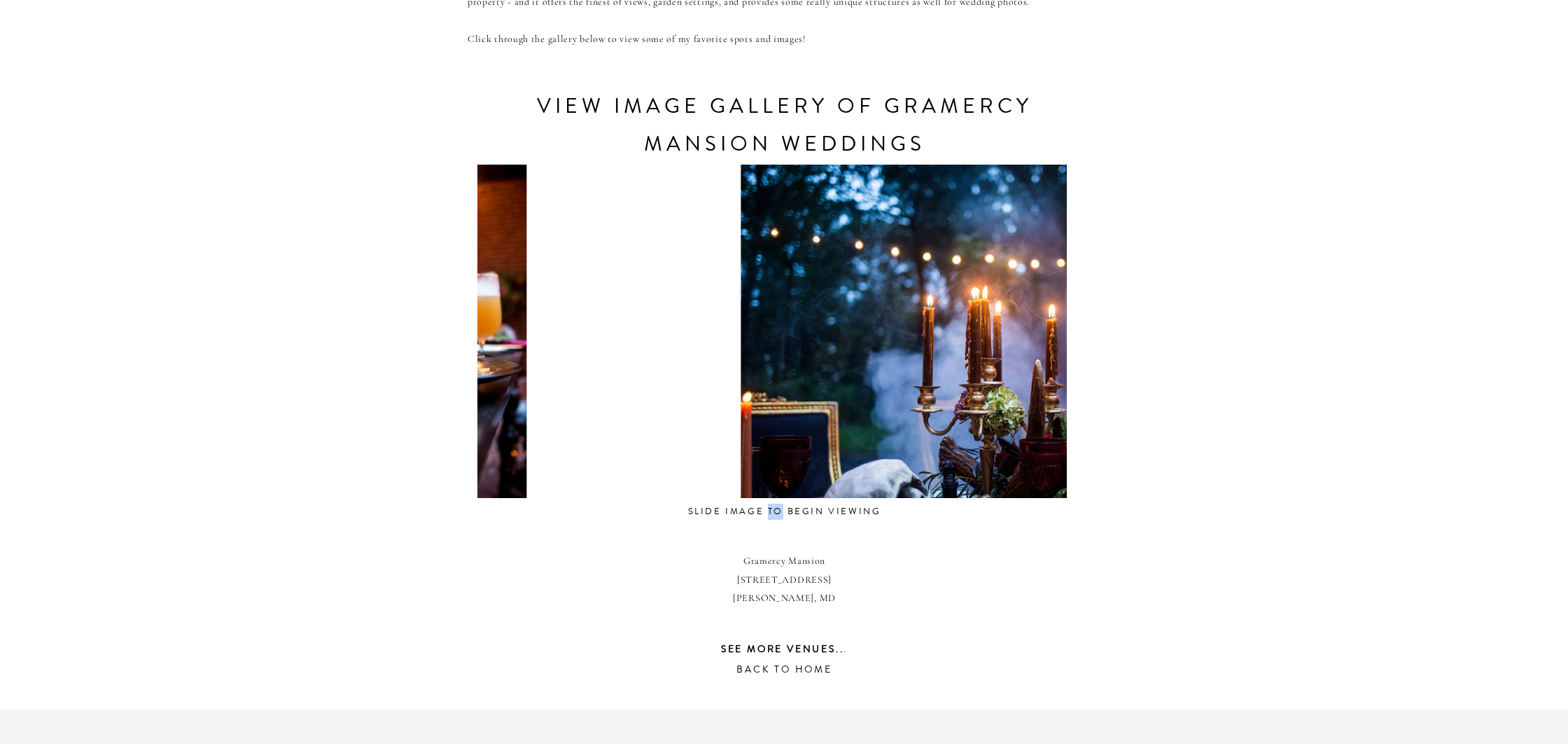
click at [498, 456] on div at bounding box center [401, 331] width 589 height 334
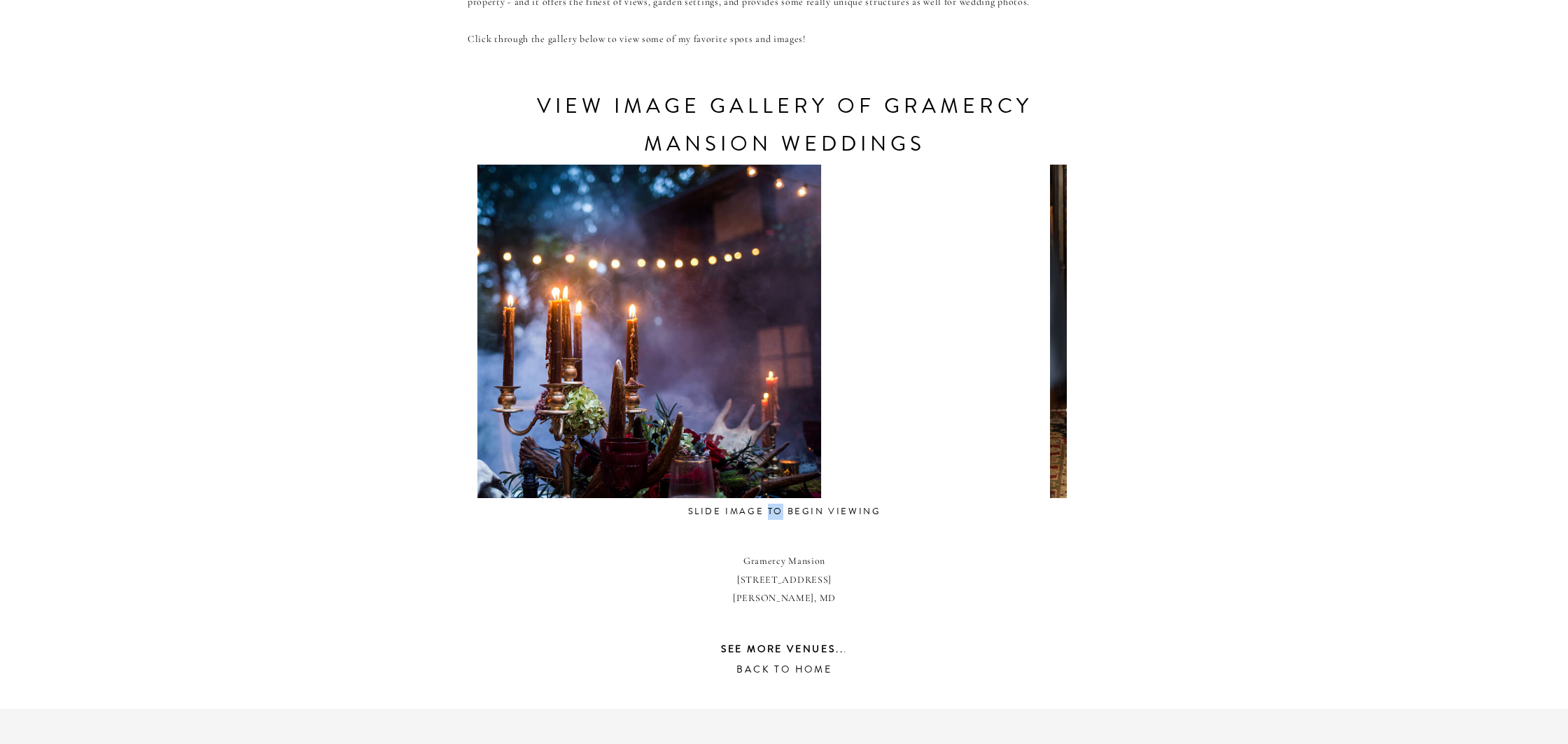
click at [415, 457] on div "CONTACT REVIEWS ABOUT HOME RESOURCES BLOG PRICING gramercy mansion Weddings Tuc…" at bounding box center [784, 218] width 1568 height 1751
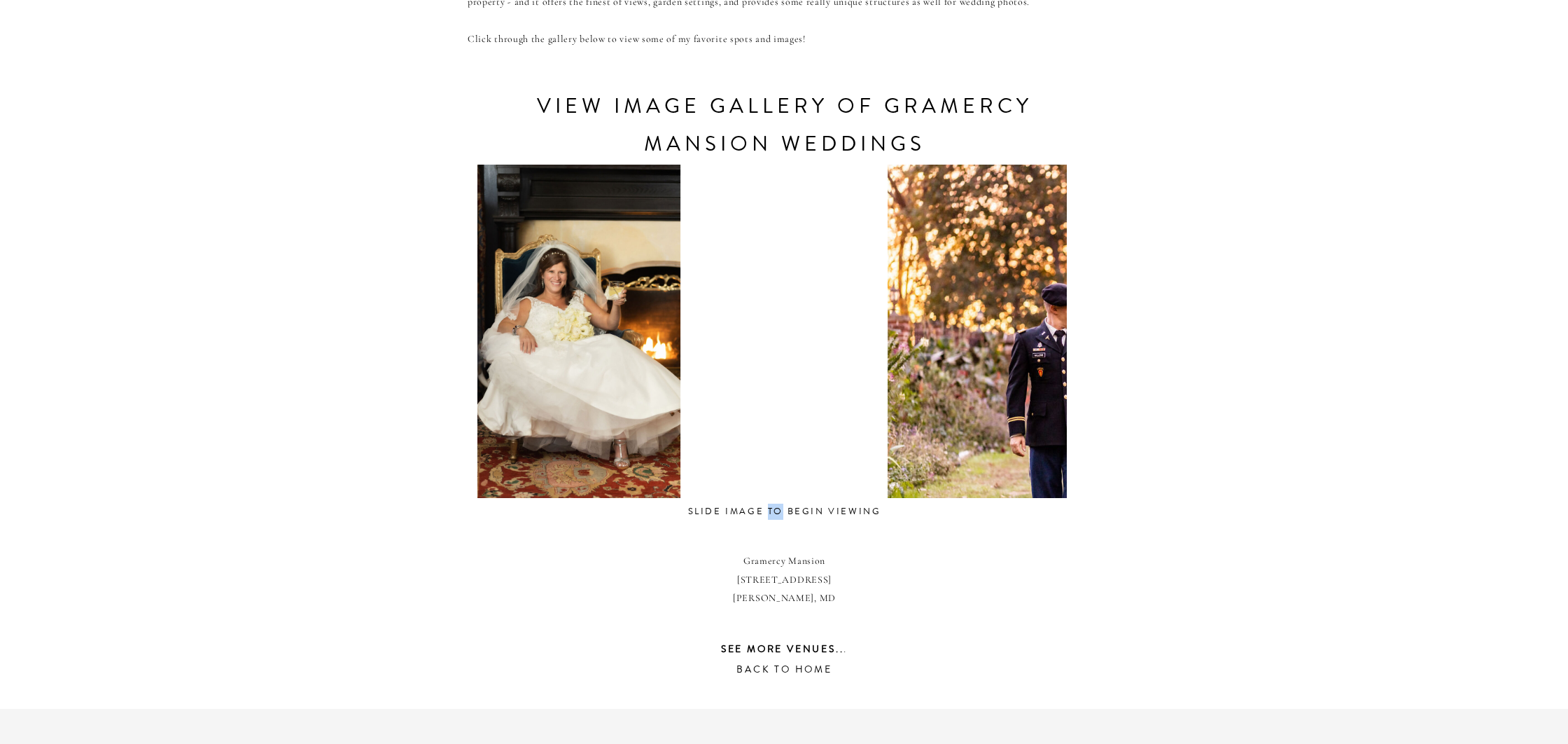
click at [307, 472] on div "CONTACT REVIEWS ABOUT HOME RESOURCES BLOG PRICING gramercy mansion Weddings Tuc…" at bounding box center [784, 218] width 1568 height 1751
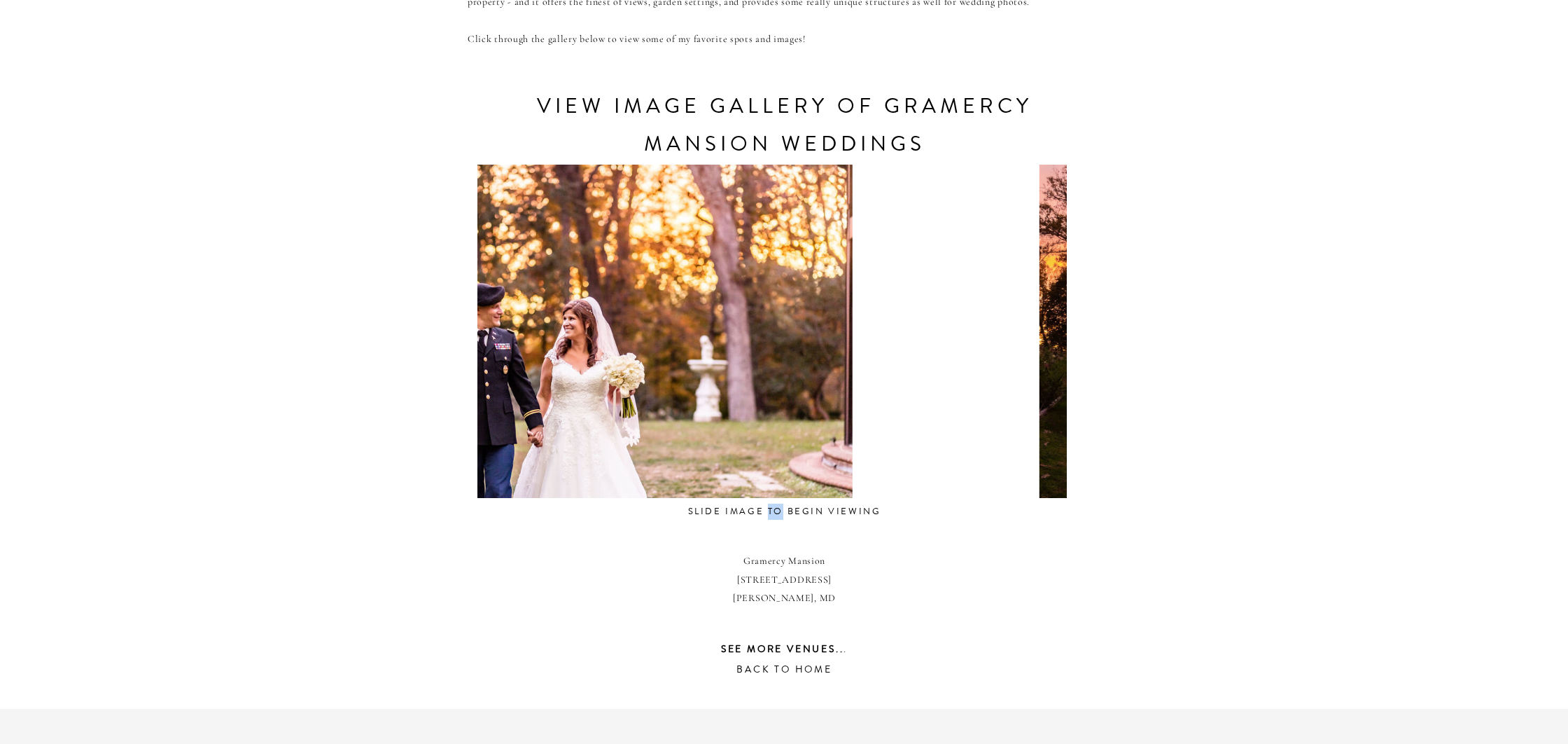
click at [230, 472] on div "CONTACT REVIEWS ABOUT HOME RESOURCES BLOG PRICING gramercy mansion Weddings Tuc…" at bounding box center [784, 218] width 1568 height 1751
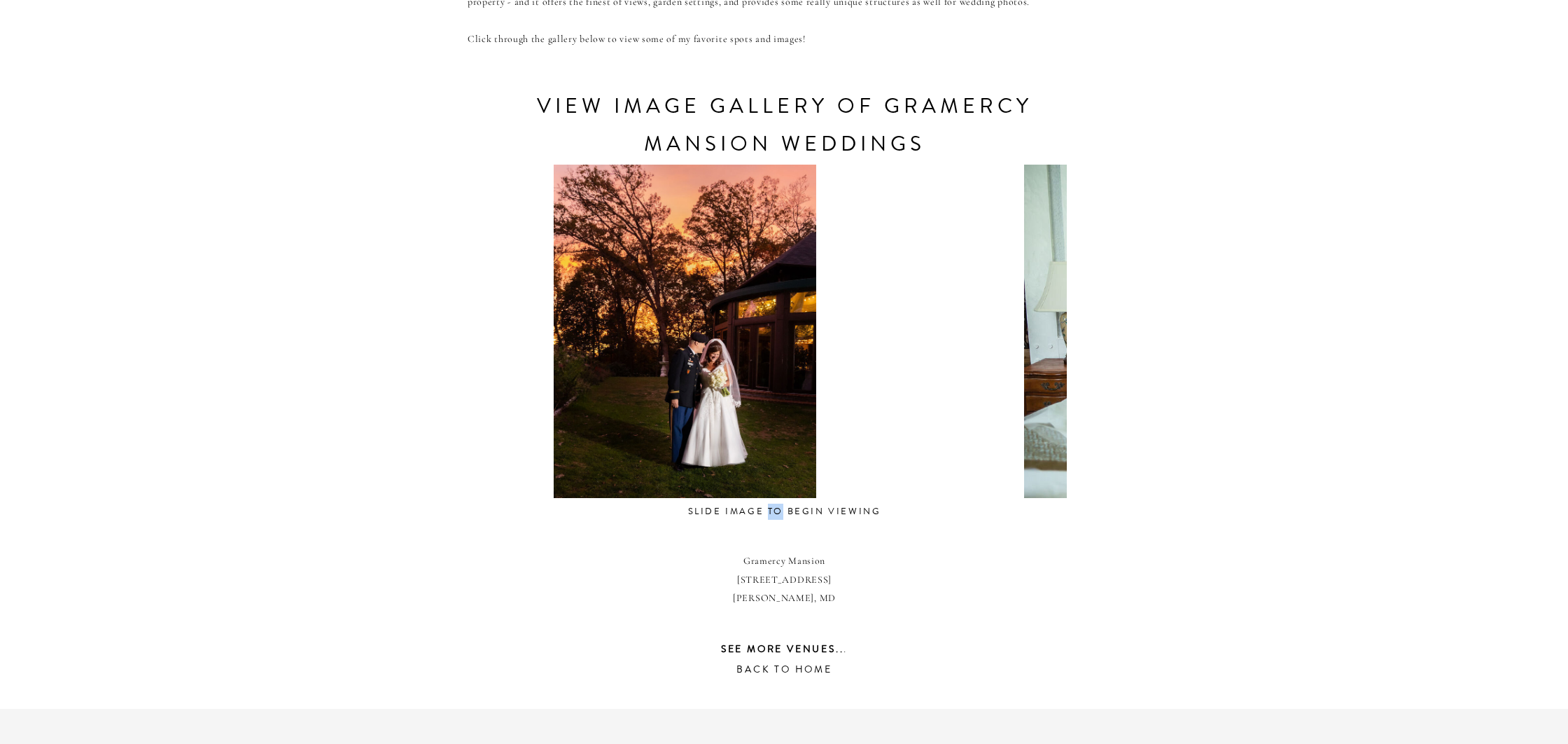
click at [440, 495] on div "CONTACT REVIEWS ABOUT HOME RESOURCES BLOG PRICING gramercy mansion Weddings Tuc…" at bounding box center [784, 218] width 1568 height 1751
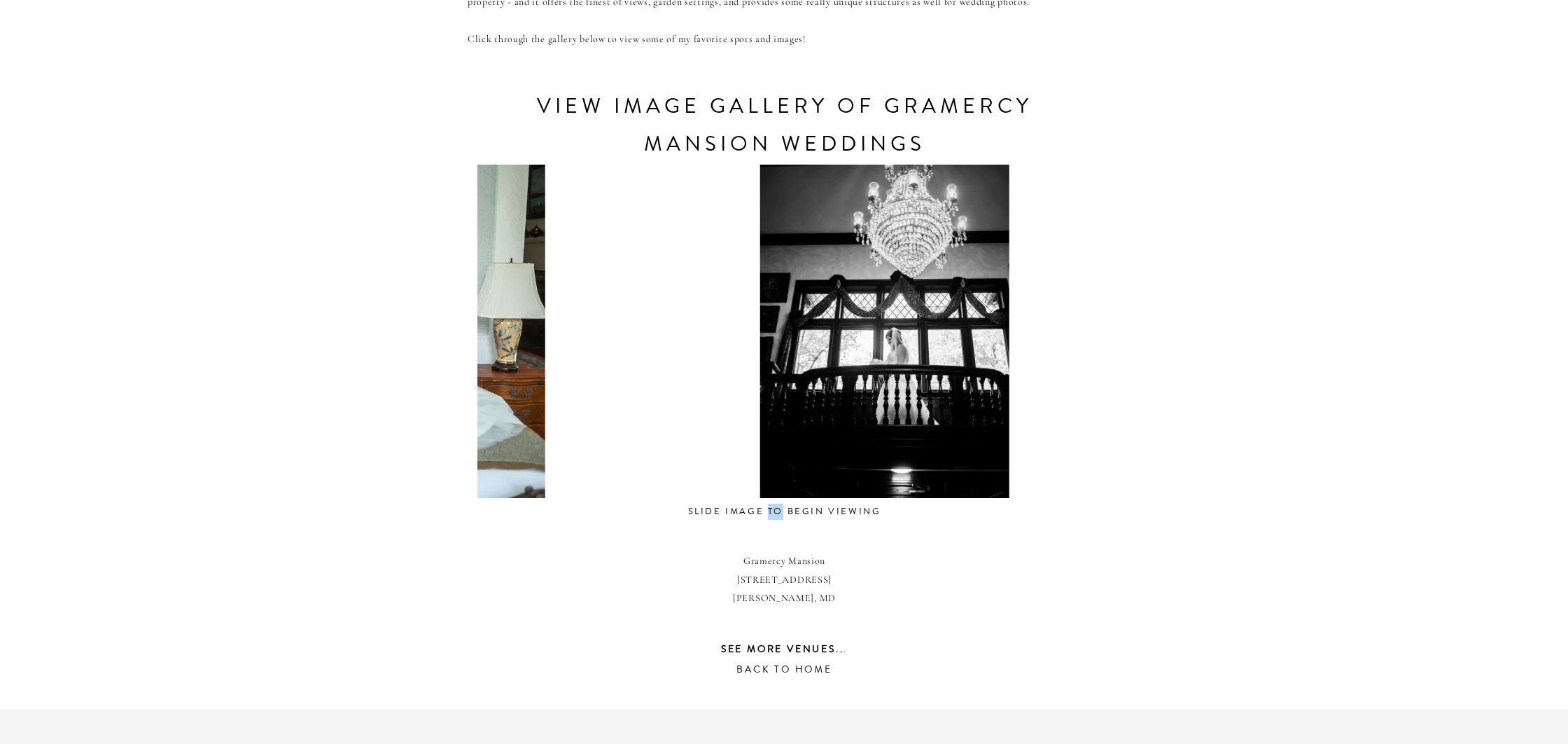
click at [504, 425] on div at bounding box center [295, 331] width 589 height 334
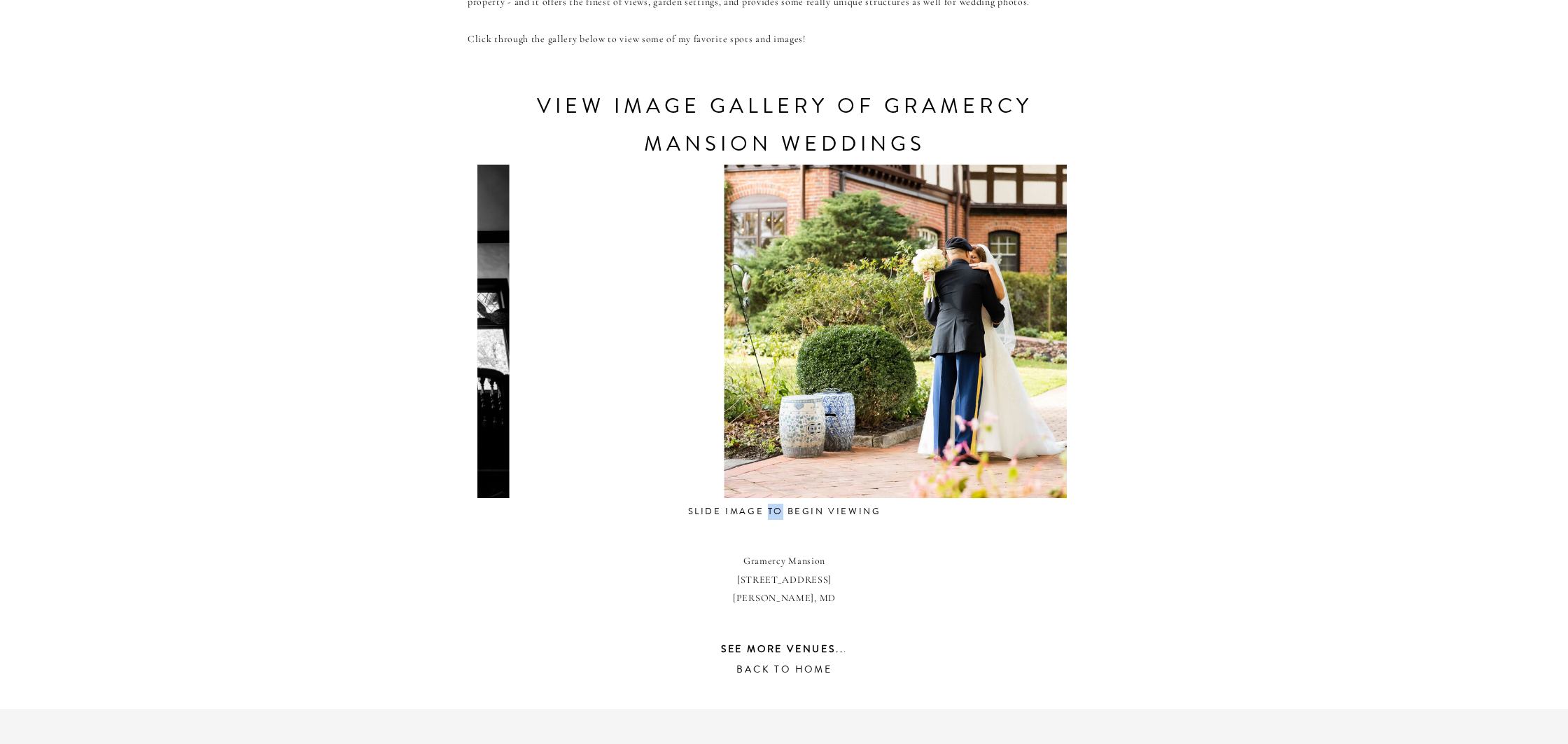
click at [465, 442] on div "CONTACT REVIEWS ABOUT HOME RESOURCES BLOG PRICING gramercy mansion Weddings Tuc…" at bounding box center [784, 218] width 1568 height 1751
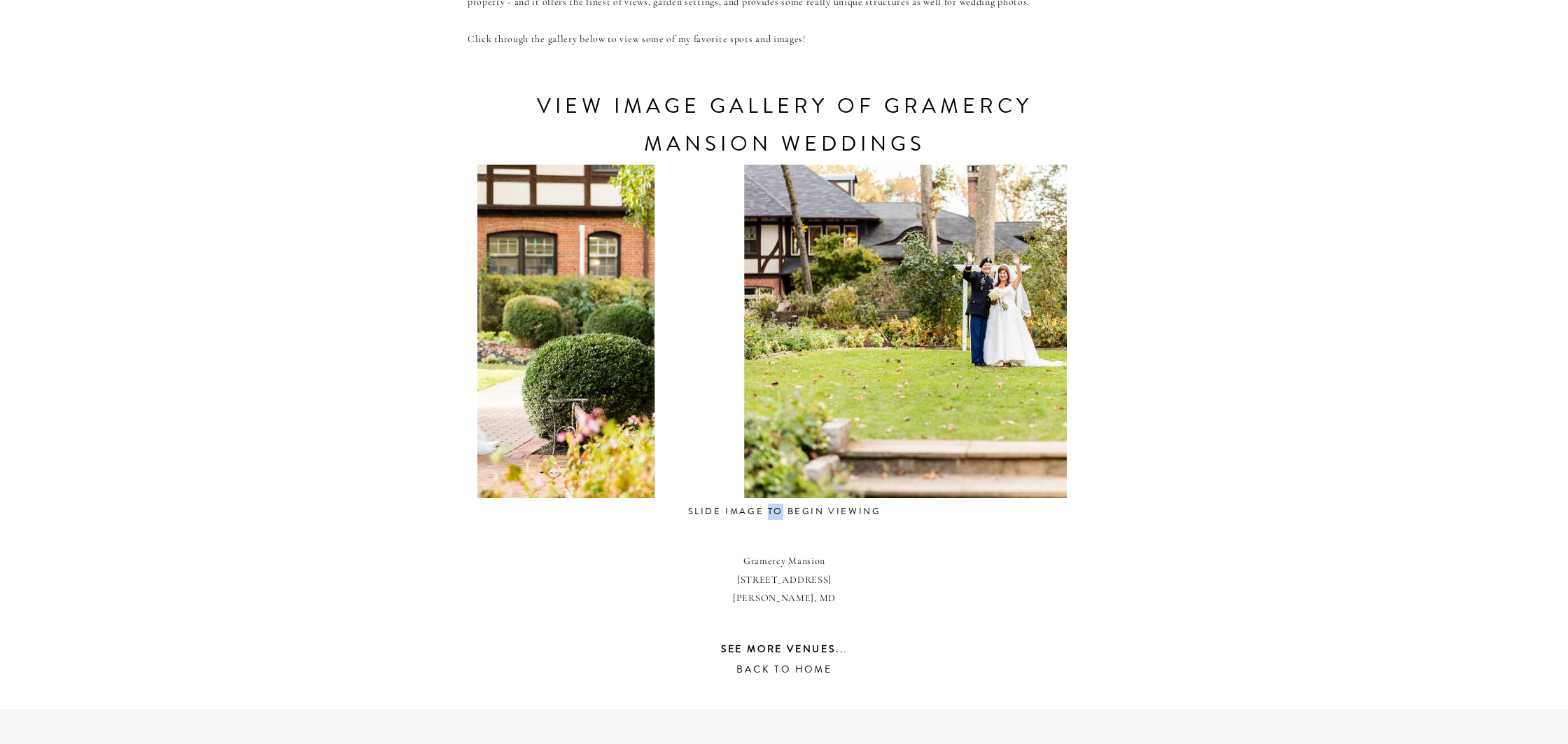
click at [281, 495] on div "CONTACT REVIEWS ABOUT HOME RESOURCES BLOG PRICING gramercy mansion Weddings Tuc…" at bounding box center [784, 218] width 1568 height 1751
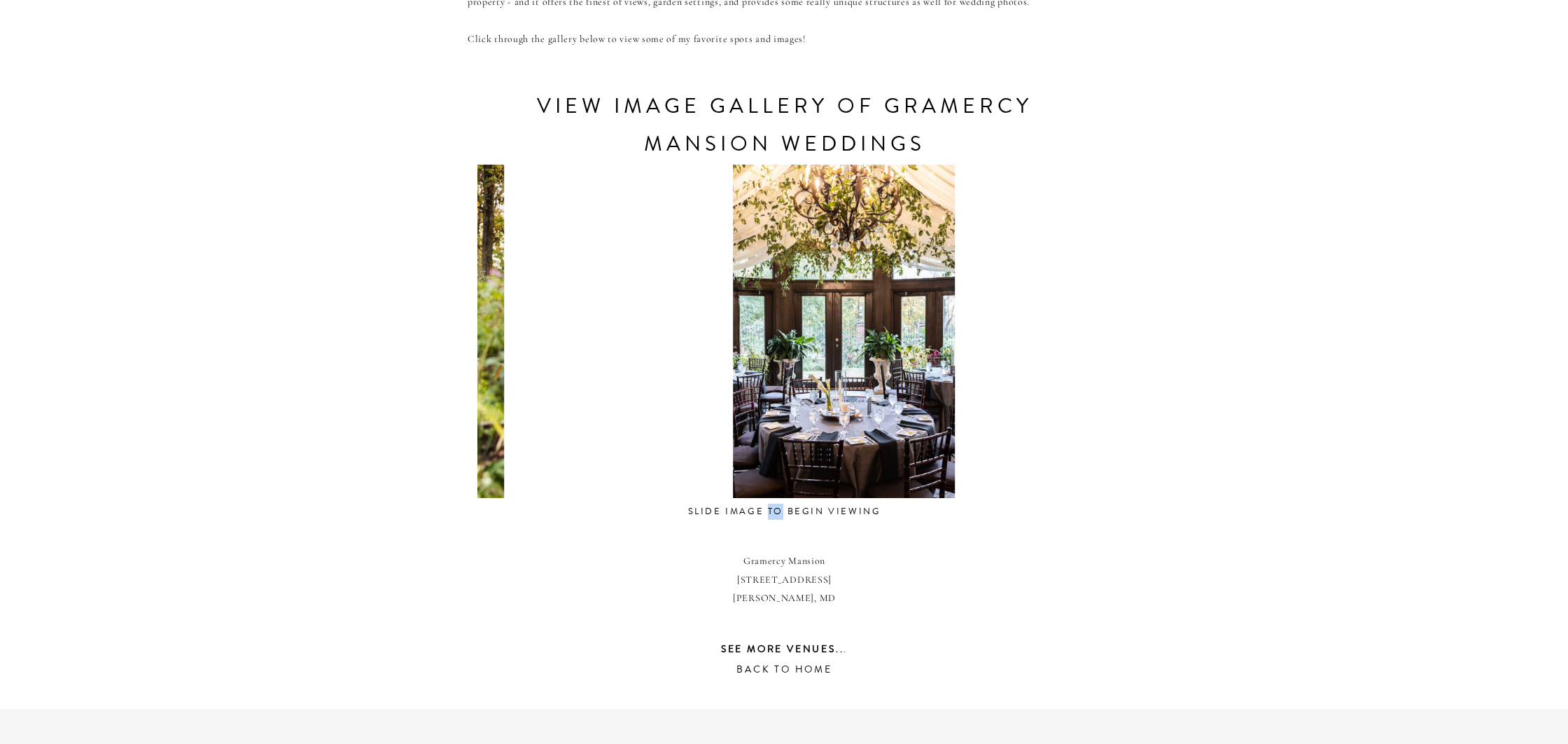
click at [442, 487] on div "CONTACT REVIEWS ABOUT HOME RESOURCES BLOG PRICING gramercy mansion Weddings Tuc…" at bounding box center [784, 218] width 1568 height 1751
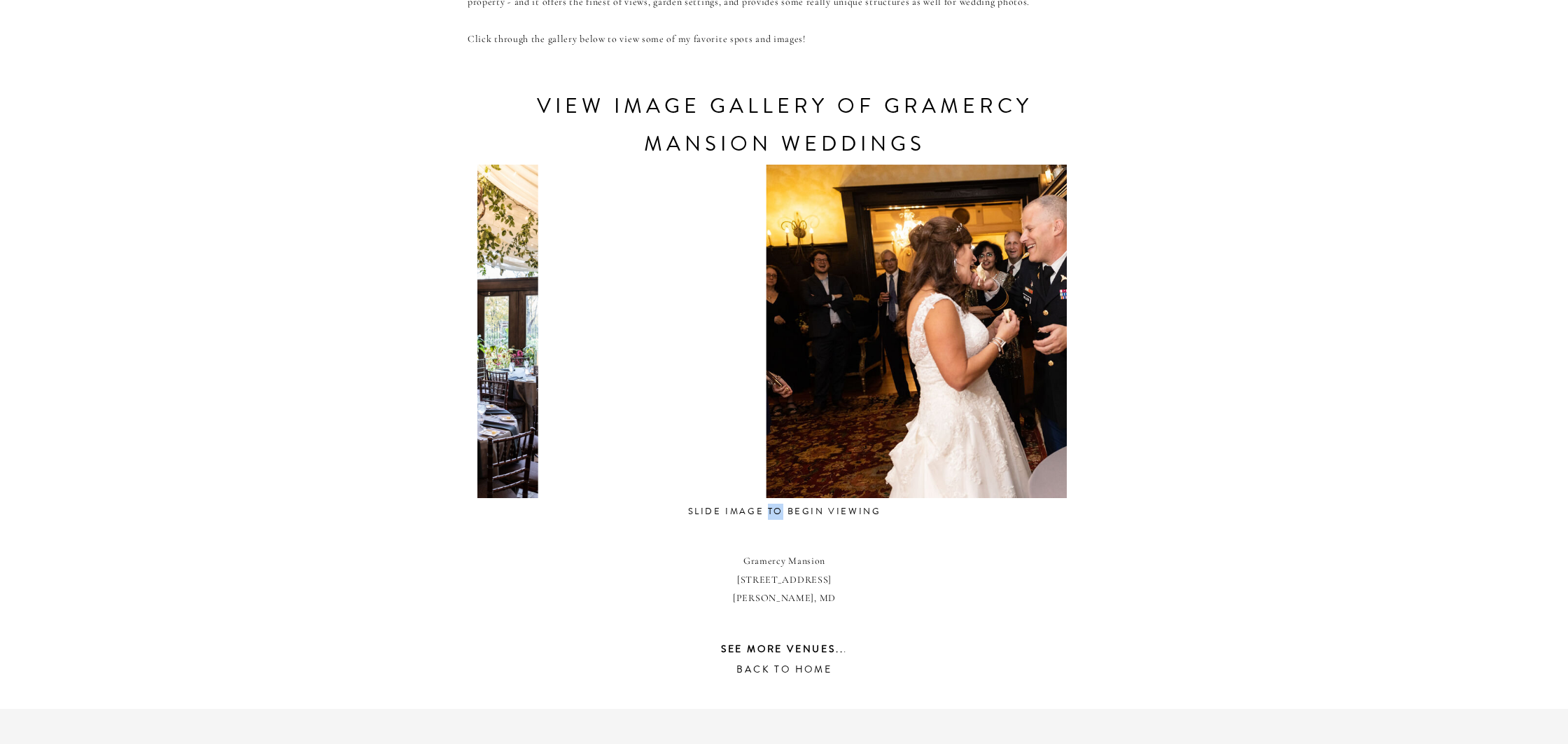
click at [515, 469] on div at bounding box center [427, 331] width 589 height 334
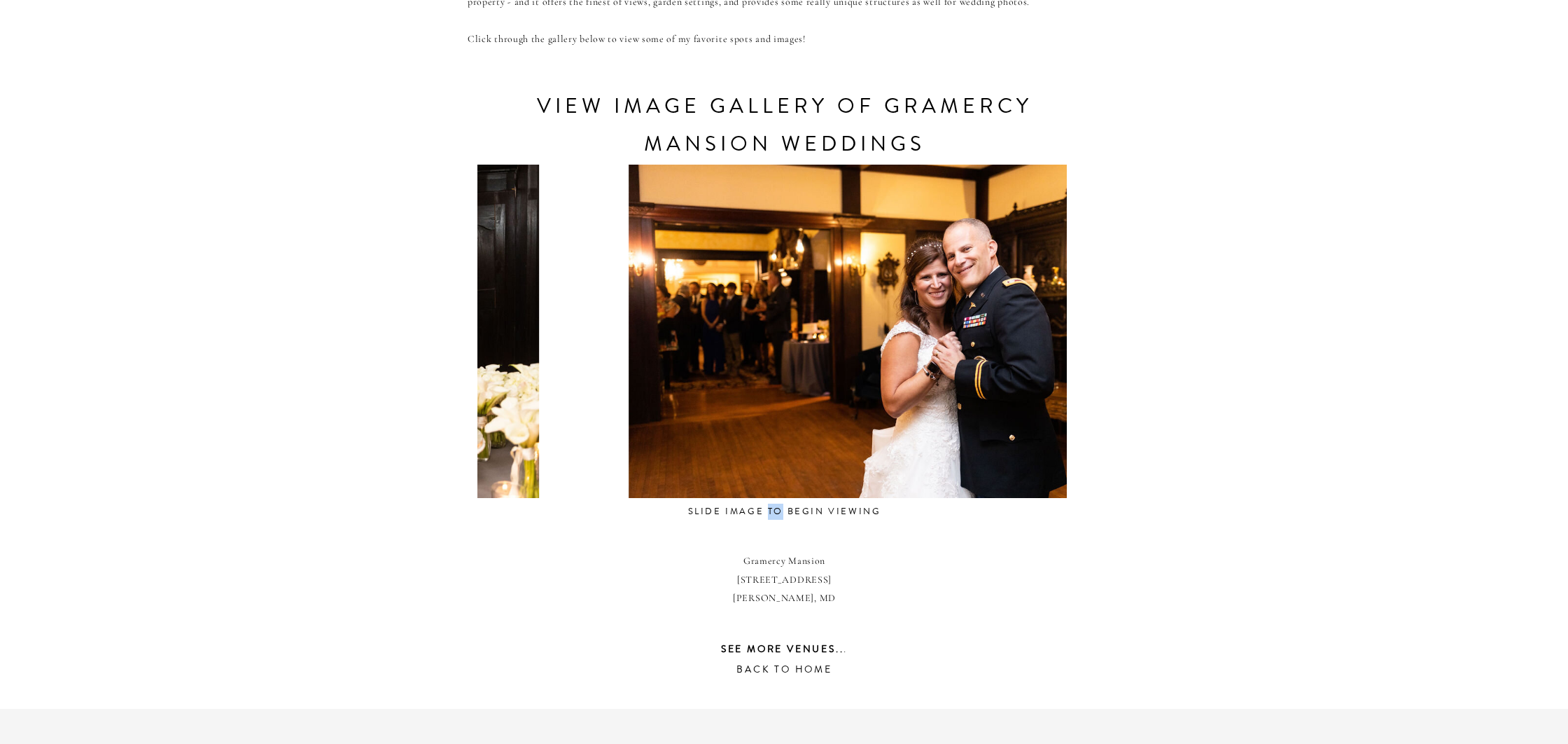
click at [435, 463] on div "CONTACT REVIEWS ABOUT HOME RESOURCES BLOG PRICING gramercy mansion Weddings Tuc…" at bounding box center [784, 218] width 1568 height 1751
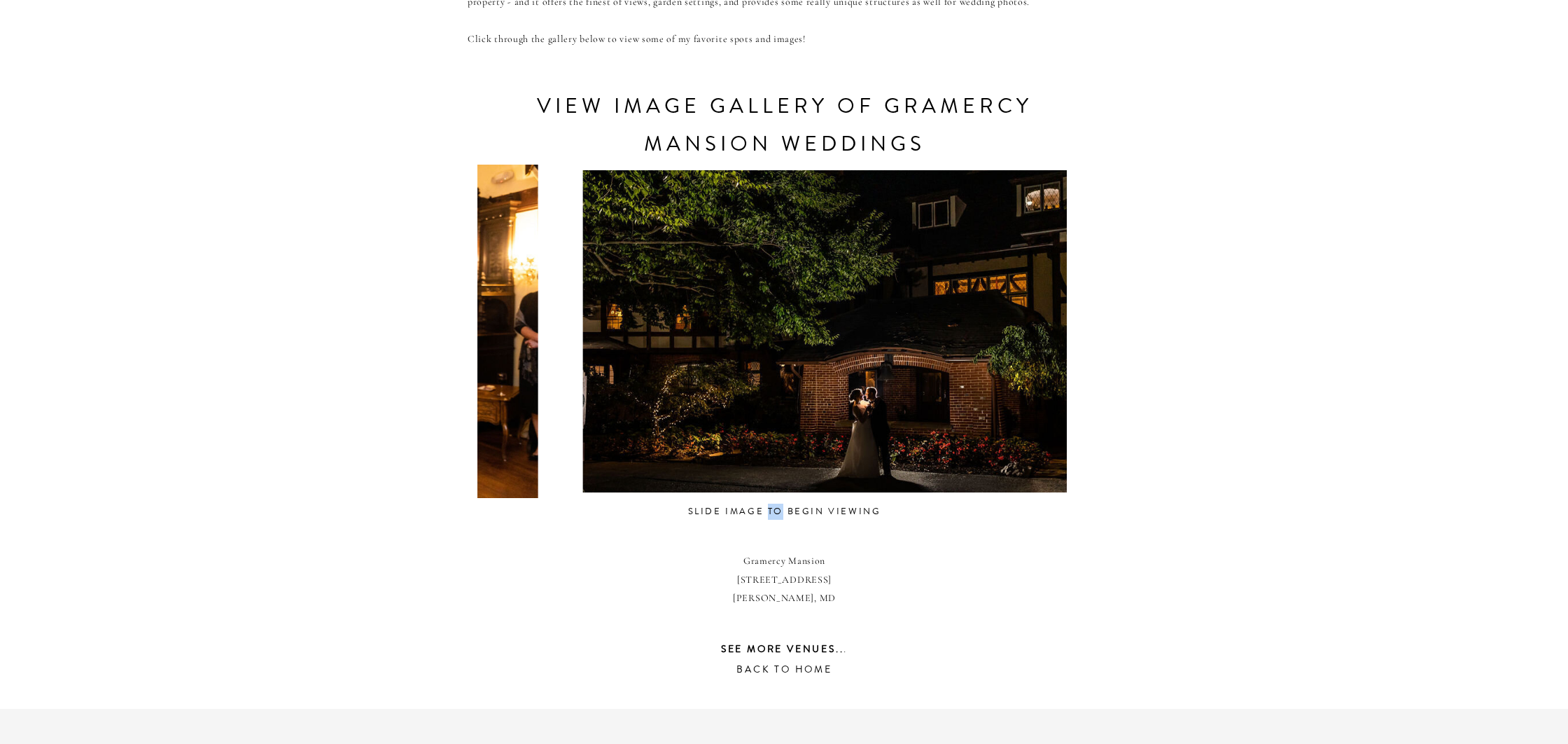
click at [456, 465] on div "CONTACT REVIEWS ABOUT HOME RESOURCES BLOG PRICING gramercy mansion Weddings Tuc…" at bounding box center [784, 218] width 1568 height 1751
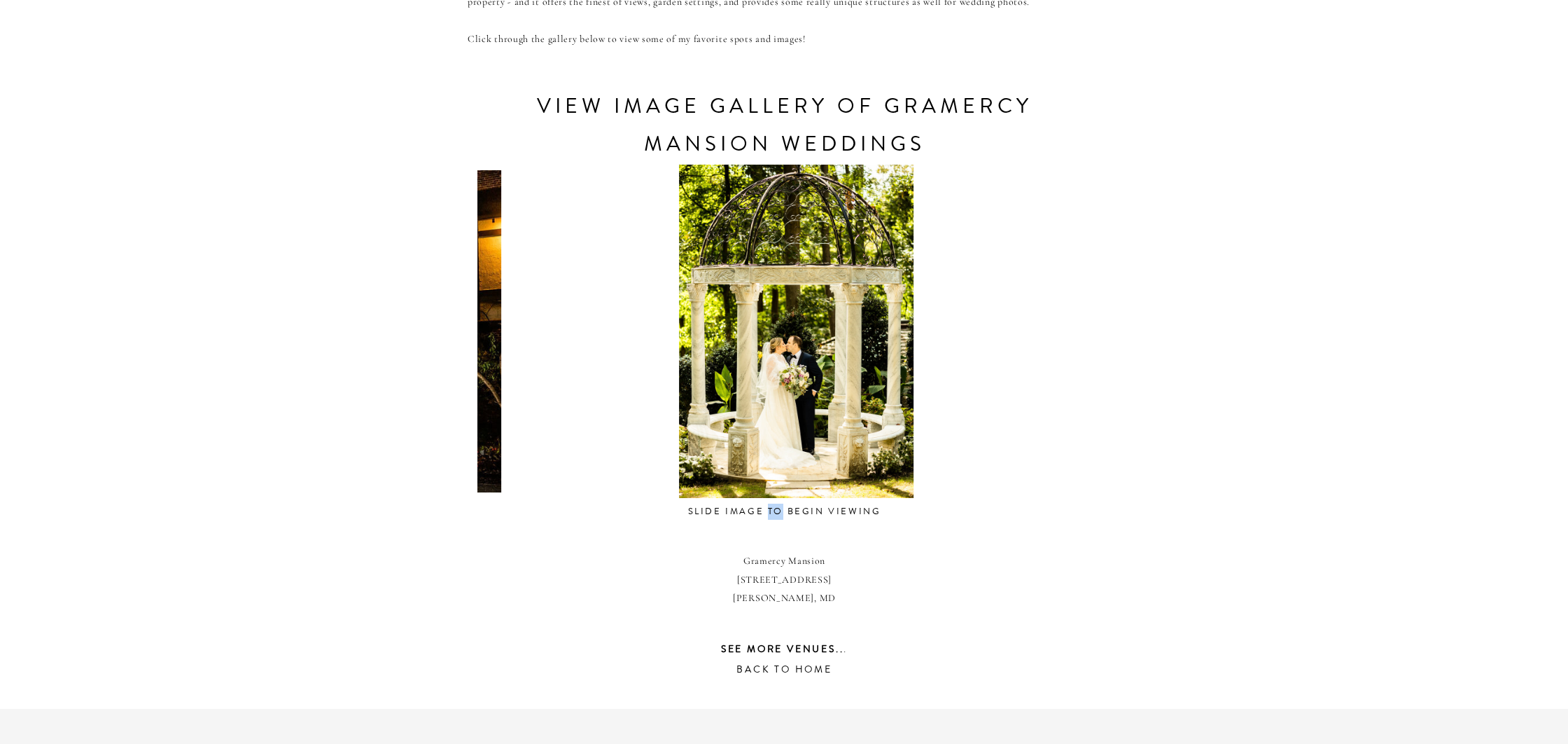
click at [454, 466] on div "CONTACT REVIEWS ABOUT HOME RESOURCES BLOG PRICING gramercy mansion Weddings Tuc…" at bounding box center [784, 218] width 1568 height 1751
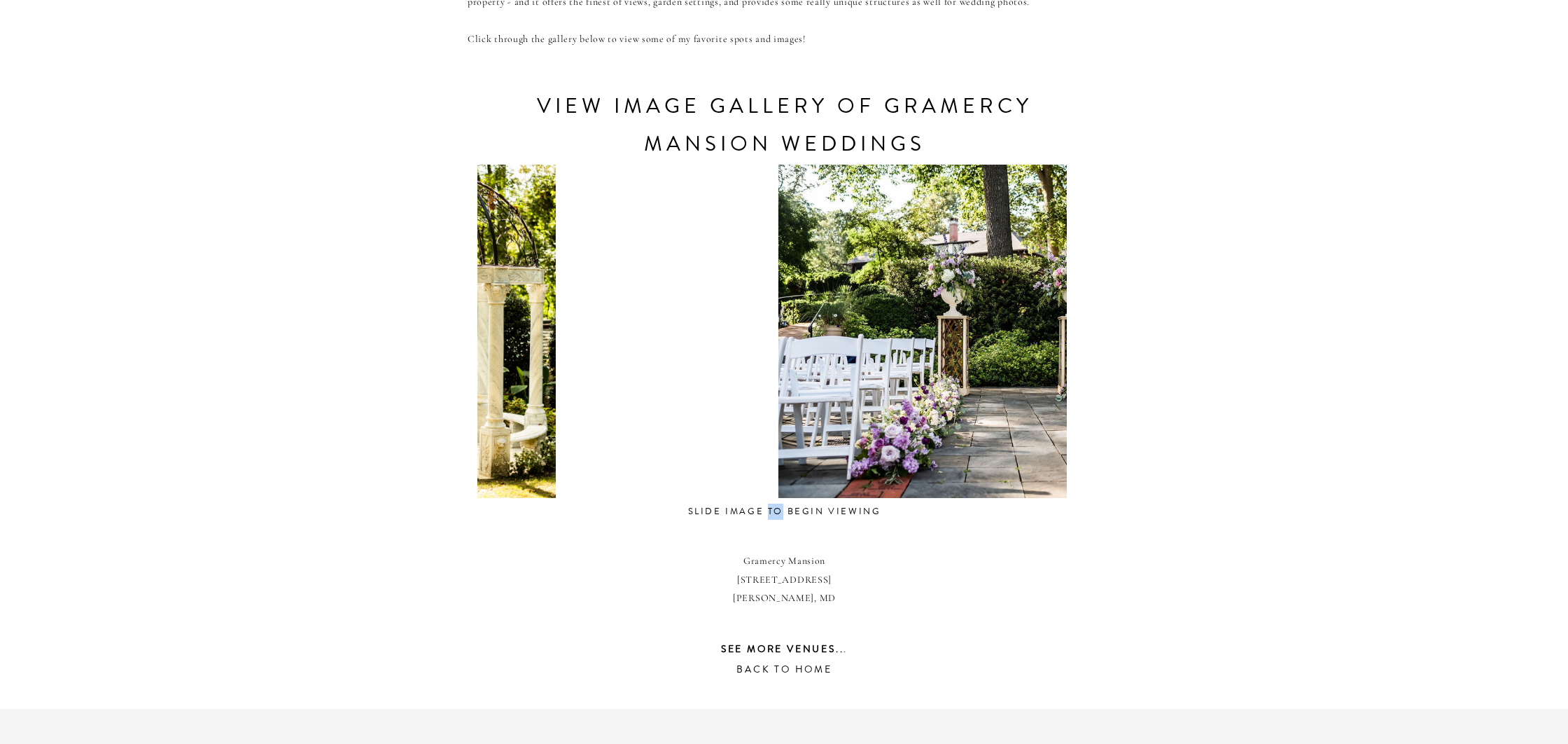
click at [509, 431] on div at bounding box center [438, 331] width 589 height 334
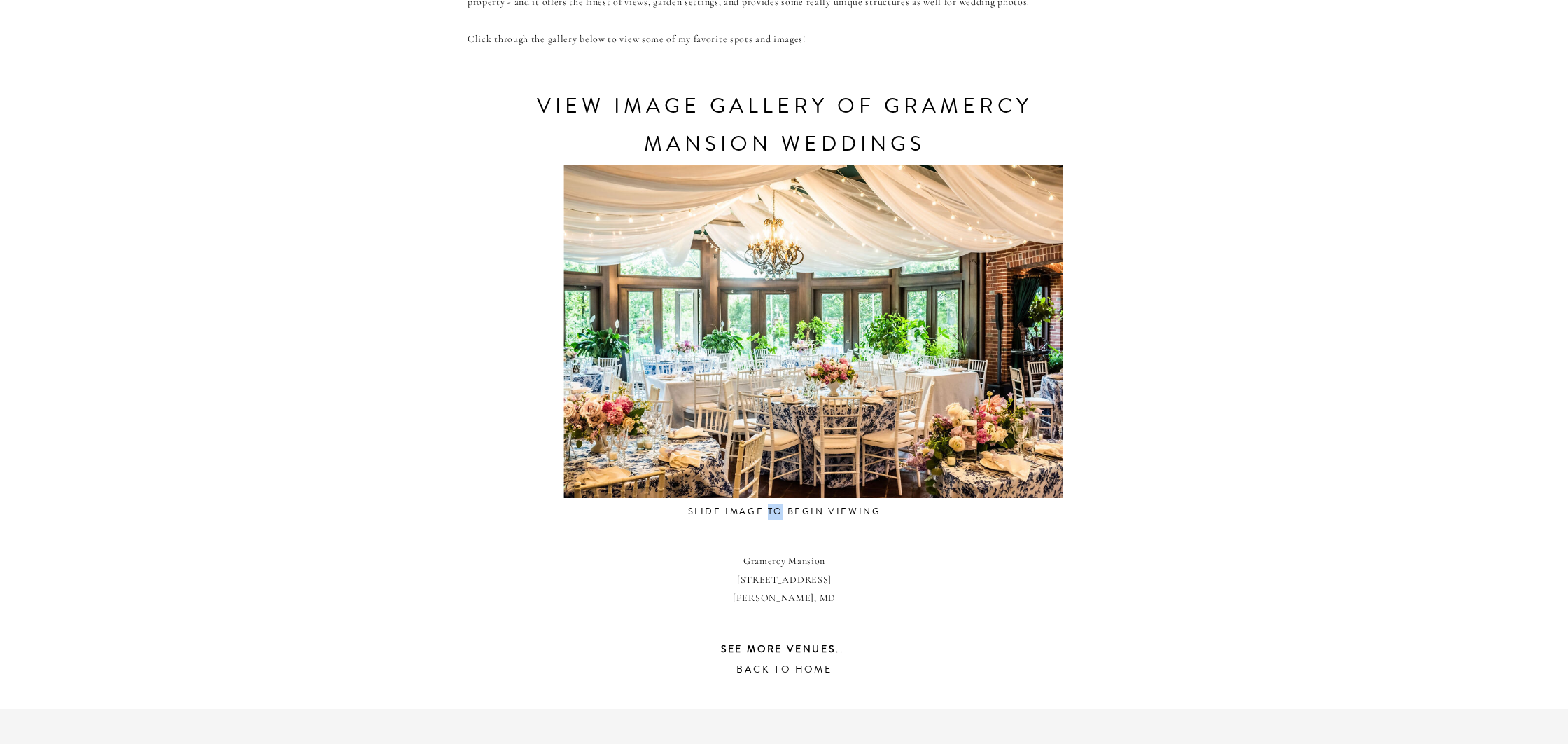
click at [415, 473] on div "CONTACT REVIEWS ABOUT HOME RESOURCES BLOG PRICING gramercy mansion Weddings Tuc…" at bounding box center [784, 218] width 1568 height 1751
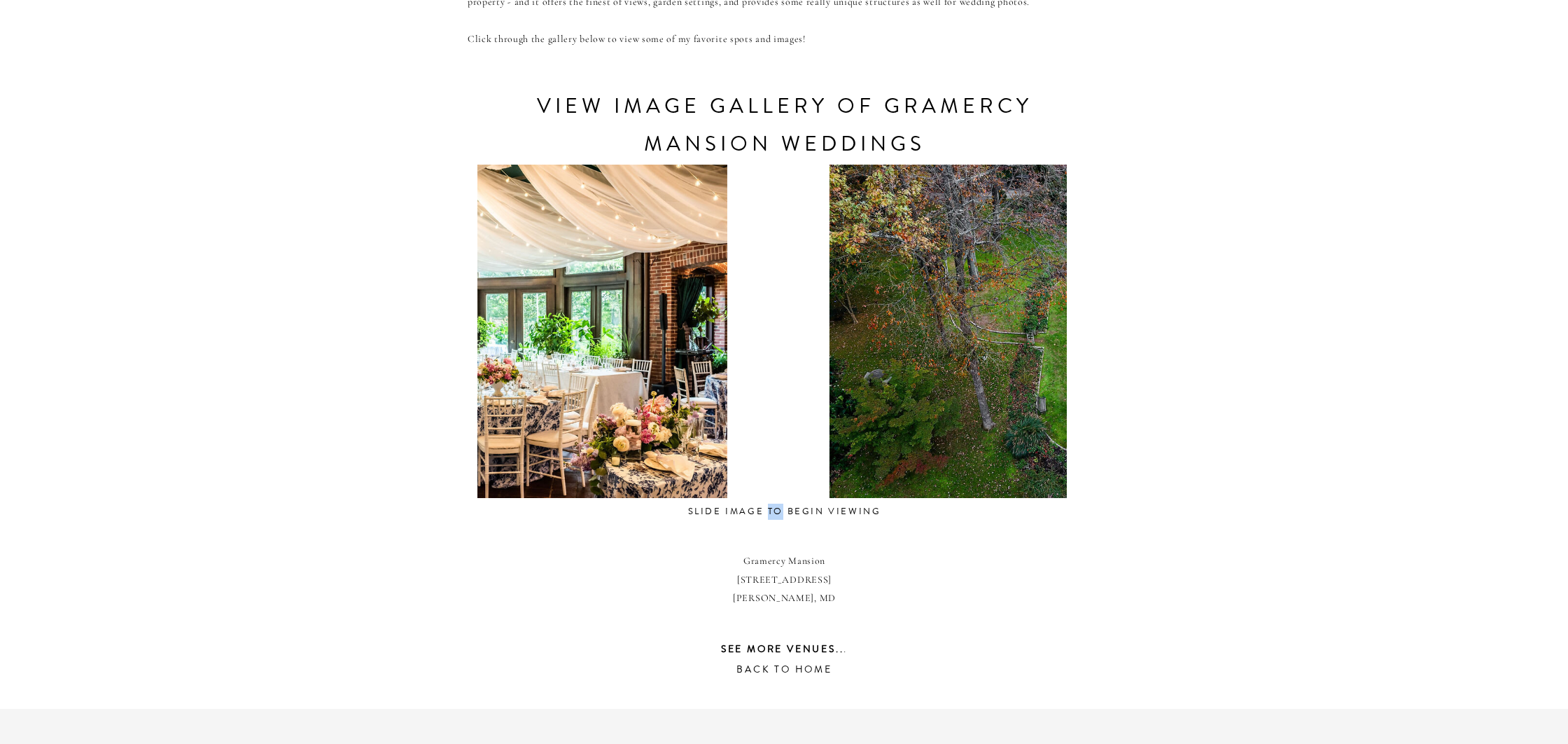
click at [532, 441] on div at bounding box center [477, 331] width 589 height 334
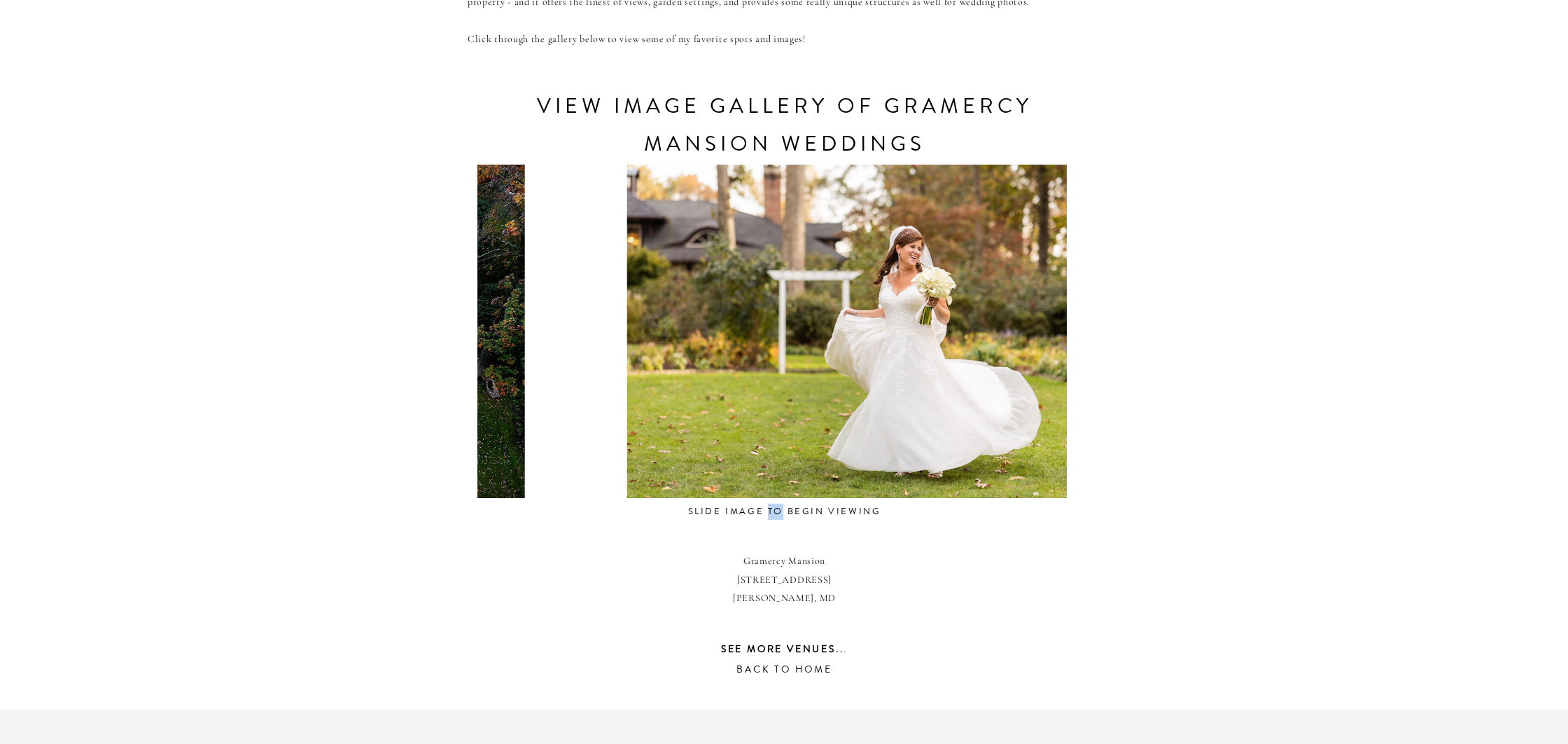
click at [444, 445] on div "CONTACT REVIEWS ABOUT HOME RESOURCES BLOG PRICING gramercy mansion Weddings Tuc…" at bounding box center [784, 218] width 1568 height 1751
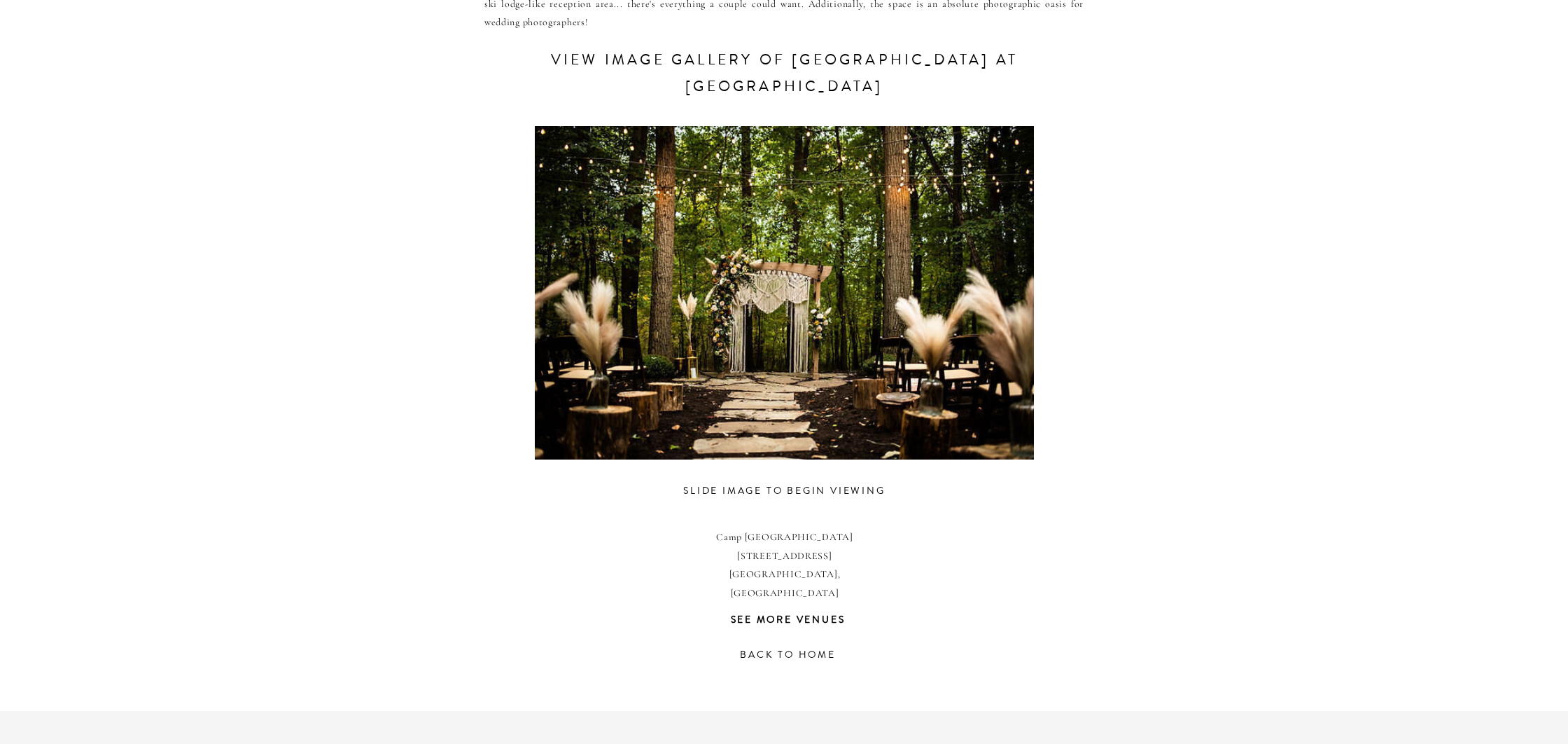
scroll to position [656, 0]
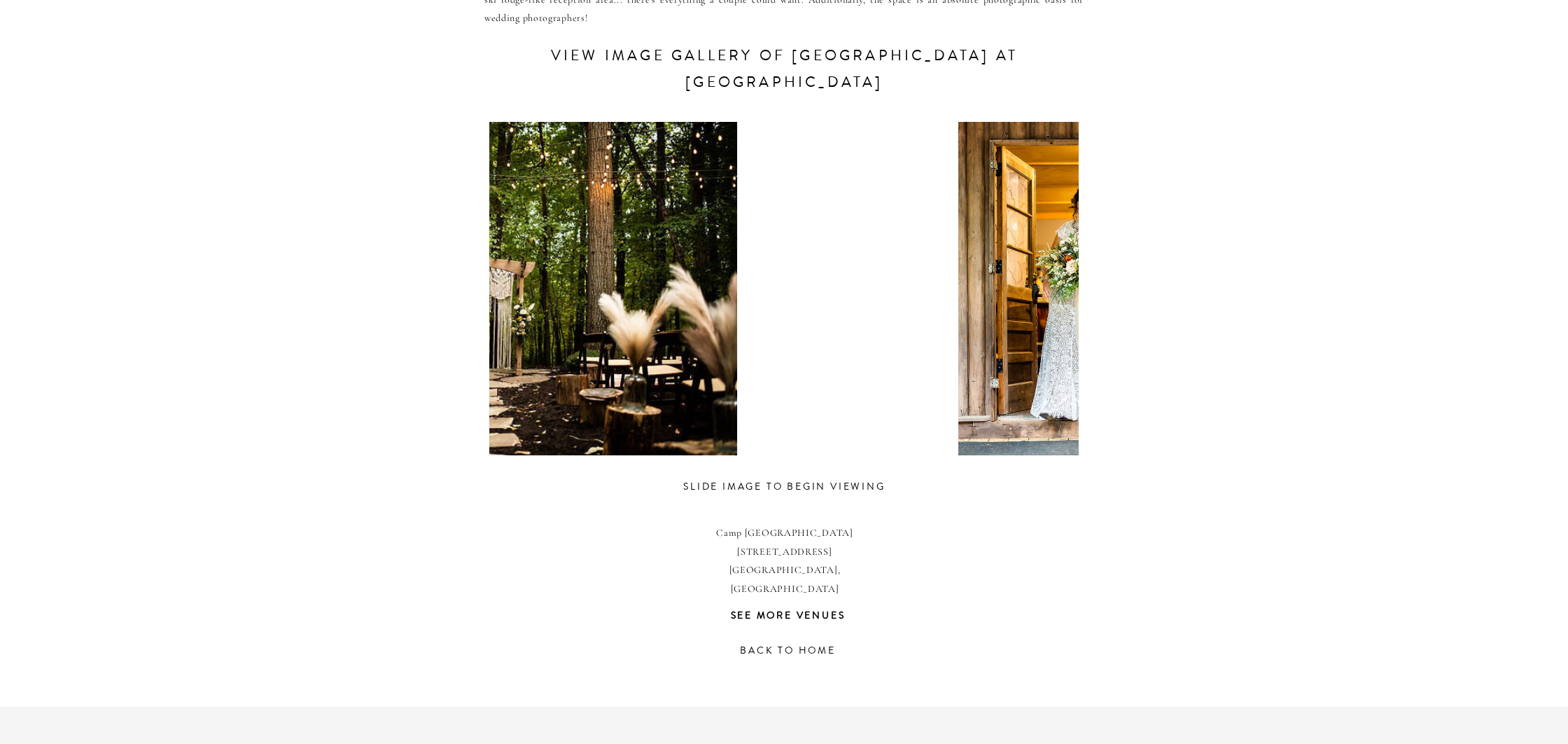
click at [489, 367] on div at bounding box center [487, 289] width 589 height 334
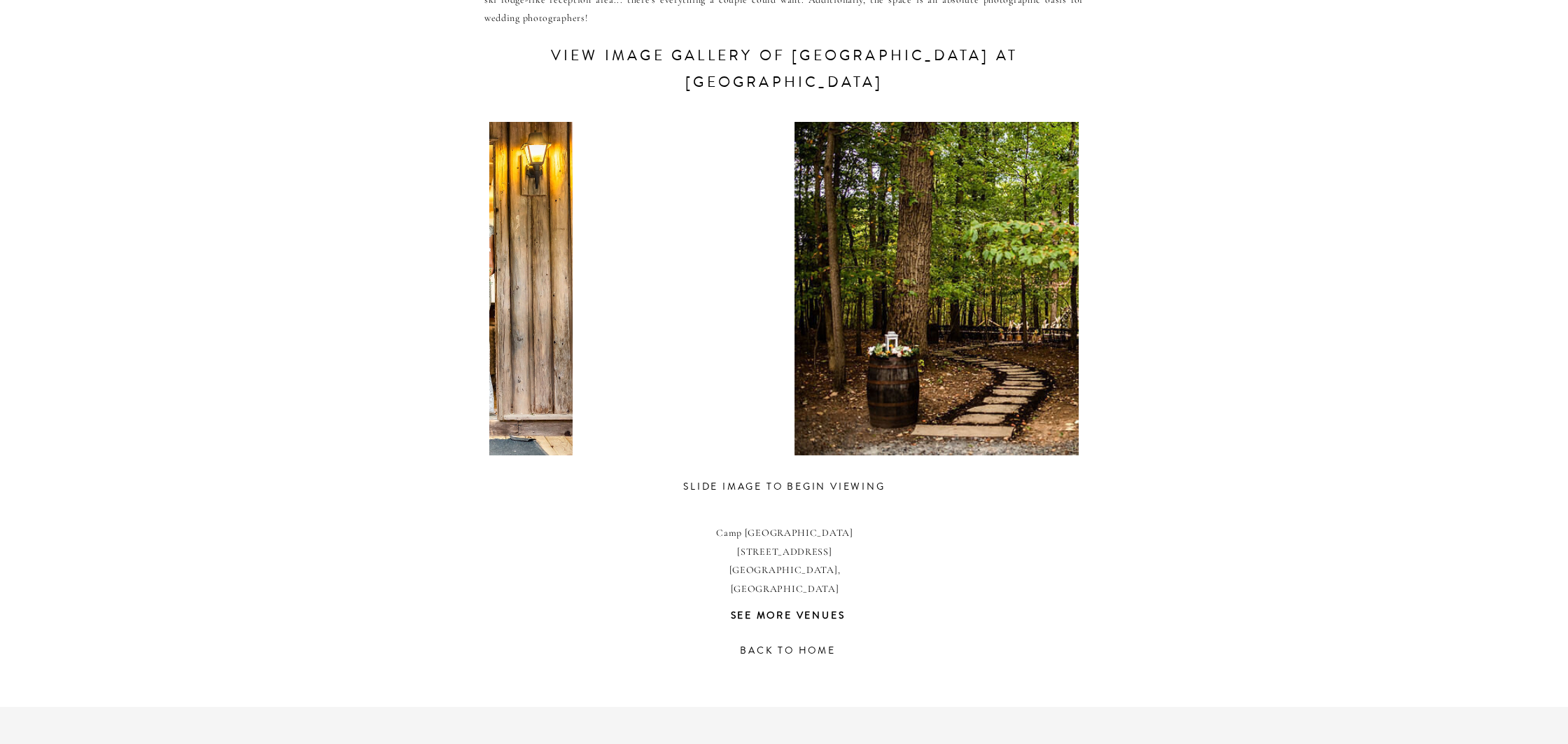
click at [512, 361] on div at bounding box center [454, 289] width 589 height 334
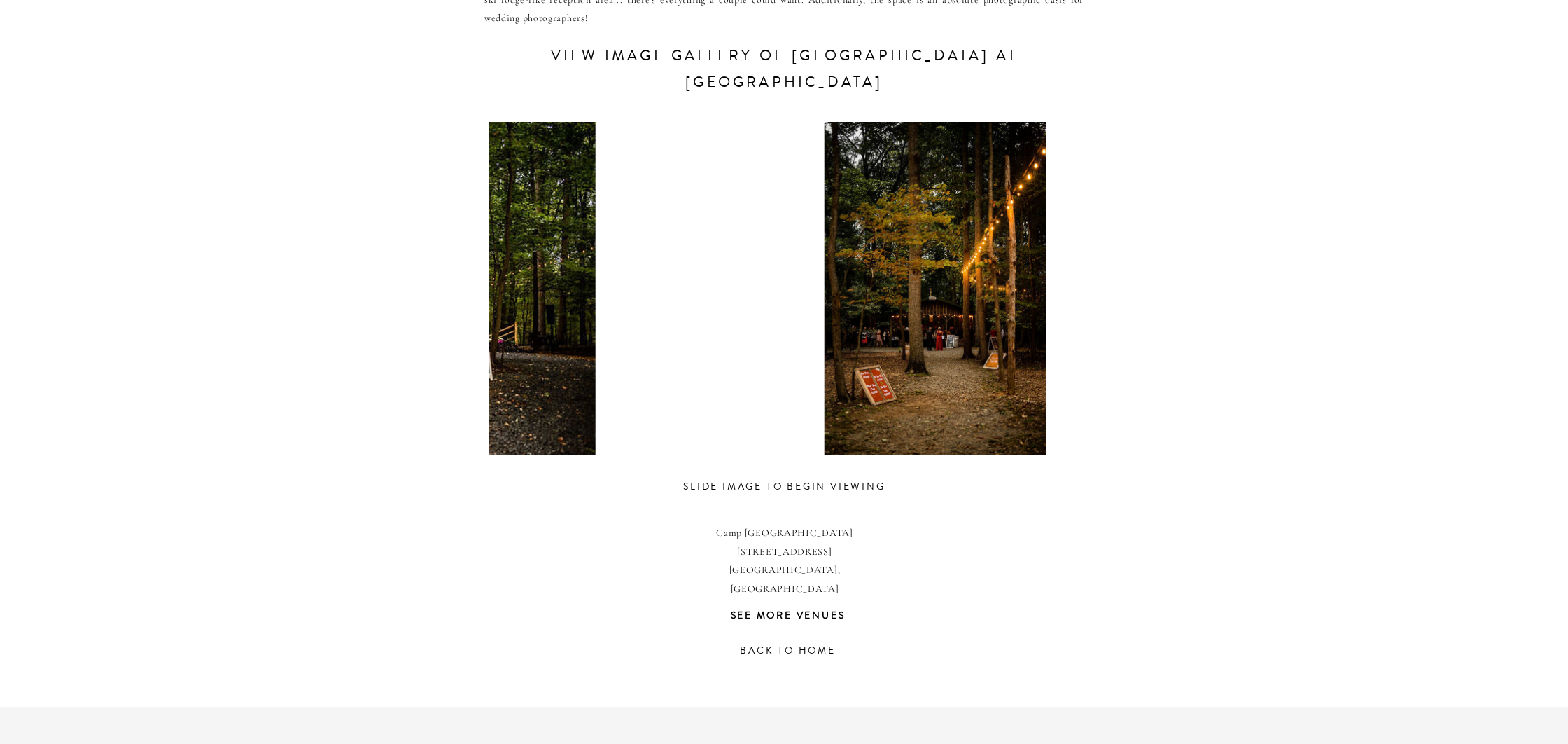
click at [513, 368] on div at bounding box center [346, 289] width 589 height 334
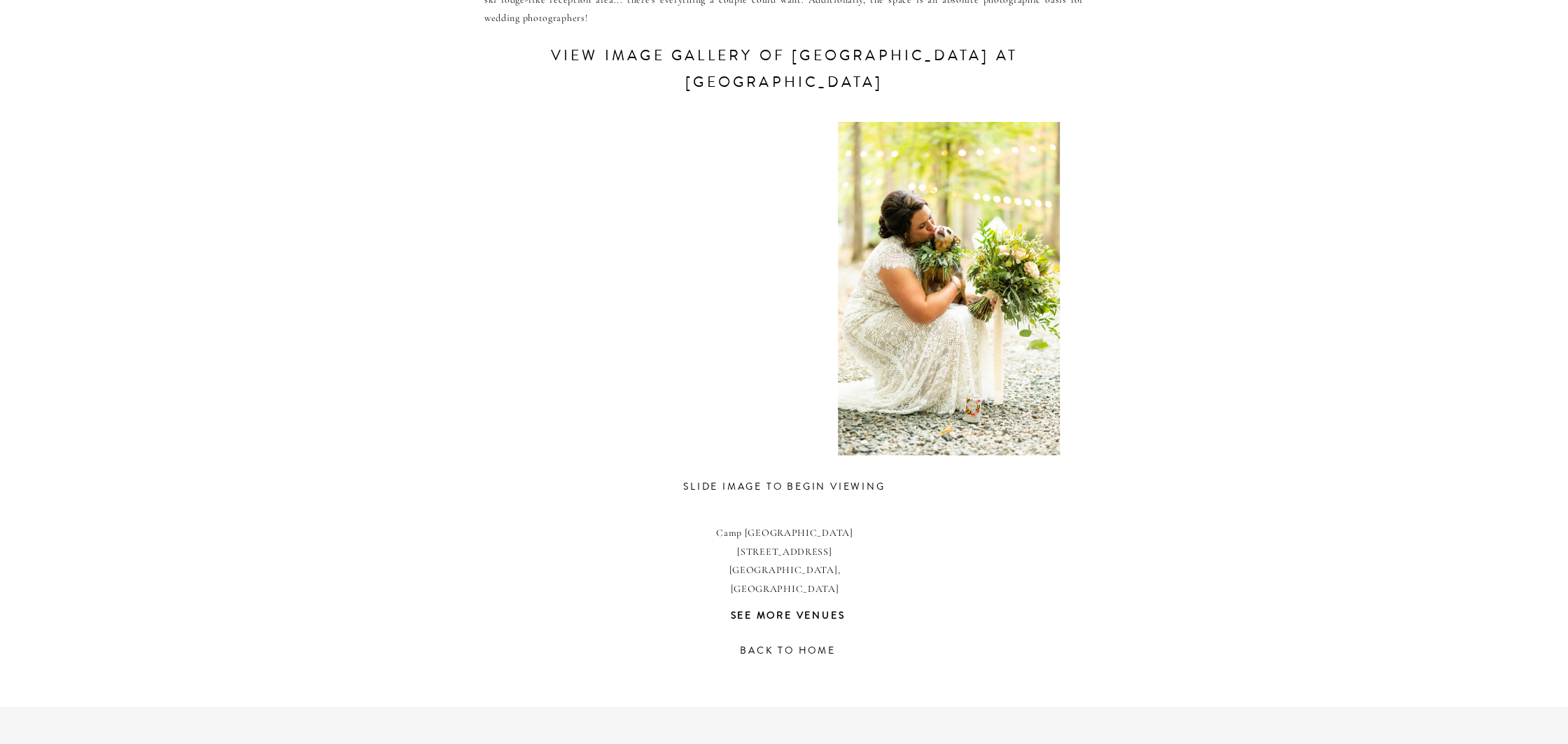
click at [445, 349] on div "CONTACT REVIEWS ABOUT HOME RESOURCES BLOG PRICING Camp hidden valley at deer cr…" at bounding box center [784, 217] width 1568 height 1748
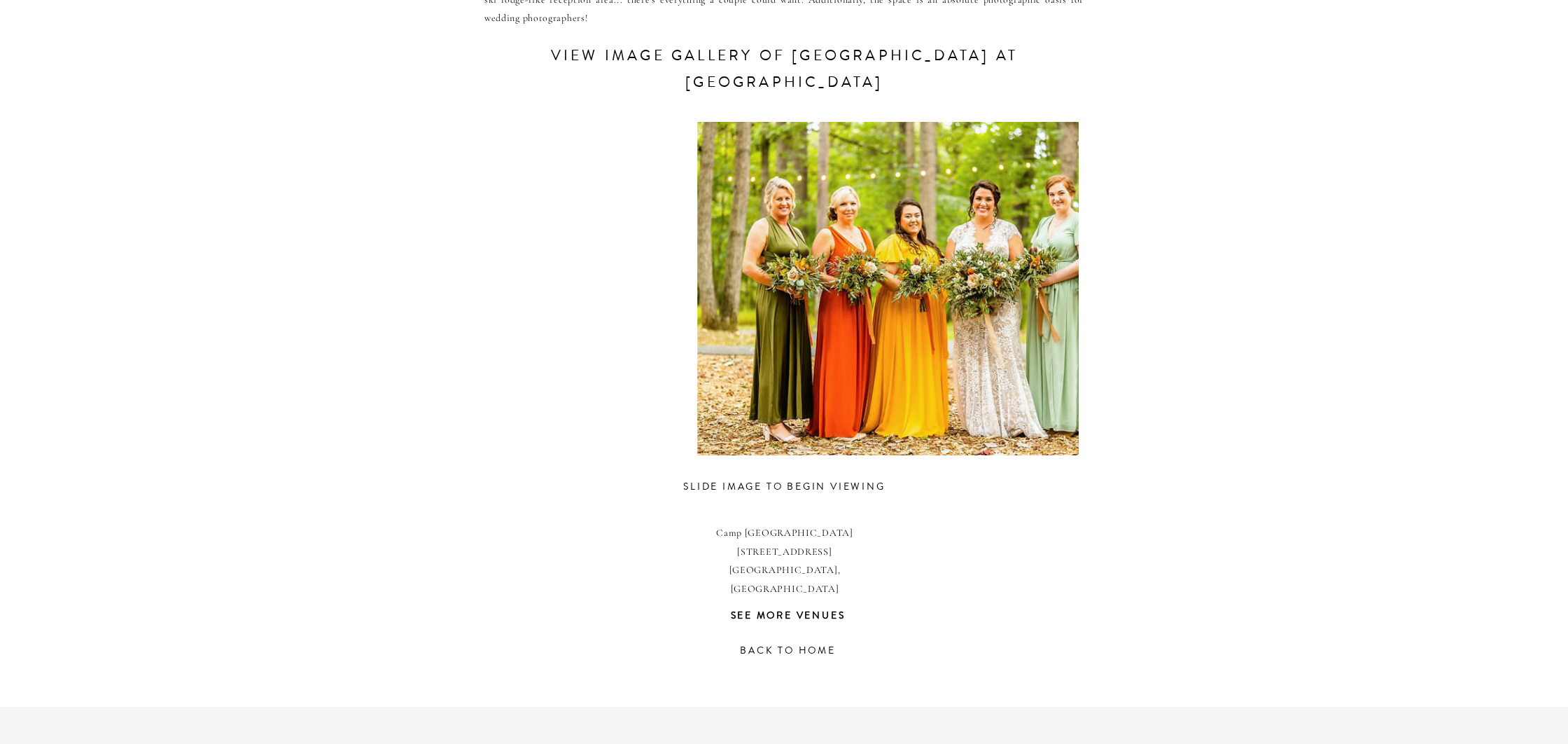
click at [442, 353] on div "CONTACT REVIEWS ABOUT HOME RESOURCES BLOG PRICING Camp hidden valley at deer cr…" at bounding box center [784, 217] width 1568 height 1748
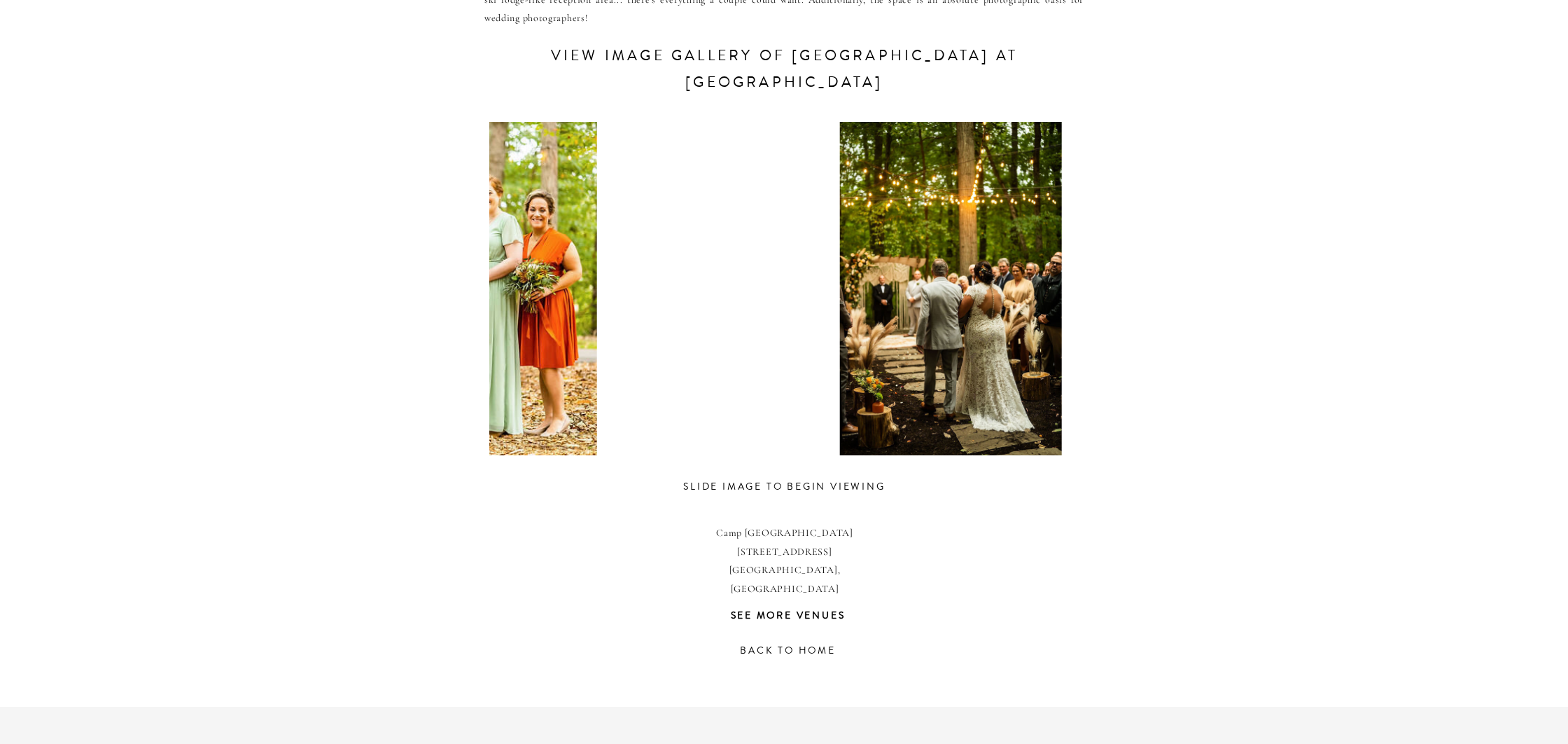
click at [504, 362] on div at bounding box center [361, 289] width 589 height 334
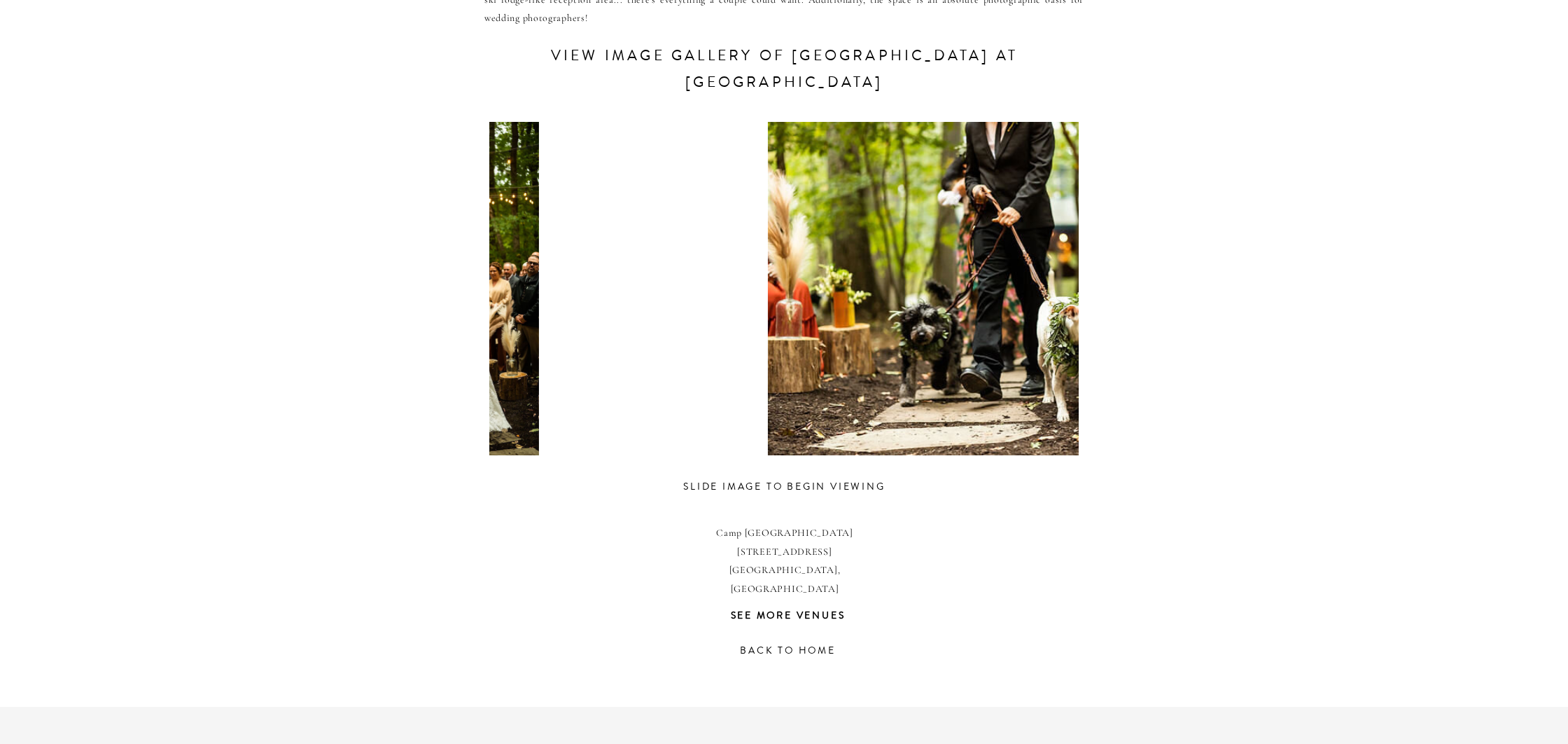
click at [497, 358] on div at bounding box center [427, 289] width 589 height 334
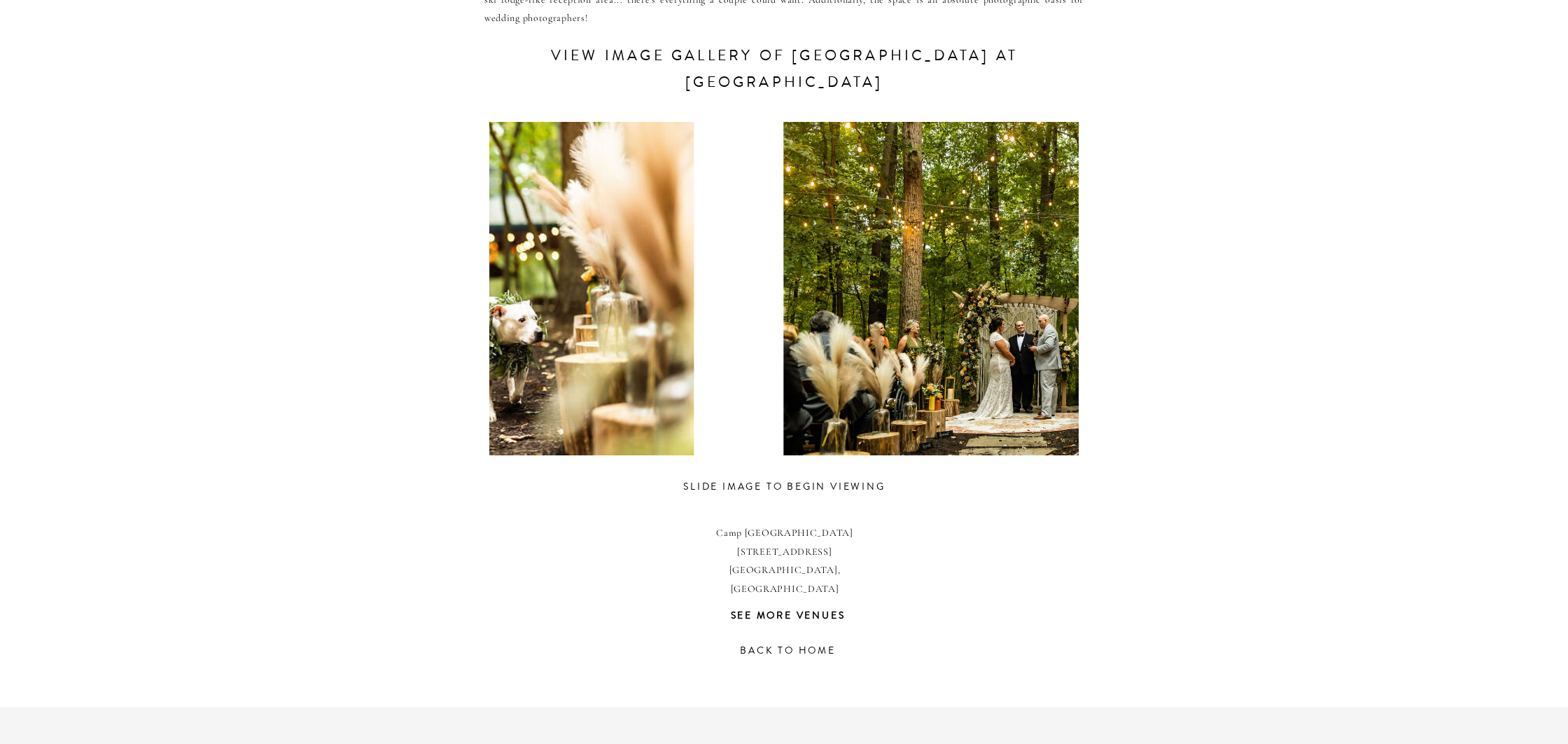
click at [480, 369] on div "CONTACT REVIEWS ABOUT HOME RESOURCES BLOG PRICING Camp hidden valley at deer cr…" at bounding box center [784, 217] width 1568 height 1748
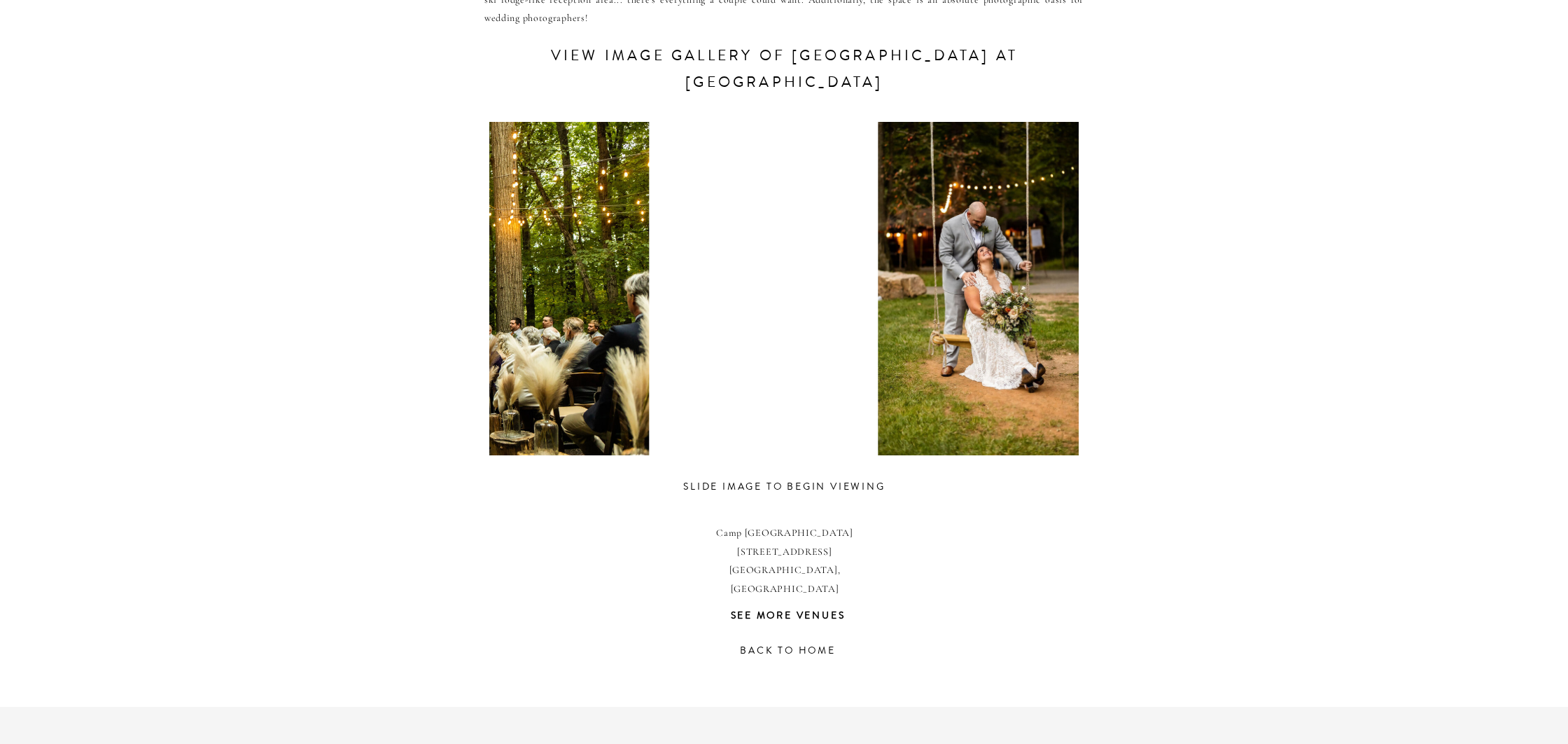
click at [534, 372] on div at bounding box center [399, 289] width 589 height 334
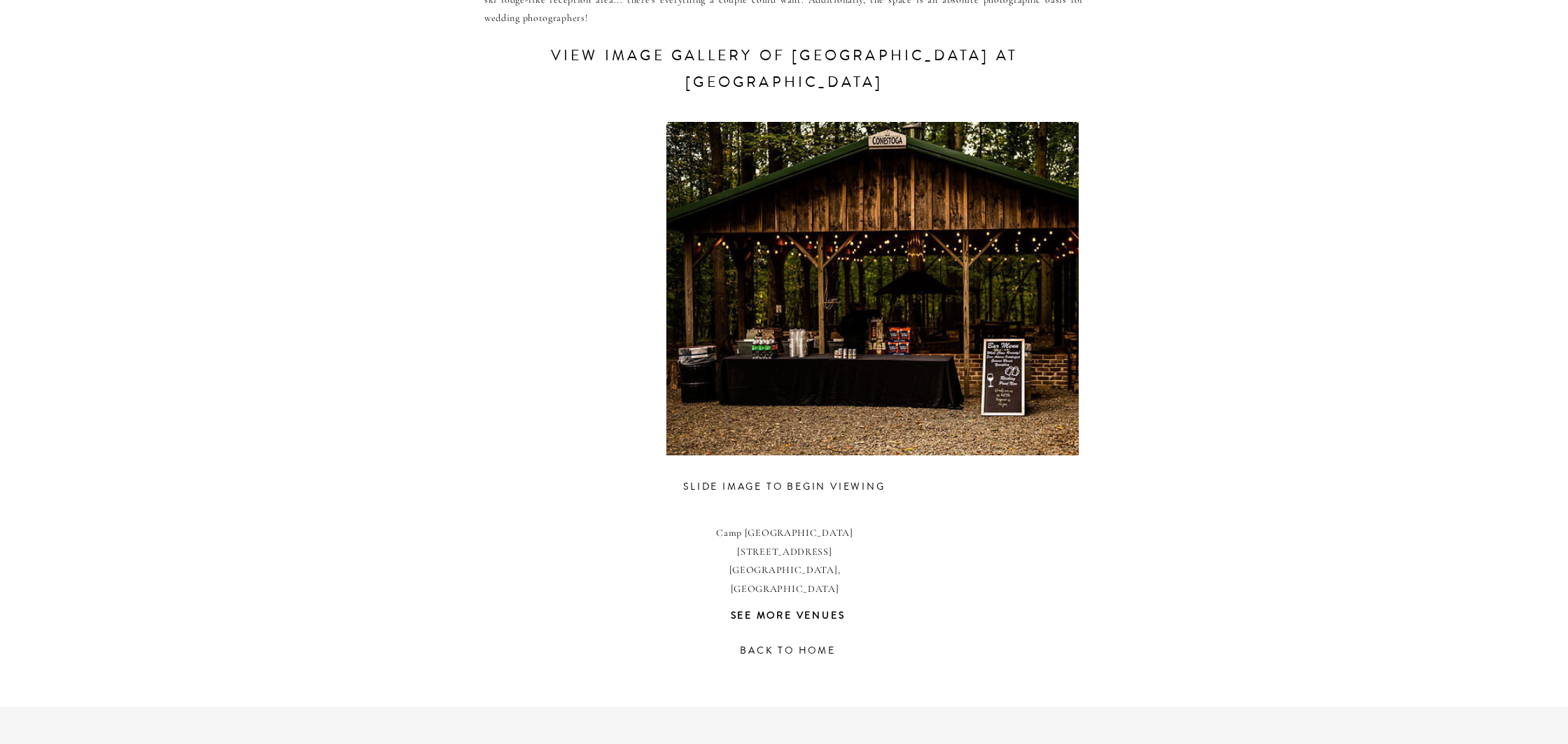
click at [406, 365] on div "CONTACT REVIEWS ABOUT HOME RESOURCES BLOG PRICING Camp hidden valley at deer cr…" at bounding box center [784, 217] width 1568 height 1748
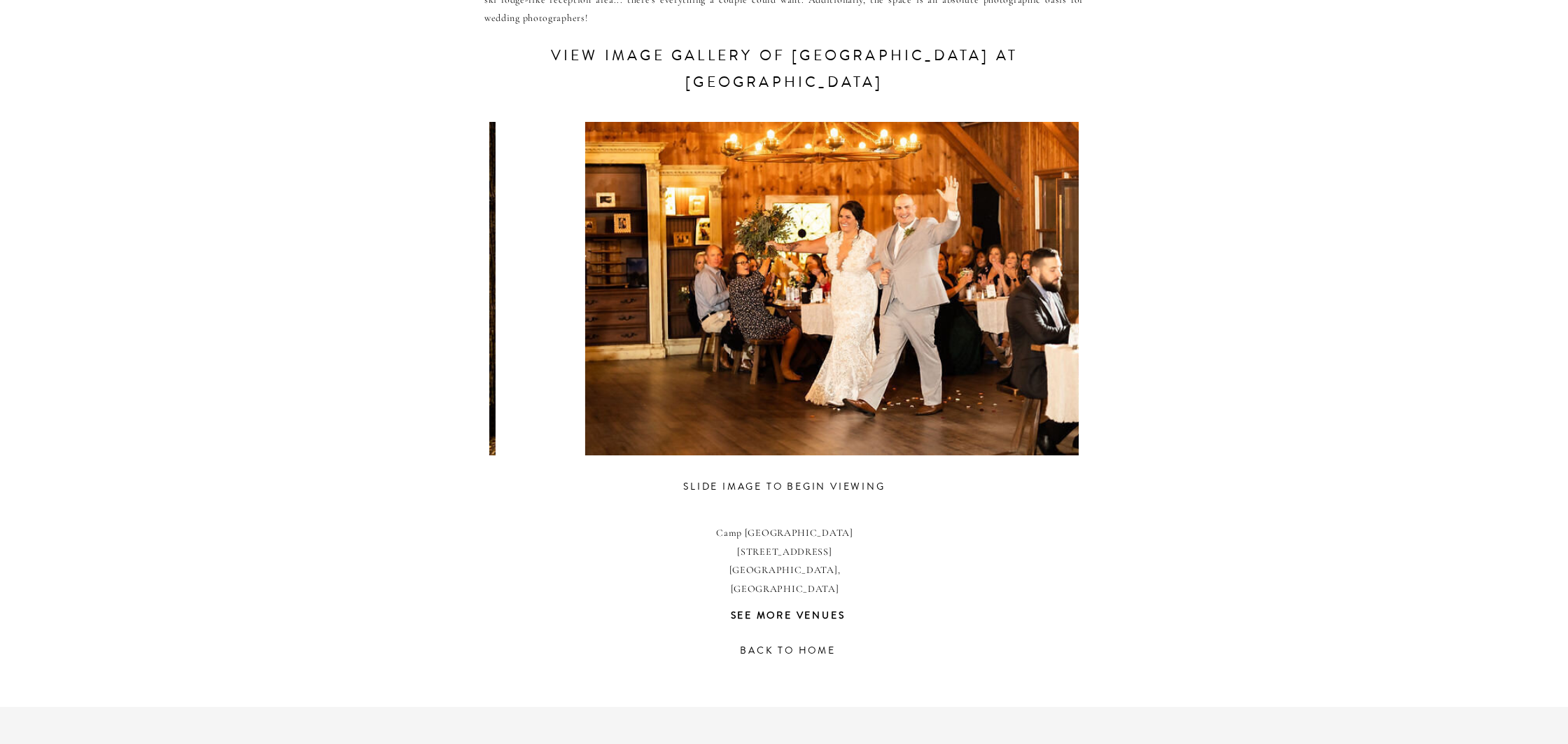
click at [380, 346] on div "CONTACT REVIEWS ABOUT HOME RESOURCES BLOG PRICING Camp hidden valley at deer cr…" at bounding box center [784, 217] width 1568 height 1748
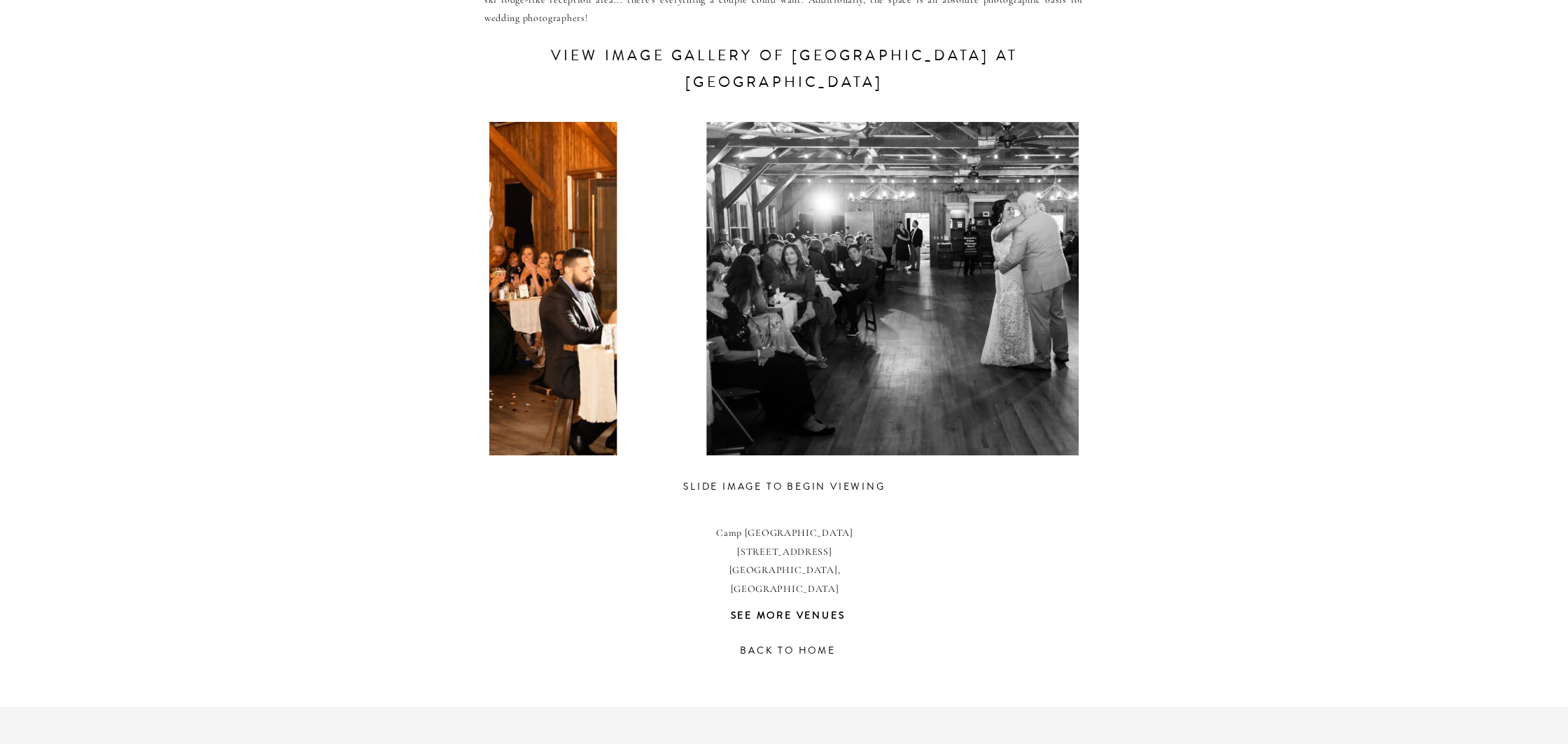
click at [429, 329] on div "CONTACT REVIEWS ABOUT HOME RESOURCES BLOG PRICING Camp hidden valley at deer cr…" at bounding box center [784, 217] width 1568 height 1748
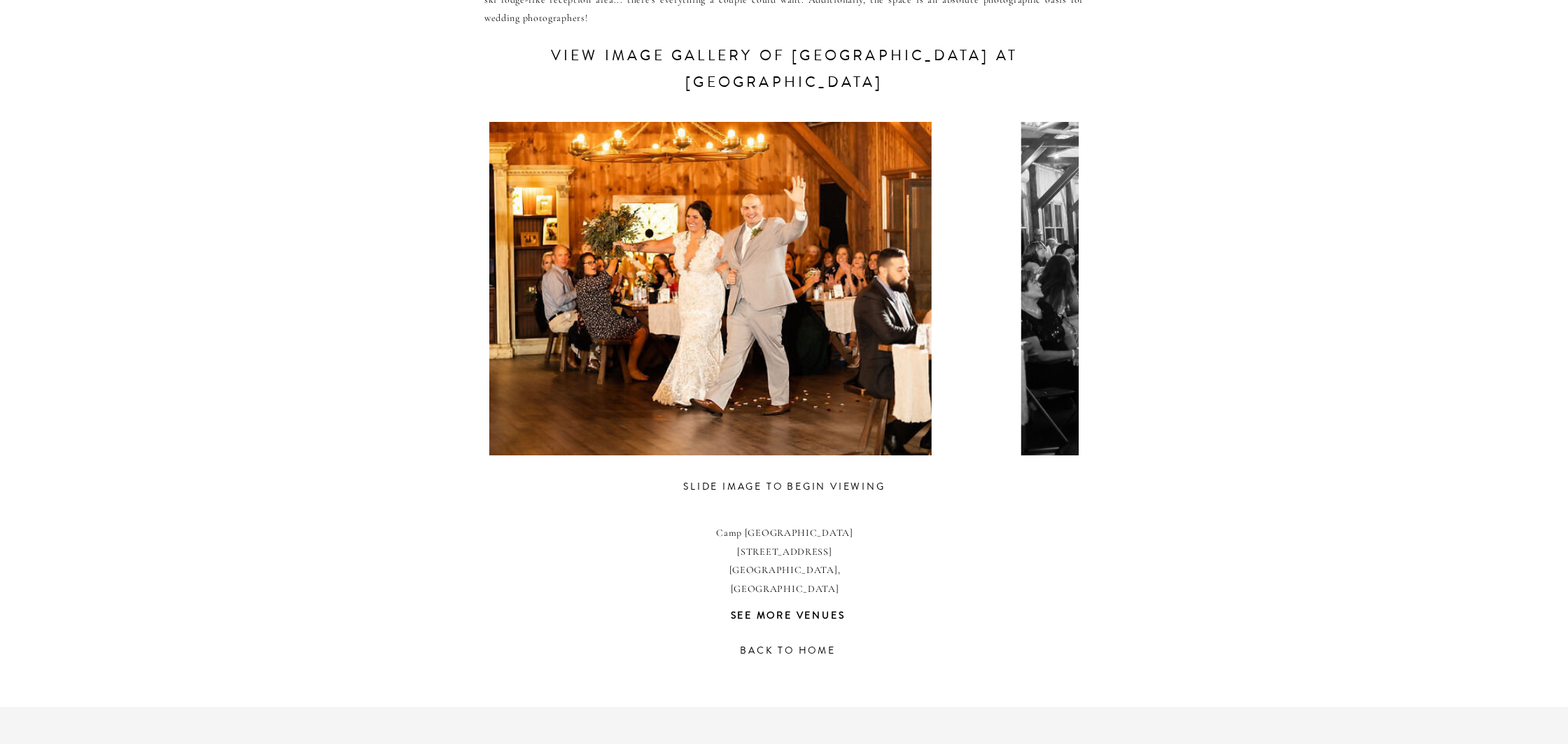
click at [1117, 409] on div "CONTACT REVIEWS ABOUT HOME RESOURCES BLOG PRICING Camp hidden valley at deer cr…" at bounding box center [784, 217] width 1568 height 1748
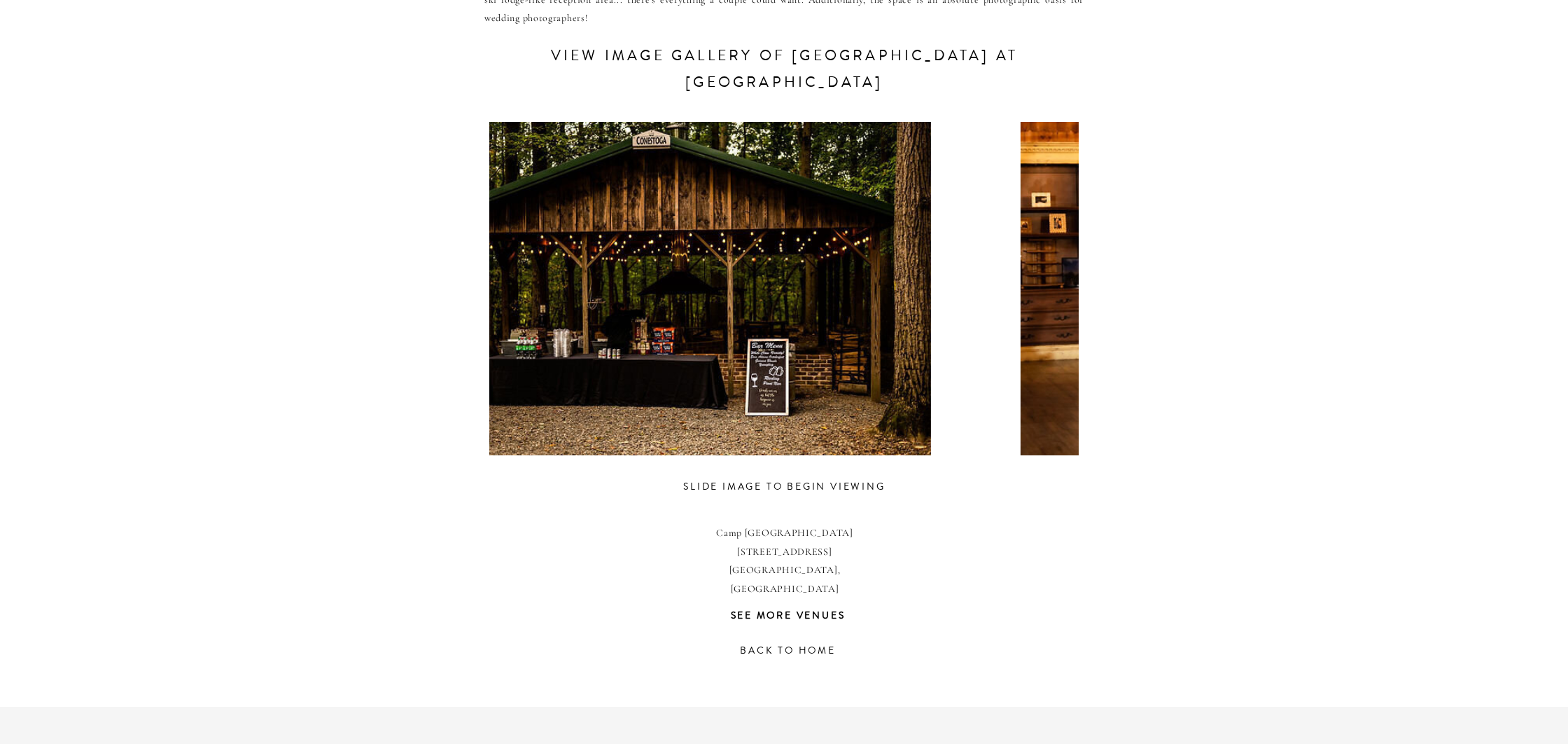
click at [1160, 422] on div "CONTACT REVIEWS ABOUT HOME RESOURCES BLOG PRICING Camp hidden valley at deer cr…" at bounding box center [784, 217] width 1568 height 1748
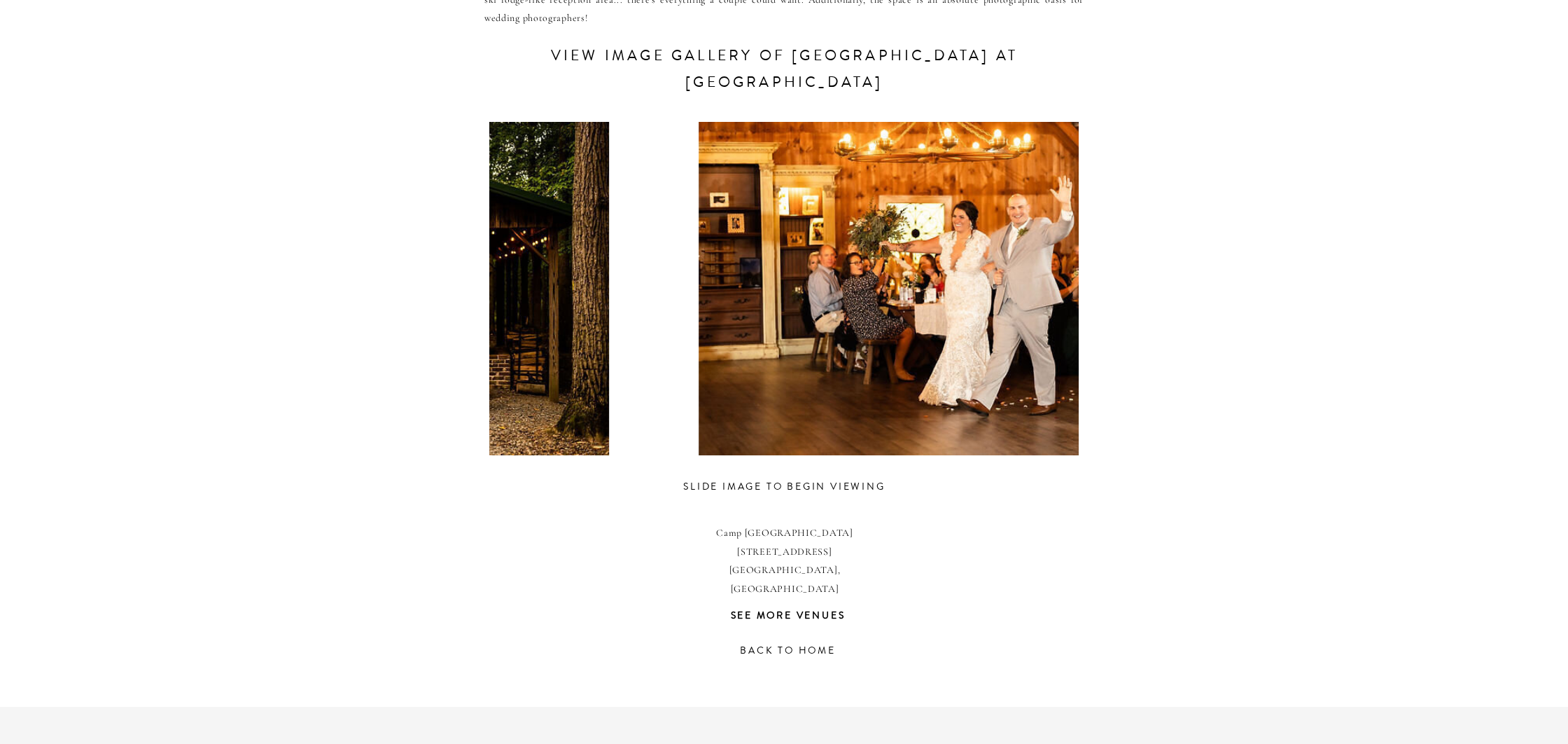
click at [449, 311] on div "CONTACT REVIEWS ABOUT HOME RESOURCES BLOG PRICING Camp hidden valley at deer cr…" at bounding box center [784, 217] width 1568 height 1748
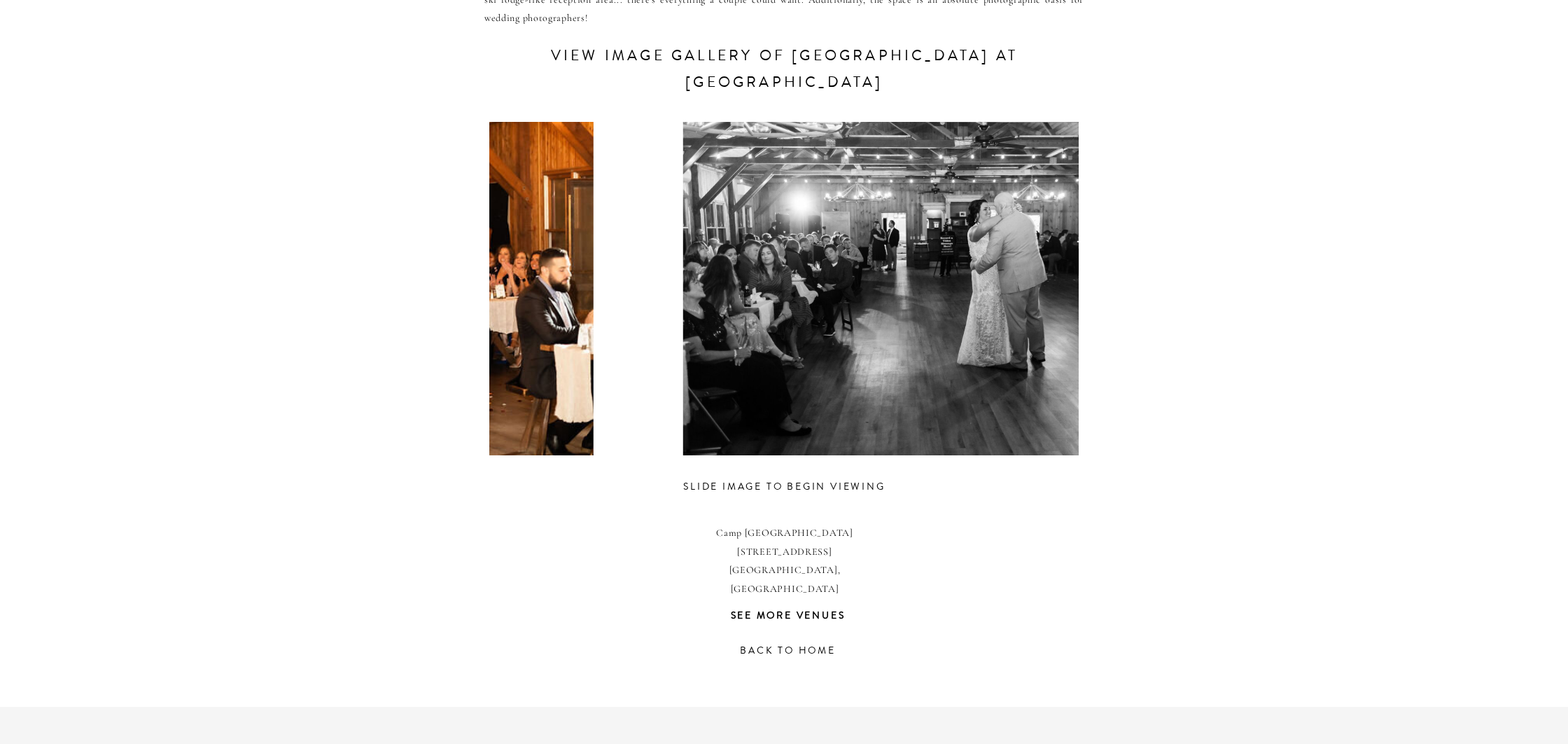
click at [482, 314] on div "CONTACT REVIEWS ABOUT HOME RESOURCES BLOG PRICING Camp hidden valley at deer cr…" at bounding box center [784, 217] width 1568 height 1748
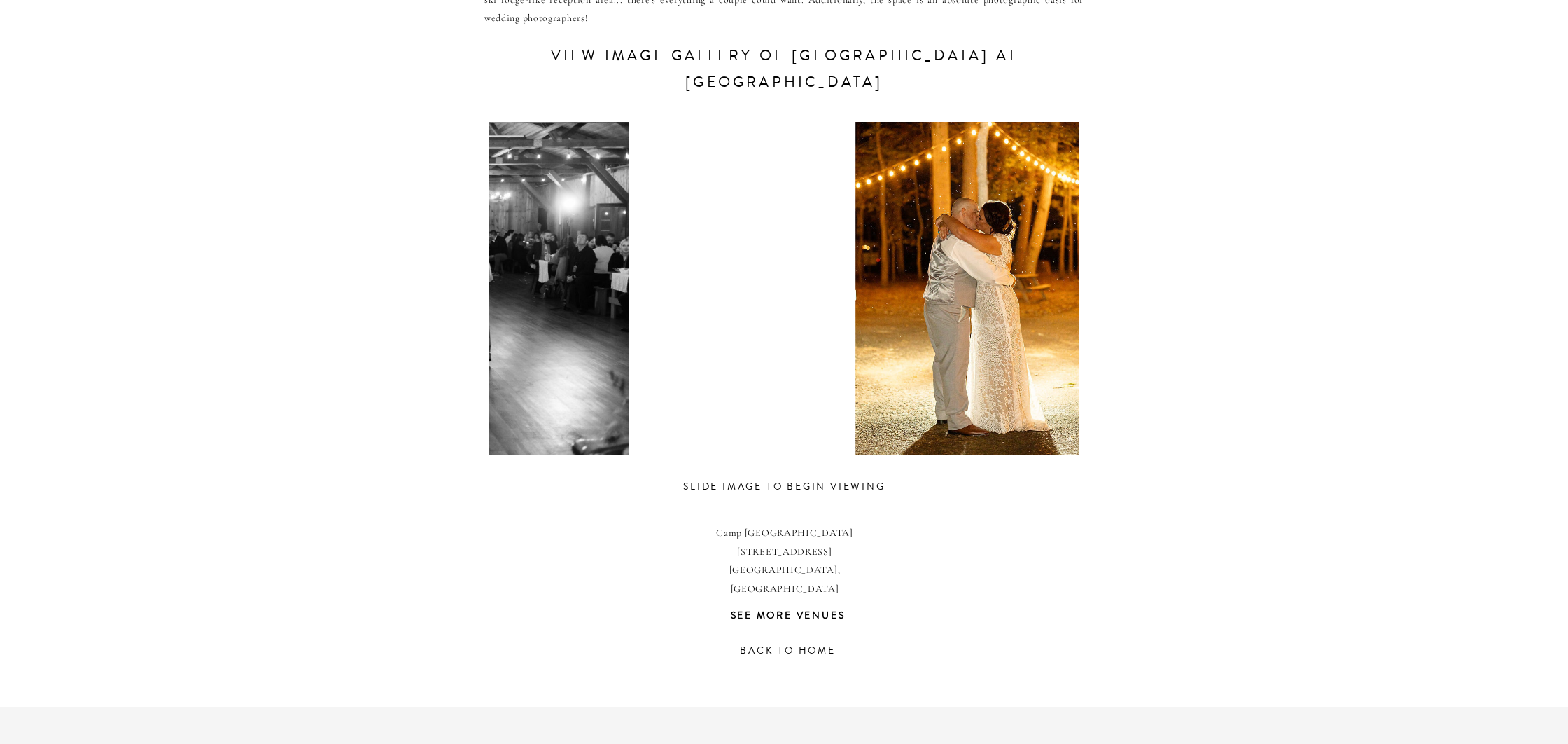
click at [453, 344] on div "CONTACT REVIEWS ABOUT HOME RESOURCES BLOG PRICING Camp hidden valley at deer cr…" at bounding box center [784, 217] width 1568 height 1748
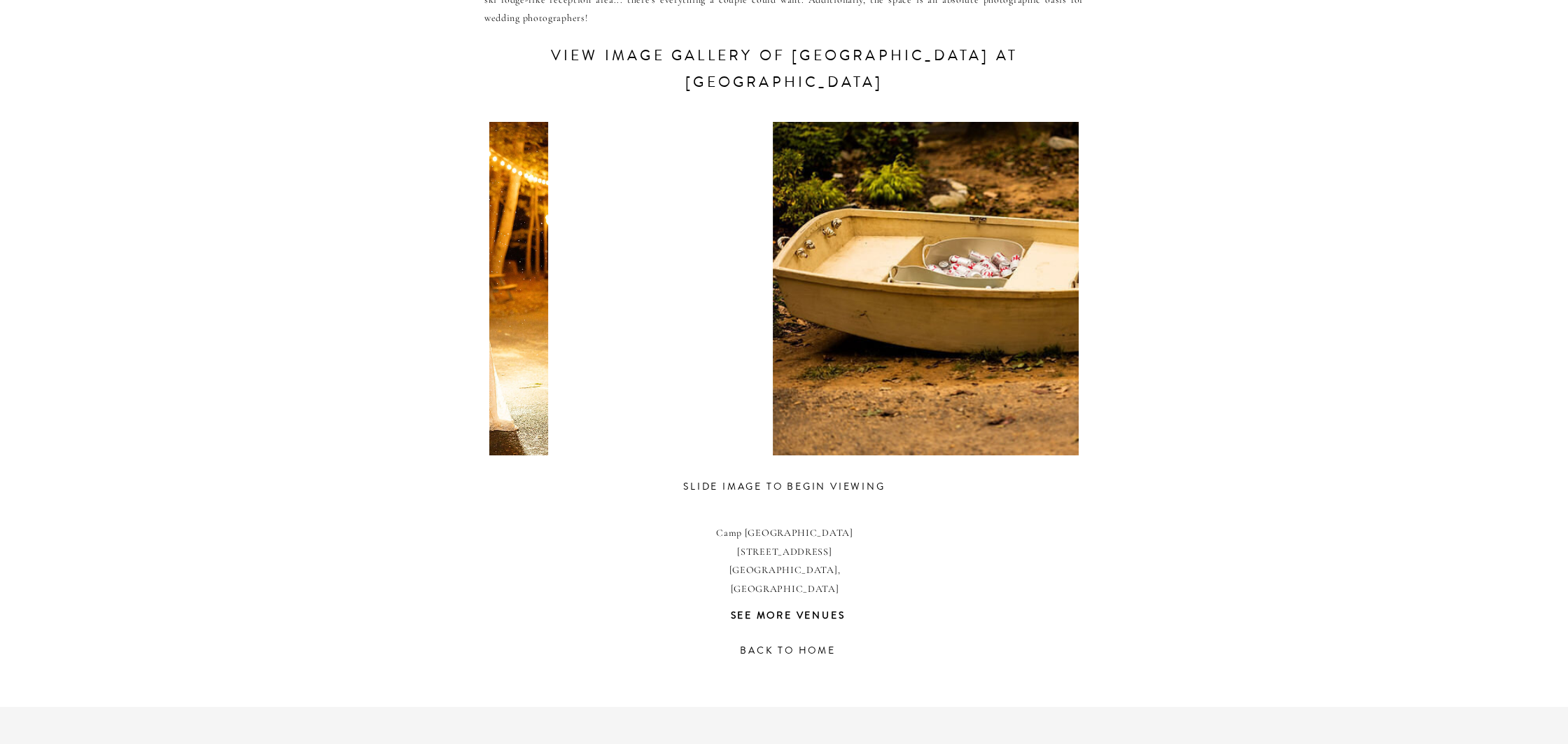
click at [557, 334] on div at bounding box center [435, 289] width 589 height 334
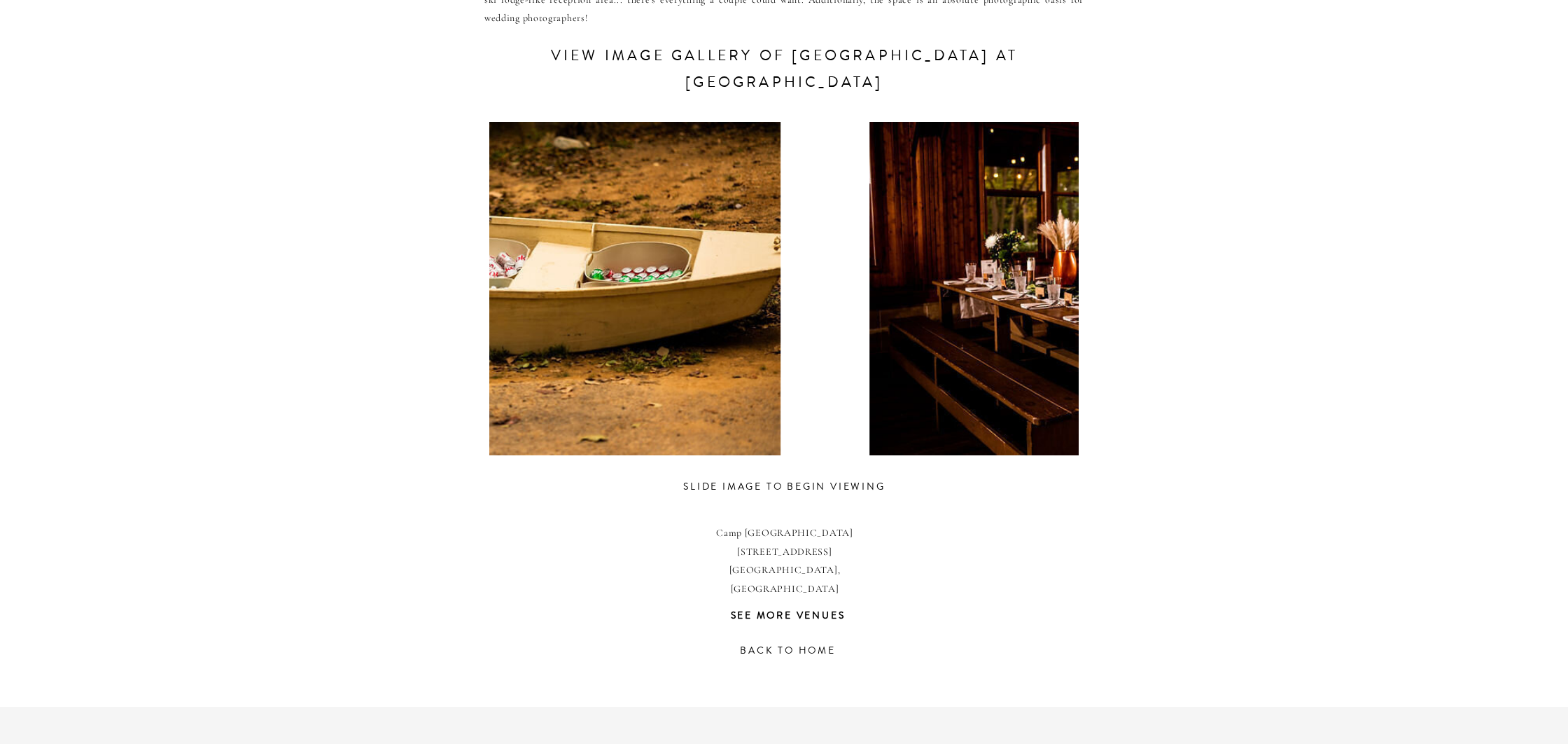
click at [578, 329] on div at bounding box center [529, 289] width 589 height 334
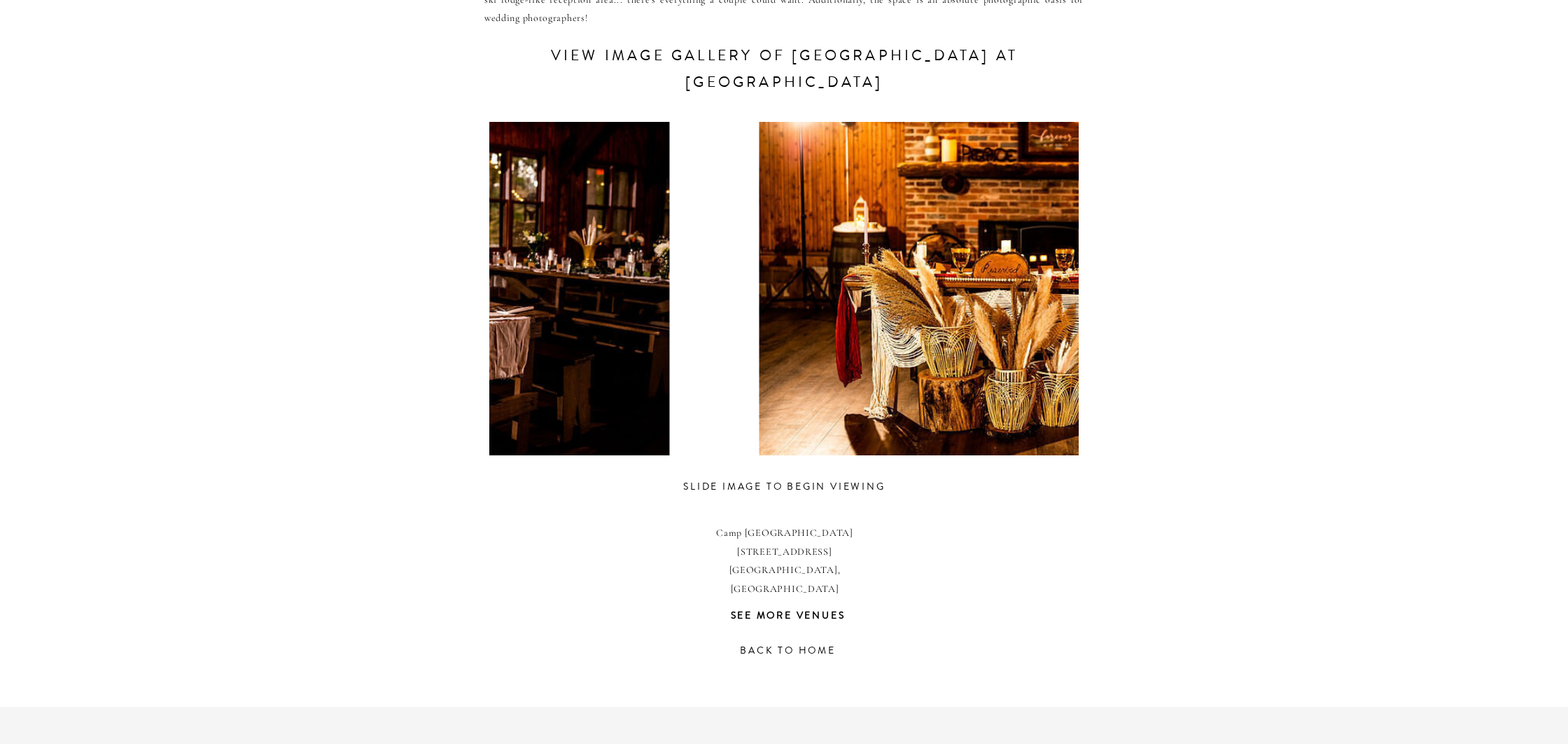
click at [574, 341] on div at bounding box center [419, 289] width 589 height 334
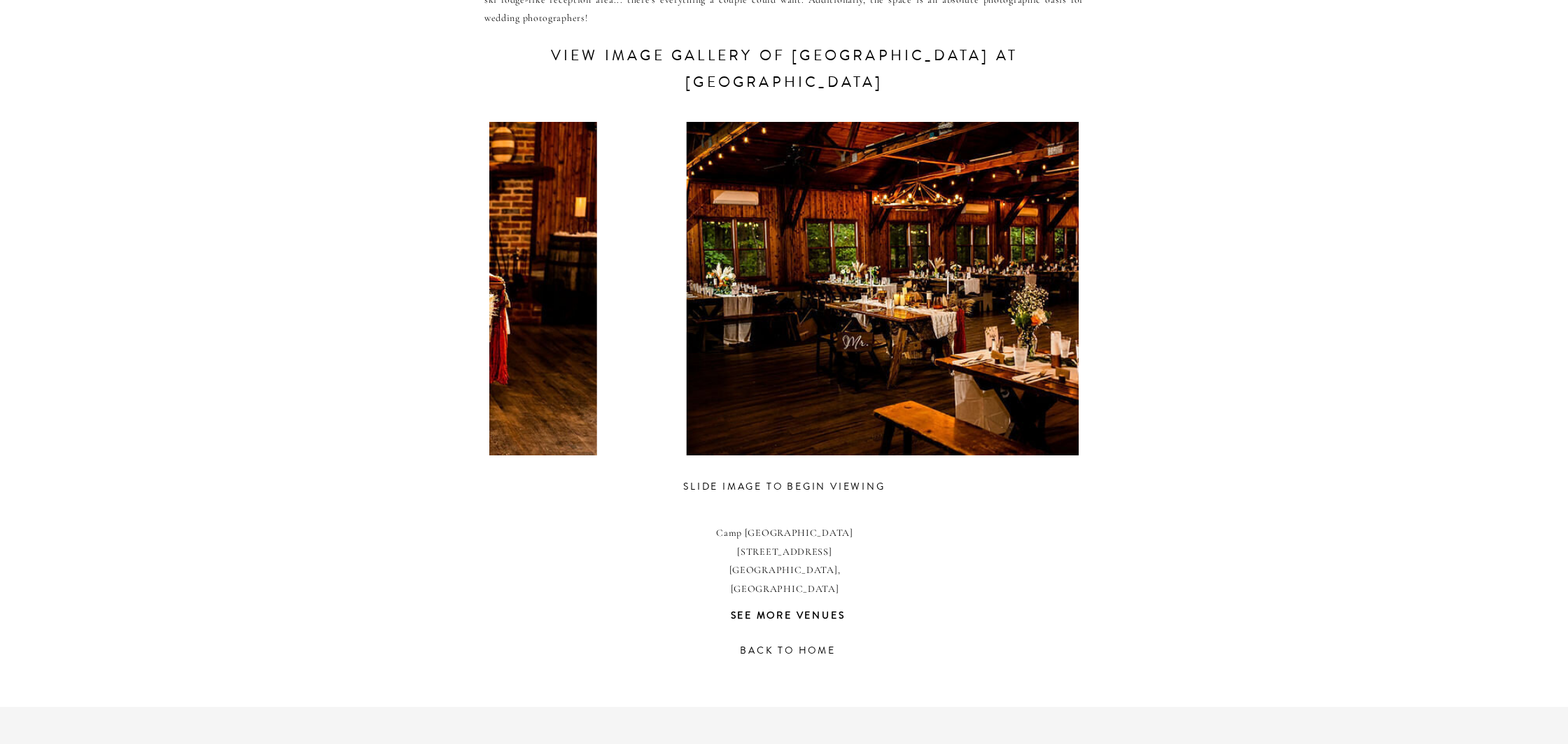
click at [489, 340] on div at bounding box center [347, 289] width 589 height 334
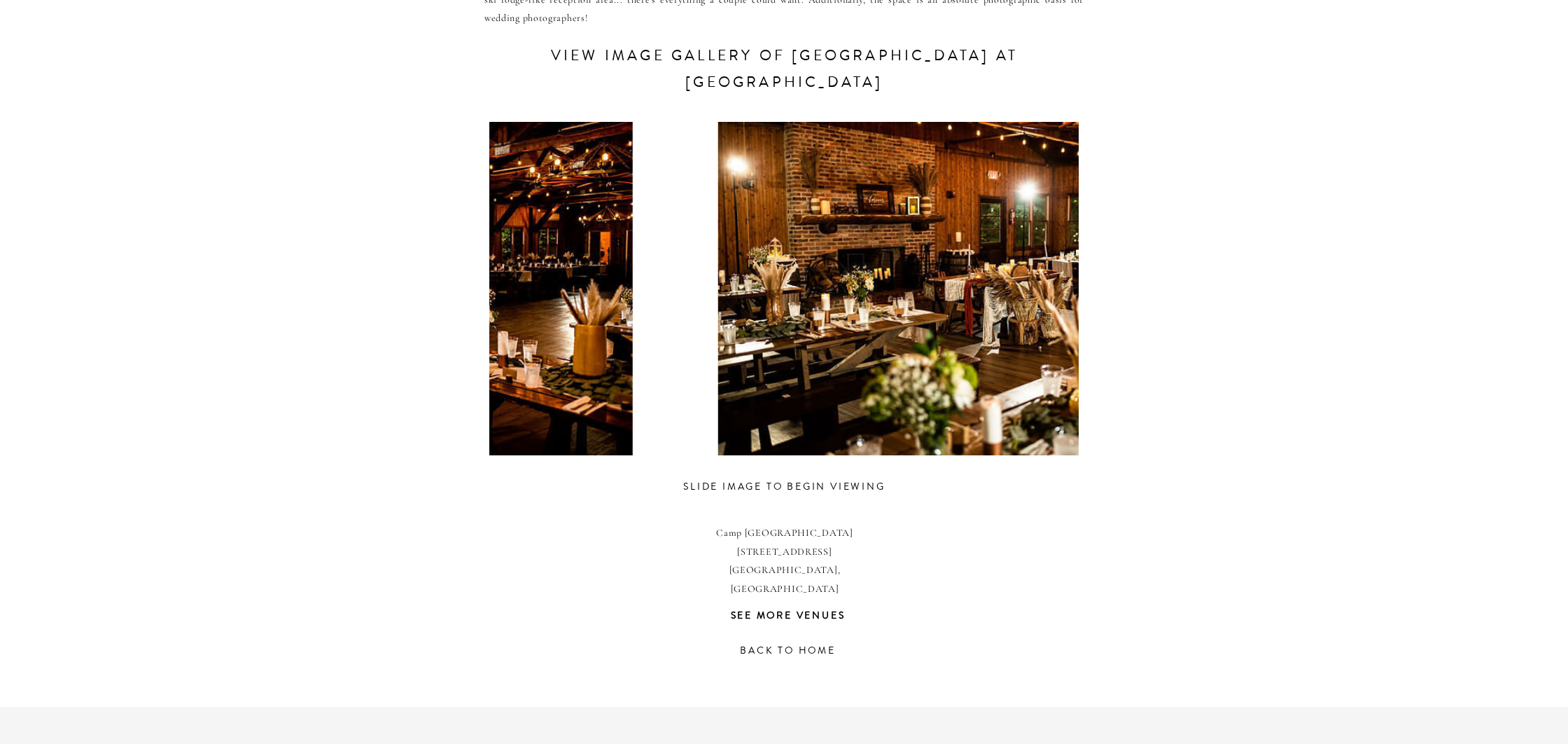
click at [508, 350] on div at bounding box center [383, 289] width 589 height 334
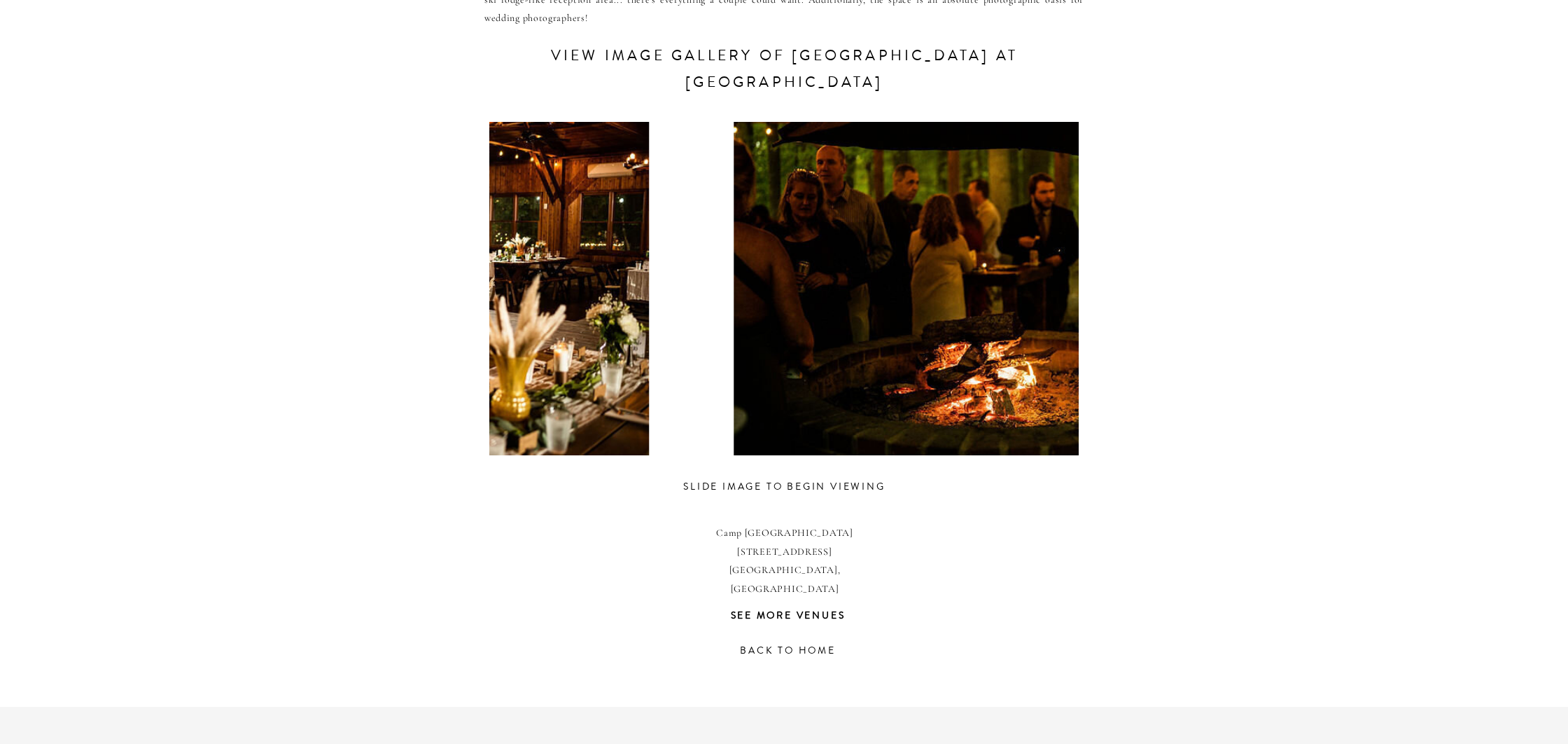
click at [494, 350] on div at bounding box center [394, 289] width 589 height 334
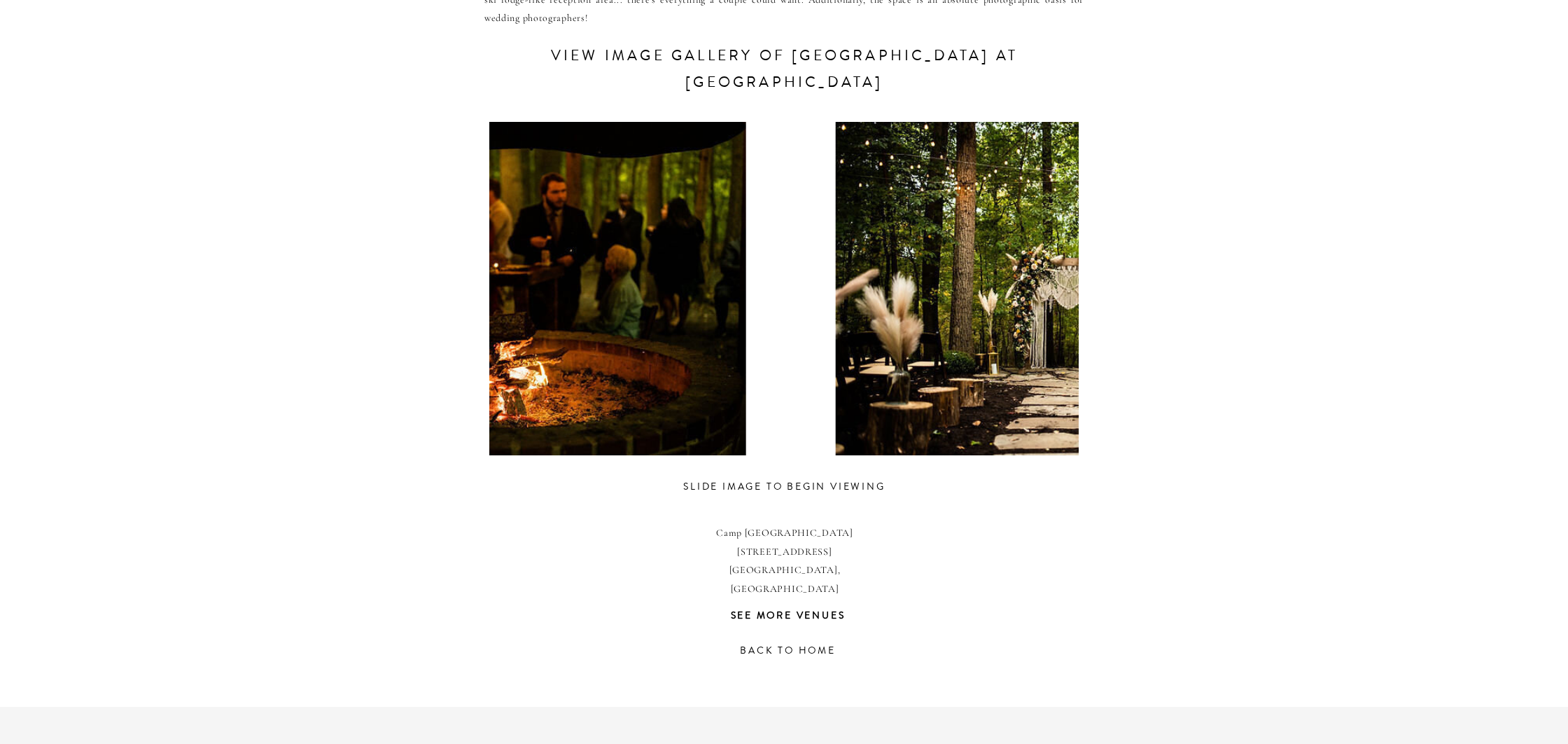
click at [521, 344] on div at bounding box center [495, 289] width 589 height 334
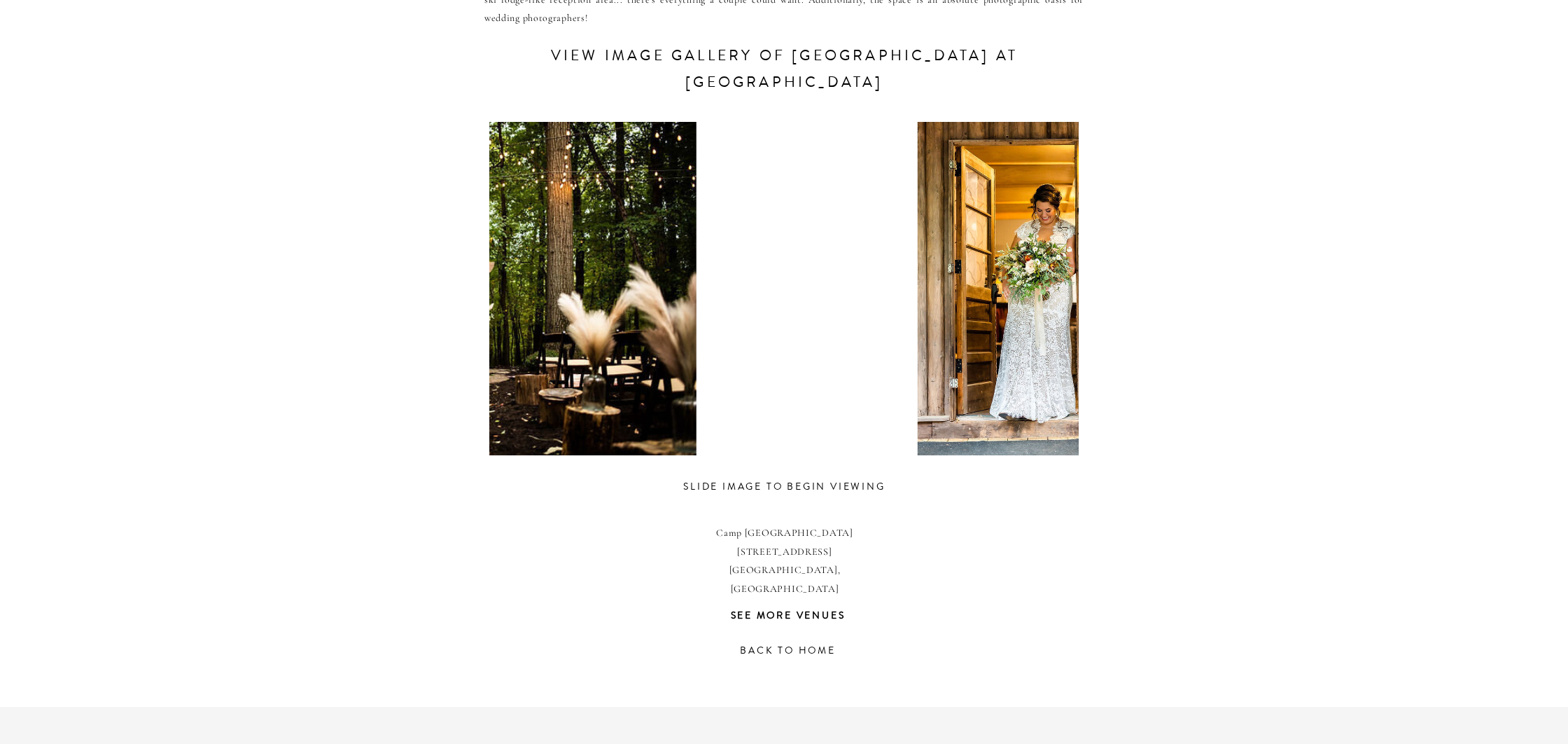
click at [523, 337] on div at bounding box center [446, 289] width 589 height 334
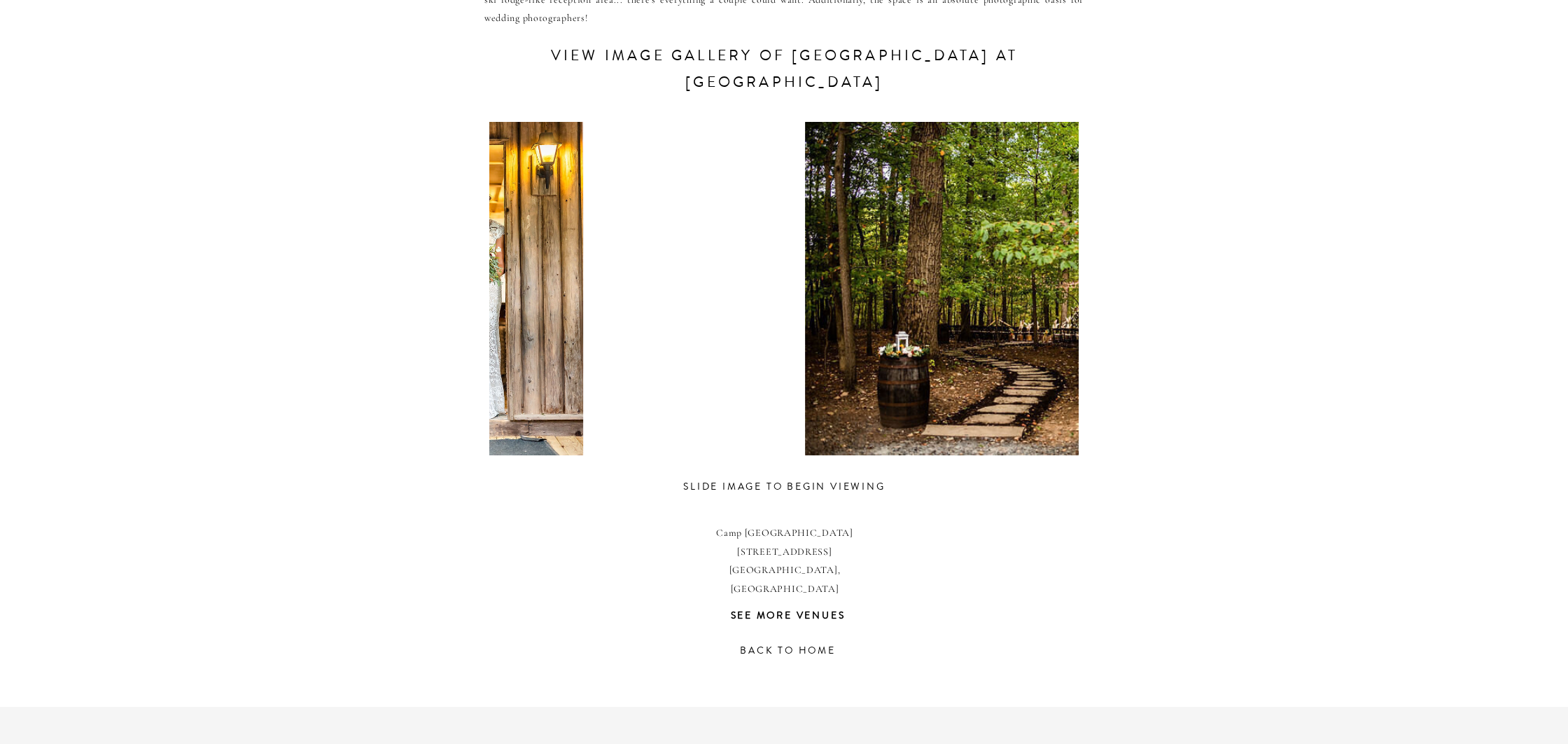
click at [553, 337] on div at bounding box center [465, 289] width 589 height 334
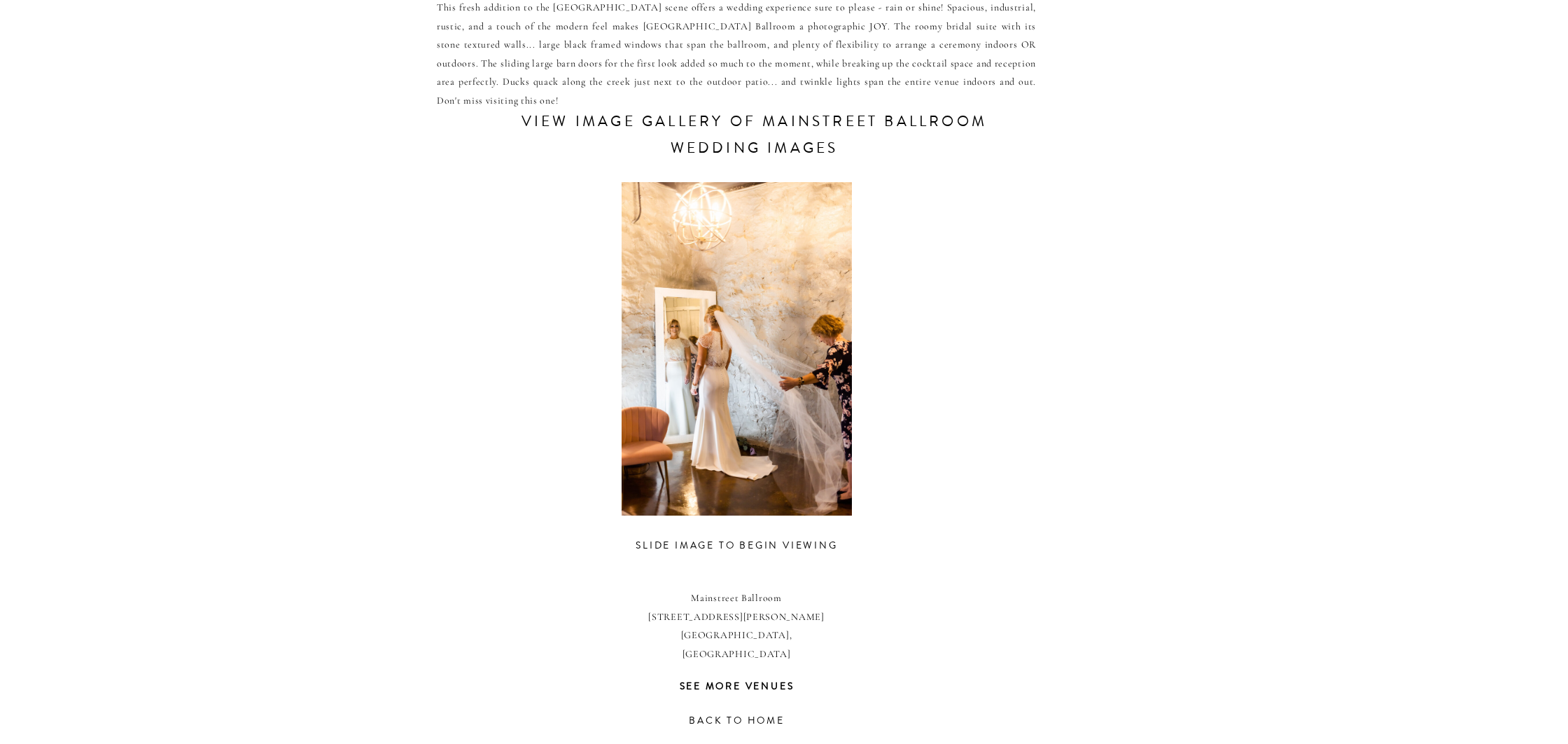
scroll to position [614, 0]
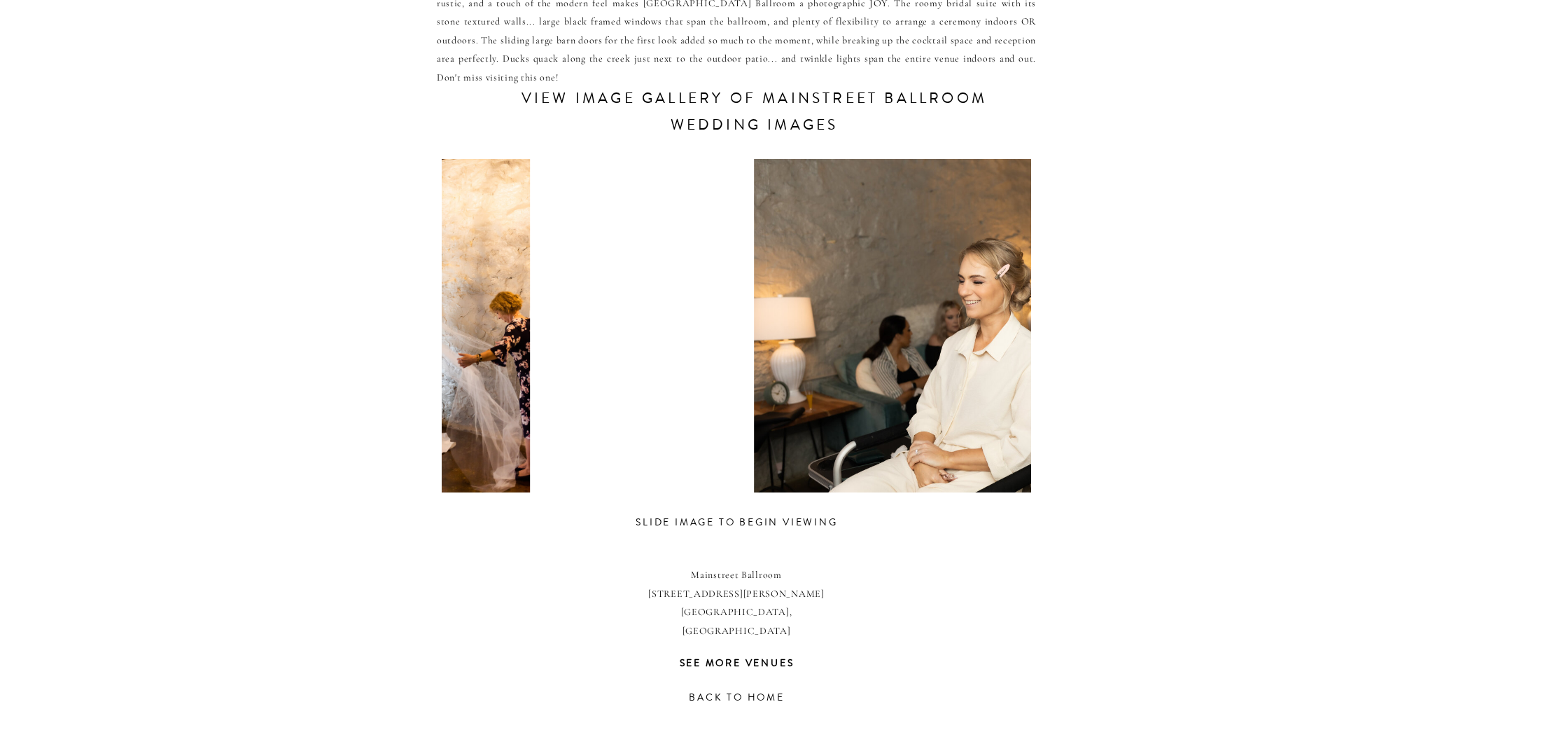
click at [505, 394] on div at bounding box center [414, 326] width 589 height 334
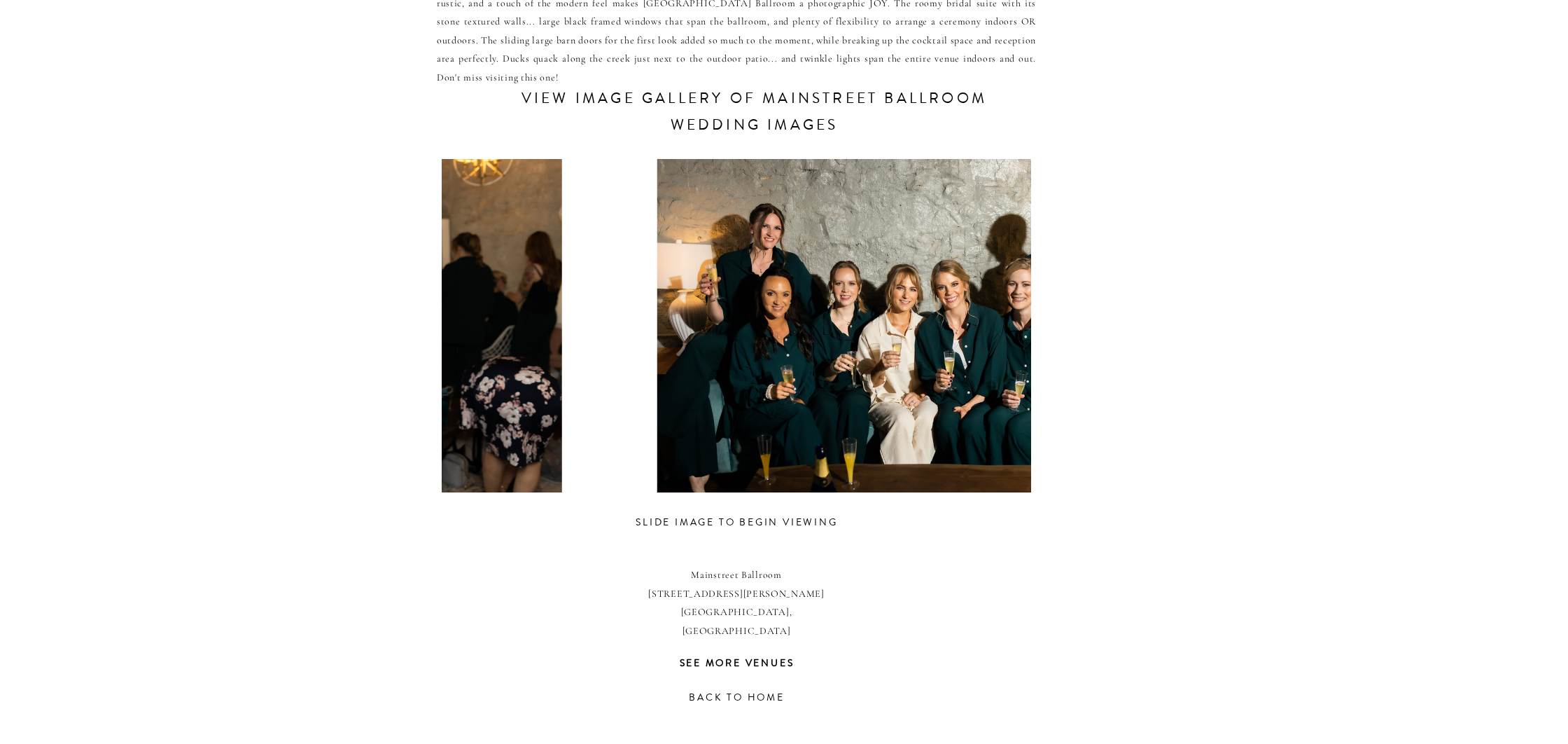
click at [488, 387] on div at bounding box center [312, 326] width 589 height 334
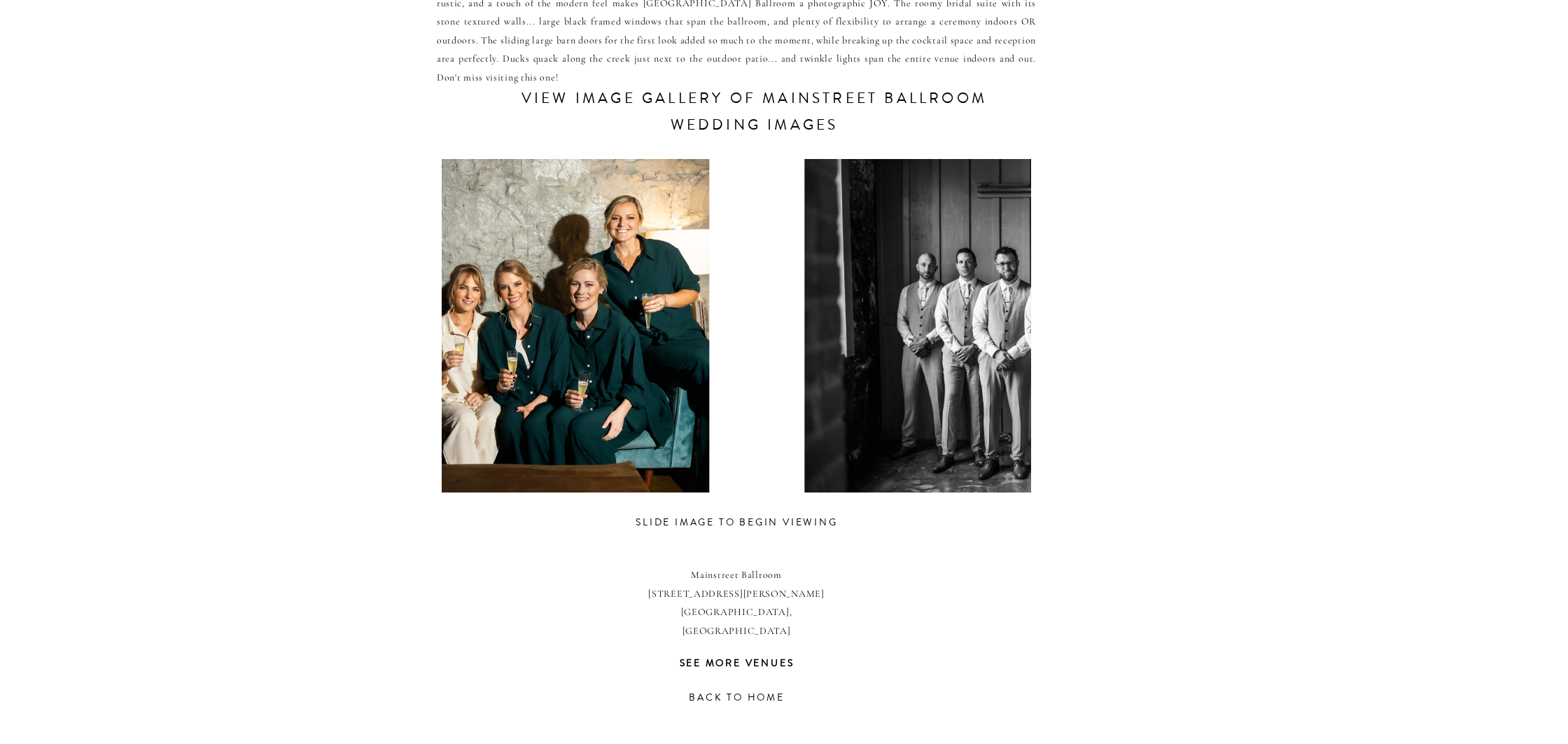
click at [518, 397] on div at bounding box center [464, 326] width 589 height 334
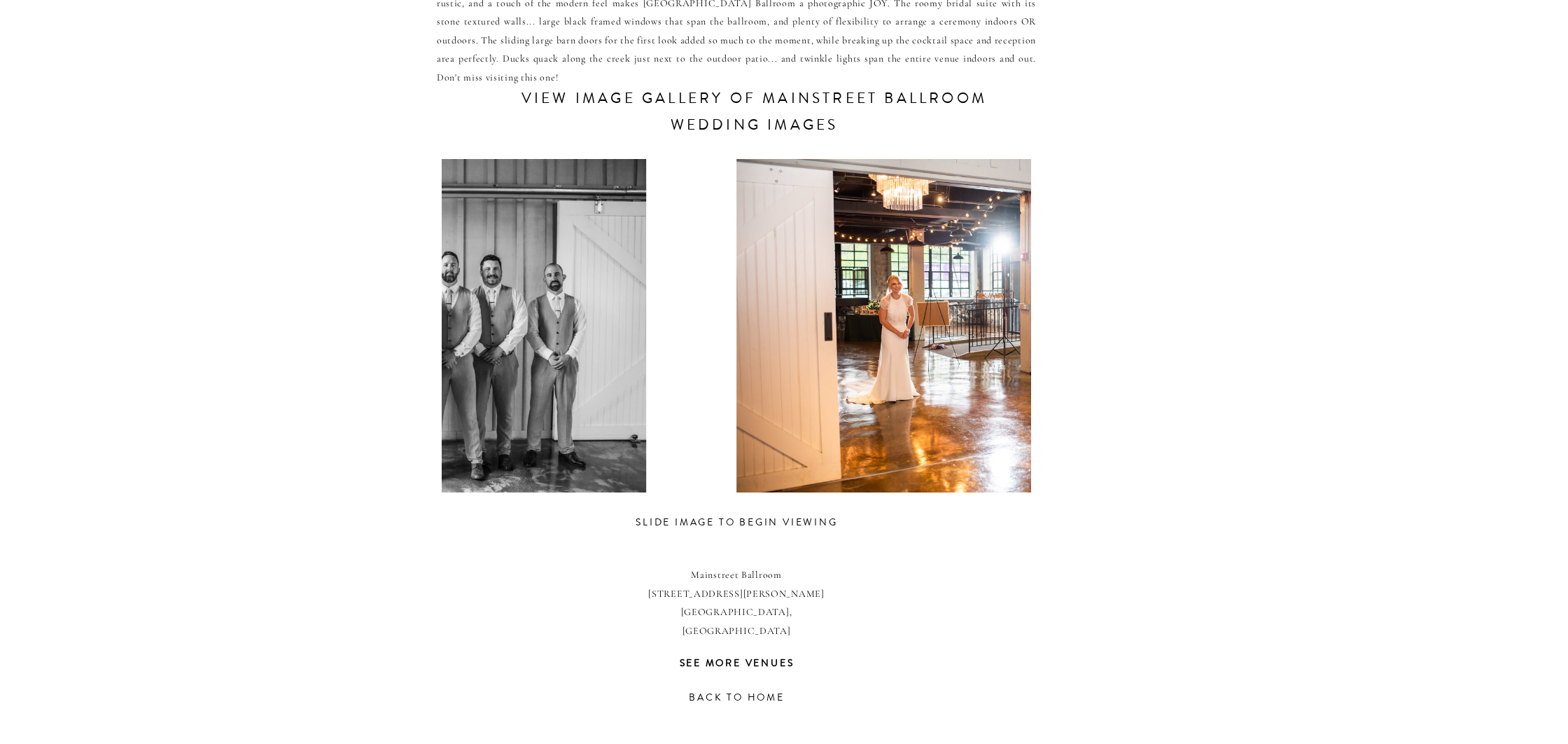
click at [481, 388] on div at bounding box center [396, 326] width 589 height 334
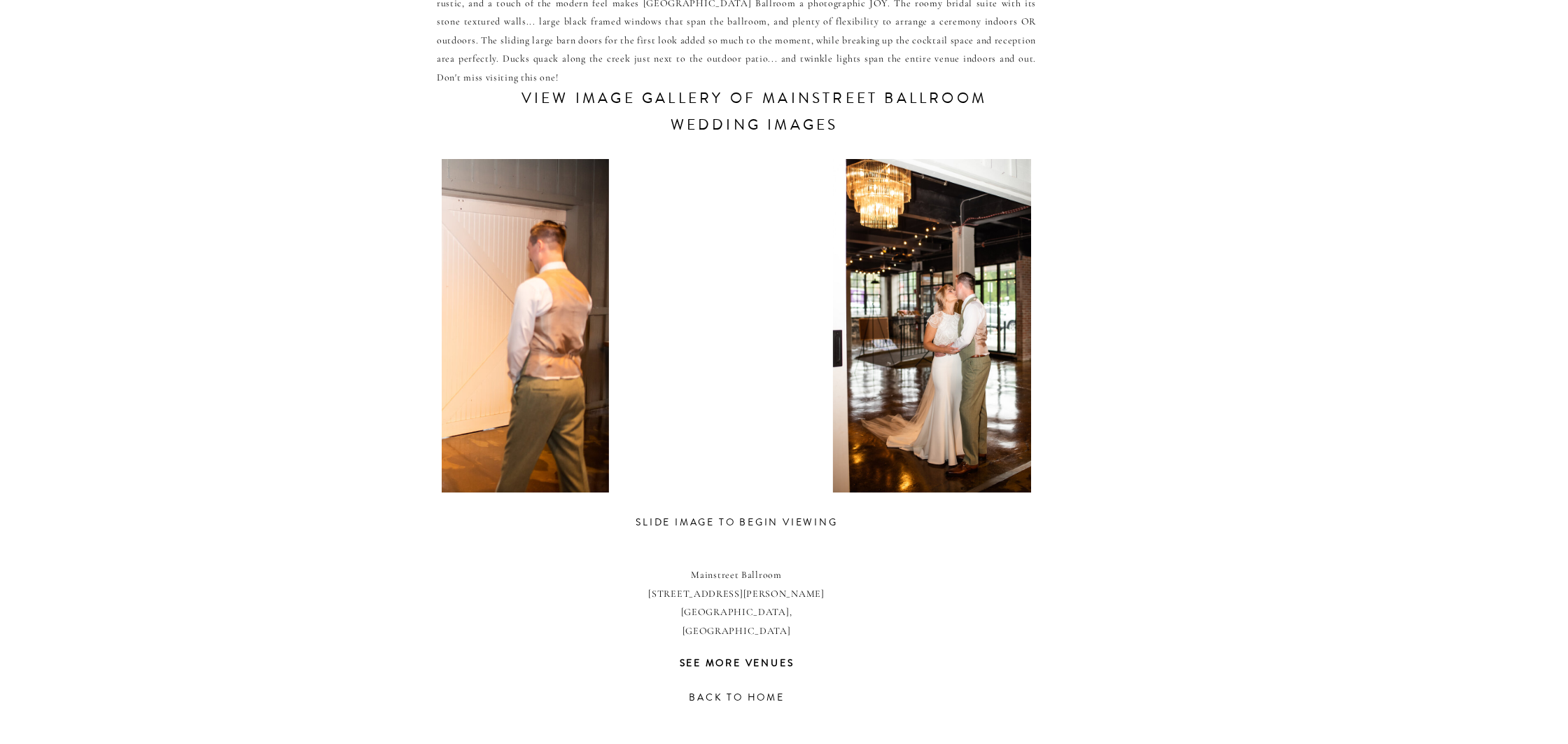
click at [456, 383] on div at bounding box center [359, 326] width 589 height 334
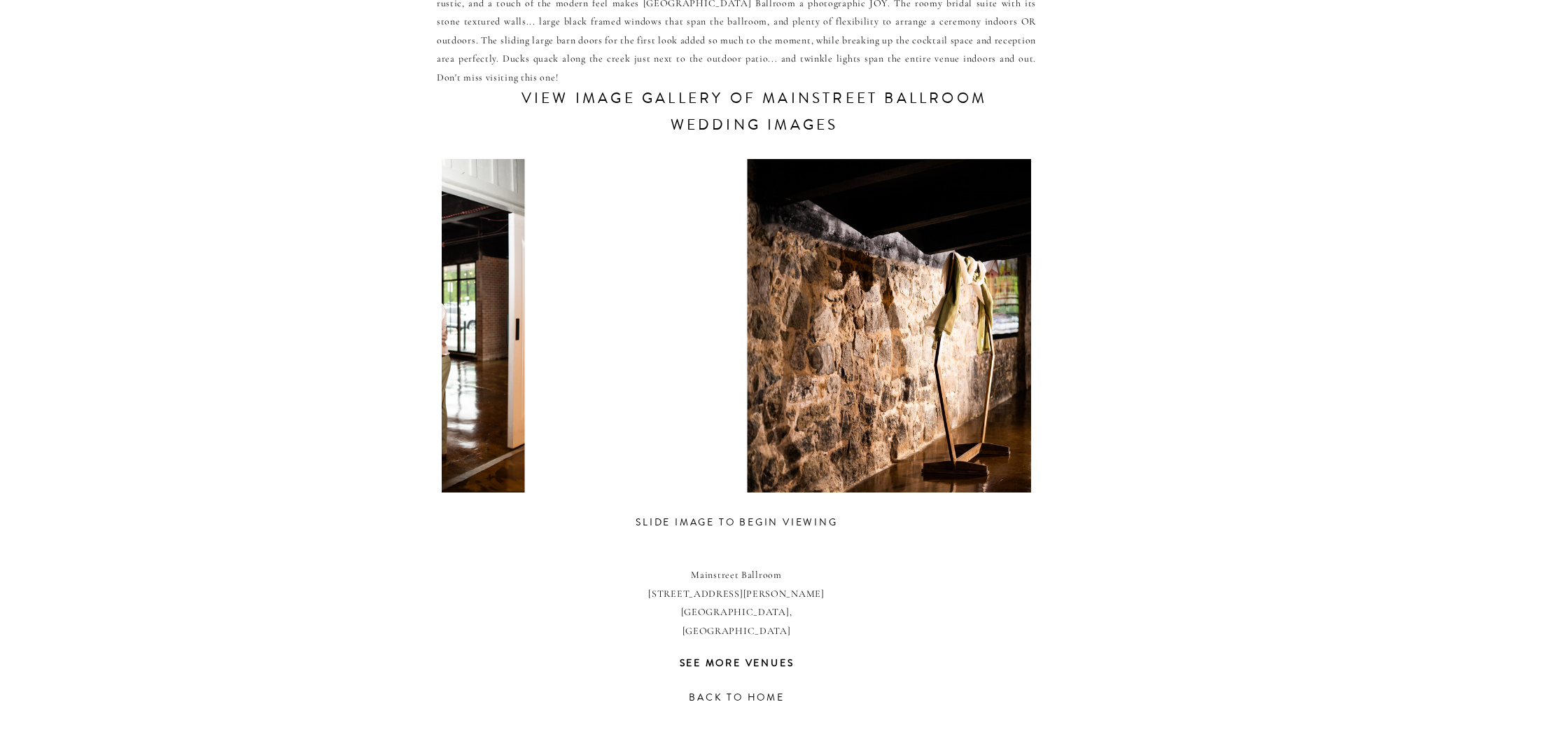
click at [395, 381] on div "CONTACT REVIEWS ABOUT HOME RESOURCES BLOG PRICING mainstreet ballroom This fres…" at bounding box center [784, 260] width 1568 height 1748
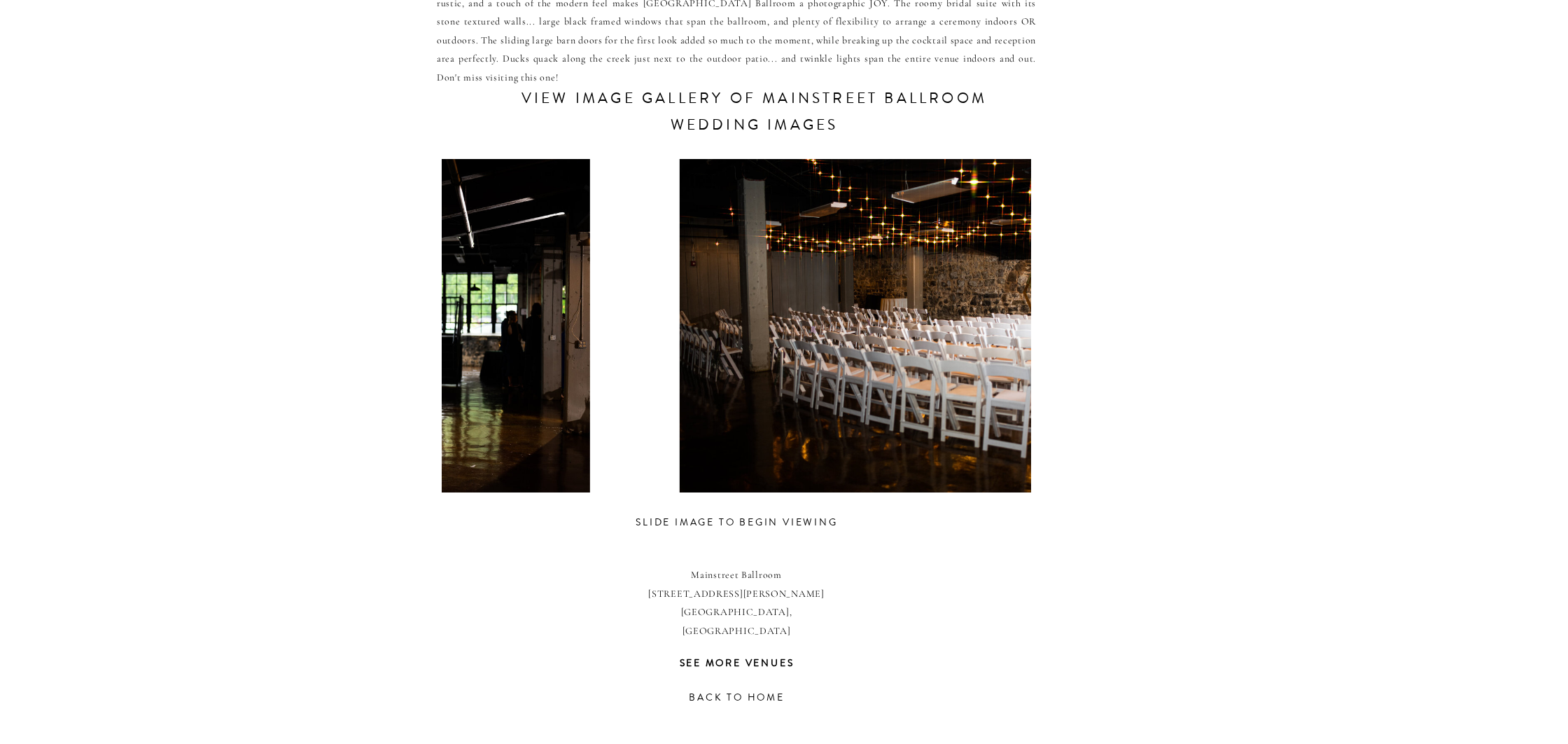
click at [292, 368] on div "CONTACT REVIEWS ABOUT HOME RESOURCES BLOG PRICING mainstreet ballroom This fres…" at bounding box center [784, 260] width 1568 height 1748
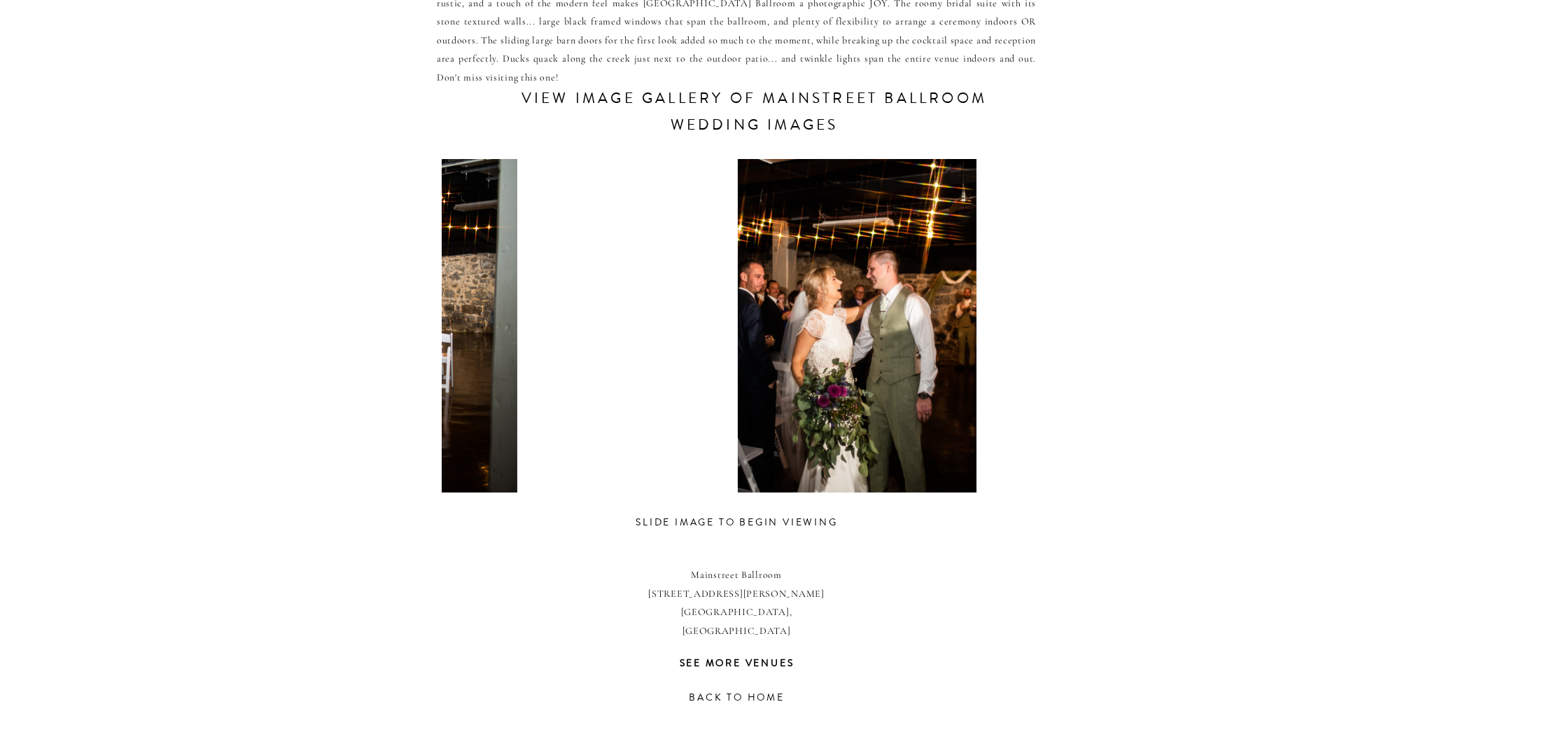
click at [346, 379] on div "CONTACT REVIEWS ABOUT HOME RESOURCES BLOG PRICING mainstreet ballroom This fres…" at bounding box center [784, 260] width 1568 height 1748
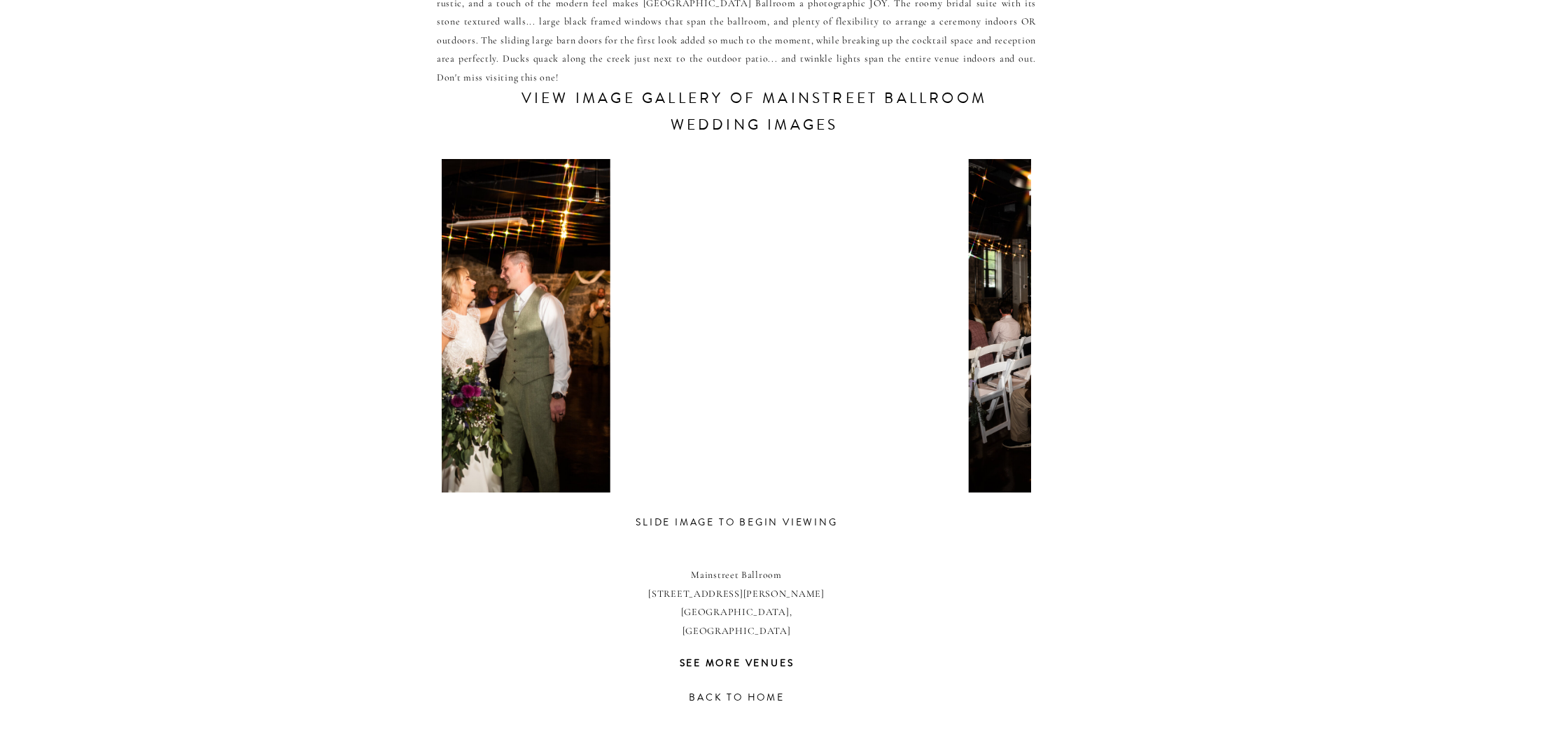
click at [349, 377] on div "CONTACT REVIEWS ABOUT HOME RESOURCES BLOG PRICING mainstreet ballroom This fres…" at bounding box center [784, 260] width 1568 height 1748
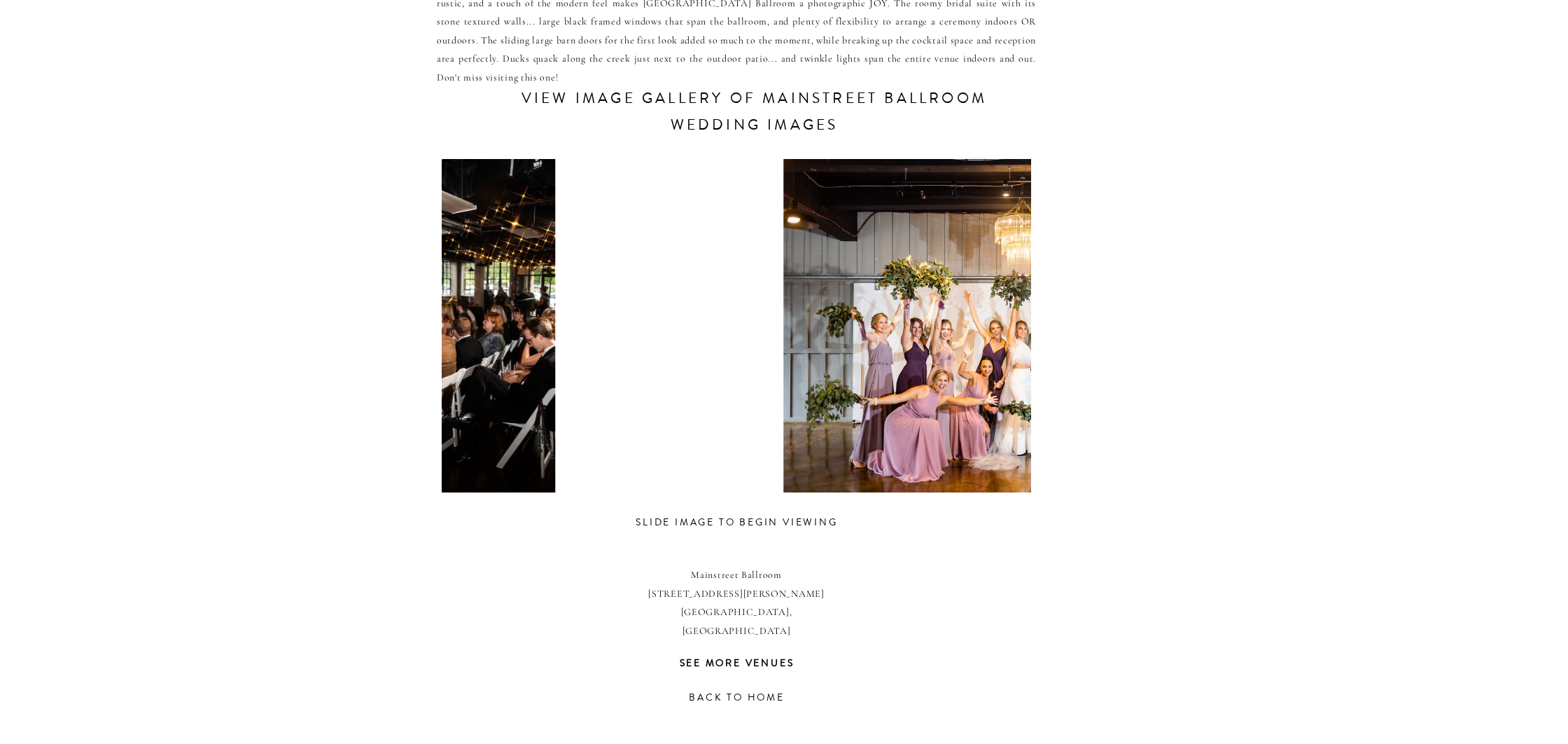
click at [375, 391] on div "CONTACT REVIEWS ABOUT HOME RESOURCES BLOG PRICING mainstreet ballroom This fres…" at bounding box center [784, 260] width 1568 height 1748
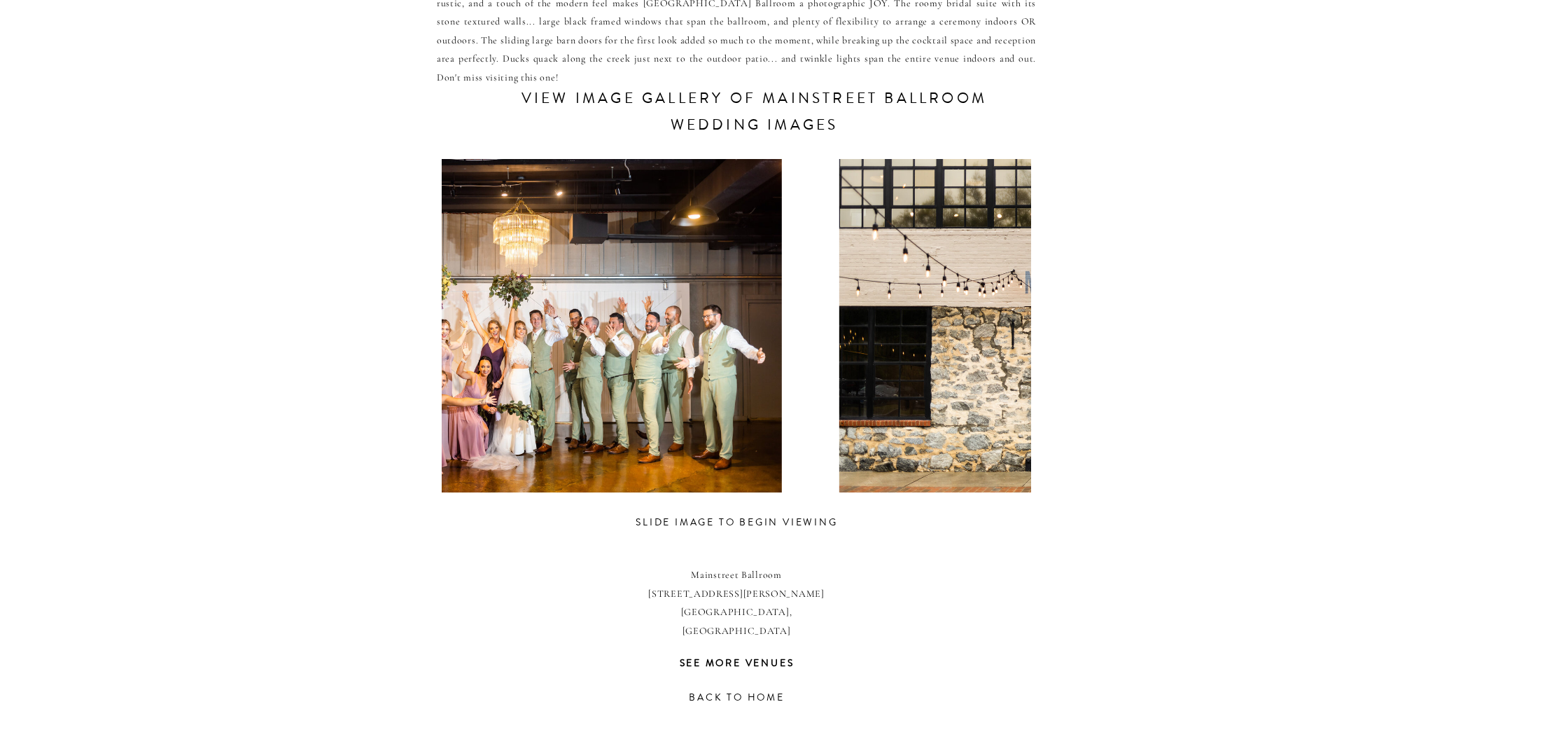
click at [446, 401] on div at bounding box center [531, 326] width 589 height 334
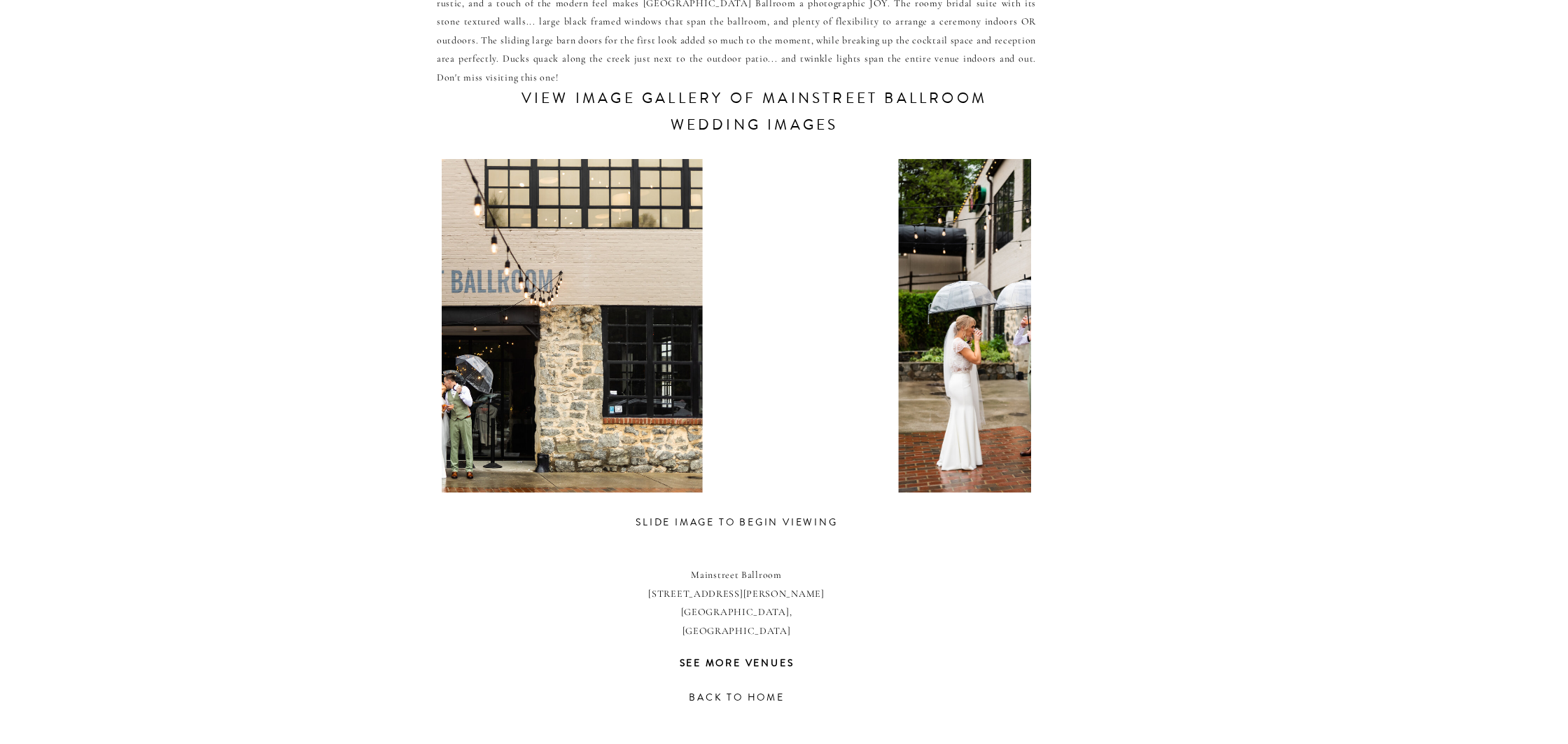
click at [372, 377] on div "CONTACT REVIEWS ABOUT HOME RESOURCES BLOG PRICING mainstreet ballroom This fres…" at bounding box center [784, 260] width 1568 height 1748
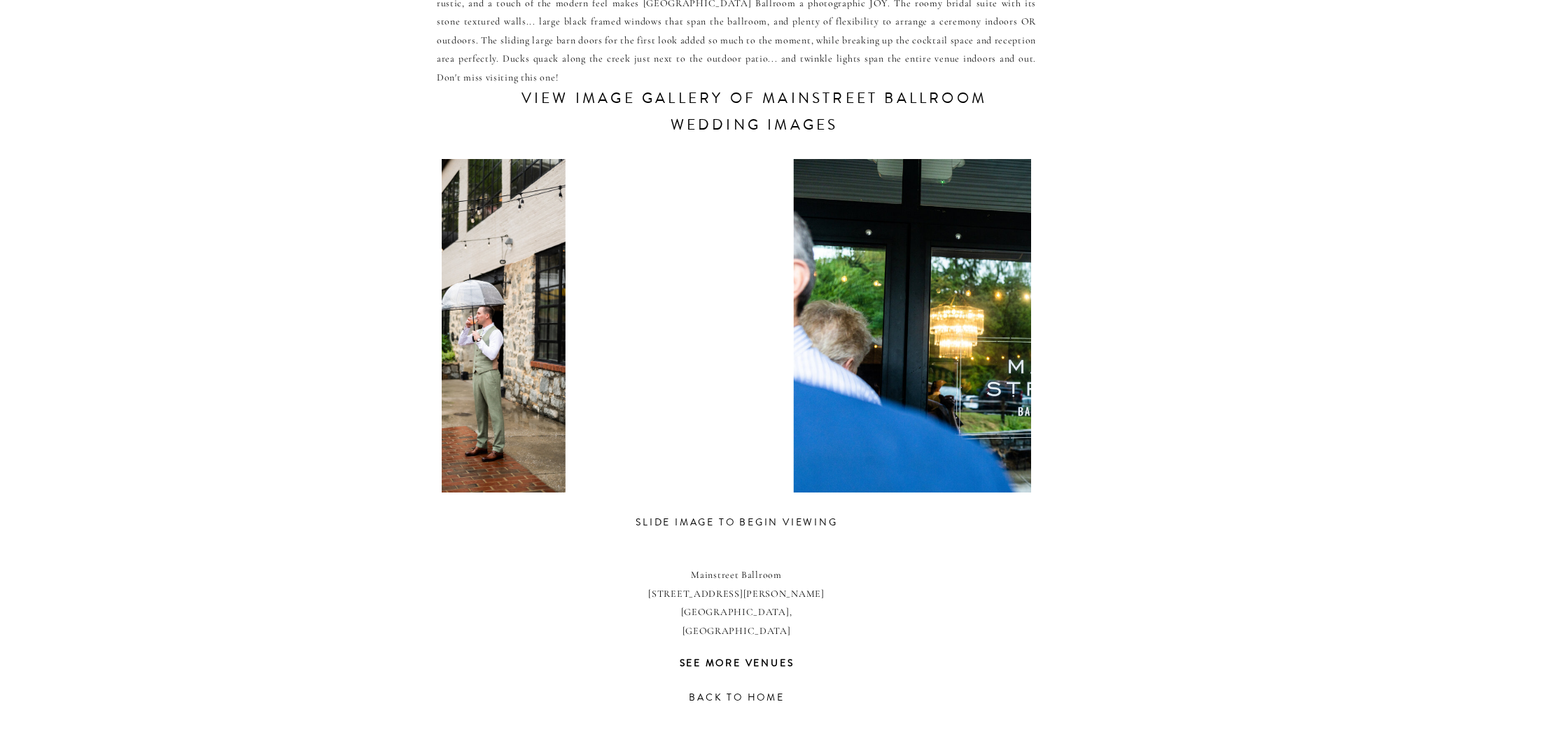
click at [427, 383] on div "CONTACT REVIEWS ABOUT HOME RESOURCES BLOG PRICING mainstreet ballroom This fres…" at bounding box center [784, 260] width 1568 height 1748
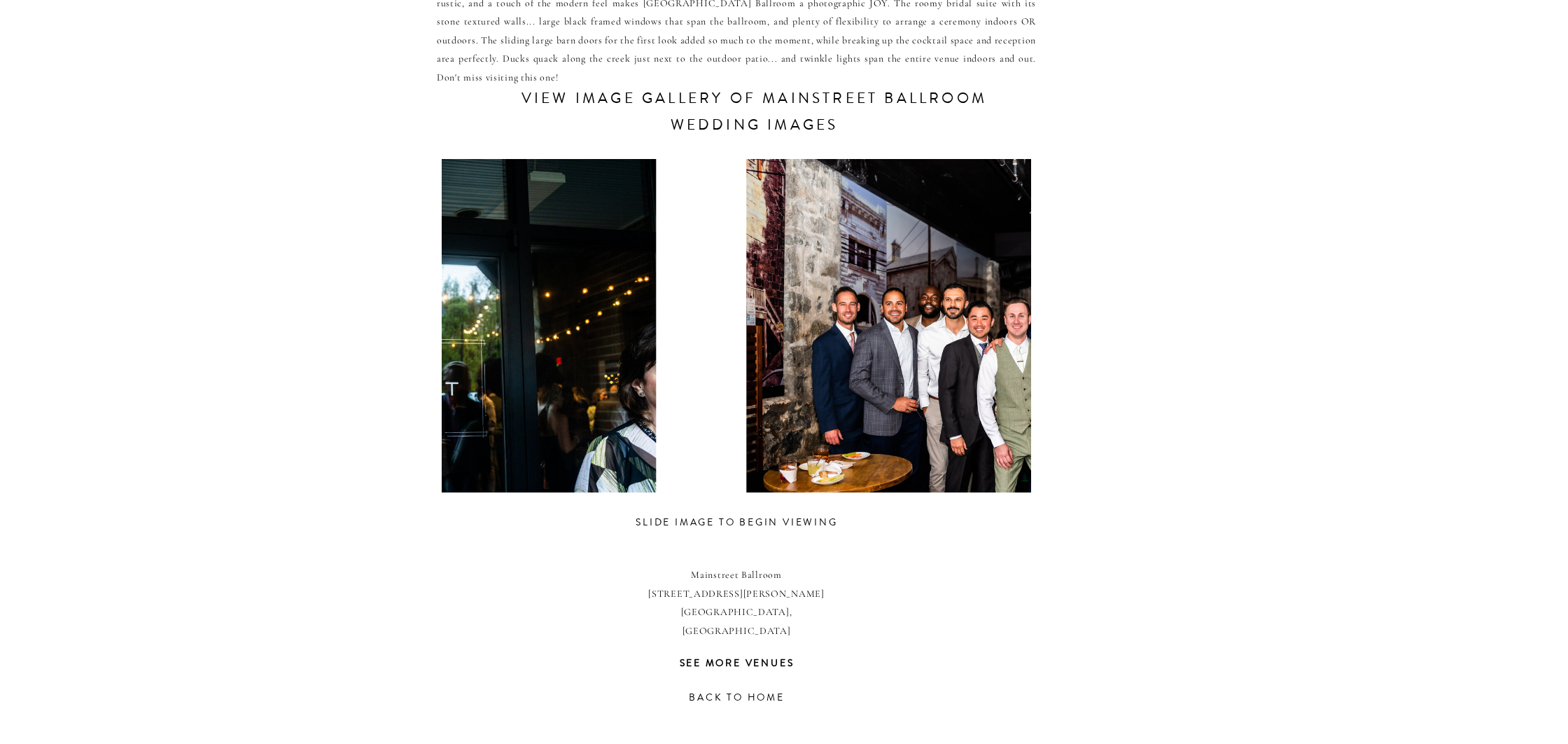
click at [422, 392] on div "CONTACT REVIEWS ABOUT HOME RESOURCES BLOG PRICING mainstreet ballroom This fres…" at bounding box center [784, 260] width 1568 height 1748
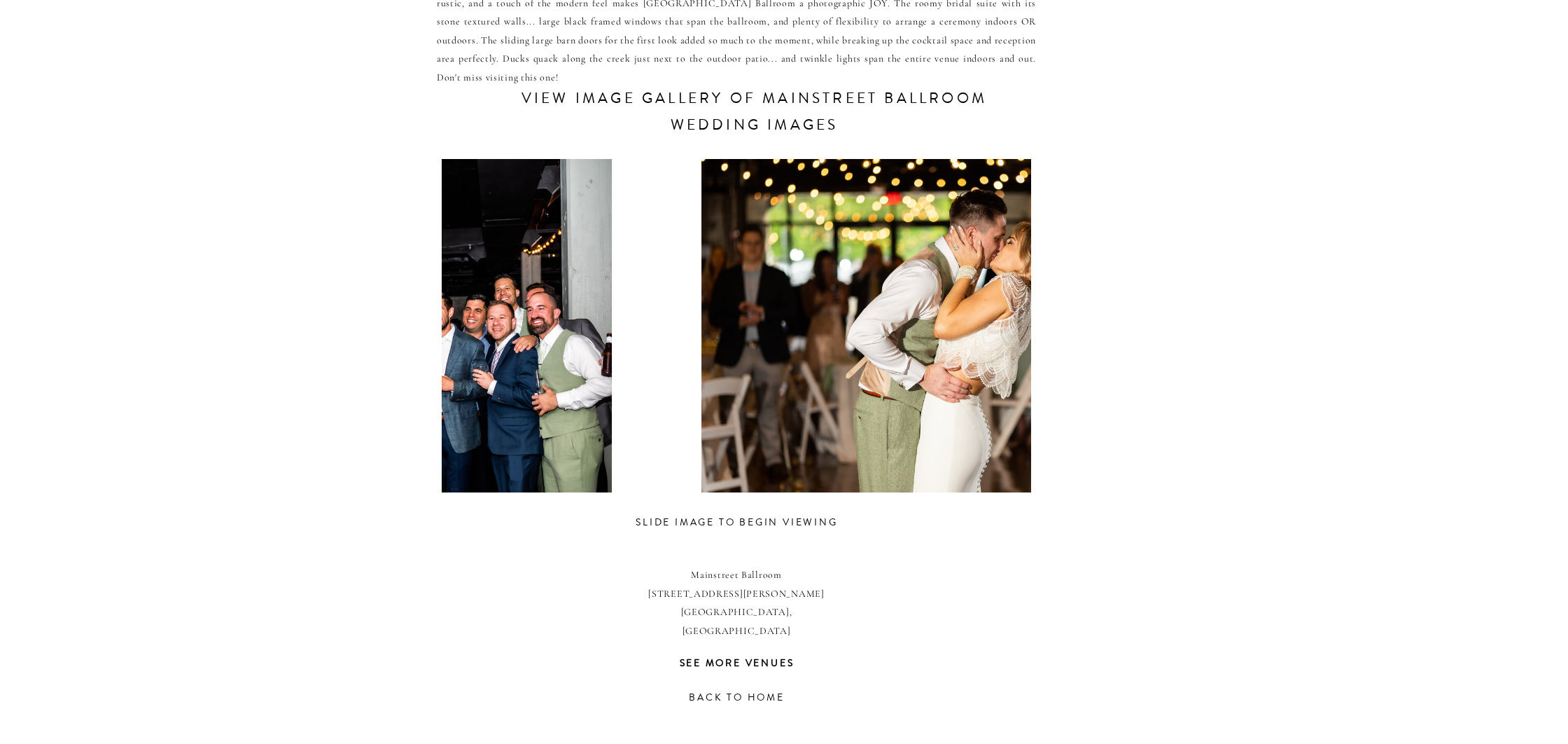
click at [380, 398] on div "CONTACT REVIEWS ABOUT HOME RESOURCES BLOG PRICING mainstreet ballroom This fres…" at bounding box center [784, 260] width 1568 height 1748
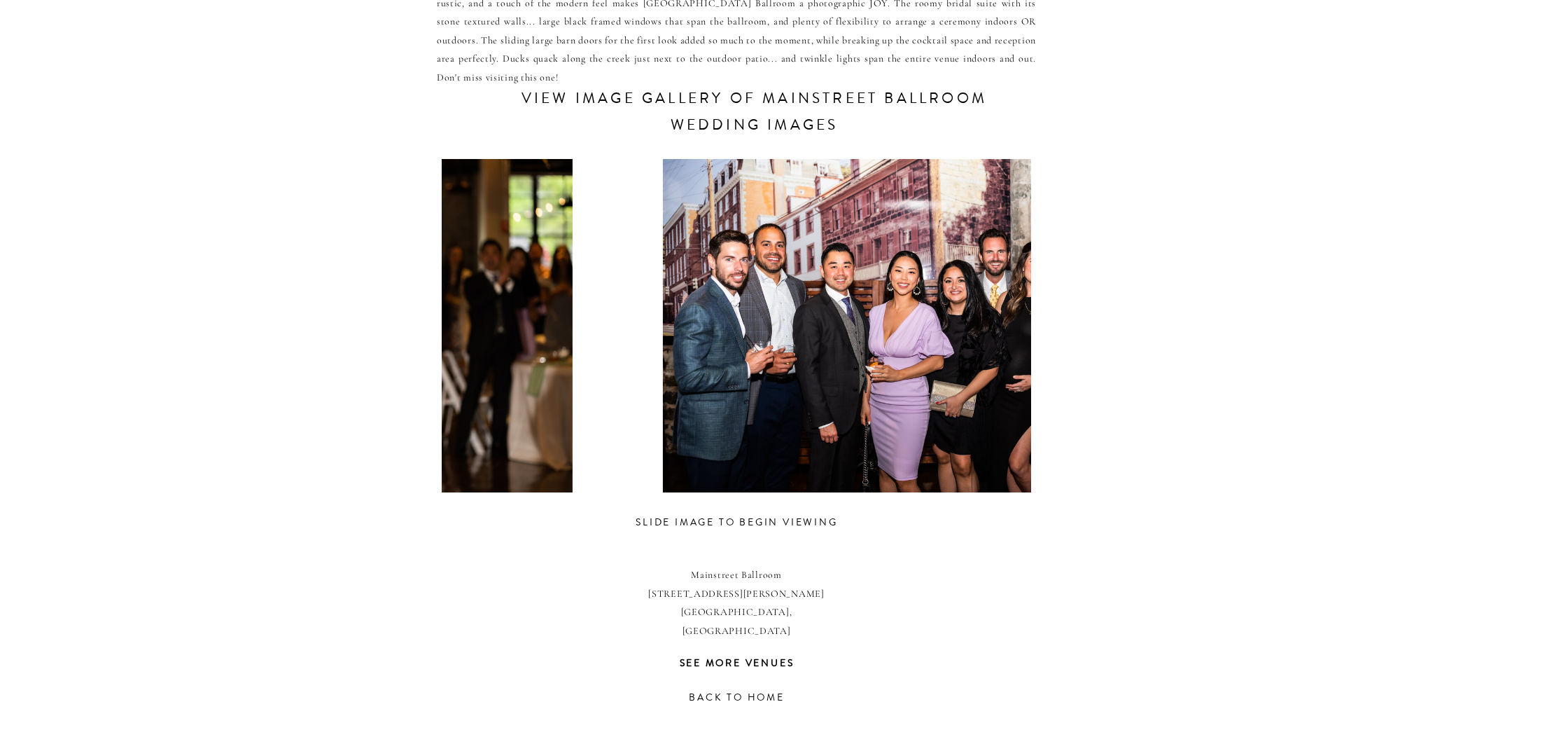
click at [474, 413] on div at bounding box center [323, 326] width 589 height 334
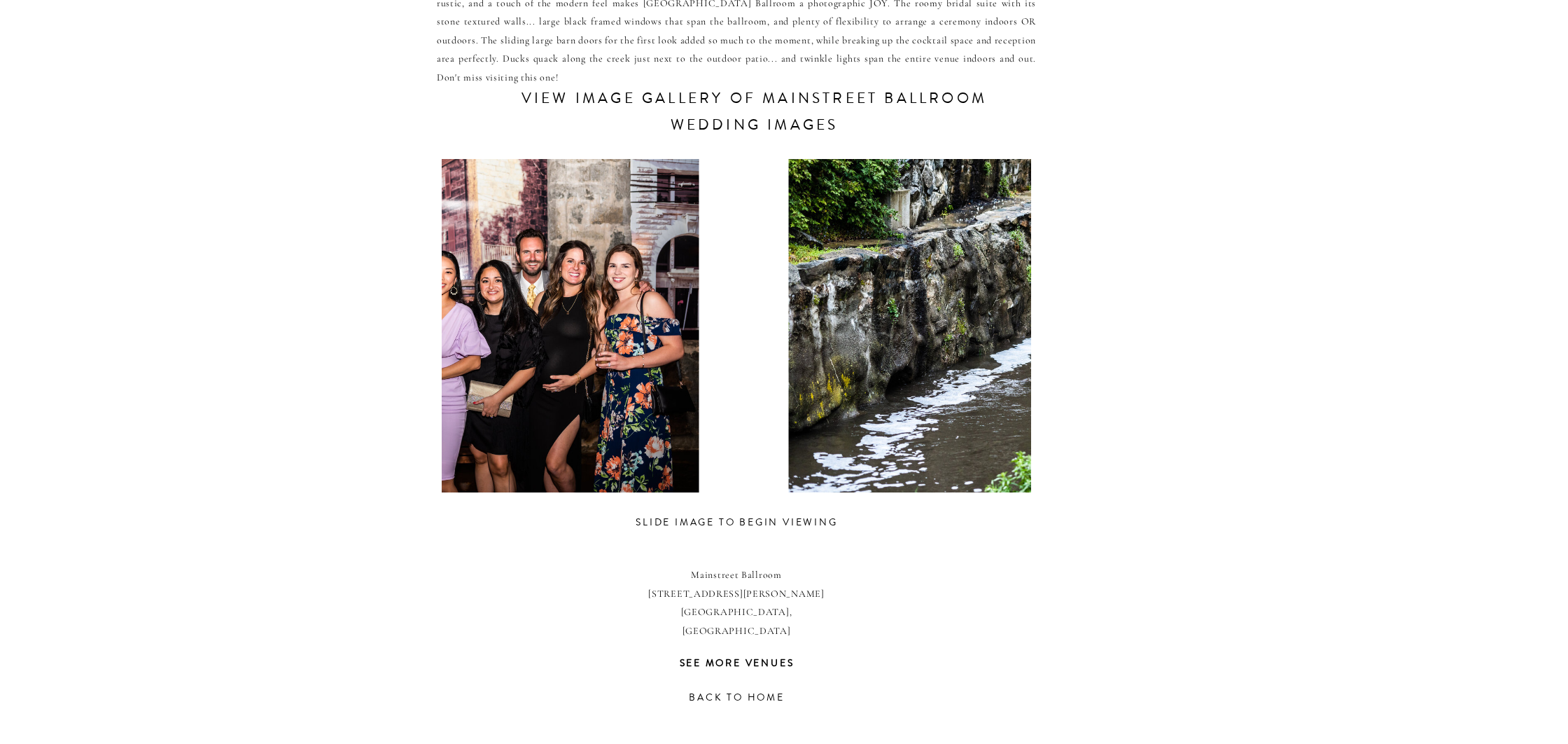
click at [404, 408] on div "CONTACT REVIEWS ABOUT HOME RESOURCES BLOG PRICING mainstreet ballroom This fres…" at bounding box center [784, 260] width 1568 height 1748
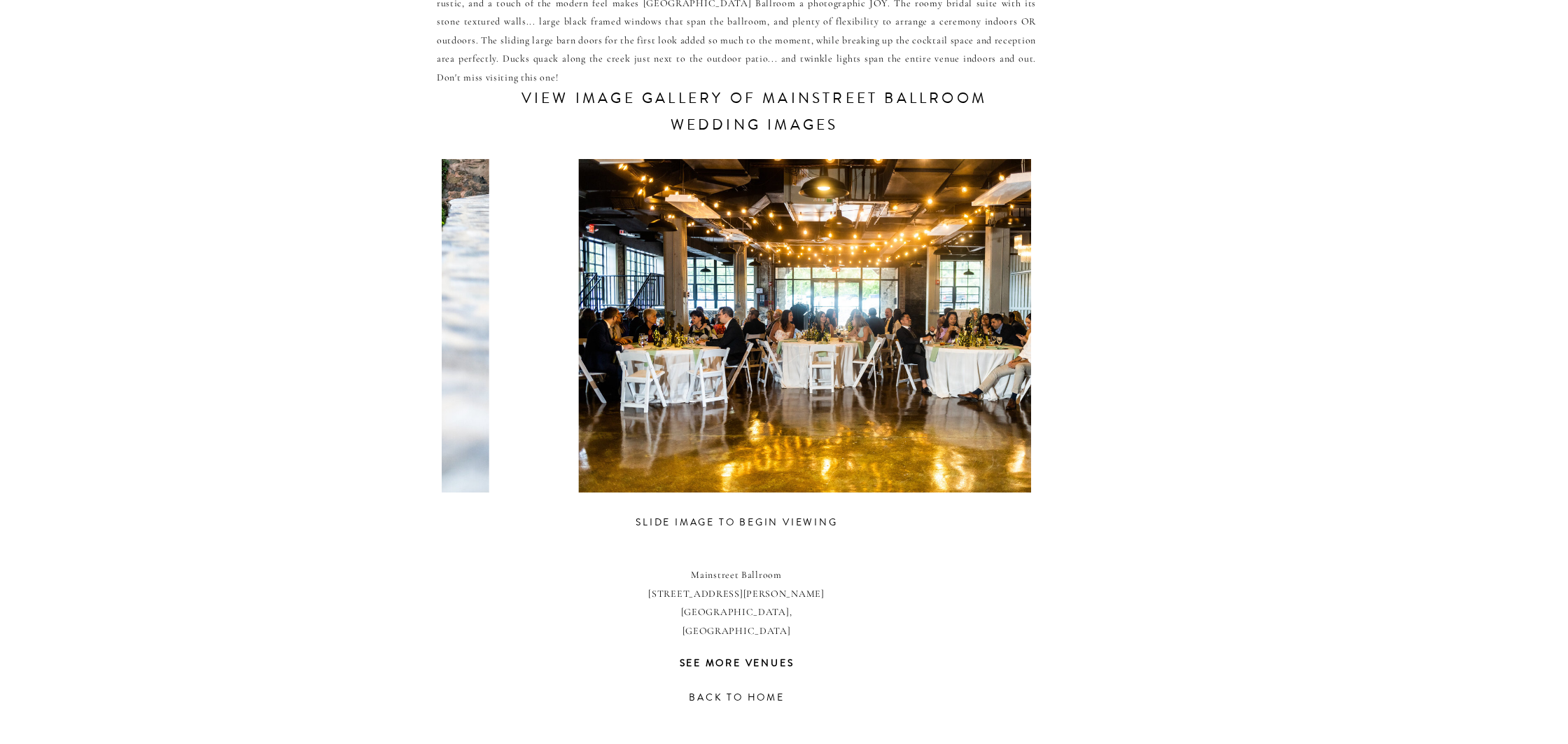
click at [290, 372] on div "CONTACT REVIEWS ABOUT HOME RESOURCES BLOG PRICING mainstreet ballroom This fres…" at bounding box center [784, 260] width 1568 height 1748
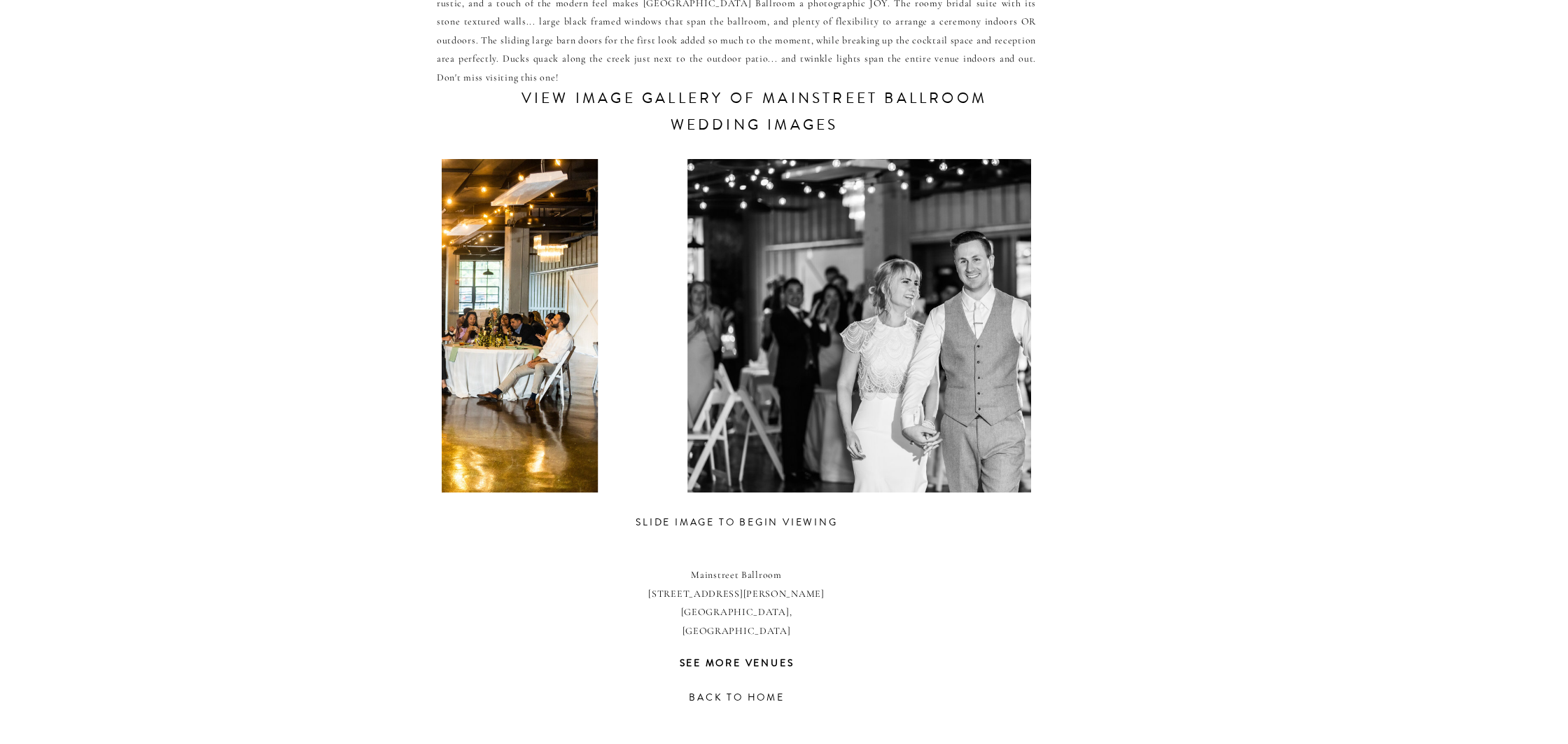
click at [389, 398] on div "CONTACT REVIEWS ABOUT HOME RESOURCES BLOG PRICING mainstreet ballroom This fres…" at bounding box center [784, 260] width 1568 height 1748
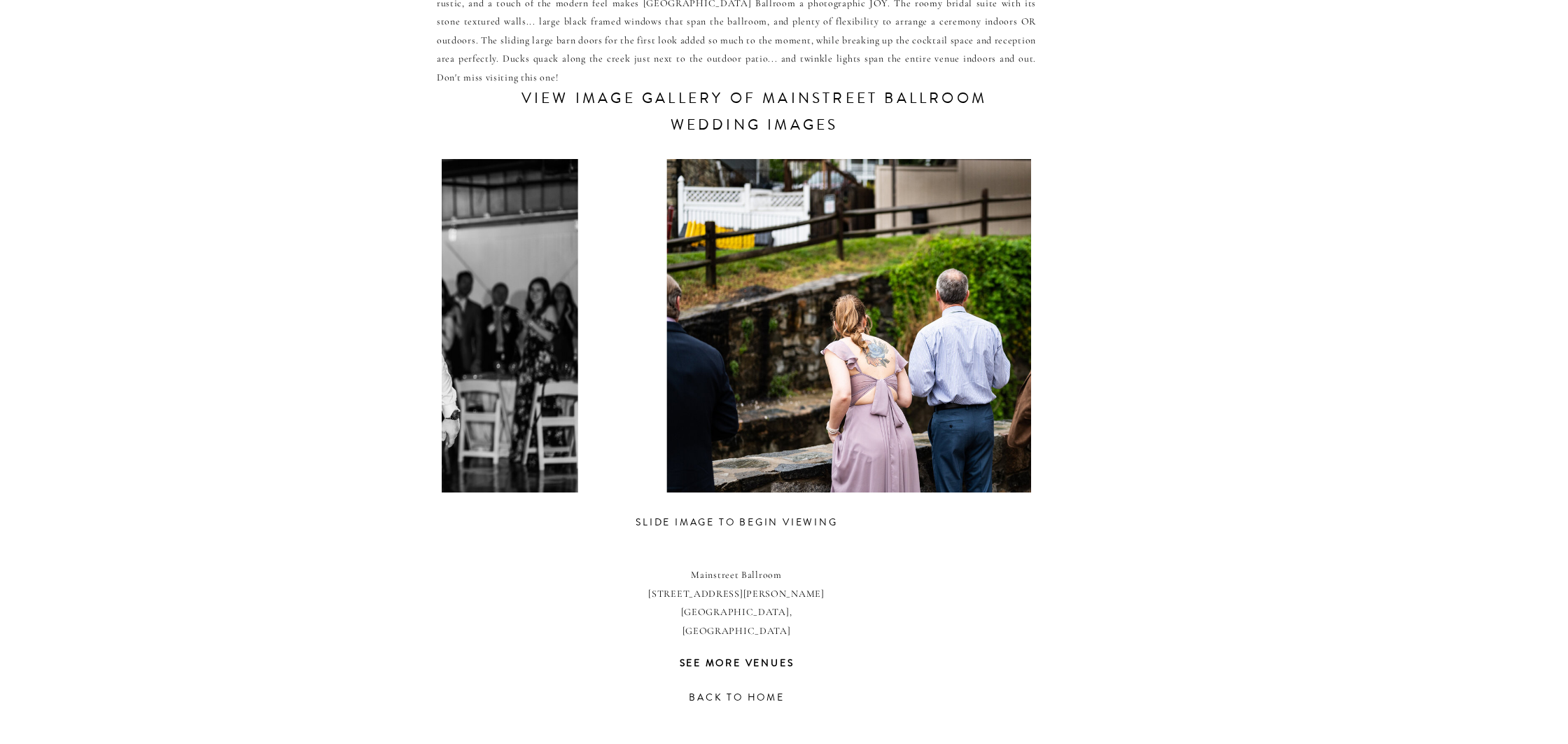
click at [328, 410] on div "CONTACT REVIEWS ABOUT HOME RESOURCES BLOG PRICING mainstreet ballroom This fres…" at bounding box center [784, 260] width 1568 height 1748
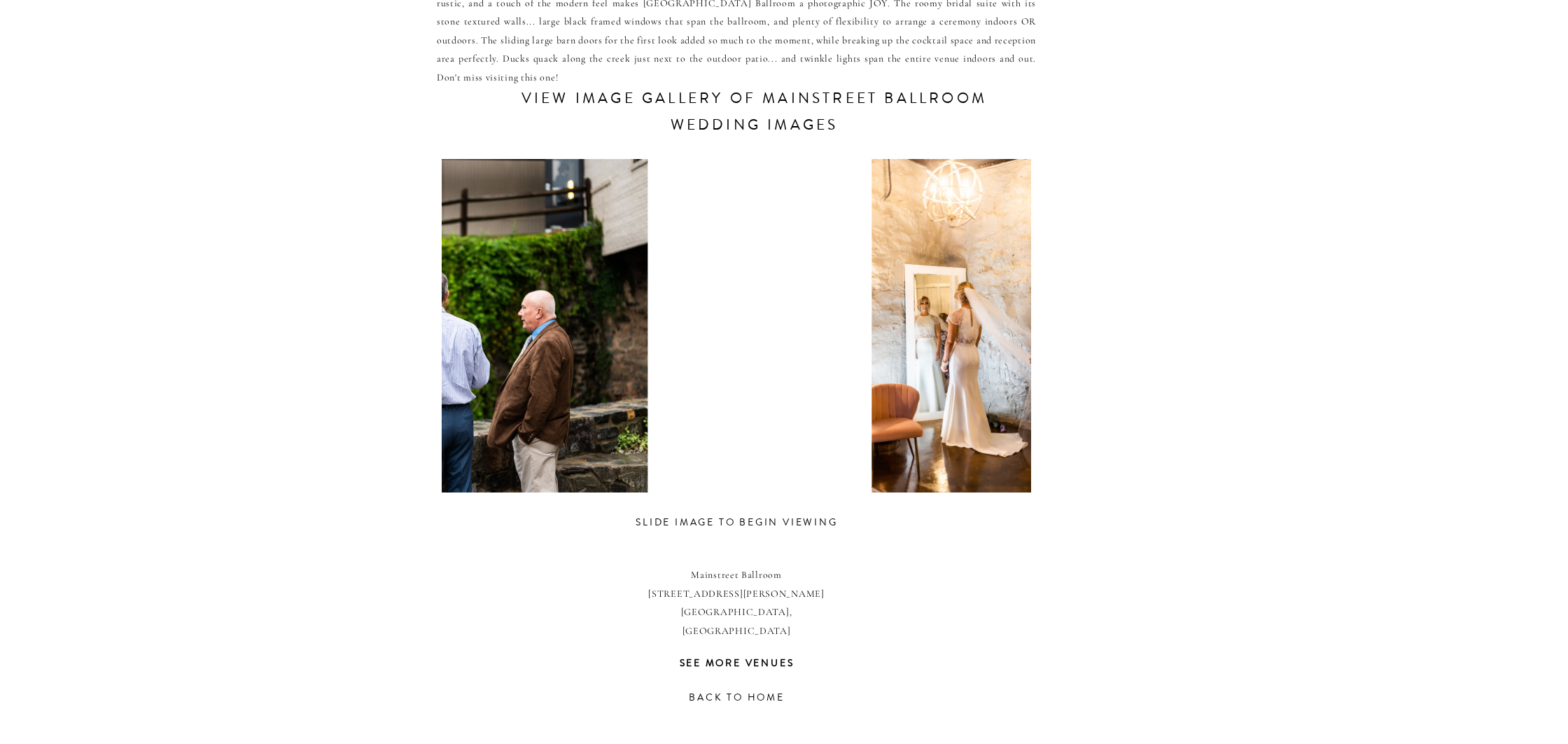
click at [325, 406] on div "CONTACT REVIEWS ABOUT HOME RESOURCES BLOG PRICING mainstreet ballroom This fres…" at bounding box center [784, 260] width 1568 height 1748
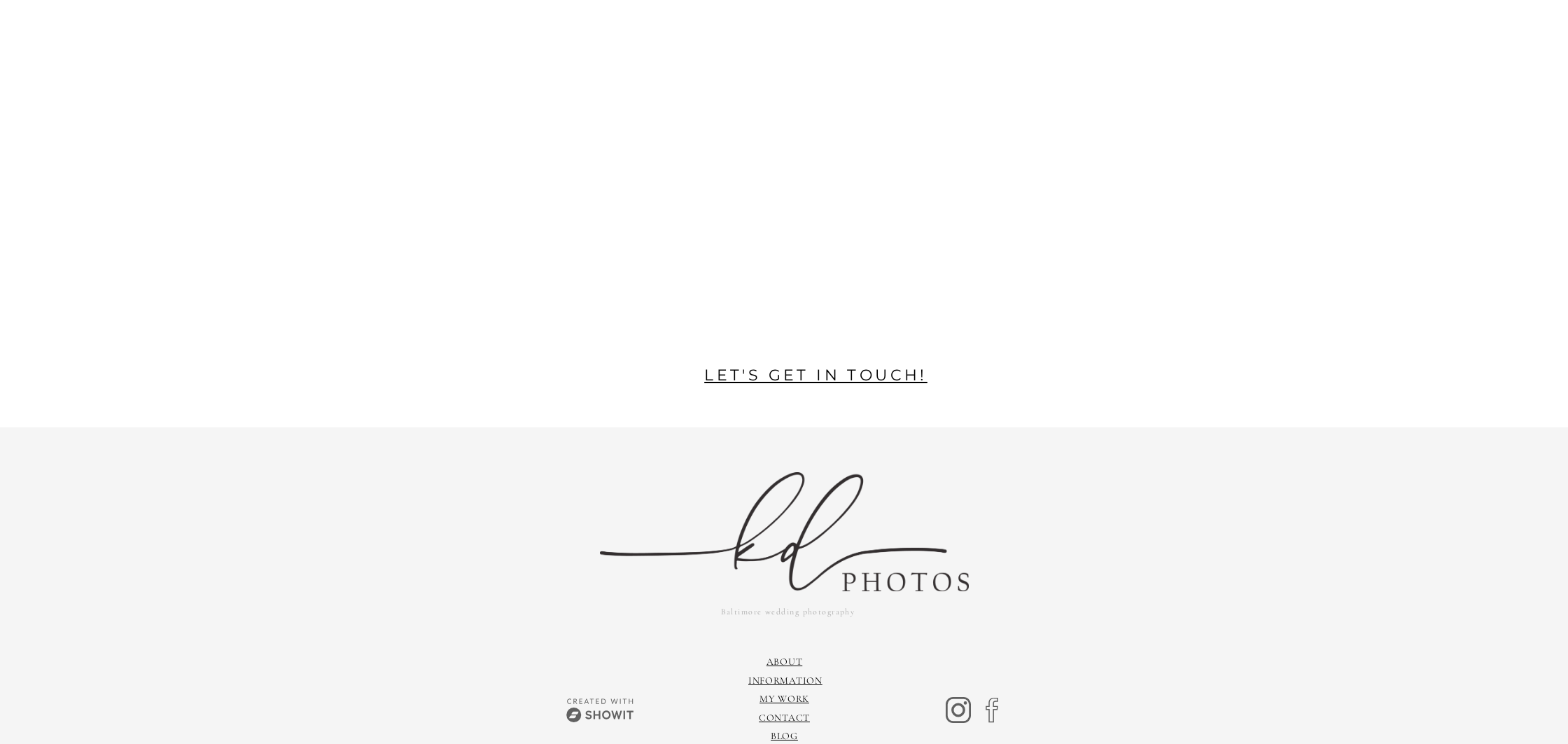
scroll to position [2822, 0]
